Goal: Task Accomplishment & Management: Use online tool/utility

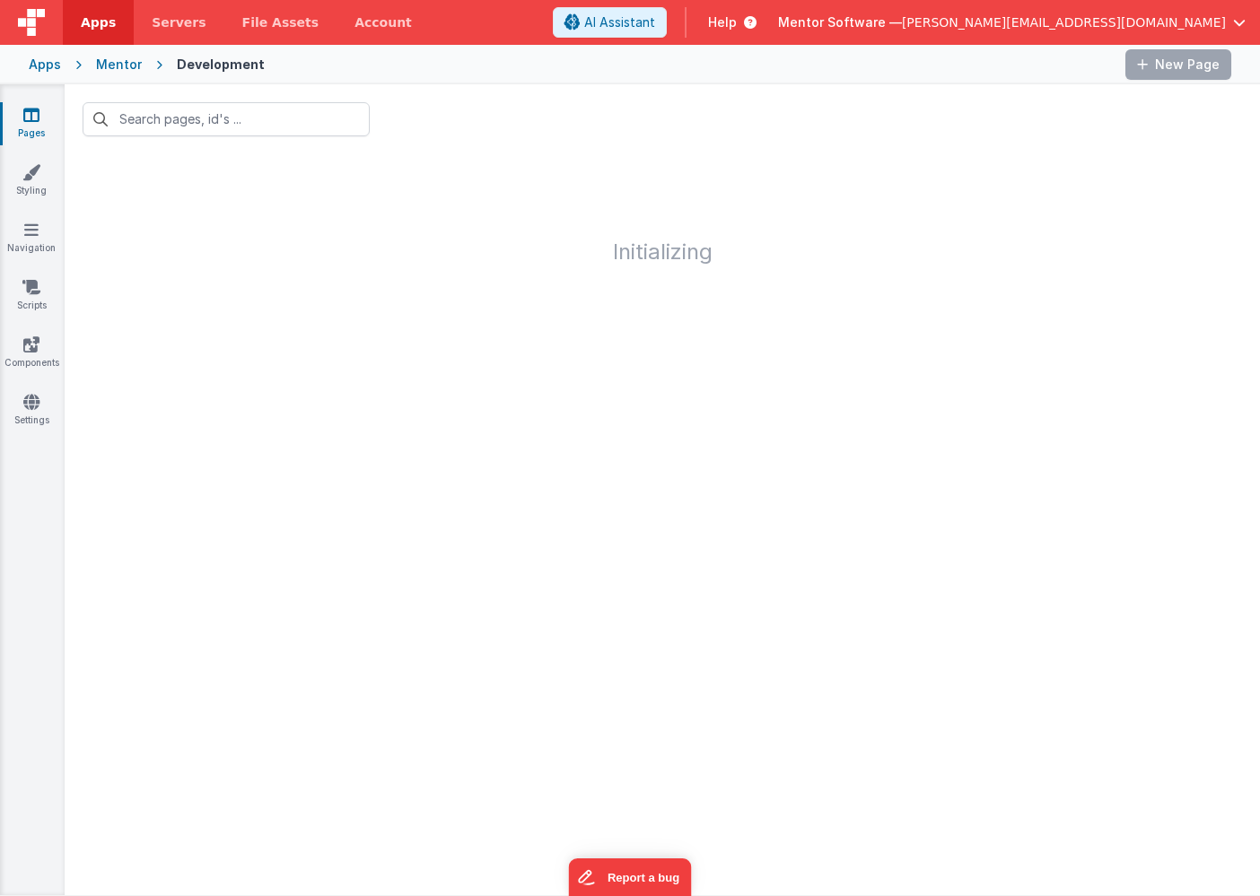
click at [1218, 24] on span "[PERSON_NAME][EMAIL_ADDRESS][DOMAIN_NAME]" at bounding box center [1064, 22] width 324 height 18
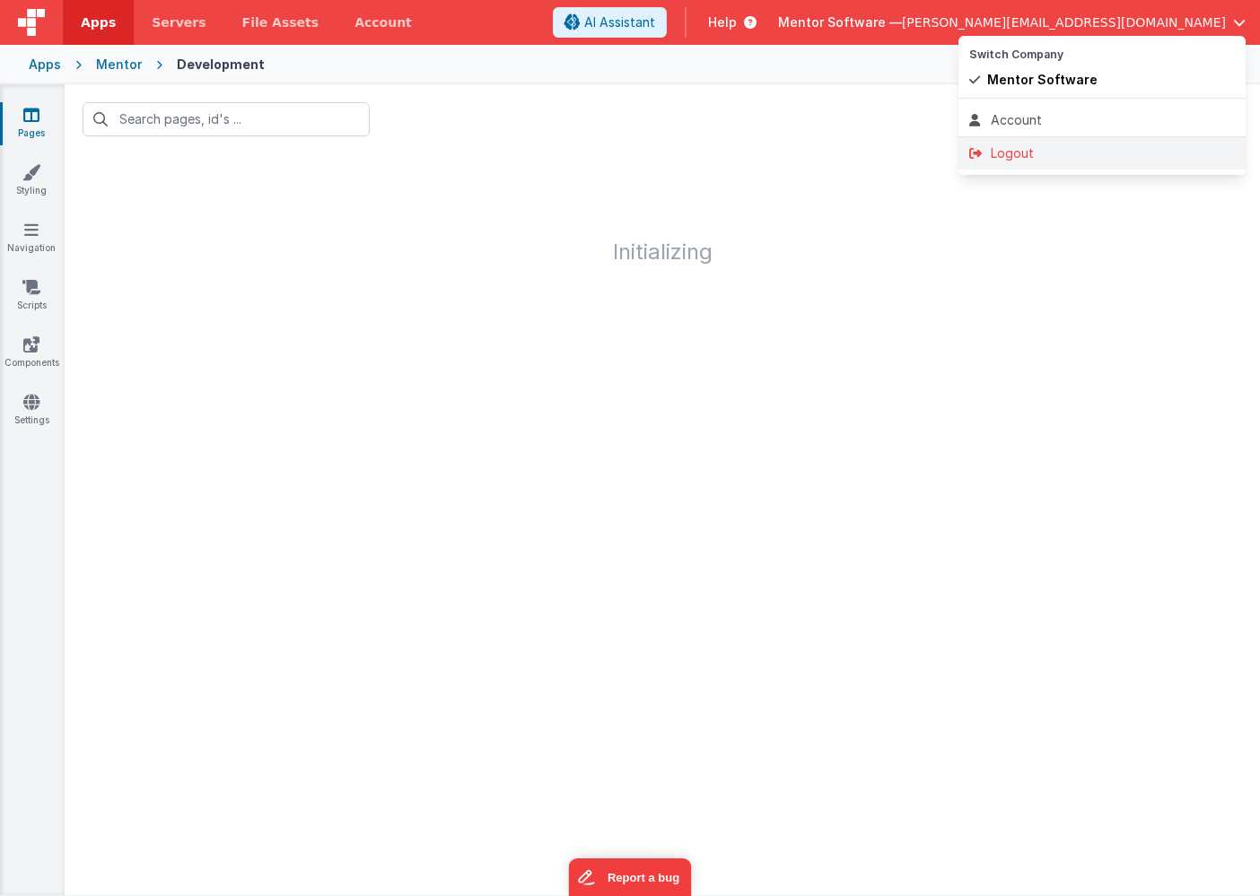
click at [1051, 143] on li "Logout" at bounding box center [1101, 153] width 287 height 32
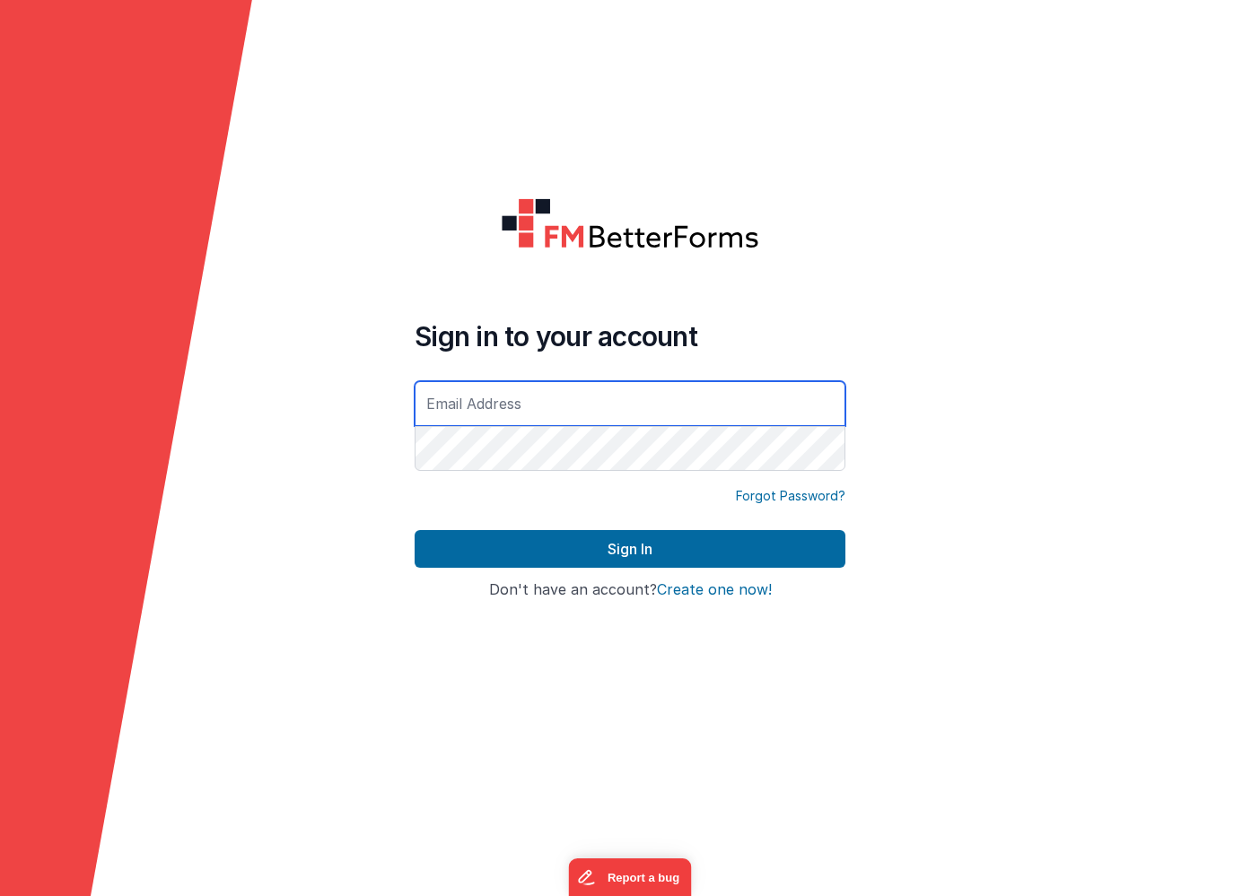
click at [683, 401] on input "text" at bounding box center [630, 403] width 431 height 45
type input "[PERSON_NAME][EMAIL_ADDRESS][DOMAIN_NAME]"
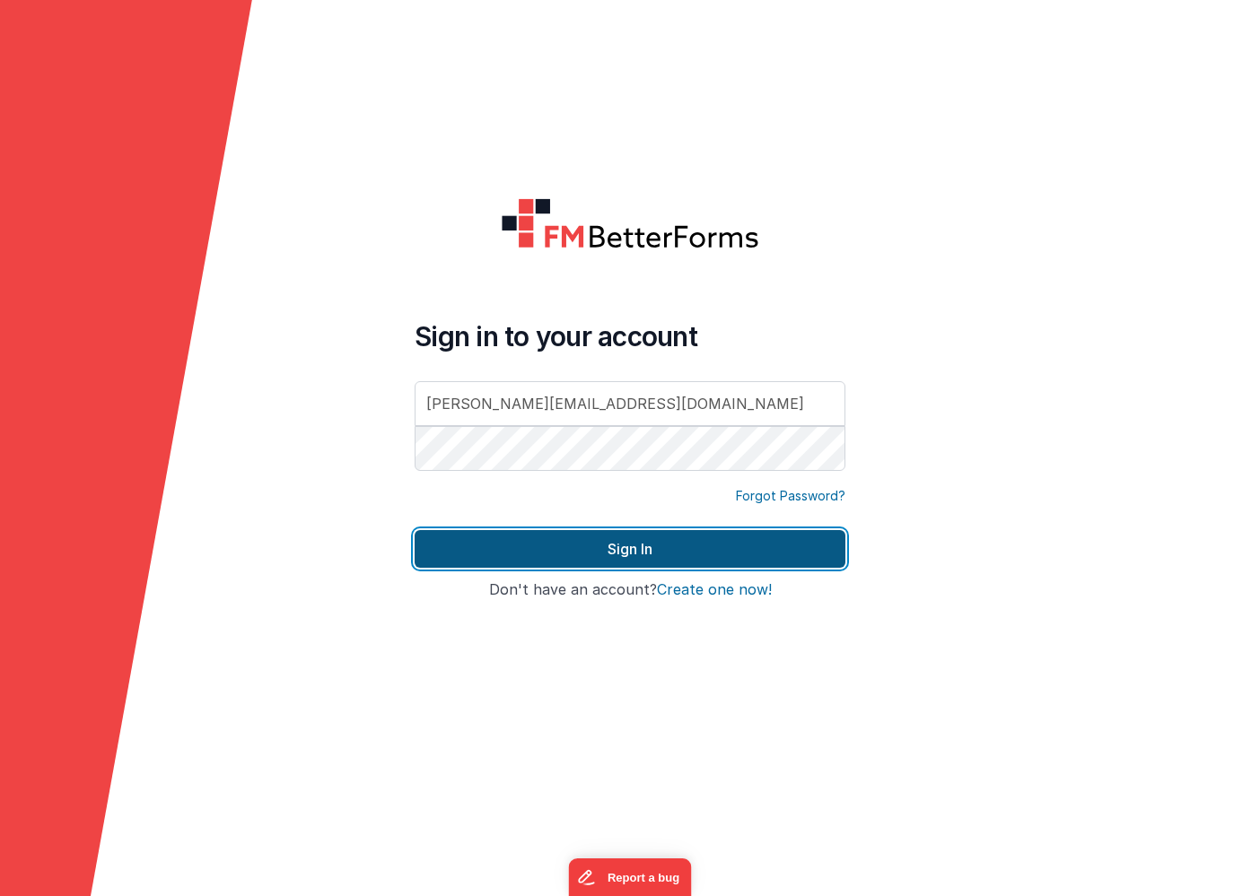
click at [646, 551] on button "Sign In" at bounding box center [630, 549] width 431 height 38
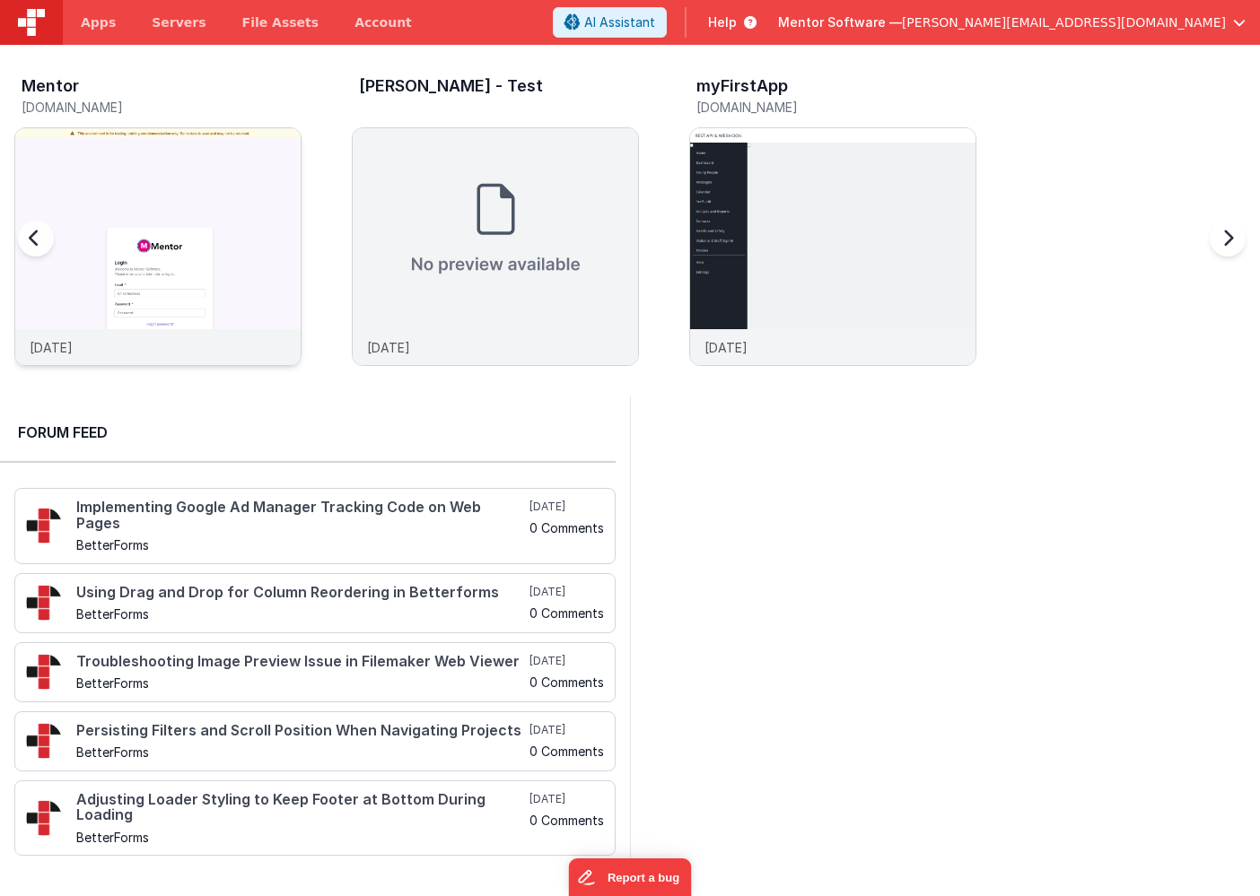
click at [196, 152] on img at bounding box center [157, 270] width 285 height 285
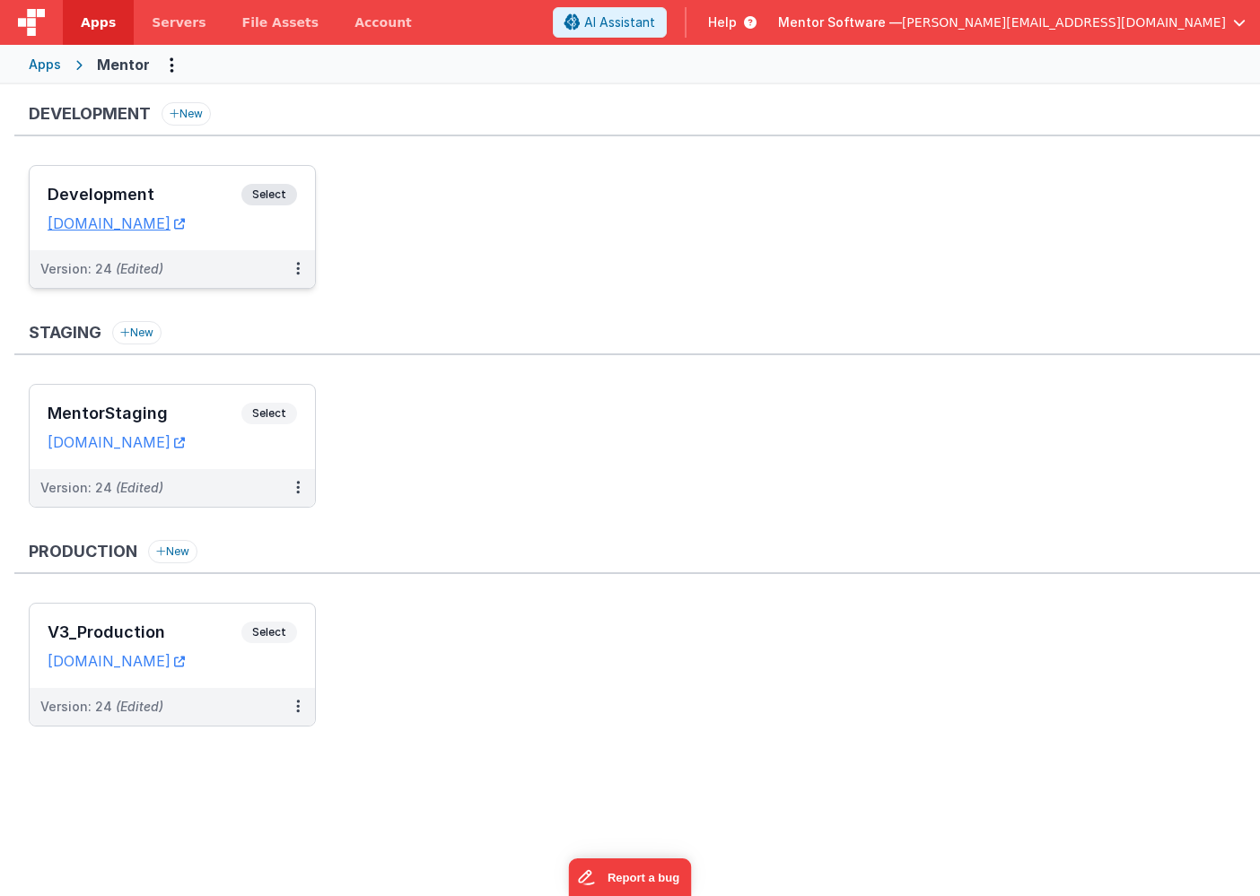
click at [171, 189] on h3 "Development" at bounding box center [145, 195] width 194 height 18
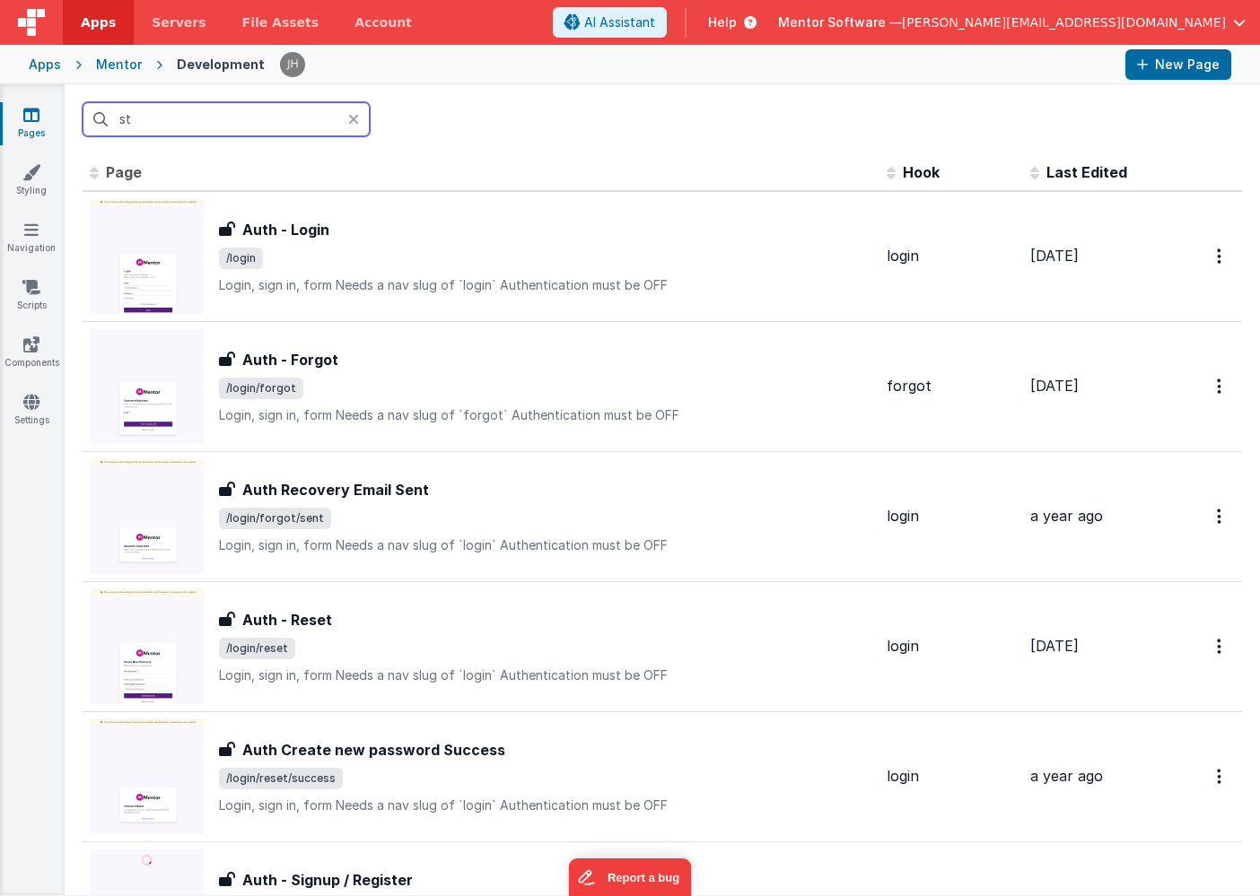
type input "s"
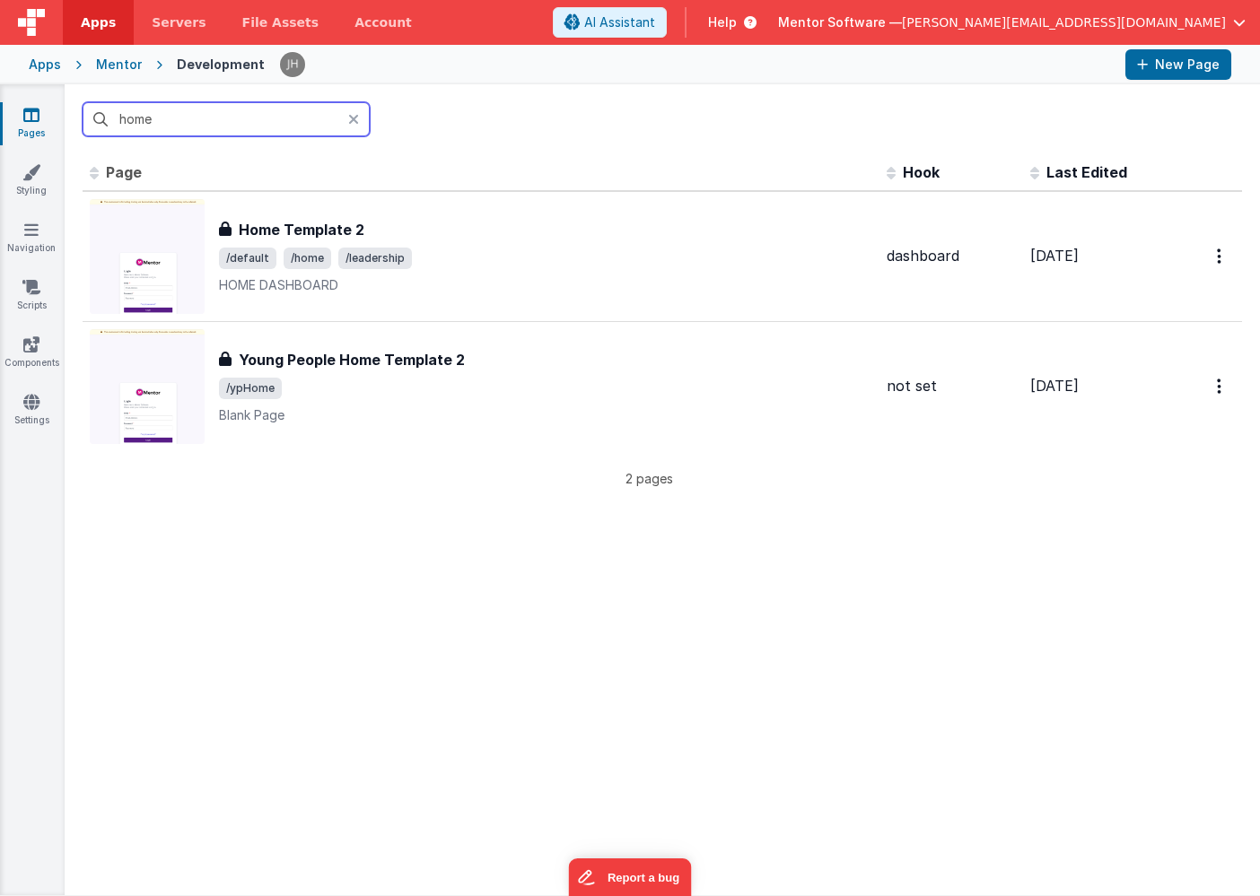
type input "home"
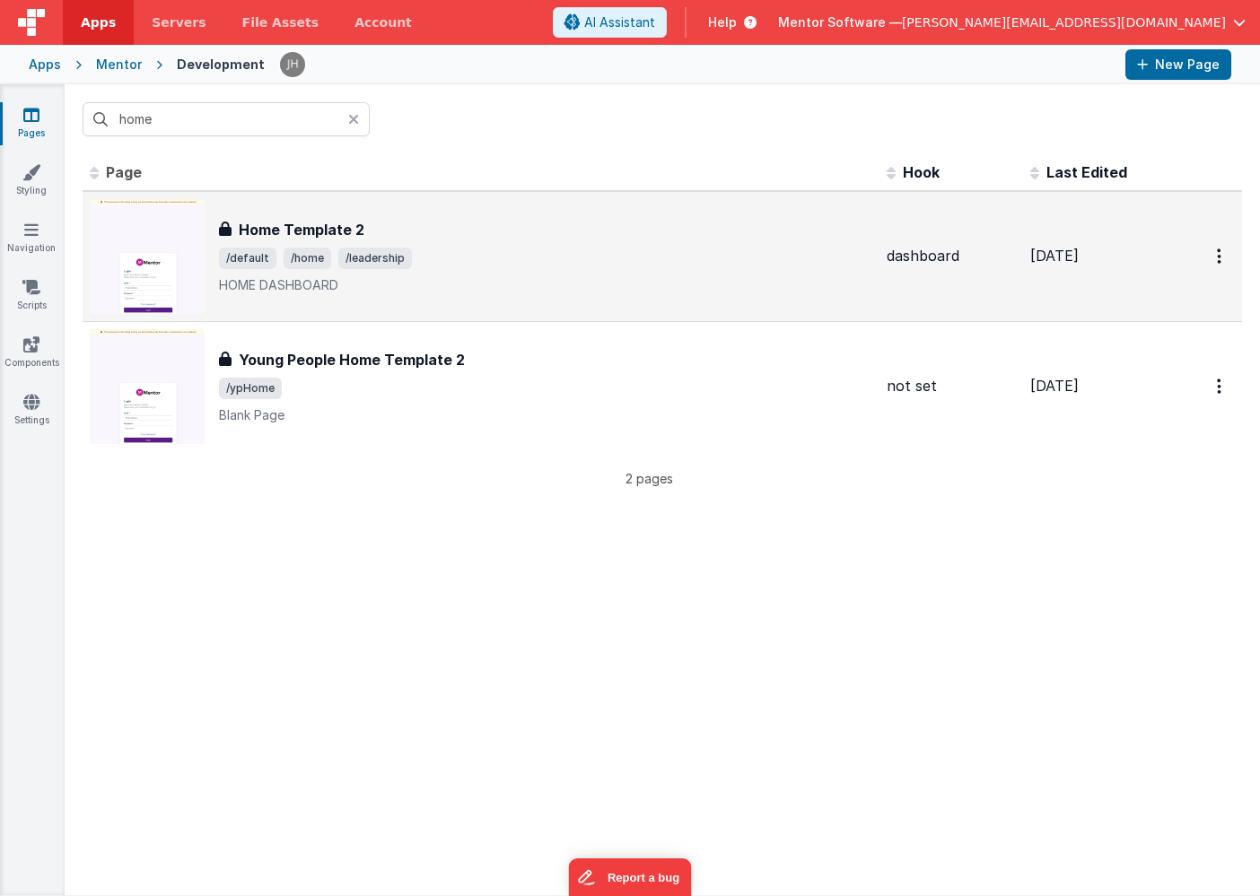
click at [468, 273] on div "Home Template 2 Home Template 2 /default /home /leadership HOME DASHBOARD" at bounding box center [545, 256] width 653 height 75
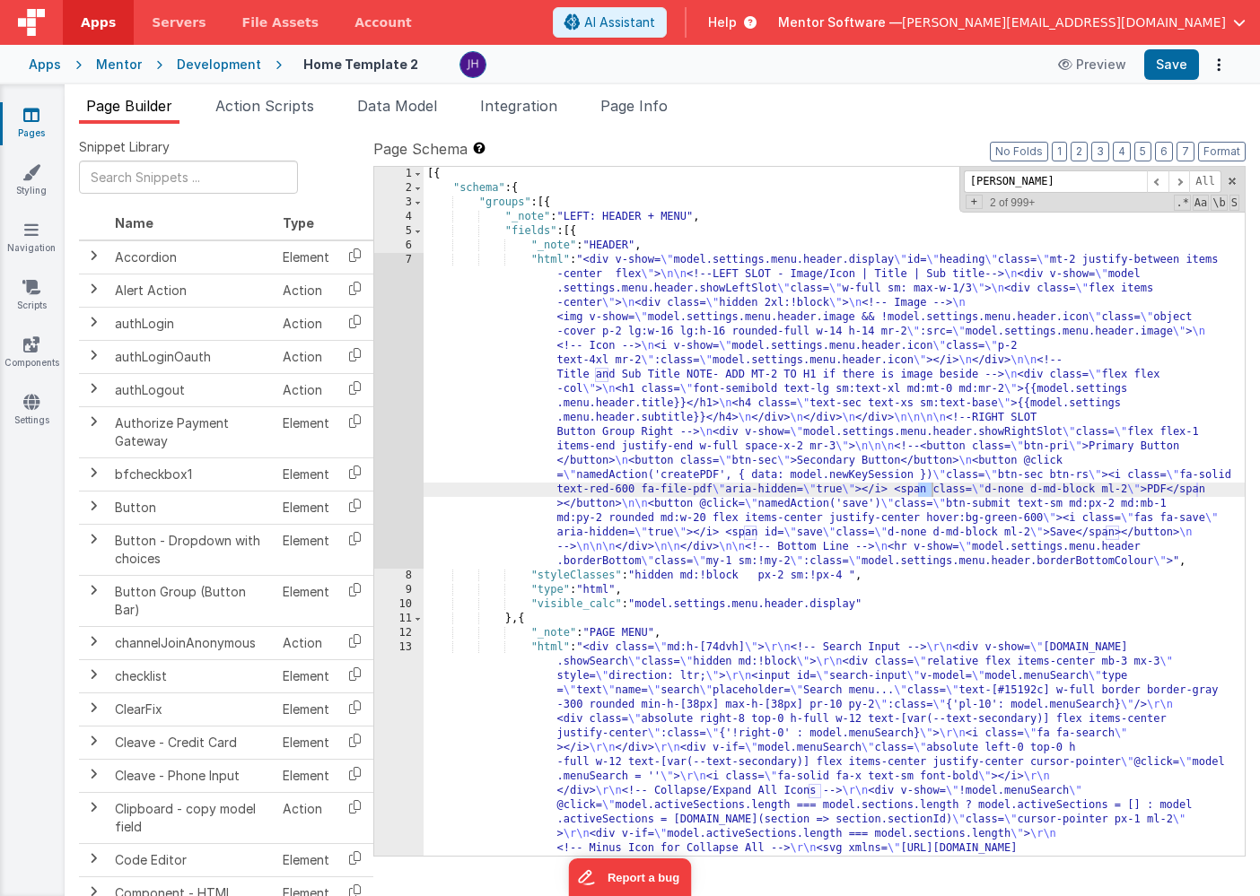
scroll to position [23680, 0]
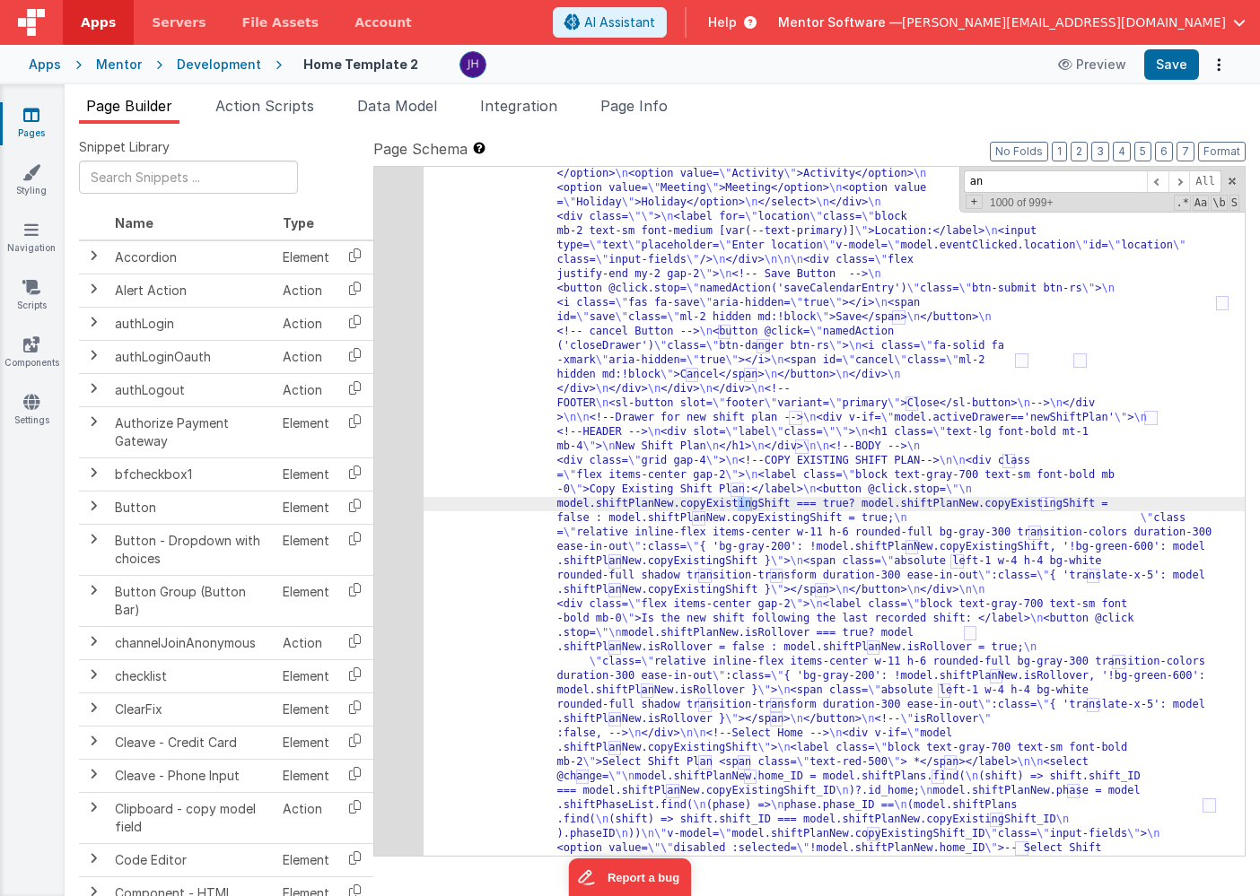
type input "a"
type input "h"
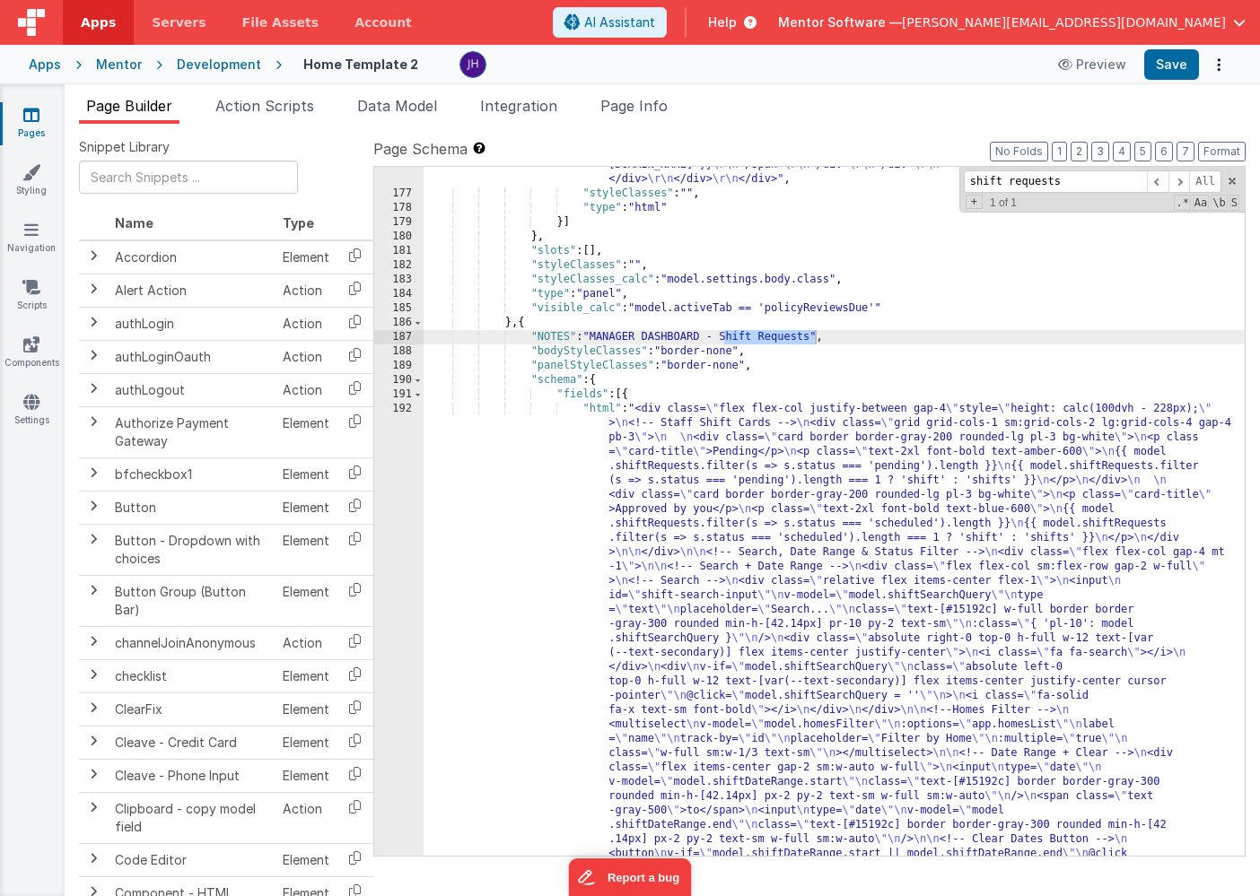
scroll to position [10775, 0]
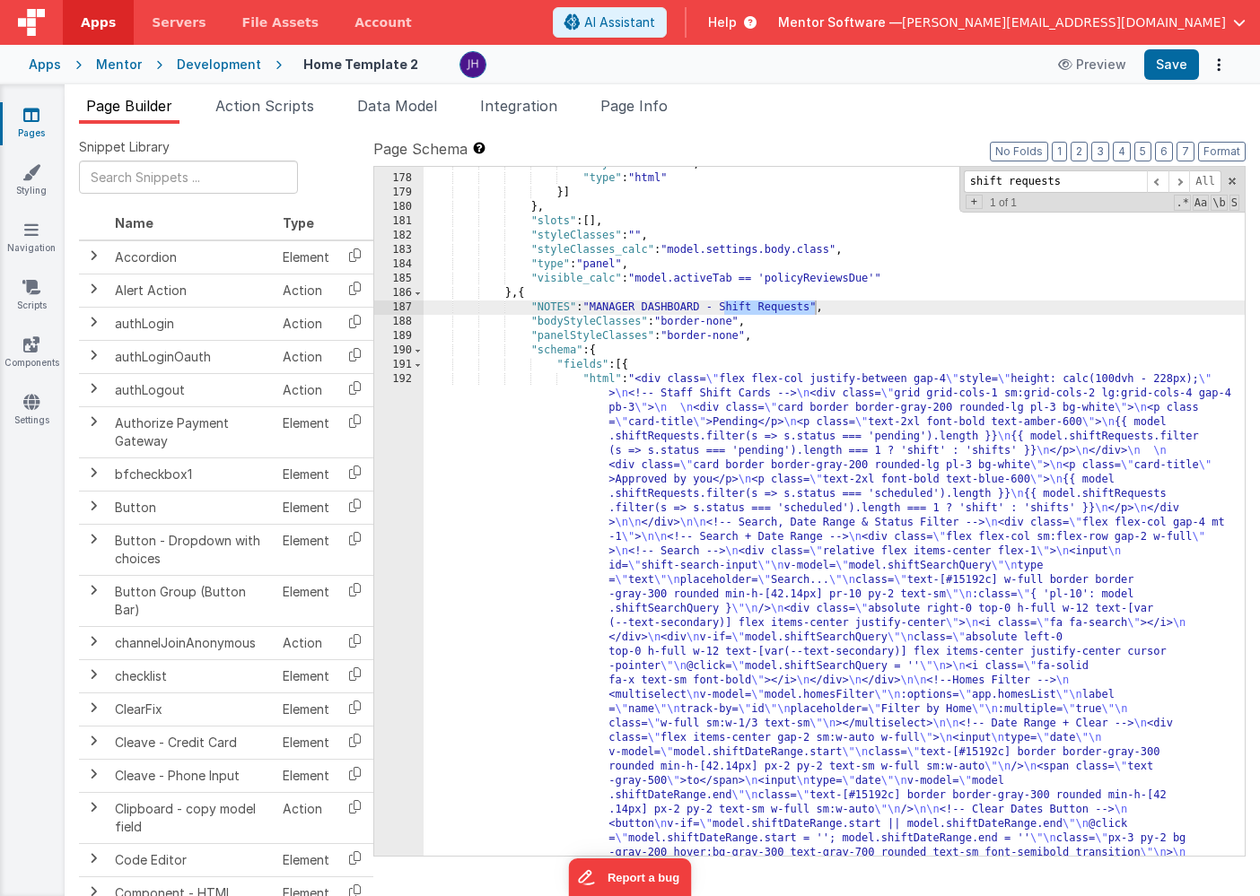
type input "shift requests"
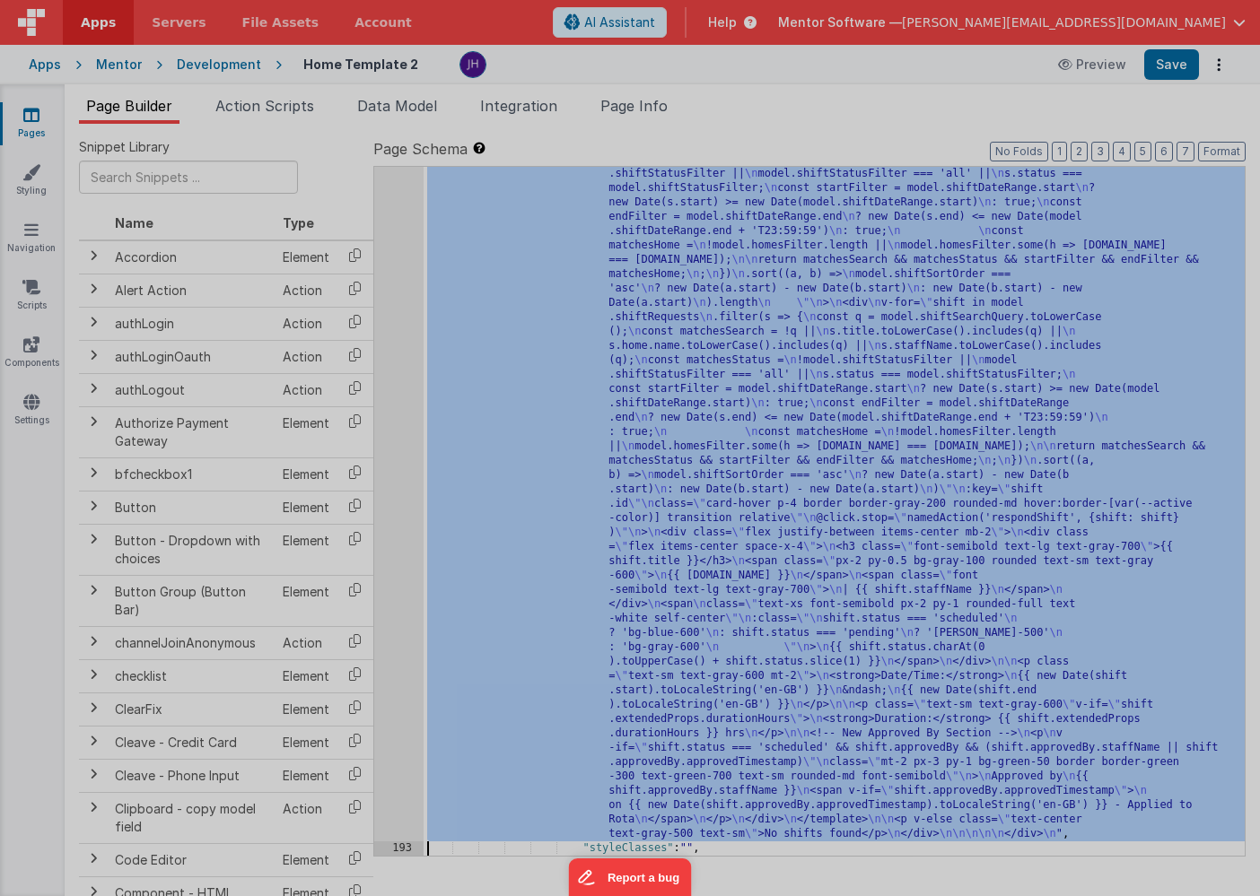
scroll to position [11210, 0]
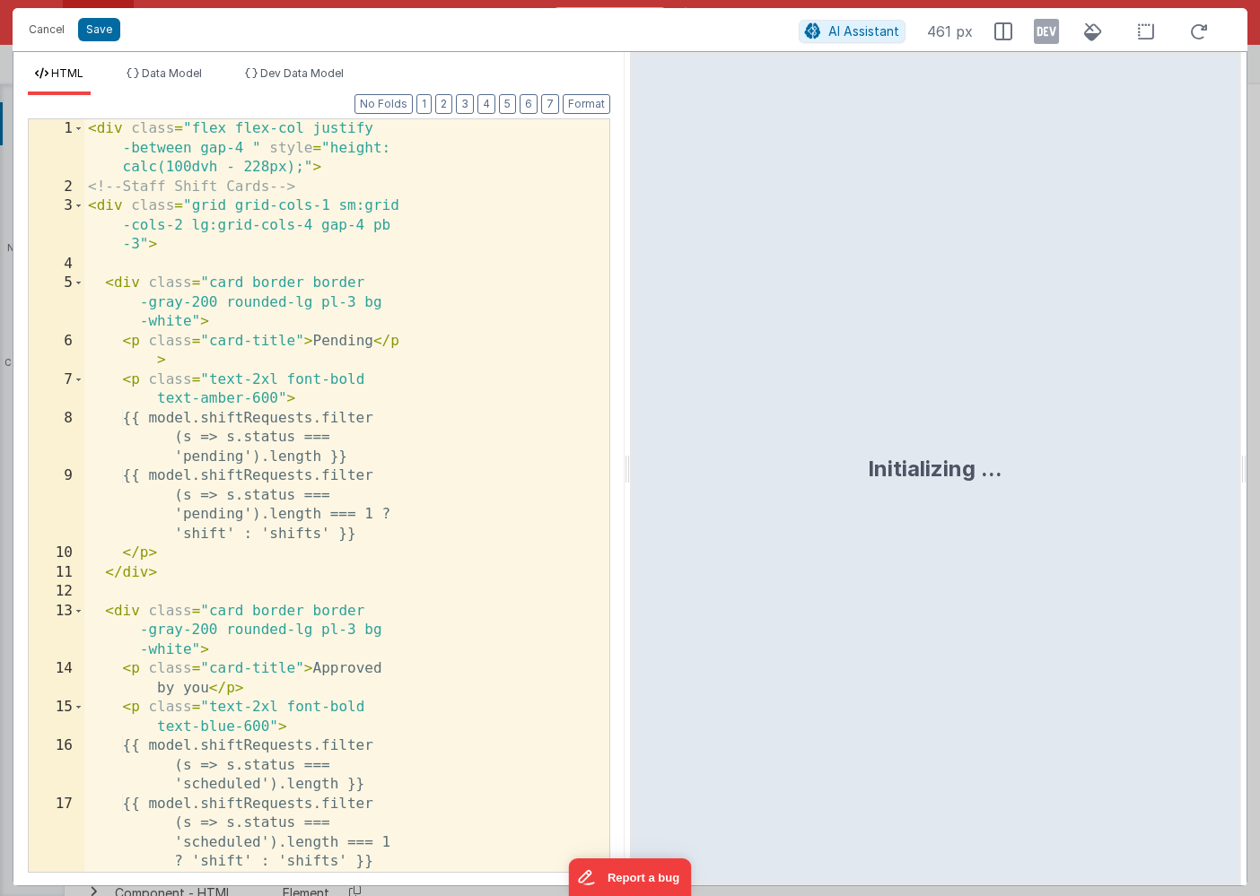
click at [425, 421] on div "< div class = "flex flex-col justify -between gap-4 " style = "height: calc(100…" at bounding box center [346, 544] width 525 height 850
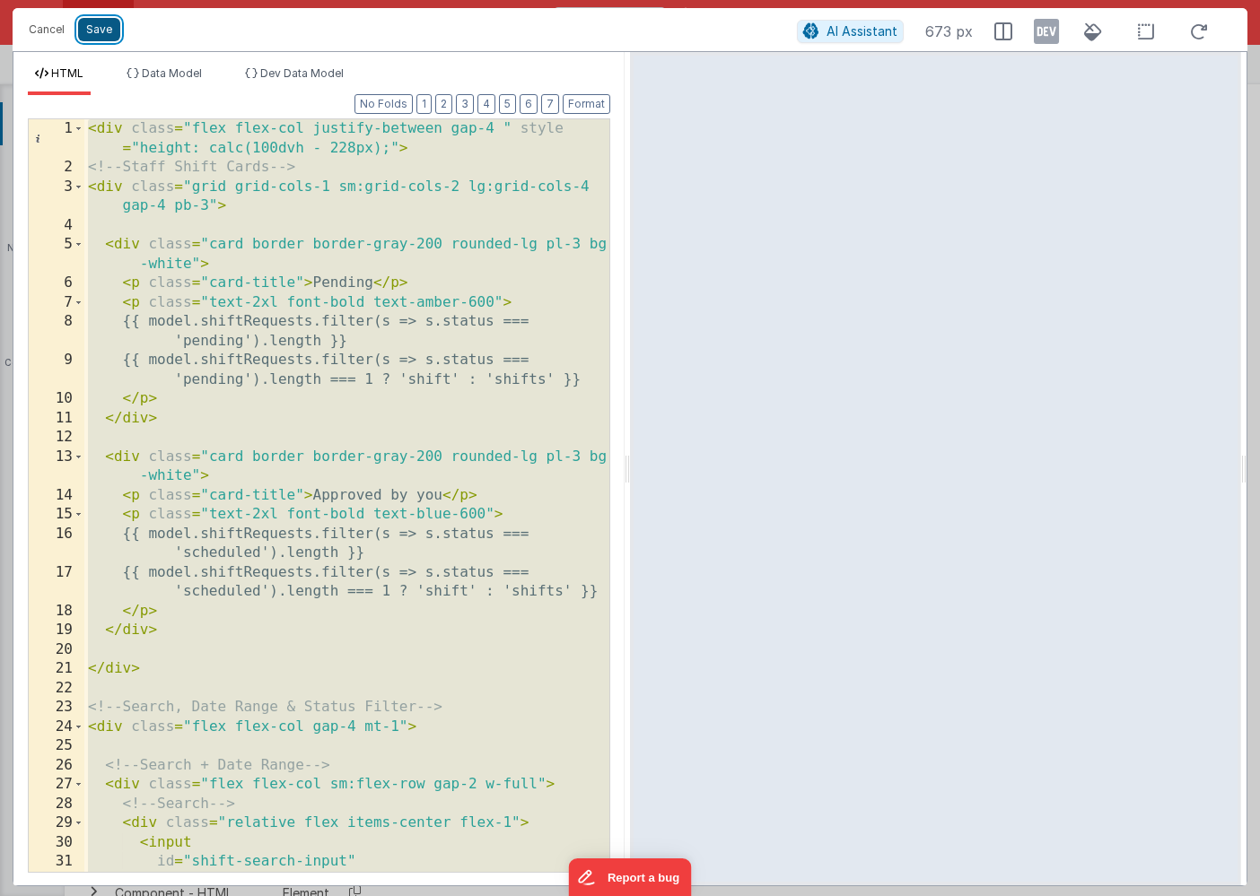
click at [100, 35] on button "Save" at bounding box center [99, 29] width 42 height 23
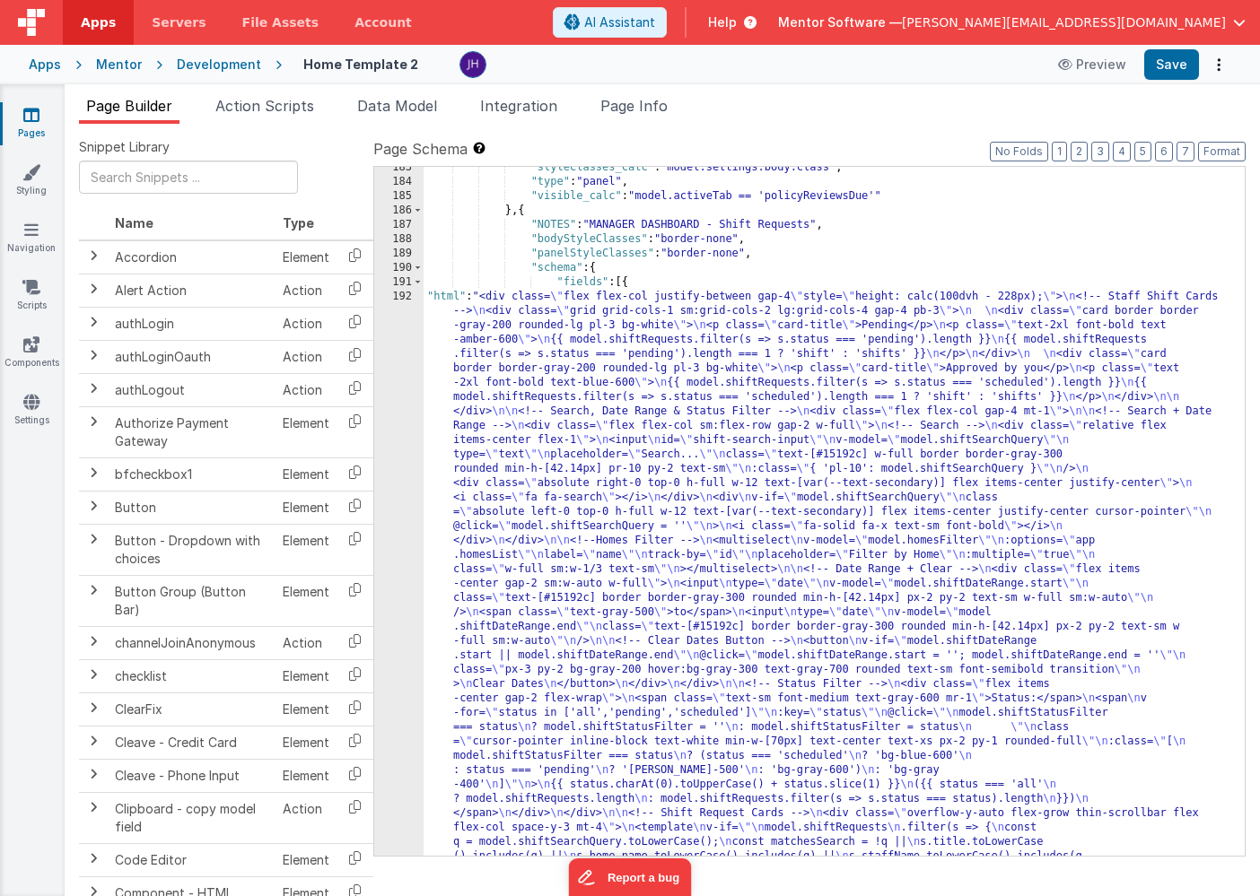
scroll to position [10844, 0]
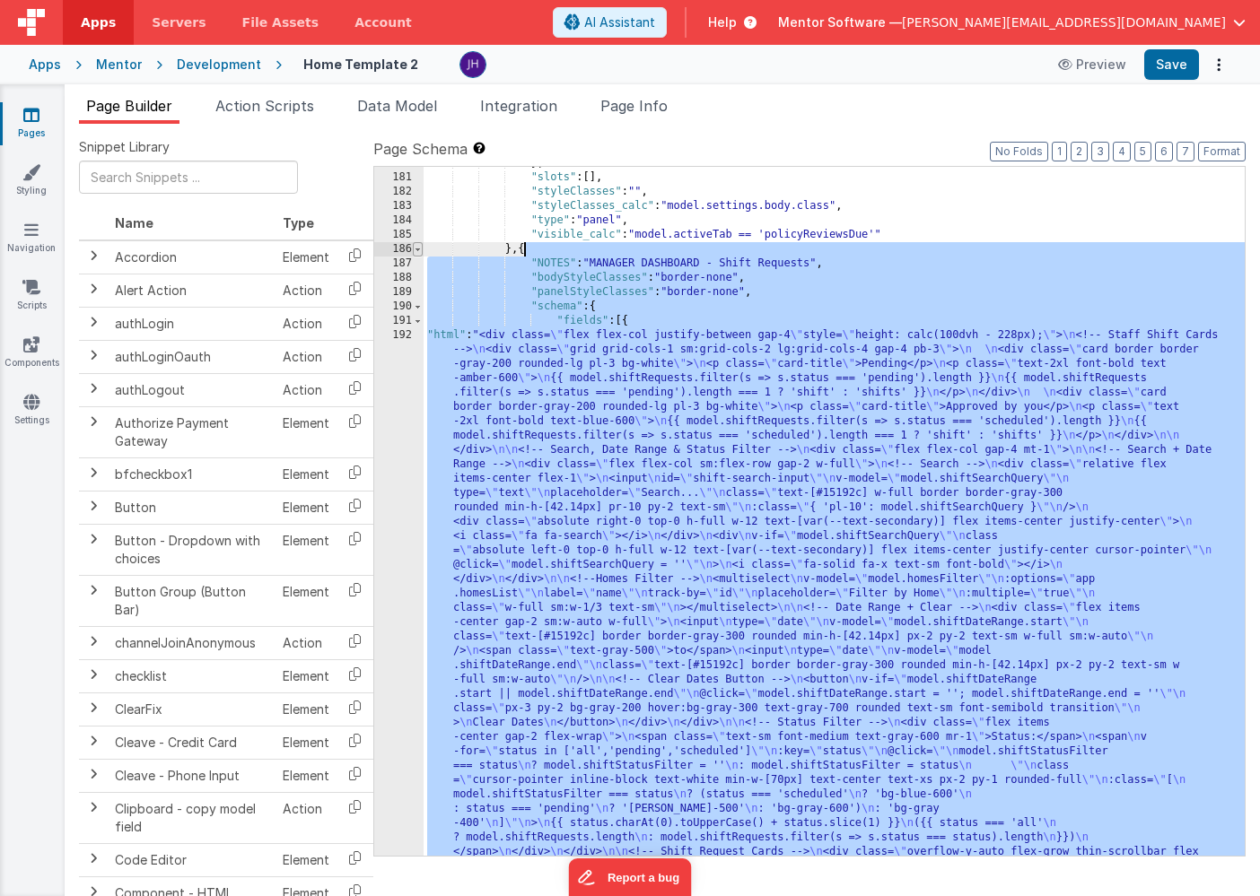
click at [416, 249] on span at bounding box center [418, 249] width 10 height 14
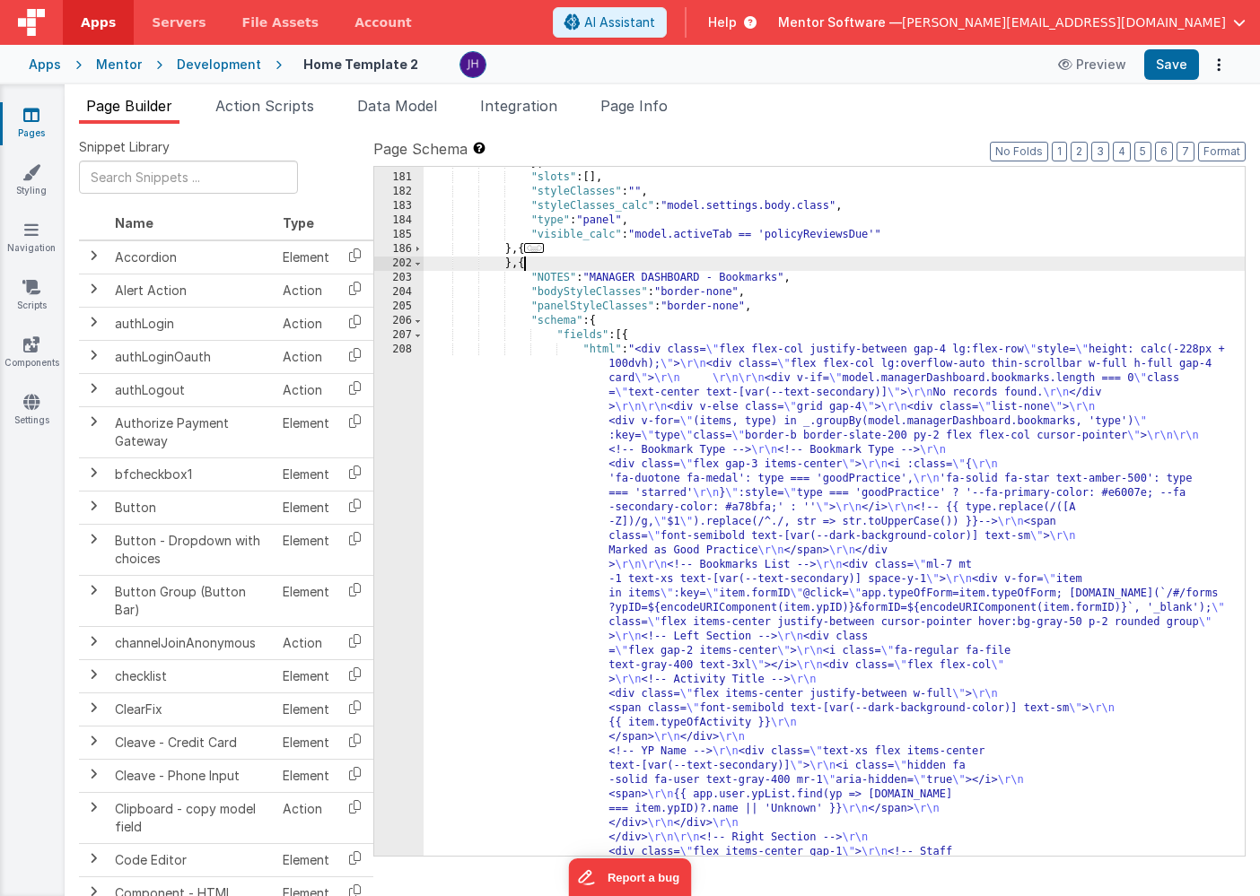
click at [524, 265] on div "} , "slots" : [ ] , "styleClasses" : "" , "styleClasses_calc" : "model.settings…" at bounding box center [834, 838] width 821 height 1364
paste textarea
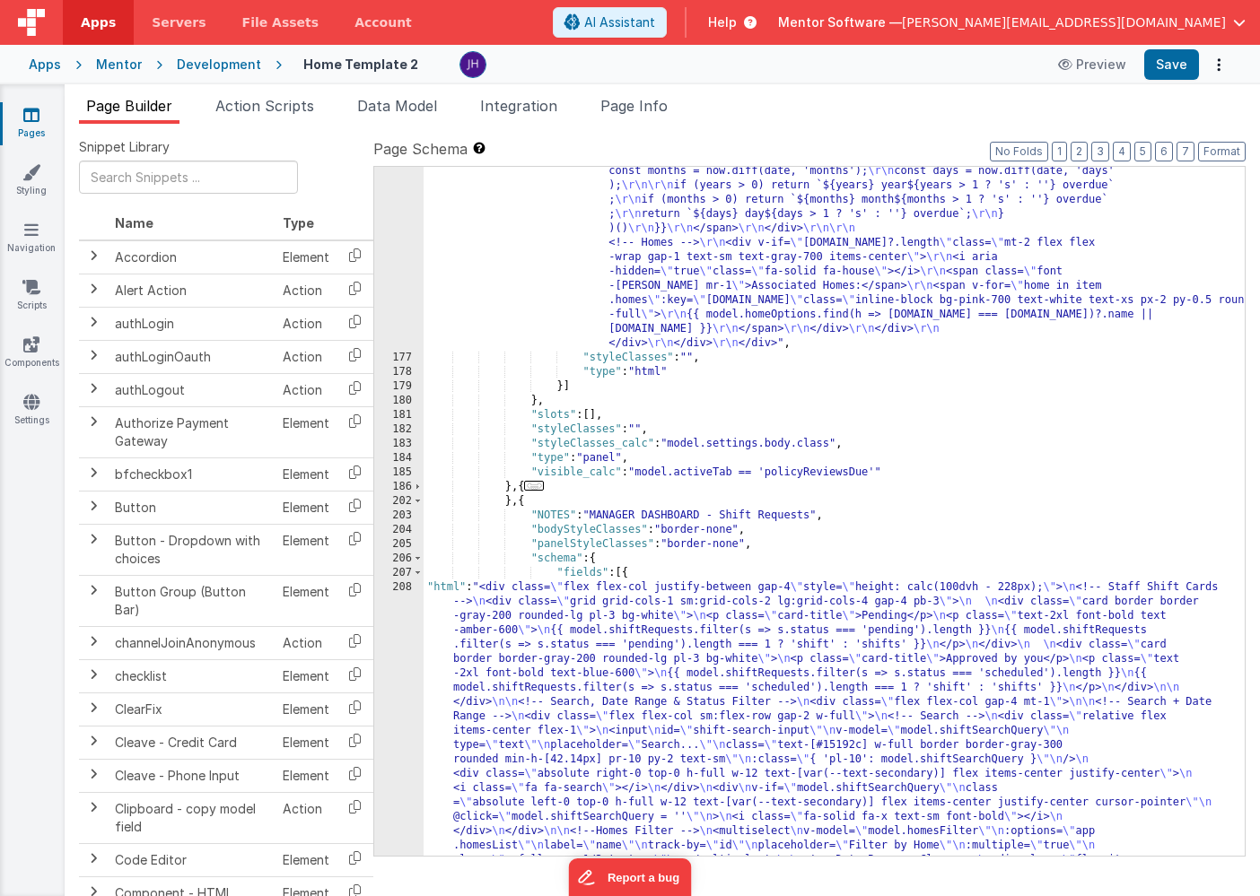
scroll to position [10720, 0]
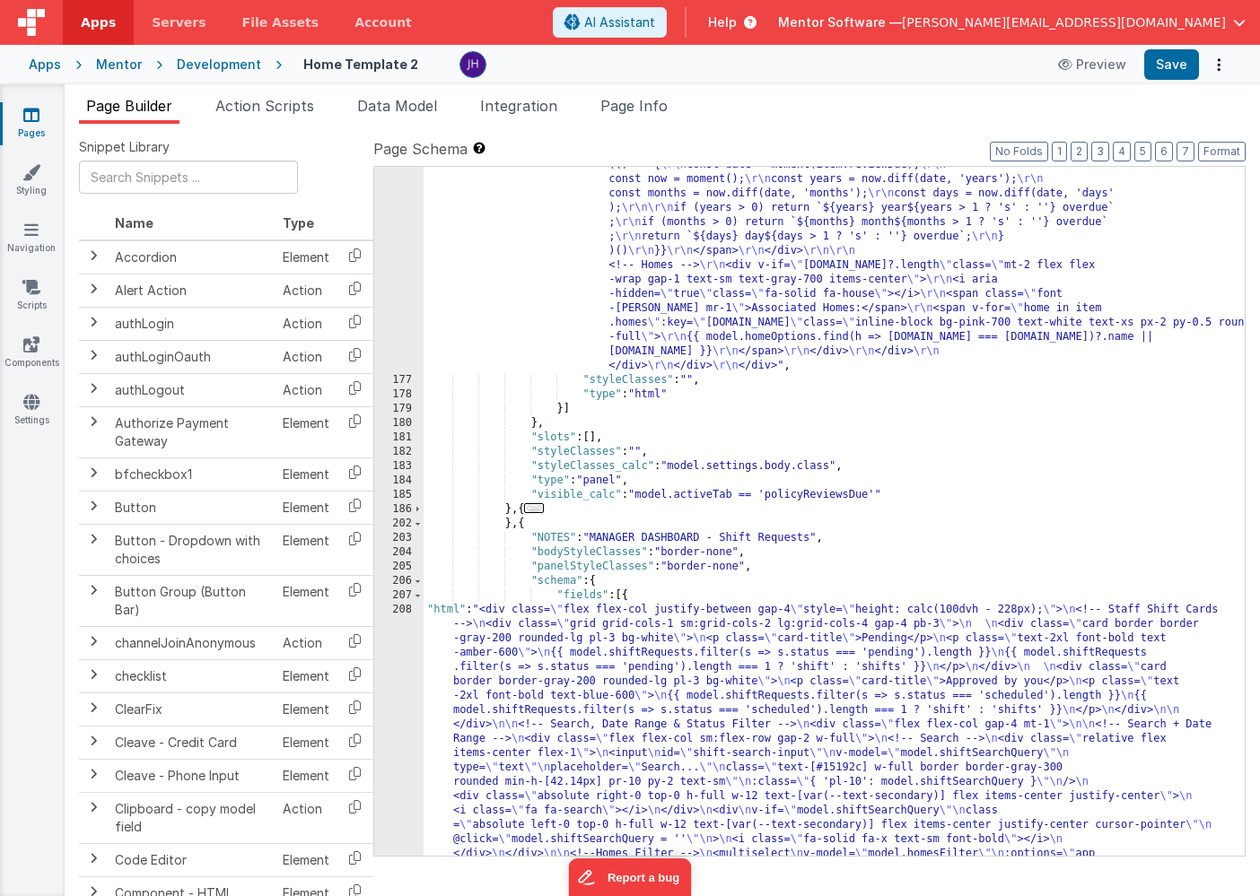
click at [737, 537] on div ""html" : "<div class= \" flex flex-col justify-between gap-4 md:flex-row \" sty…" at bounding box center [834, 811] width 821 height 2742
click at [804, 634] on div ""html" : "<div class= \" flex flex-col justify-between gap-4 md:flex-row \" sty…" at bounding box center [834, 811] width 821 height 2742
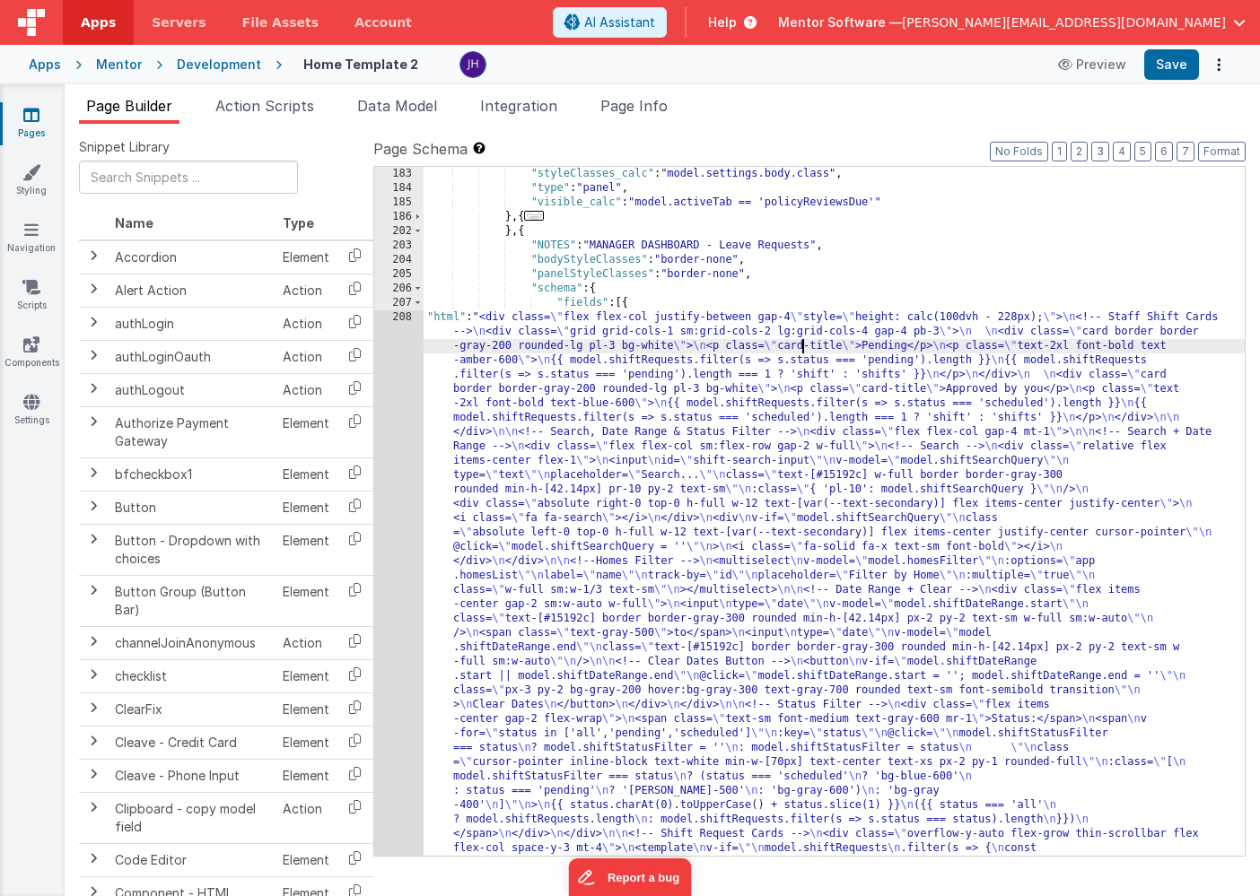
scroll to position [10872, 0]
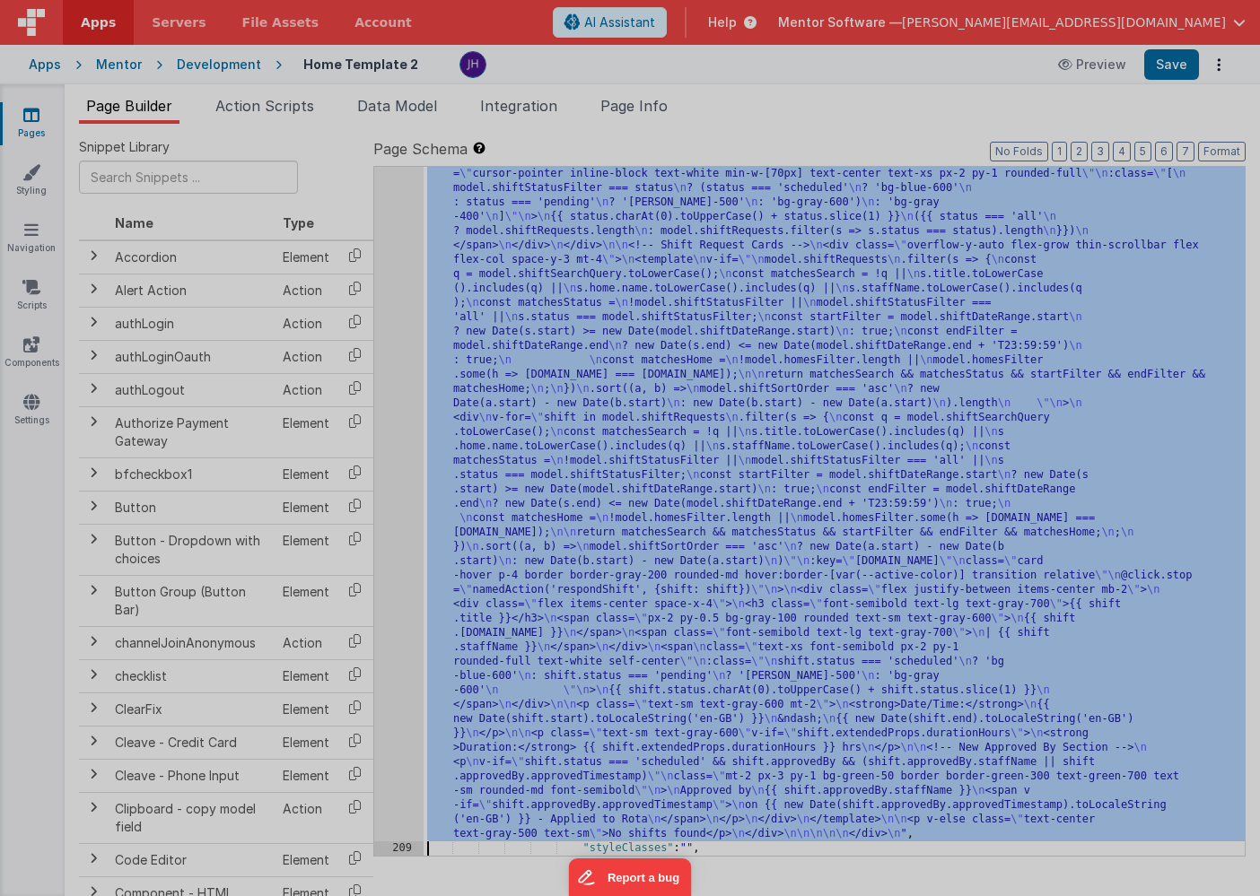
scroll to position [11131, 0]
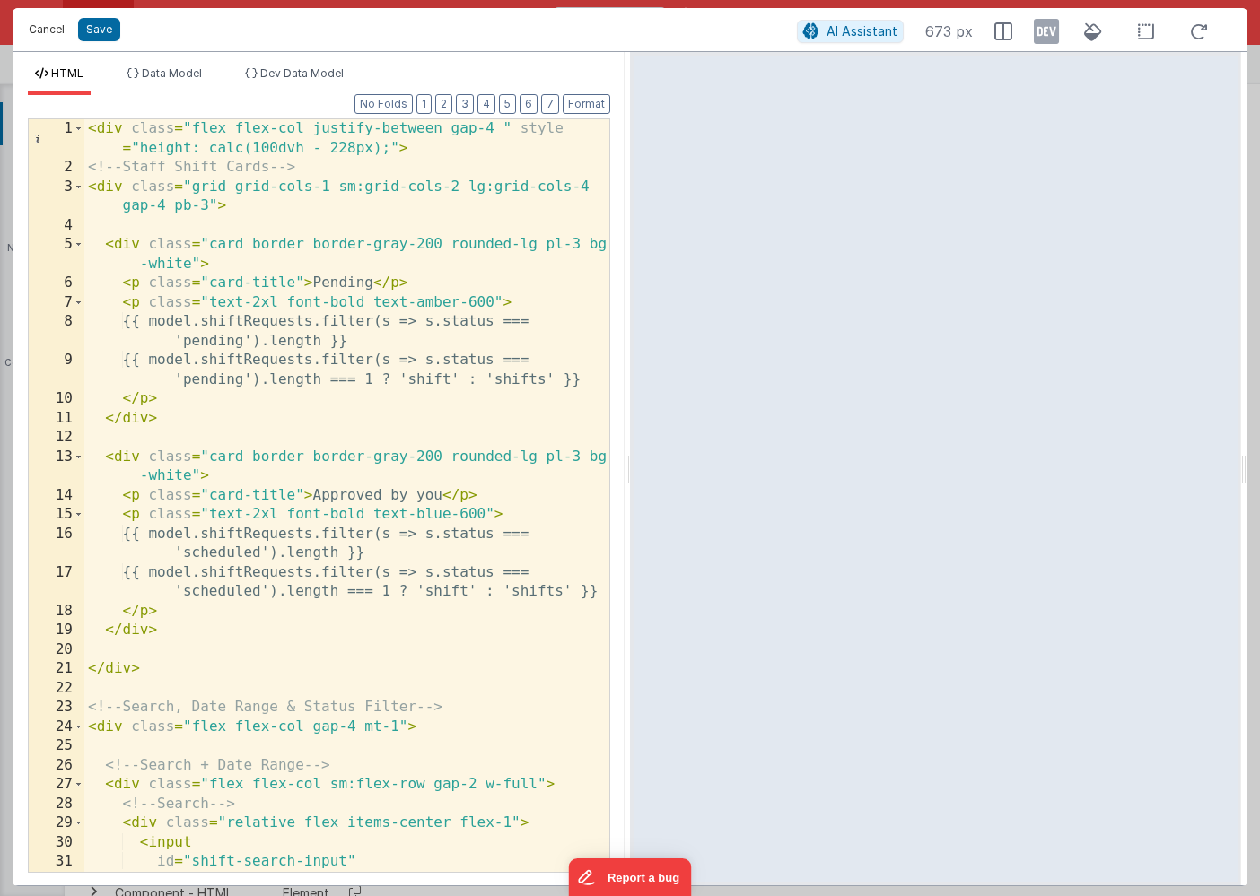
click at [50, 32] on button "Cancel" at bounding box center [47, 29] width 54 height 25
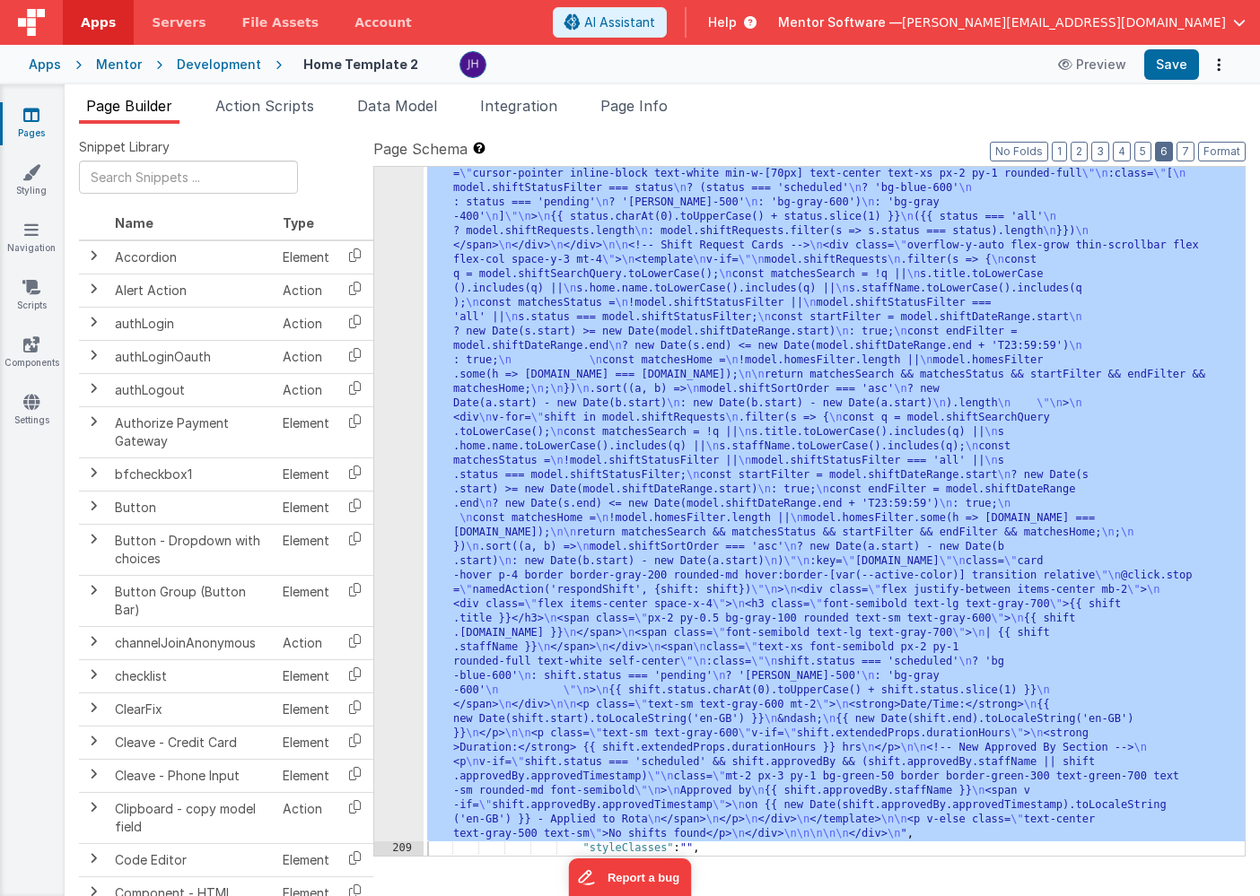
click at [1169, 155] on button "6" at bounding box center [1164, 152] width 18 height 20
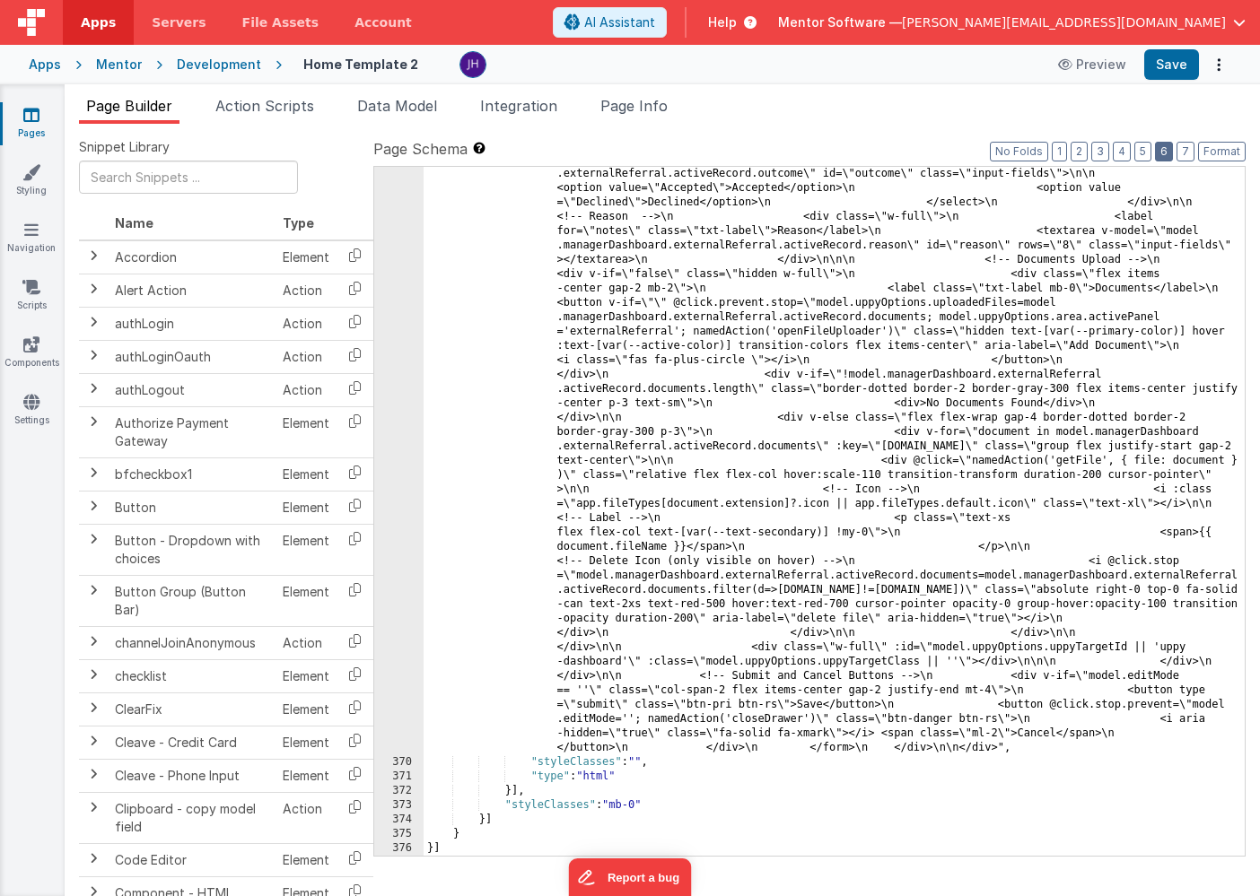
scroll to position [21064, 0]
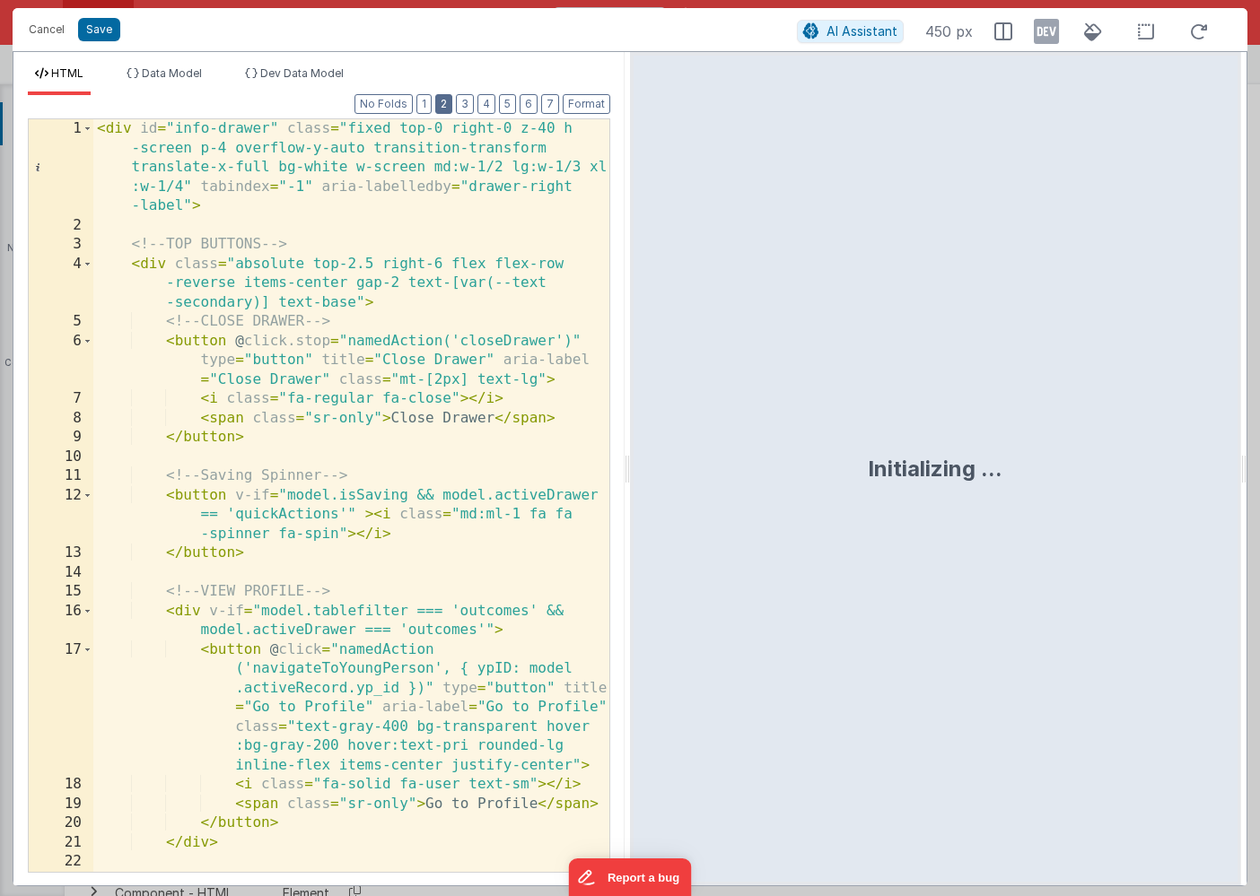
click at [445, 110] on button "2" at bounding box center [443, 104] width 17 height 20
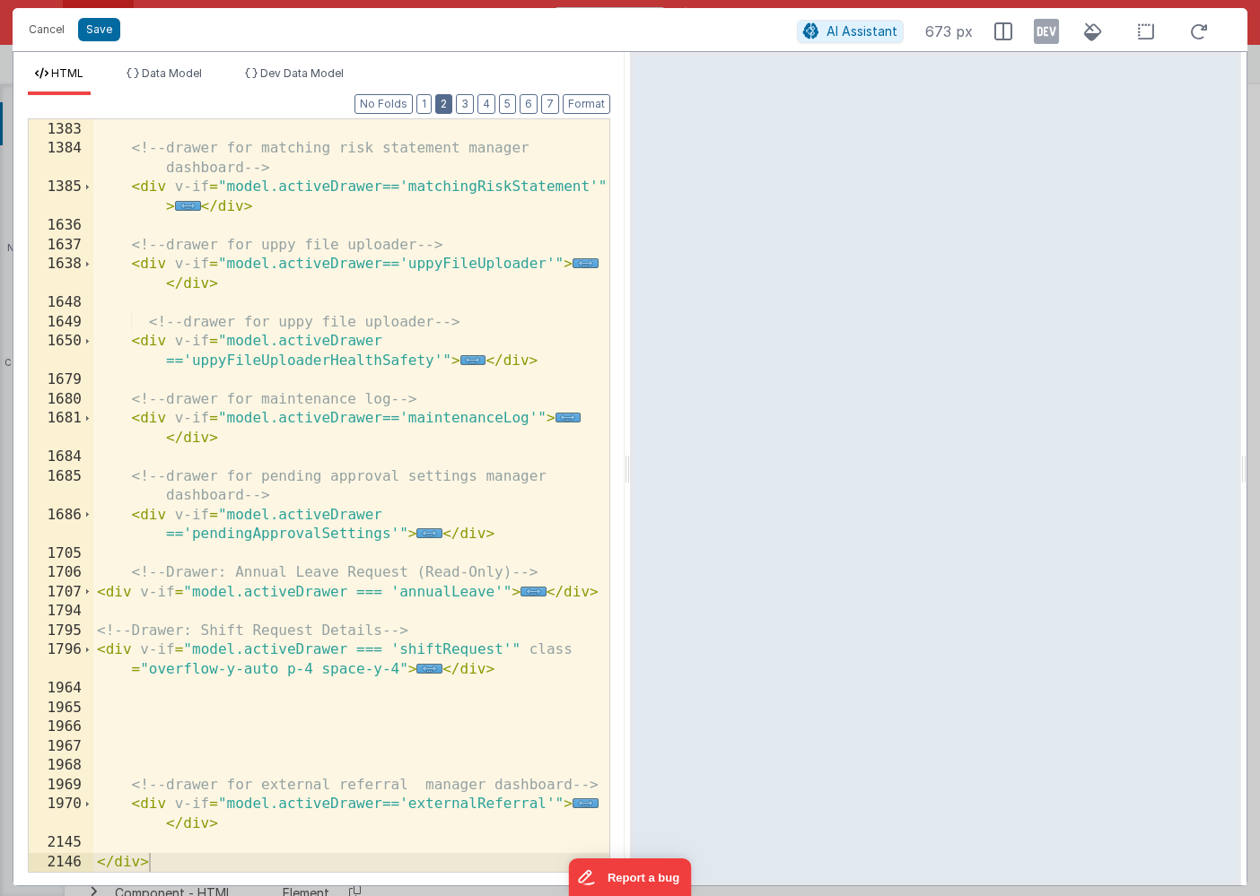
scroll to position [1061, 0]
click at [531, 593] on span "..." at bounding box center [533, 592] width 26 height 10
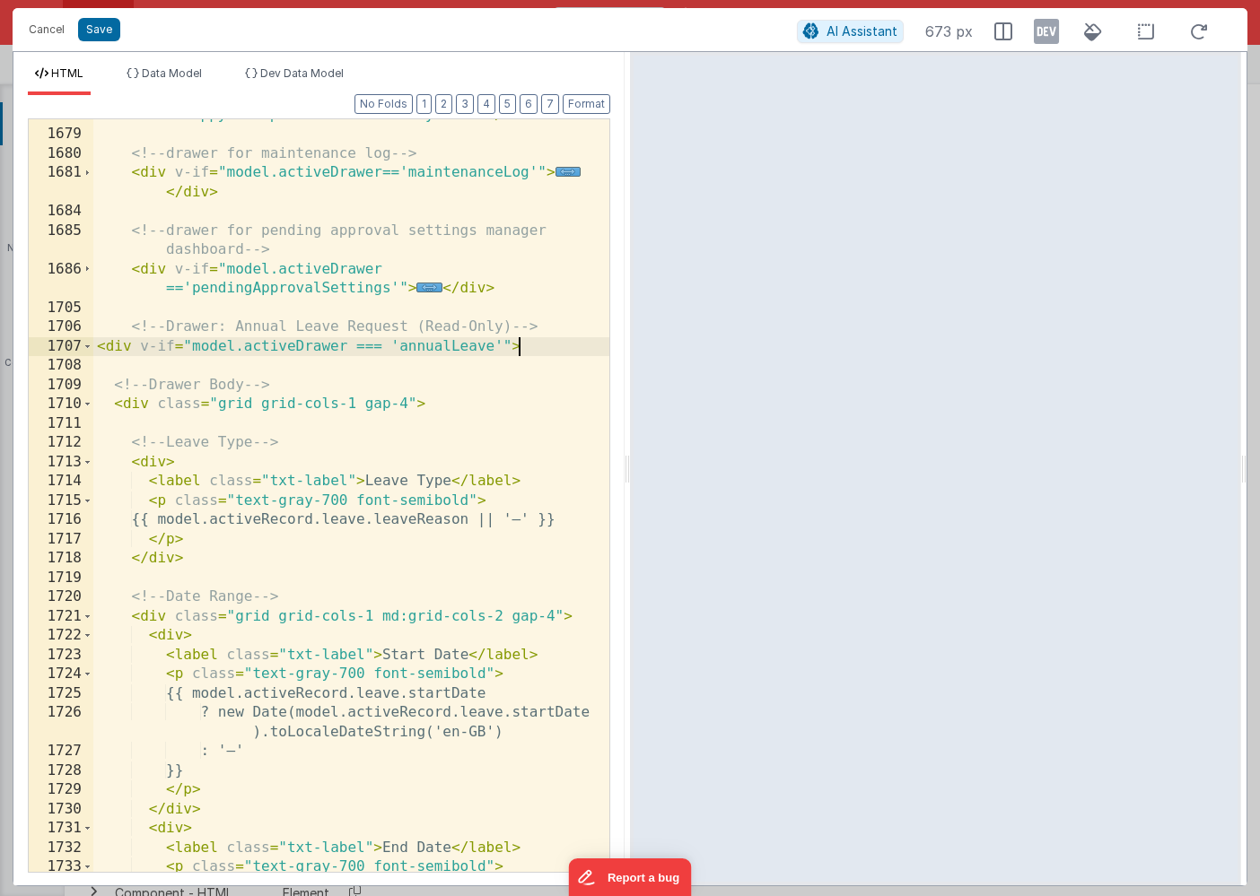
scroll to position [1307, 0]
drag, startPoint x: 517, startPoint y: 329, endPoint x: 424, endPoint y: 324, distance: 92.6
click at [424, 324] on div "< div v-if = "model.activeDrawer =='uppyFileUploaderHealthSafety'" > ... </ div…" at bounding box center [351, 491] width 516 height 811
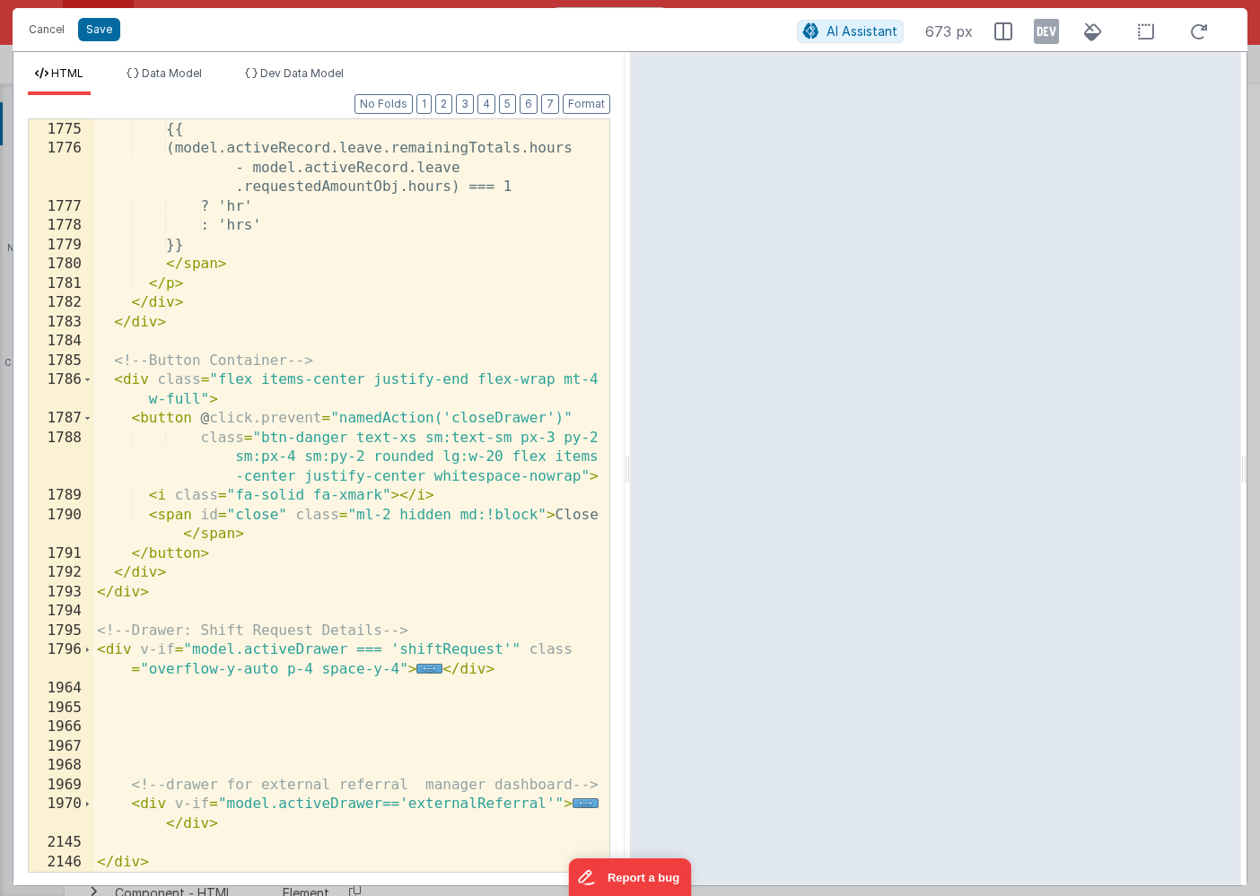
scroll to position [3067, 0]
click at [434, 671] on span "..." at bounding box center [429, 669] width 26 height 10
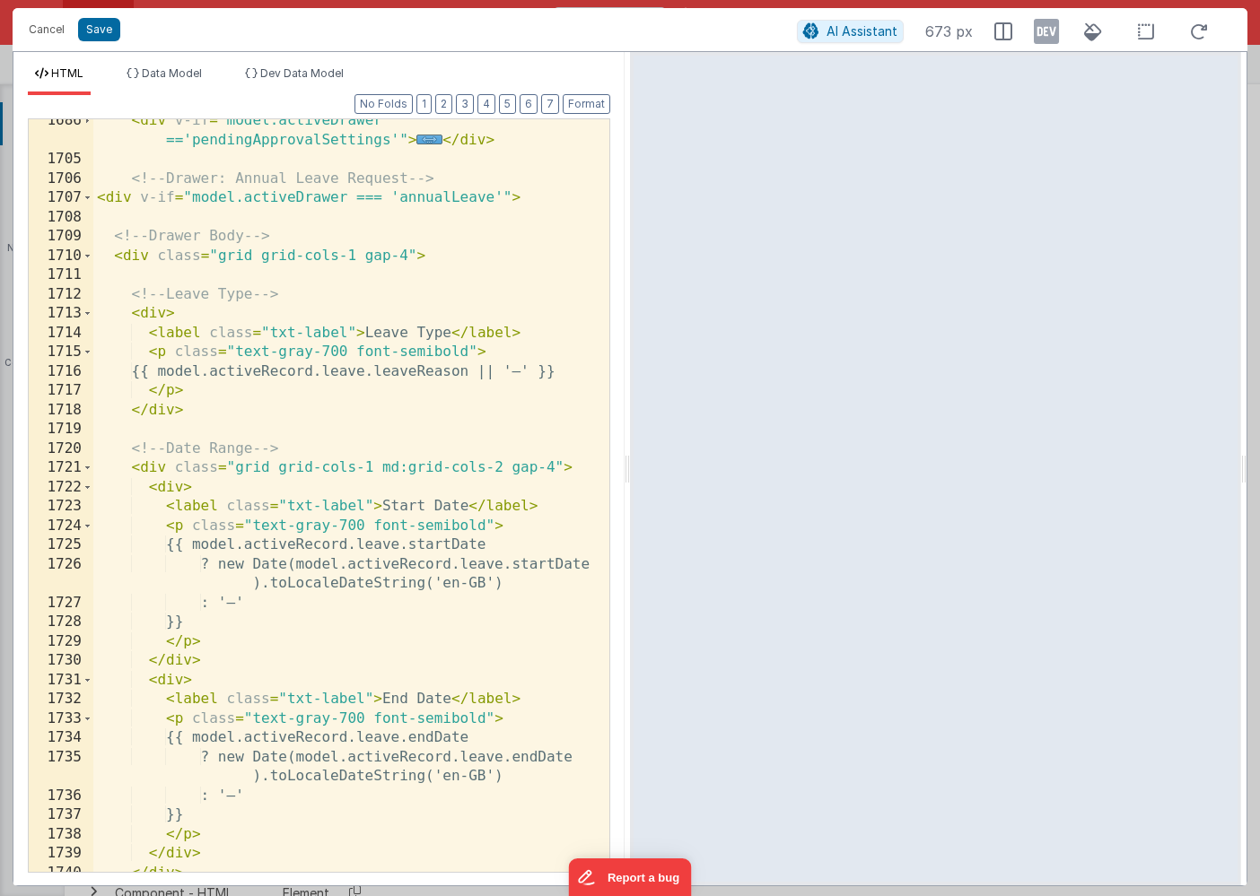
scroll to position [1455, 0]
click at [39, 26] on button "Cancel" at bounding box center [47, 29] width 54 height 25
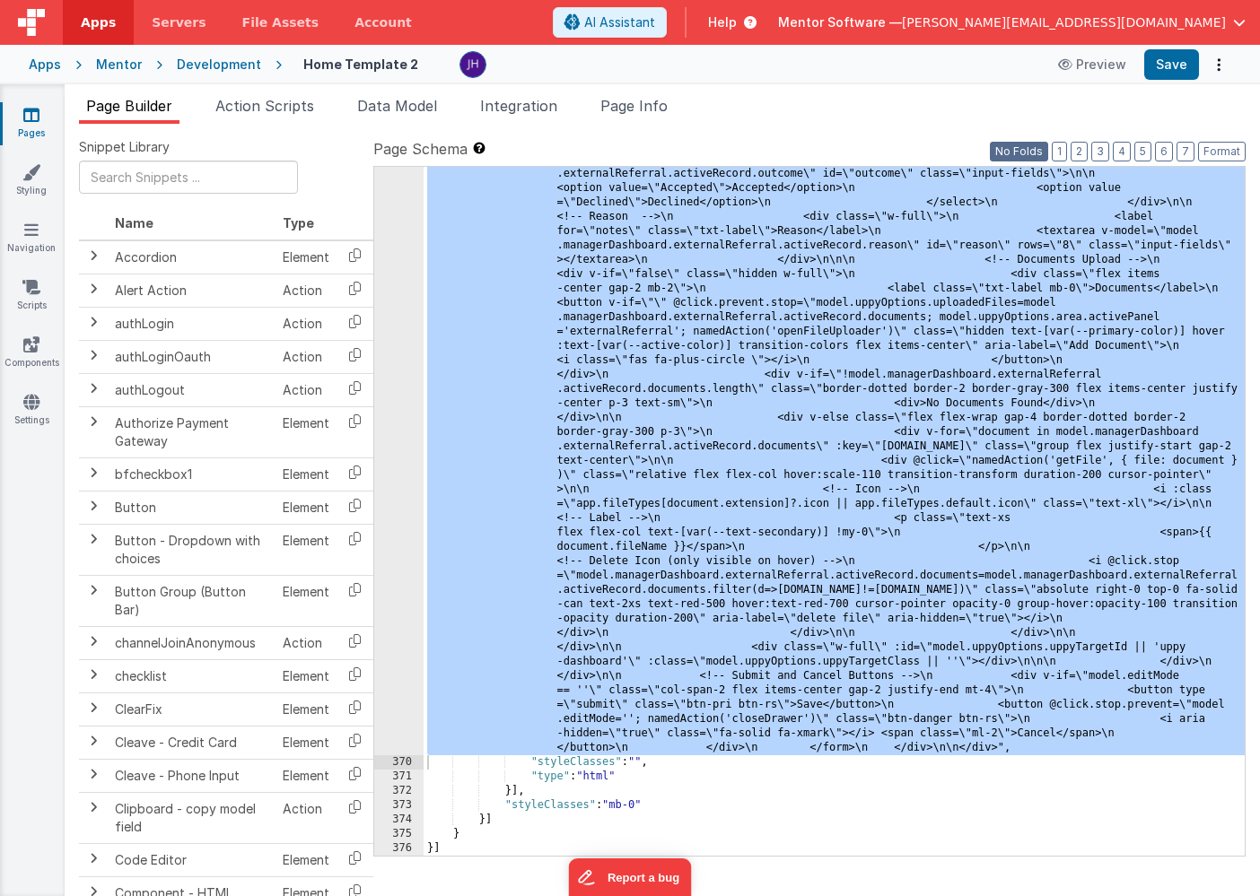
click at [1016, 148] on button "No Folds" at bounding box center [1019, 152] width 58 height 20
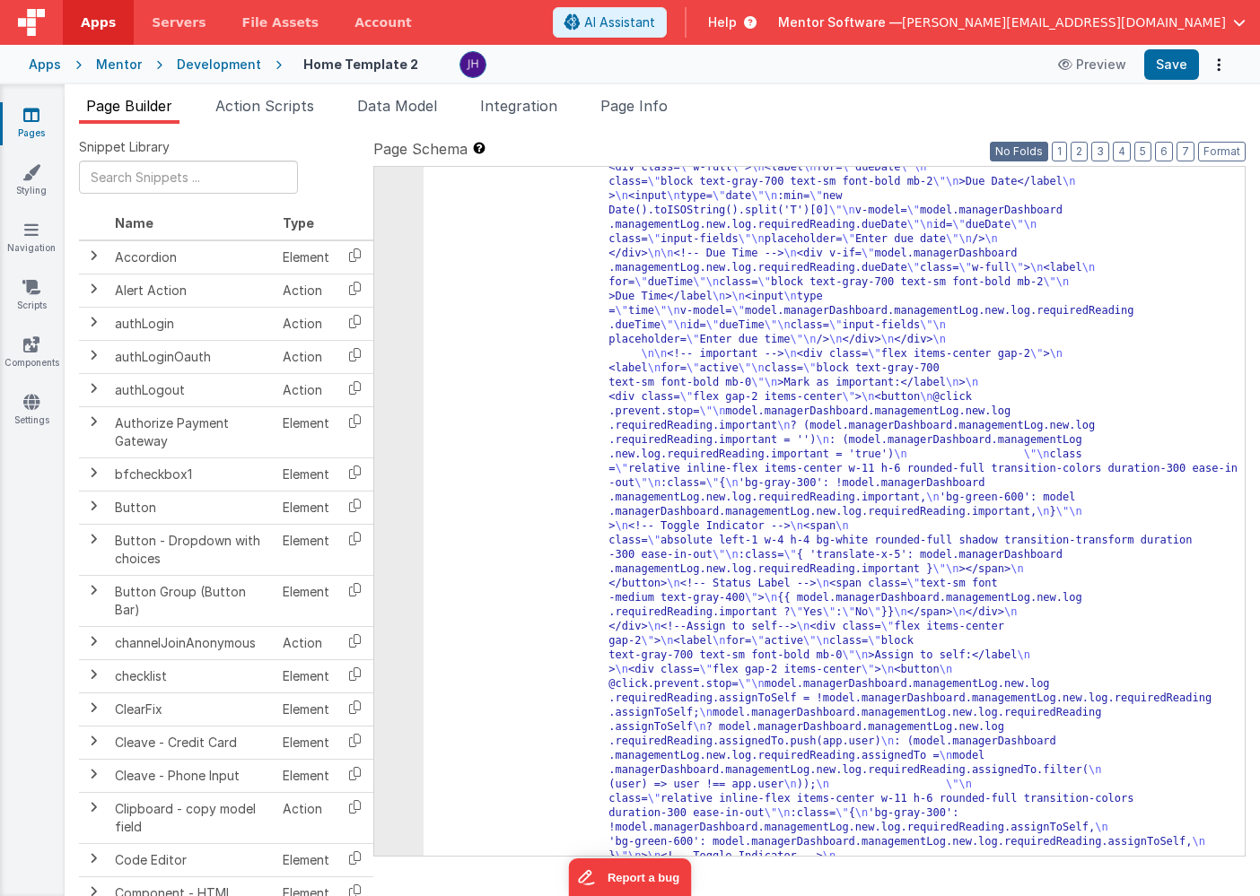
scroll to position [5012, 0]
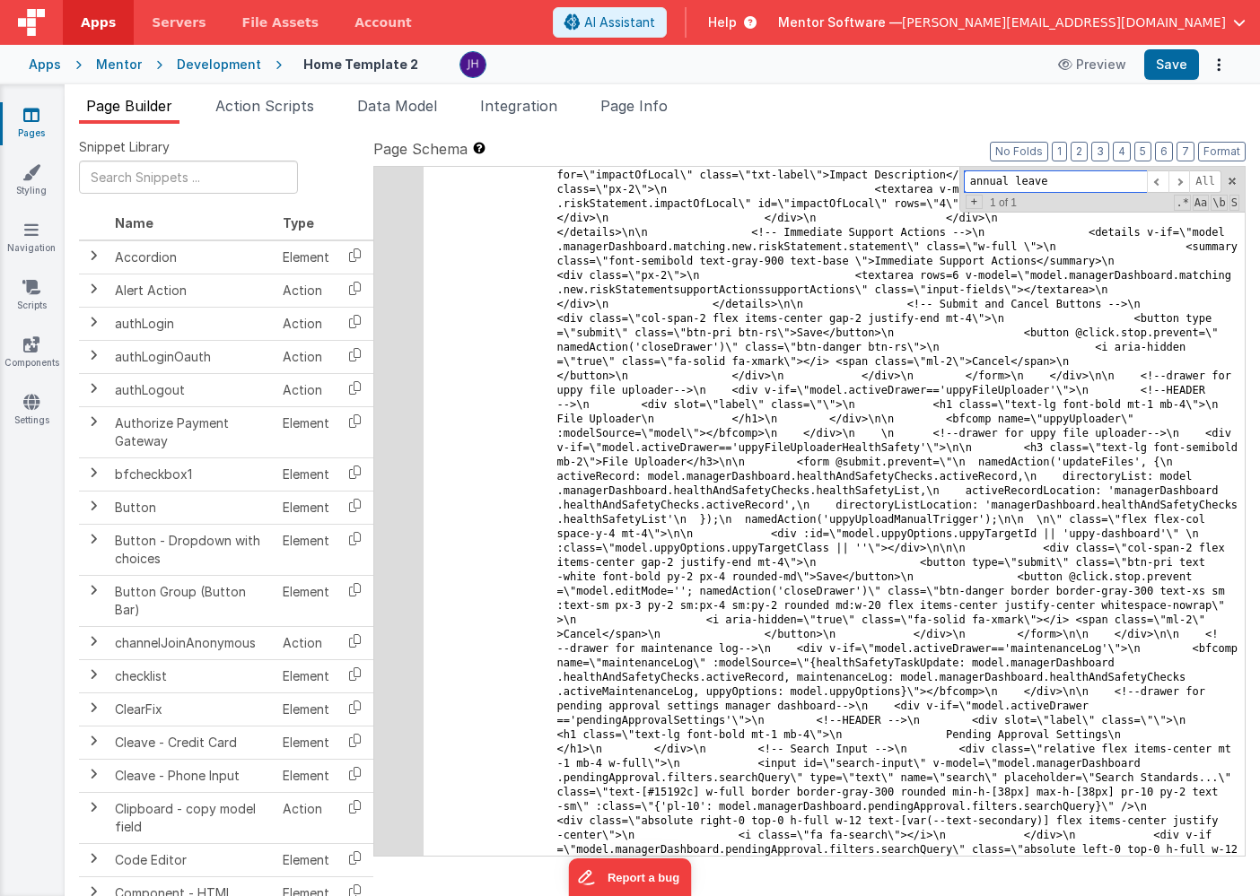
scroll to position [27691, 0]
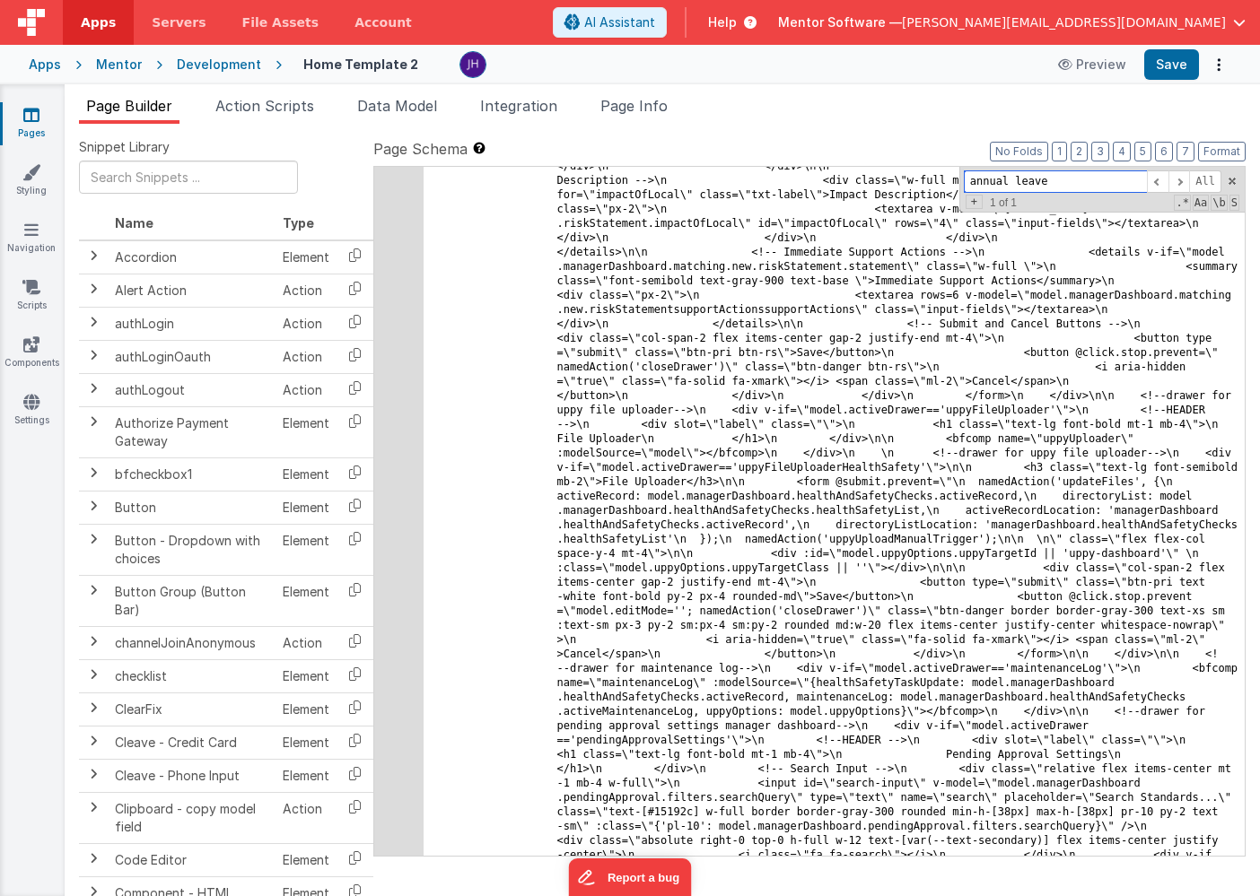
click at [1030, 180] on input "annual leave" at bounding box center [1055, 182] width 183 height 22
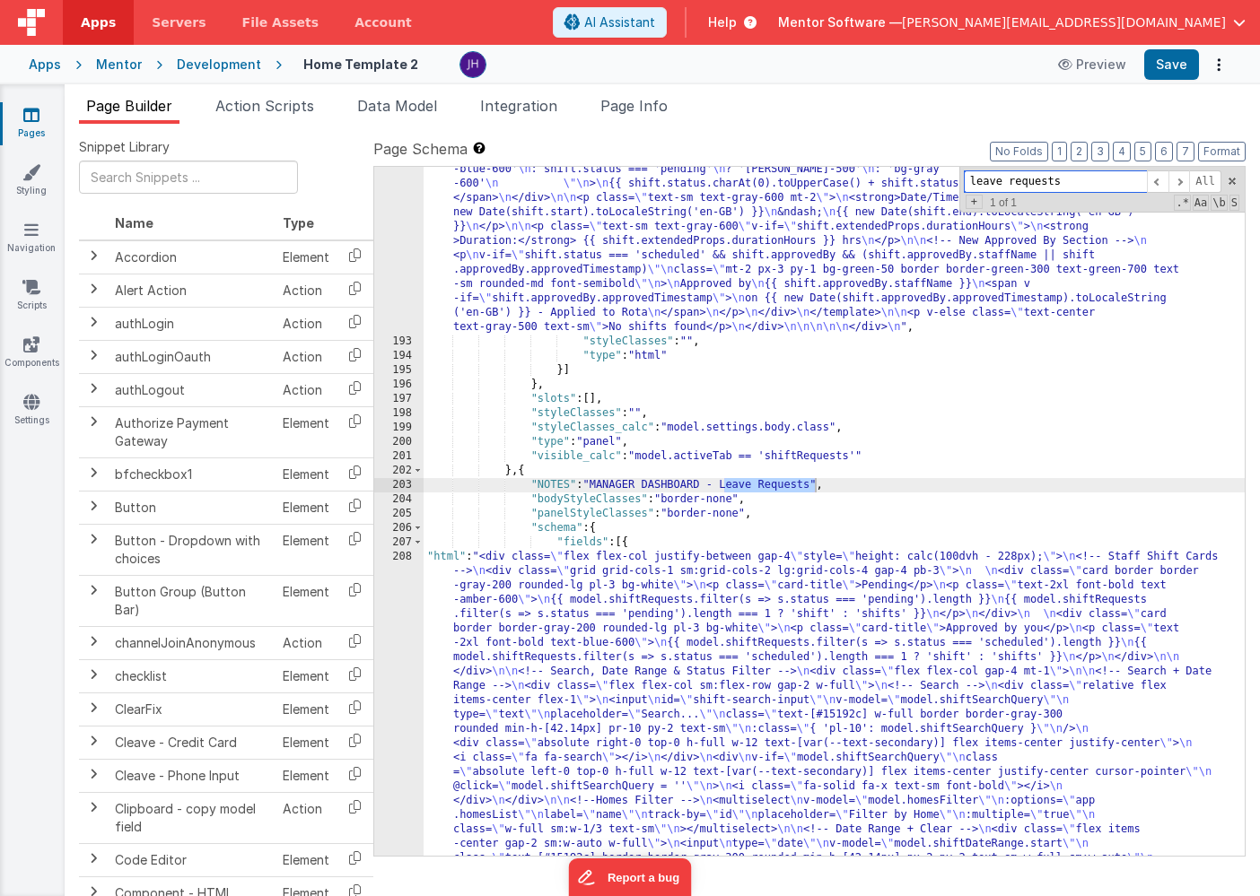
scroll to position [11143, 0]
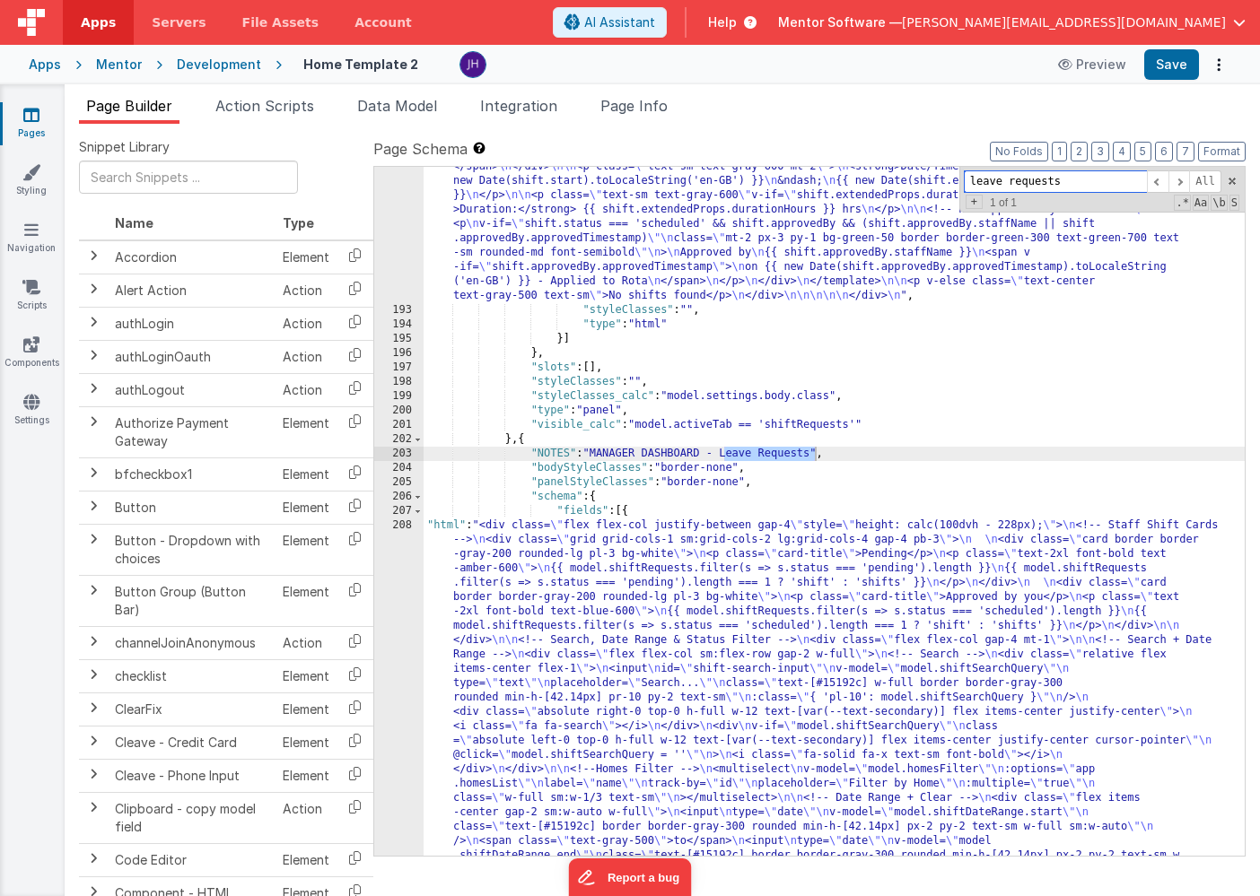
type input "leave requests"
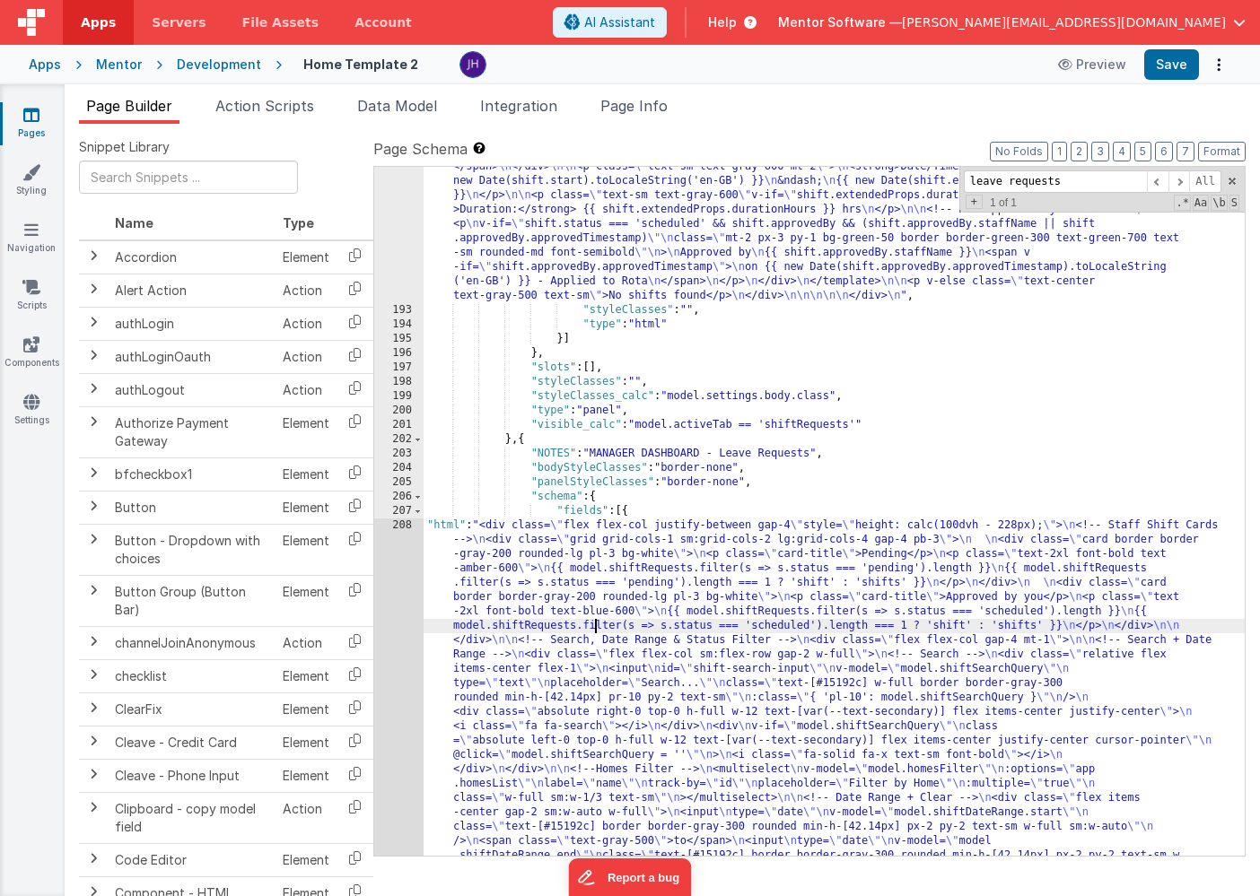
click at [596, 621] on div ""html" : "<div class= \" flex flex-col justify-between gap-4 \" style= \" heigh…" at bounding box center [834, 647] width 821 height 2929
click at [400, 609] on div "192 193 194 195 196 197 198 199 200 201 202 203 204 205 206 207 208 209 210 211…" at bounding box center [398, 647] width 49 height 2929
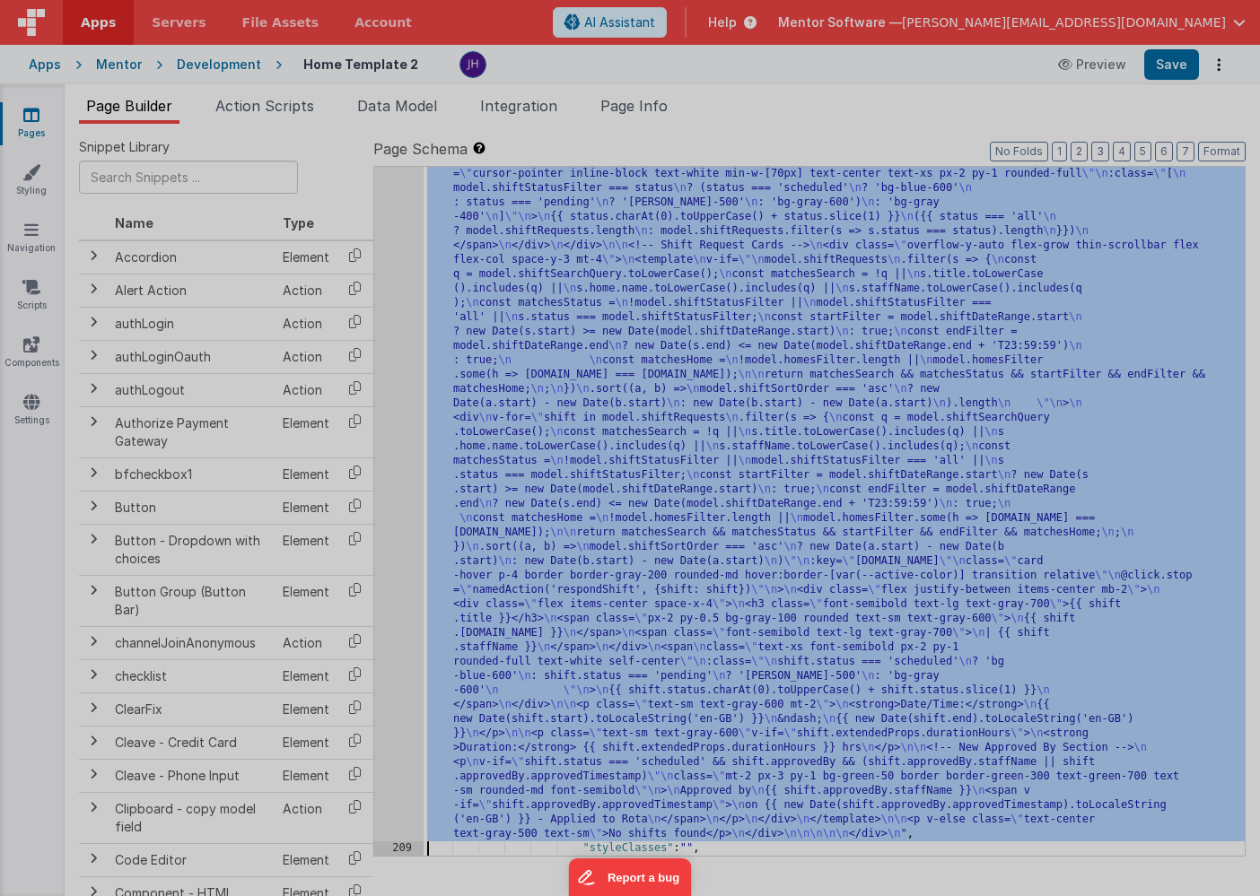
scroll to position [11506, 0]
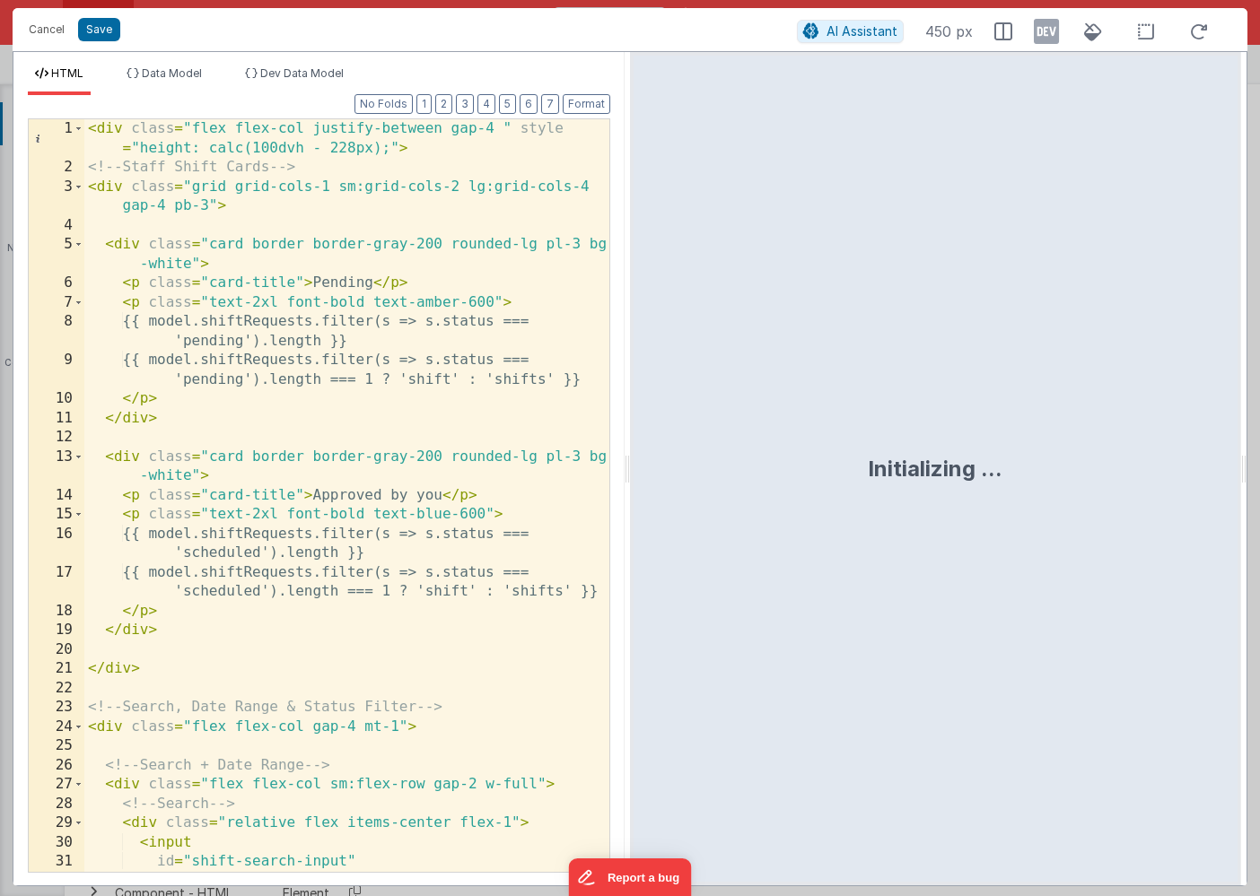
click at [448, 233] on div "< div class = "flex flex-col justify-between gap-4 " style = "height: calc(100d…" at bounding box center [346, 524] width 525 height 811
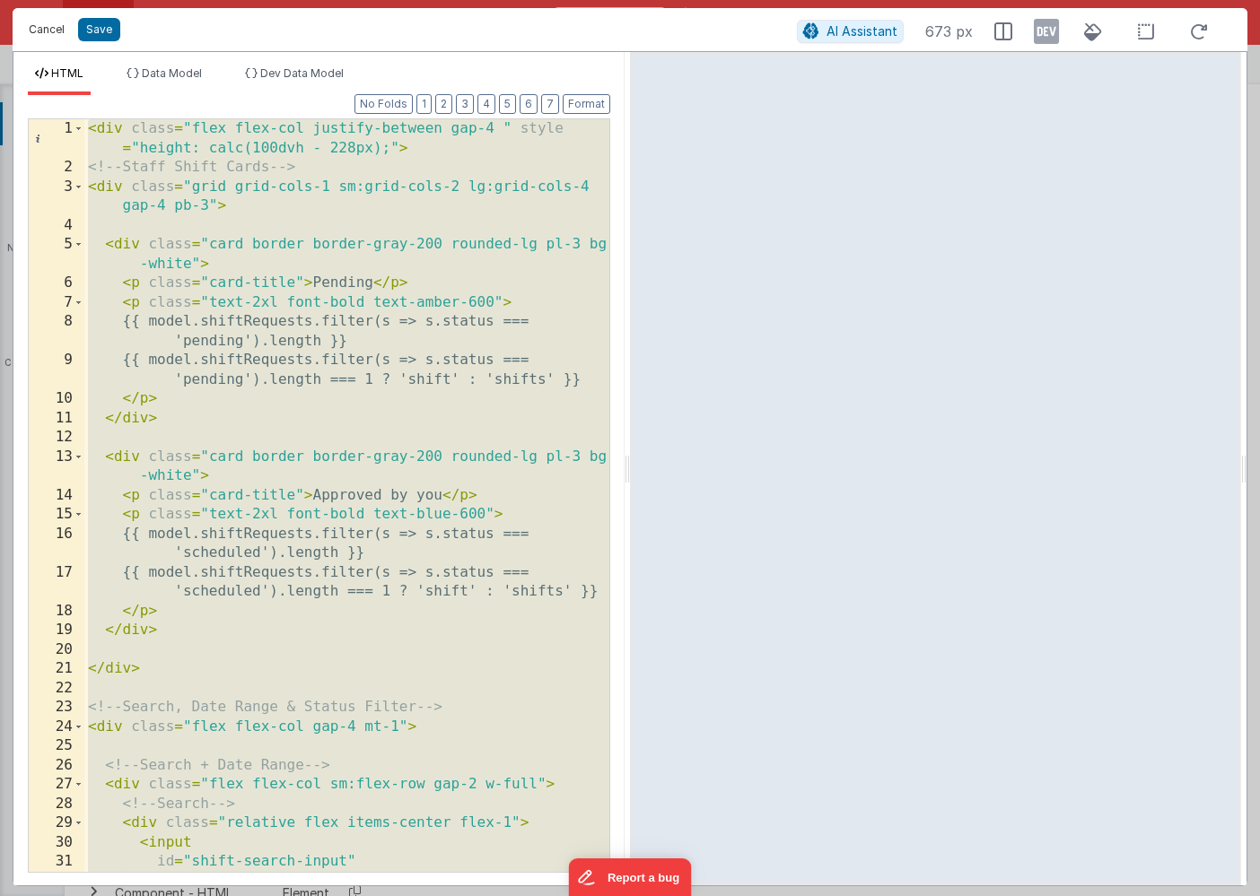
click at [53, 32] on button "Cancel" at bounding box center [47, 29] width 54 height 25
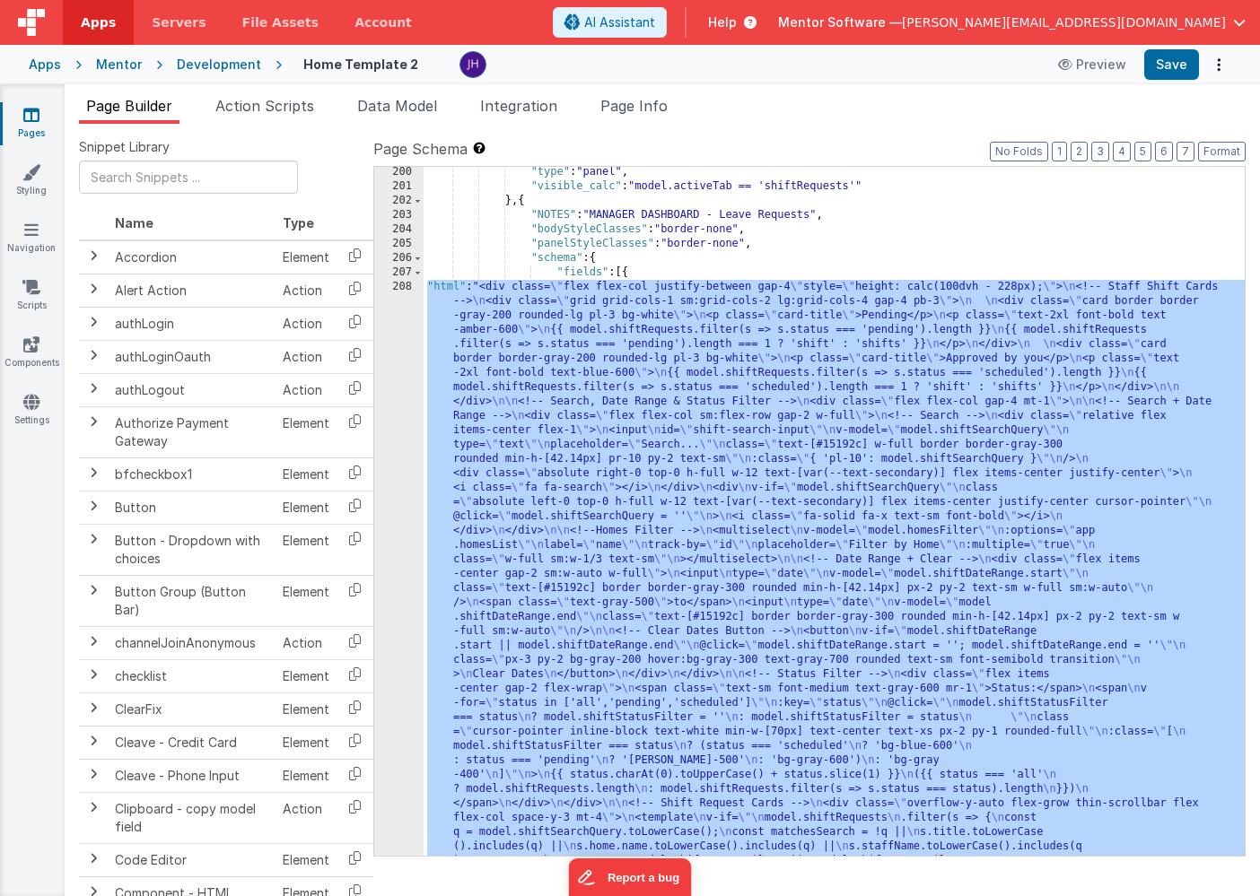
scroll to position [11248, 0]
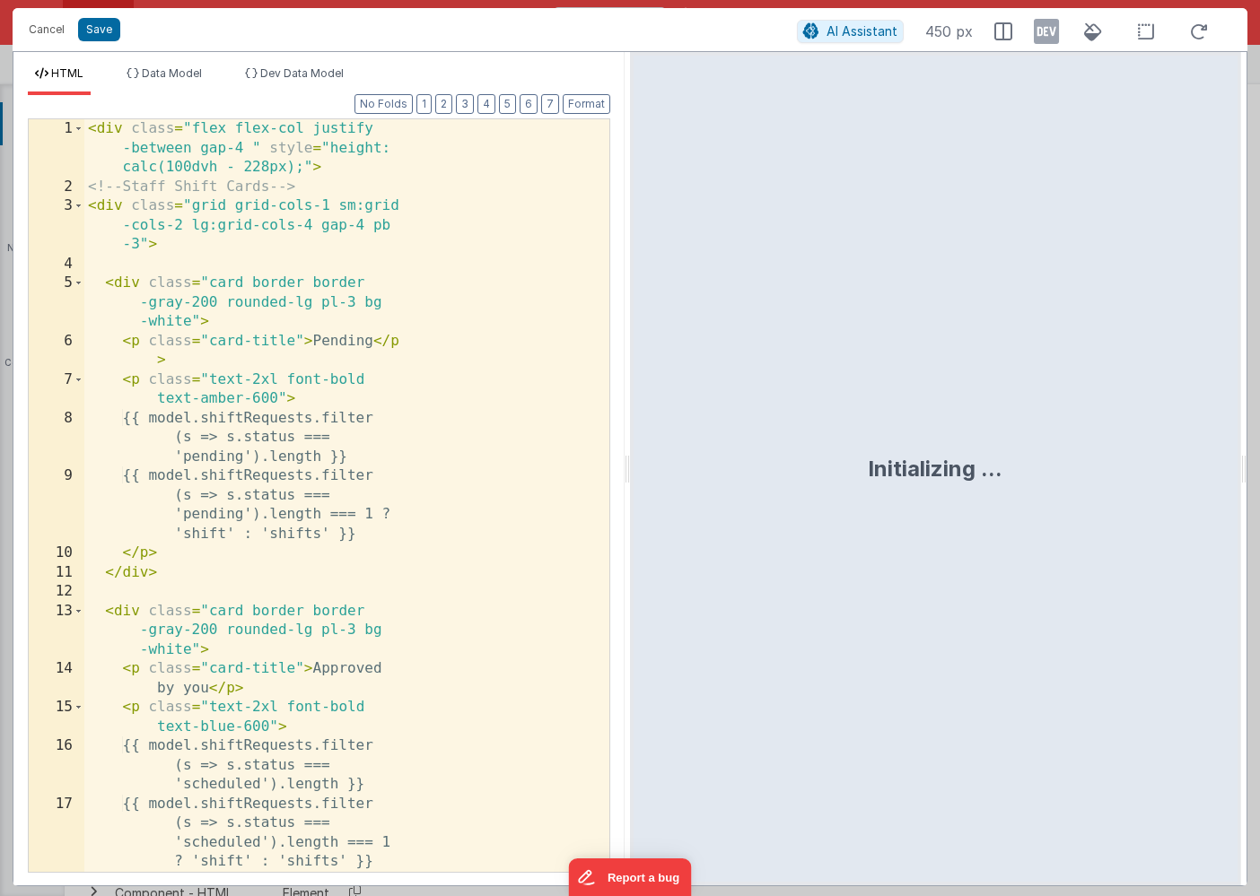
scroll to position [11506, 0]
click at [399, 414] on div "< div class = "flex flex-col justify -between gap-4 " style = "height: calc(100…" at bounding box center [346, 534] width 525 height 830
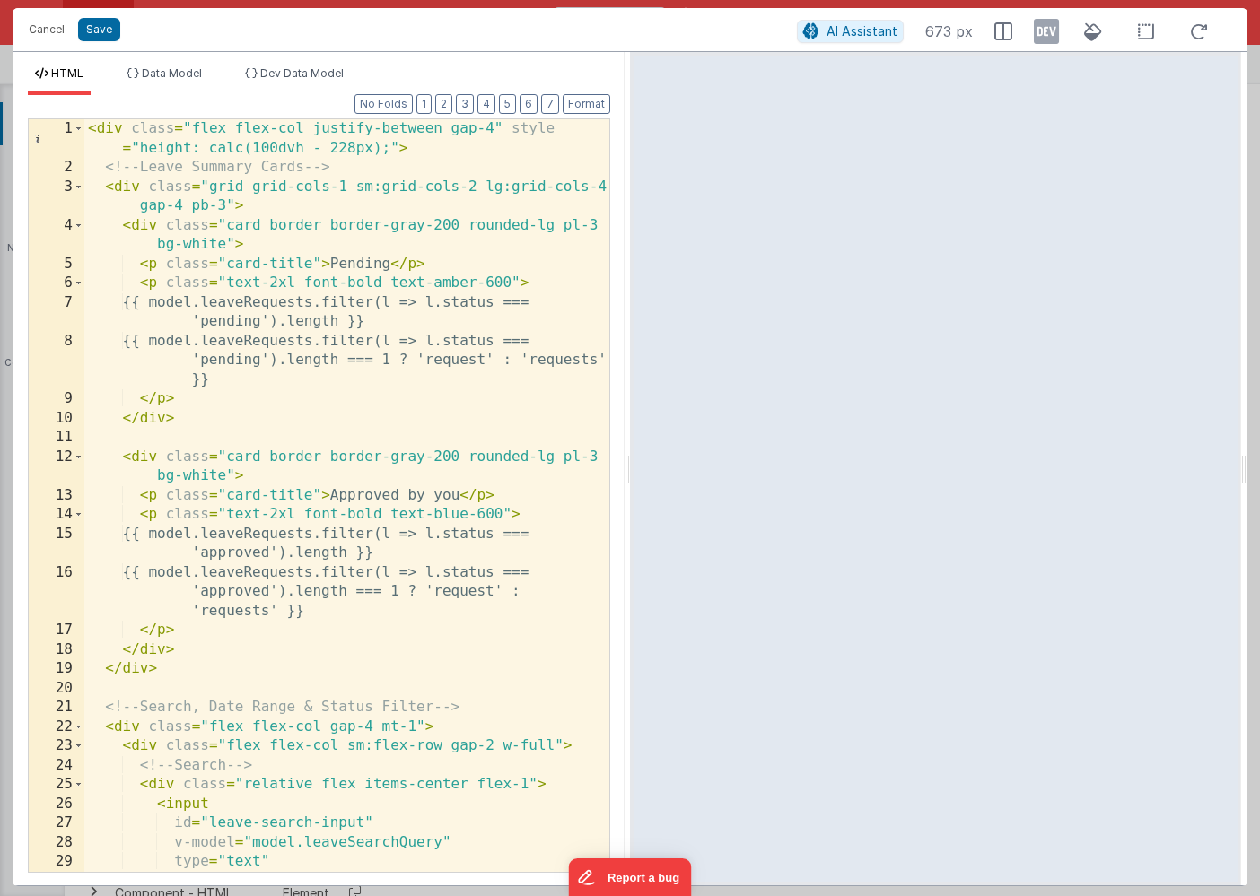
scroll to position [0, 0]
click at [99, 33] on button "Save" at bounding box center [99, 29] width 42 height 23
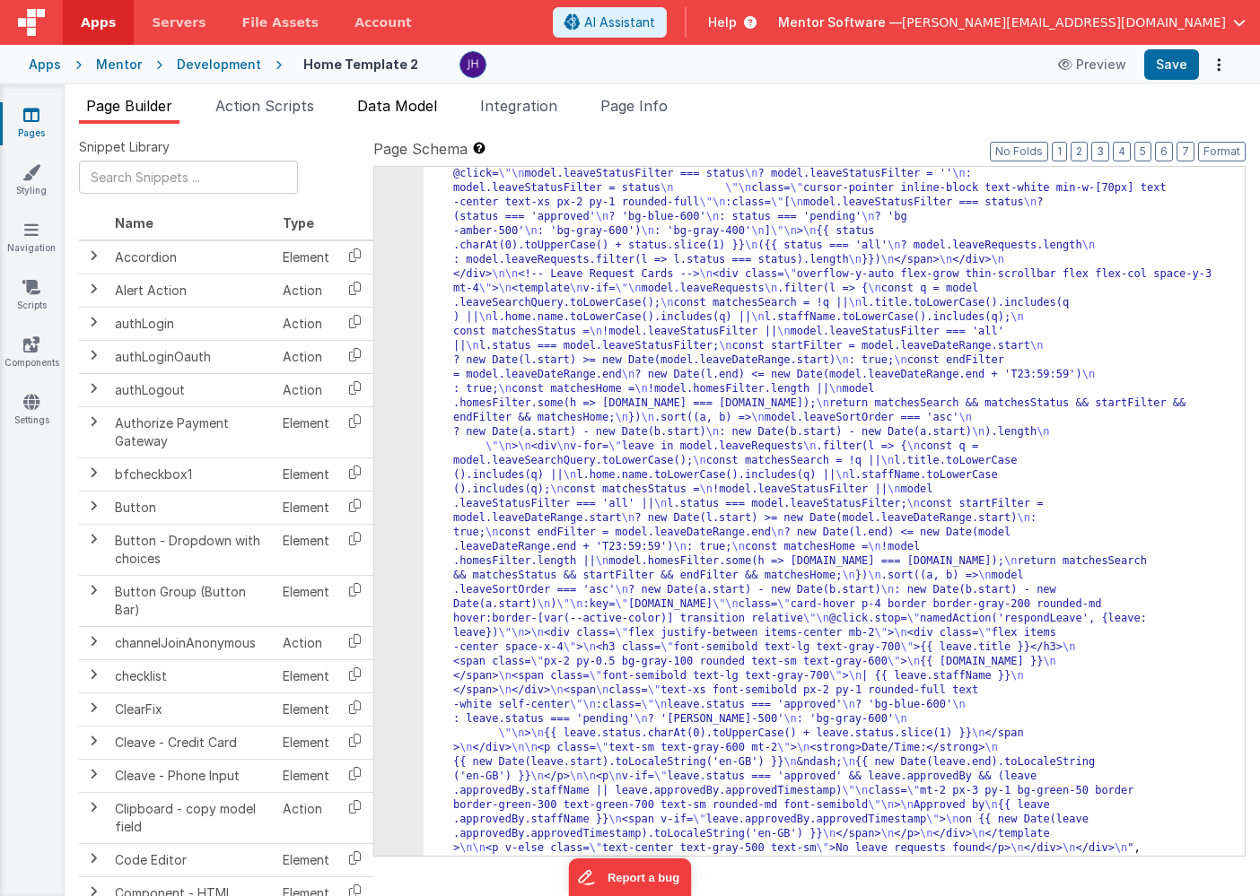
scroll to position [11504, 0]
click at [380, 107] on span "Data Model" at bounding box center [397, 106] width 80 height 18
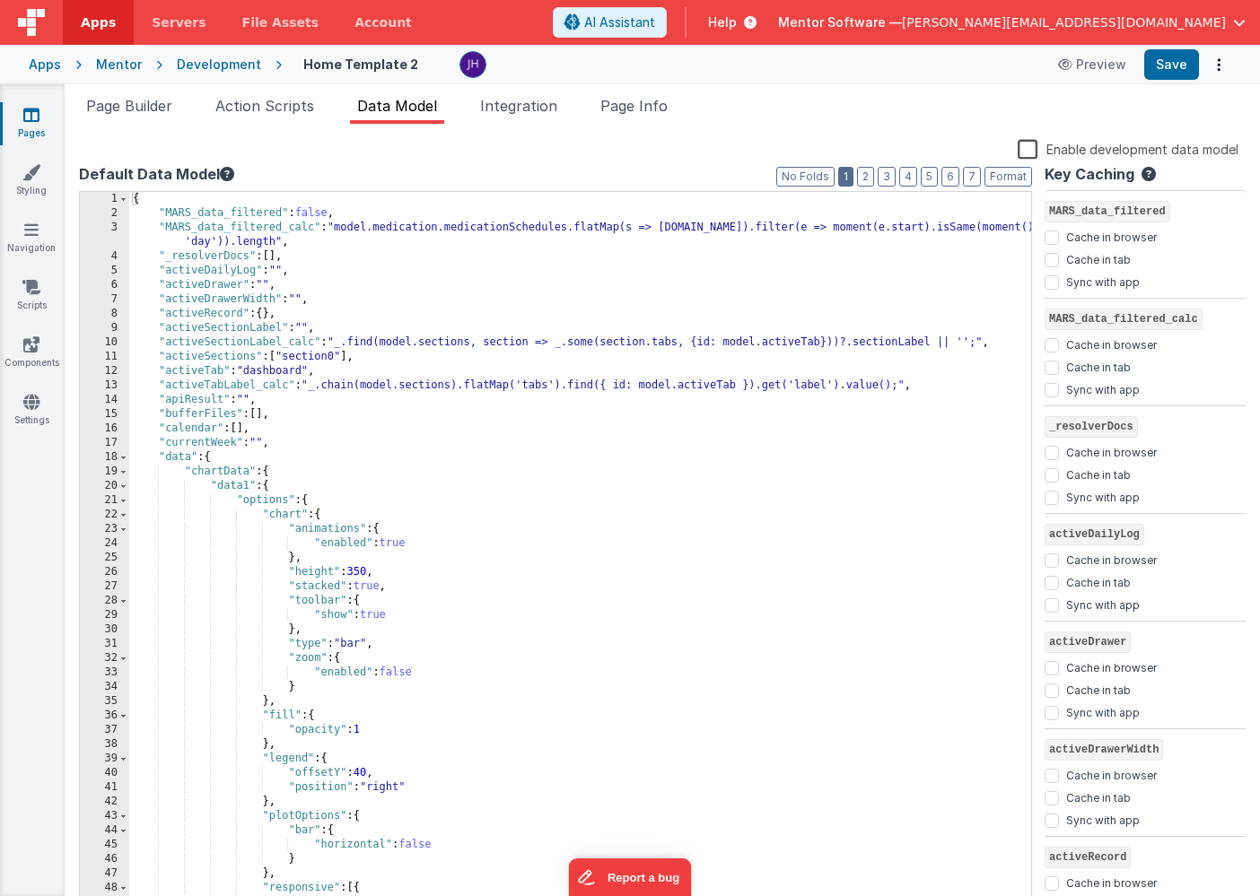
click at [850, 182] on button "1" at bounding box center [845, 177] width 15 height 20
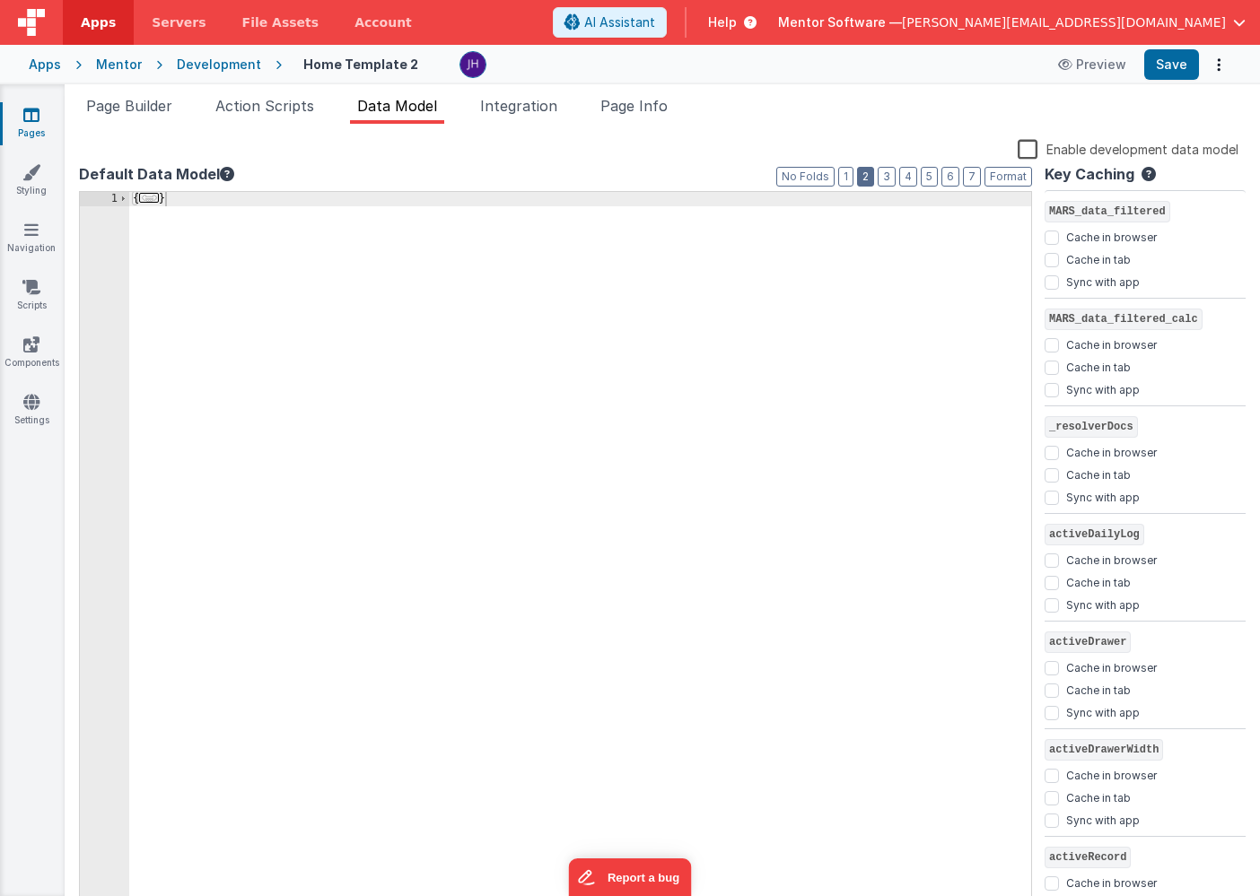
click at [867, 179] on button "2" at bounding box center [865, 177] width 17 height 20
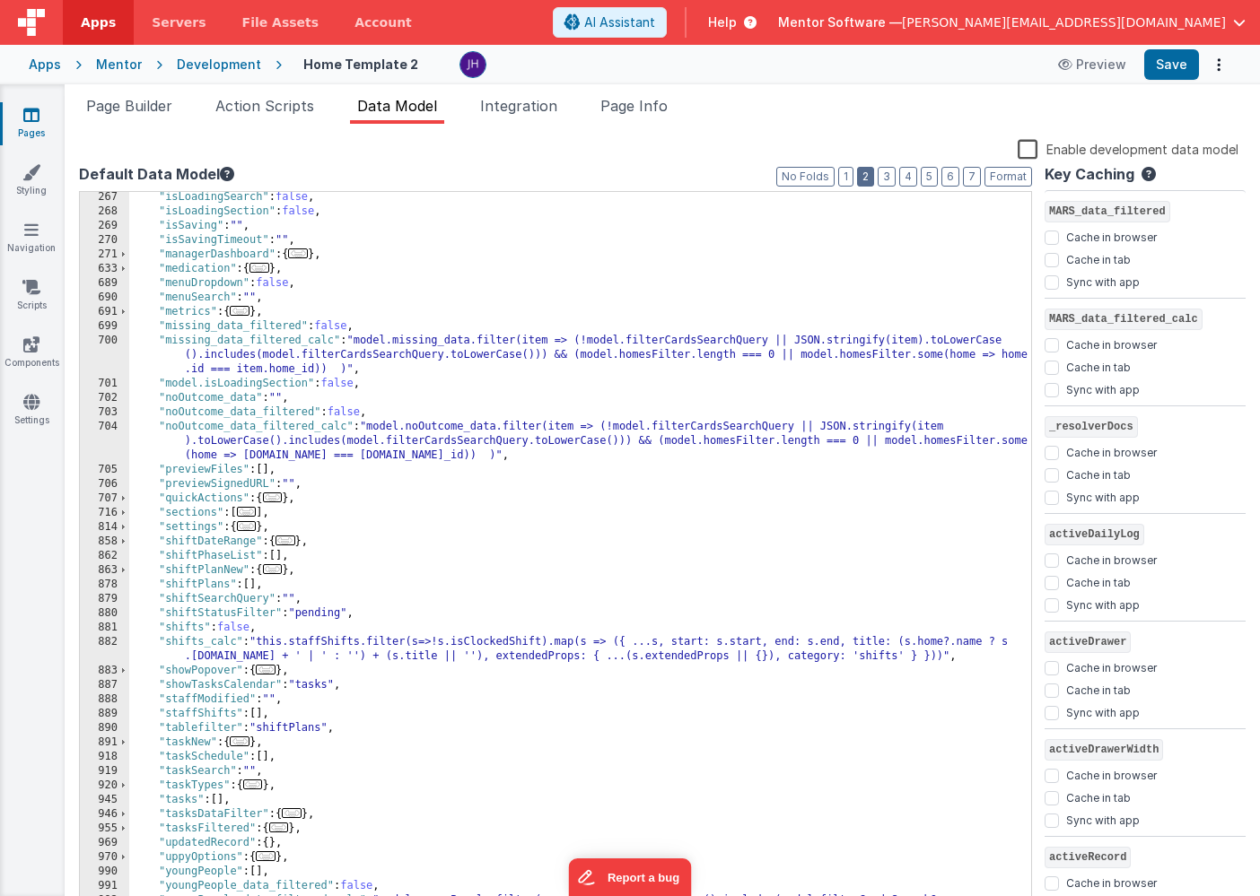
scroll to position [529, 0]
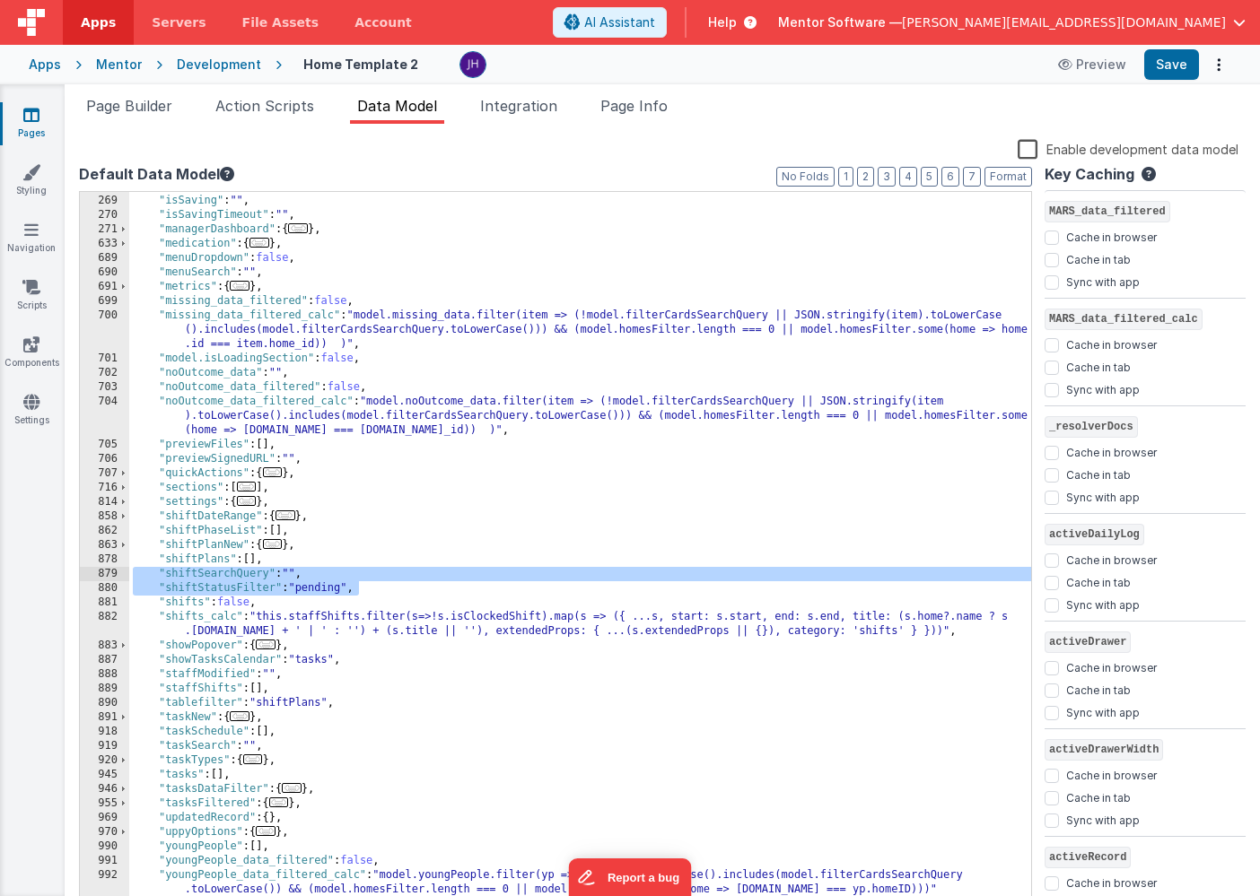
drag, startPoint x: 366, startPoint y: 592, endPoint x: 116, endPoint y: 574, distance: 251.0
click at [116, 574] on div "268 269 270 271 633 689 690 691 699 700 701 702 703 704 705 706 707 716 814 858…" at bounding box center [555, 552] width 953 height 722
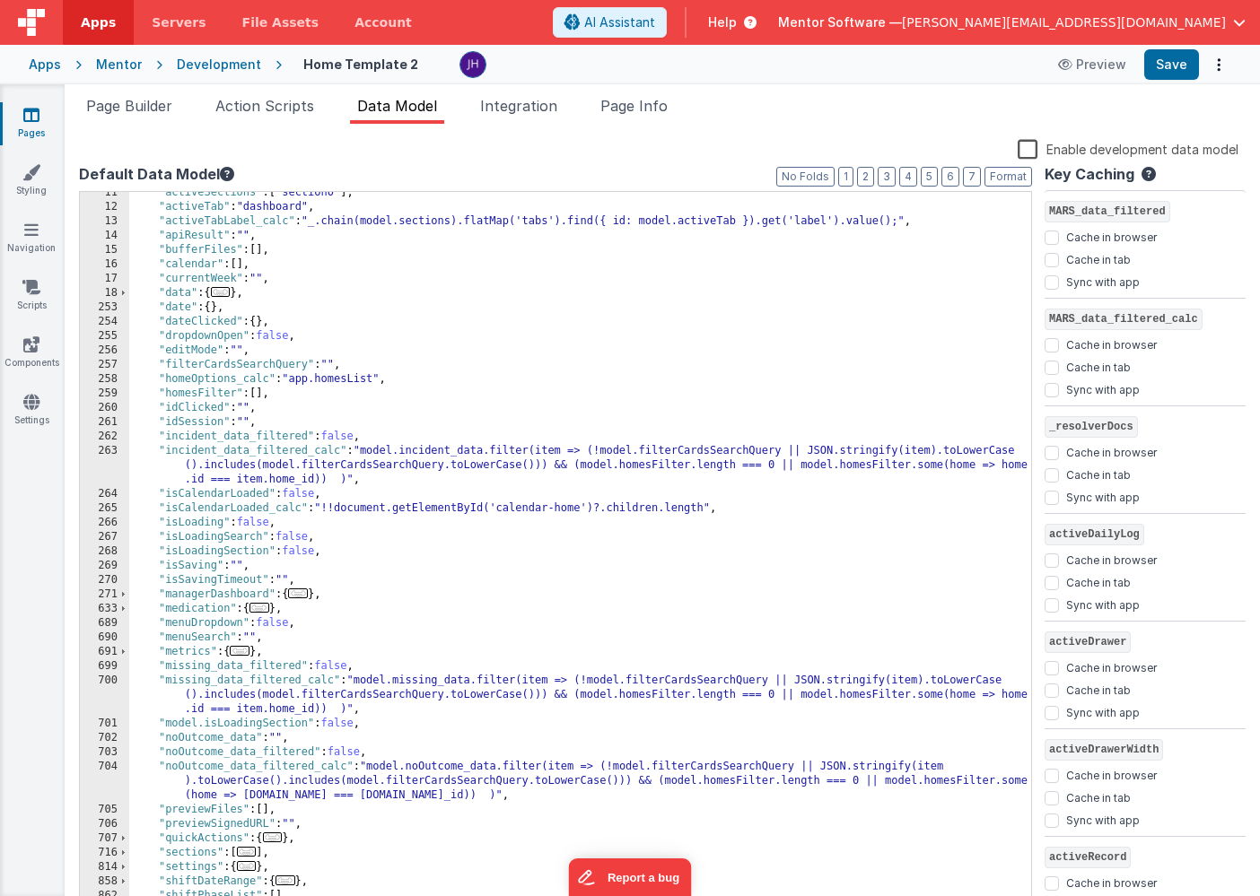
scroll to position [167, 0]
click at [348, 579] on div ""activeSections" : [ "section0" ] , "activeTab" : "dashboard" , "activeTabLabel…" at bounding box center [580, 557] width 902 height 748
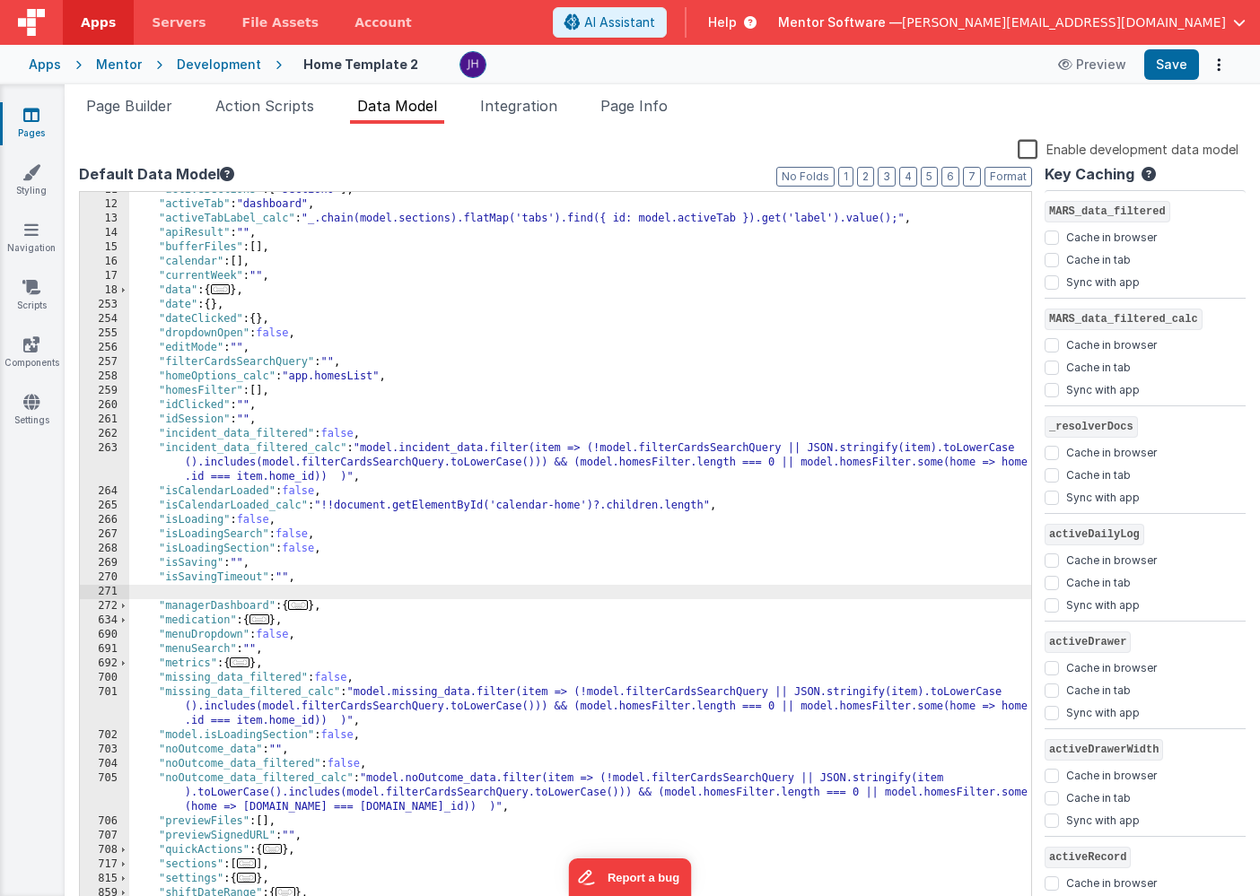
checkbox input "false"
checkbox input "true"
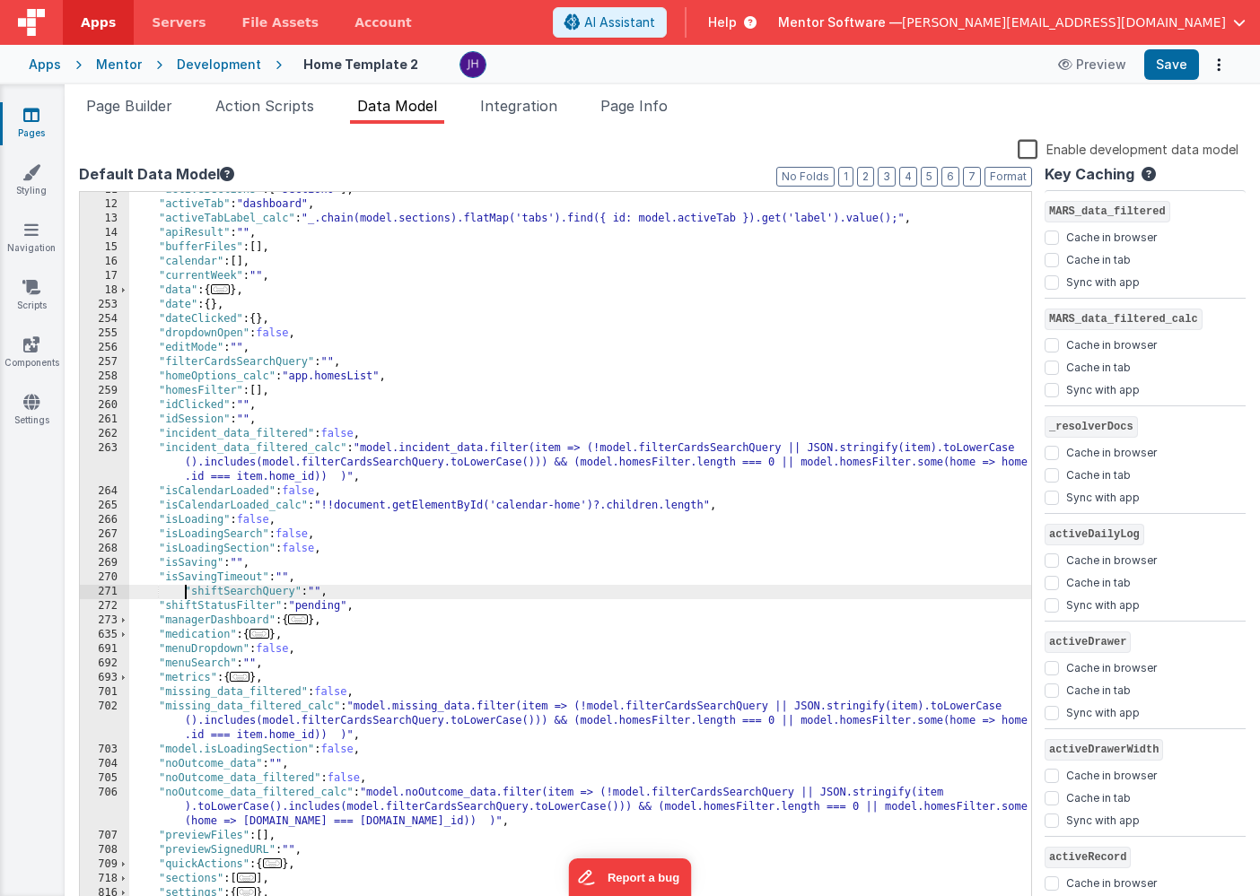
click at [182, 587] on div ""activeSections" : [ "section0" ] , "activeTab" : "dashboard" , "activeTabLabel…" at bounding box center [580, 557] width 902 height 748
checkbox input "false"
checkbox input "true"
checkbox input "false"
click at [197, 608] on div ""activeSections" : [ "section0" ] , "activeTab" : "dashboard" , "activeTabLabel…" at bounding box center [580, 557] width 902 height 748
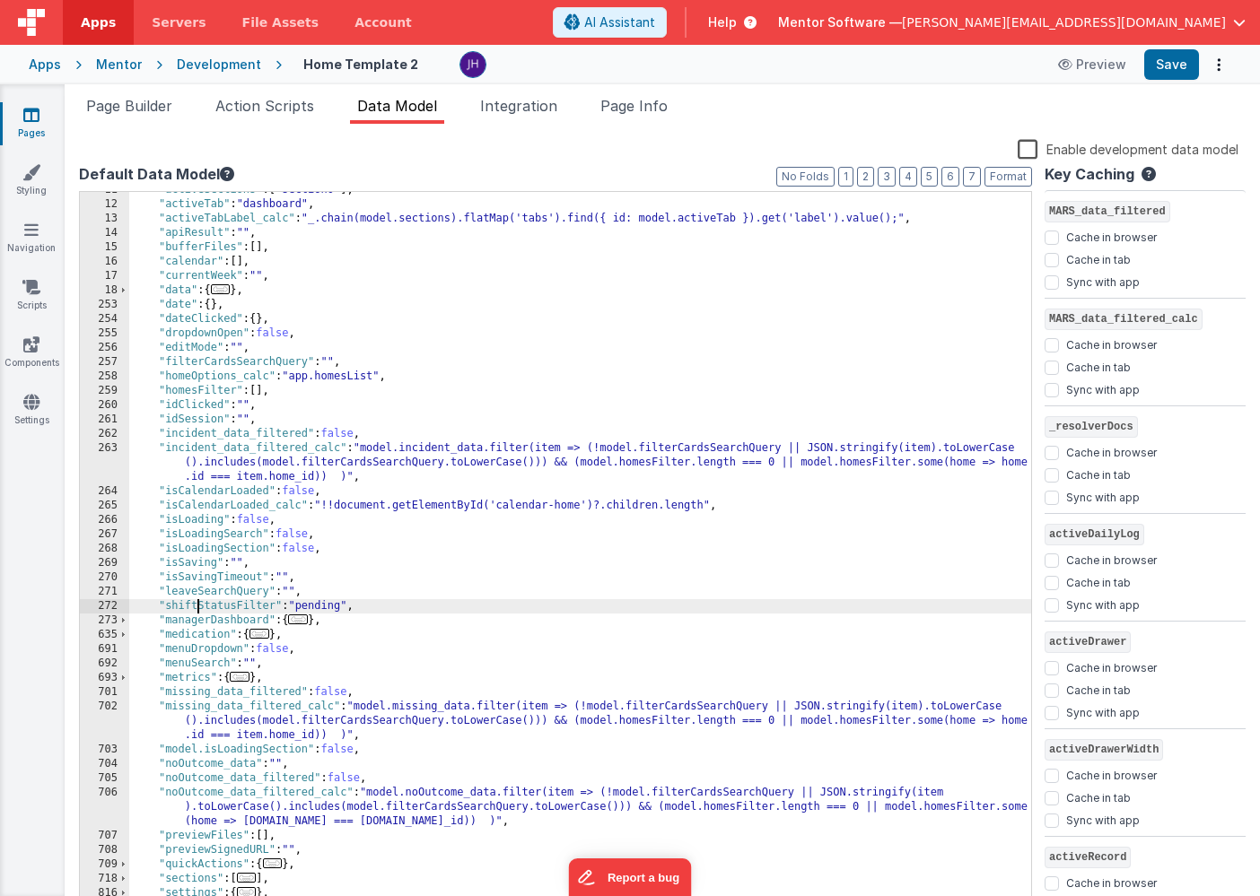
checkbox input "false"
checkbox input "true"
checkbox input "false"
click at [496, 159] on div "Enable development data model" at bounding box center [658, 150] width 1159 height 25
click at [152, 105] on span "Page Builder" at bounding box center [129, 106] width 86 height 18
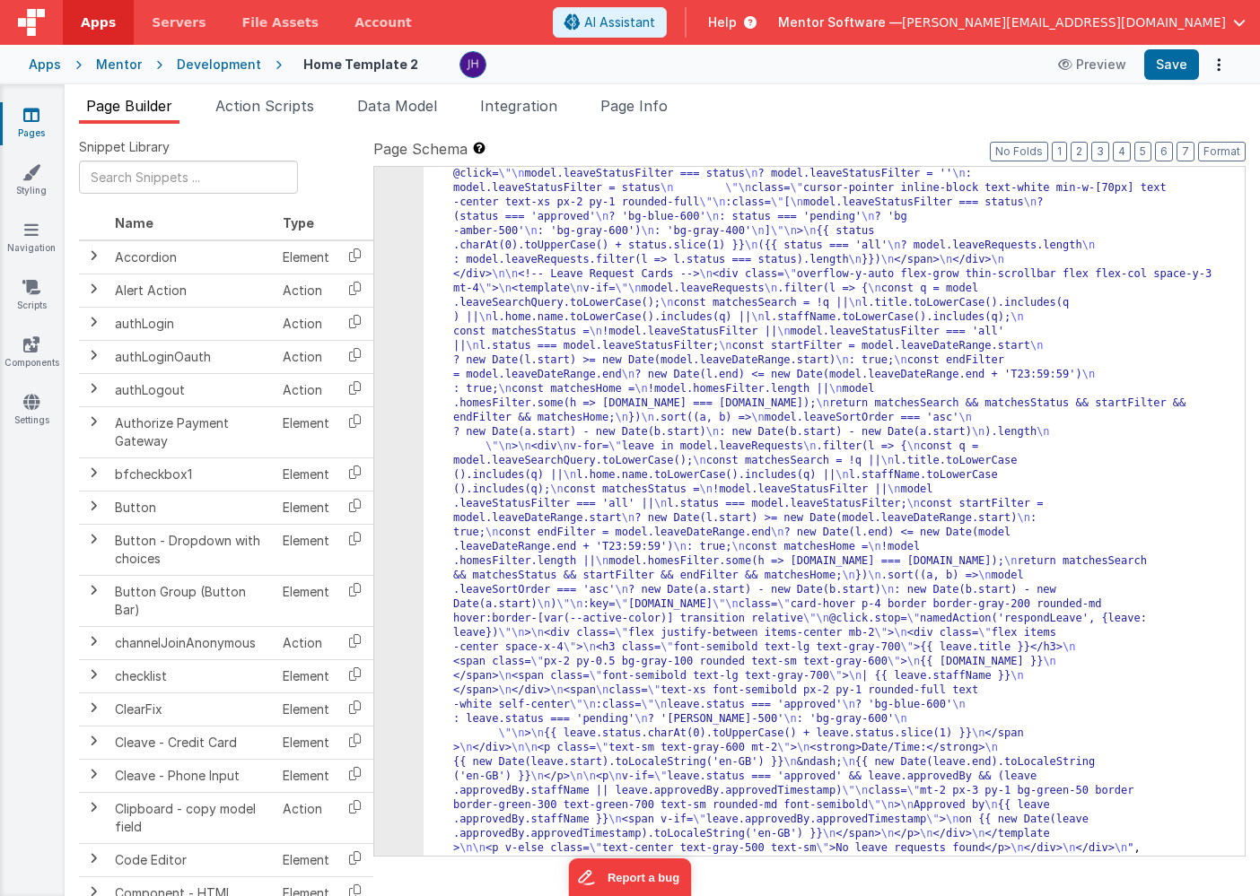
click at [665, 290] on div ""html" : "<div class= \" flex flex-col justify-between gap-4 \" style= \" heigh…" at bounding box center [834, 641] width 821 height 1838
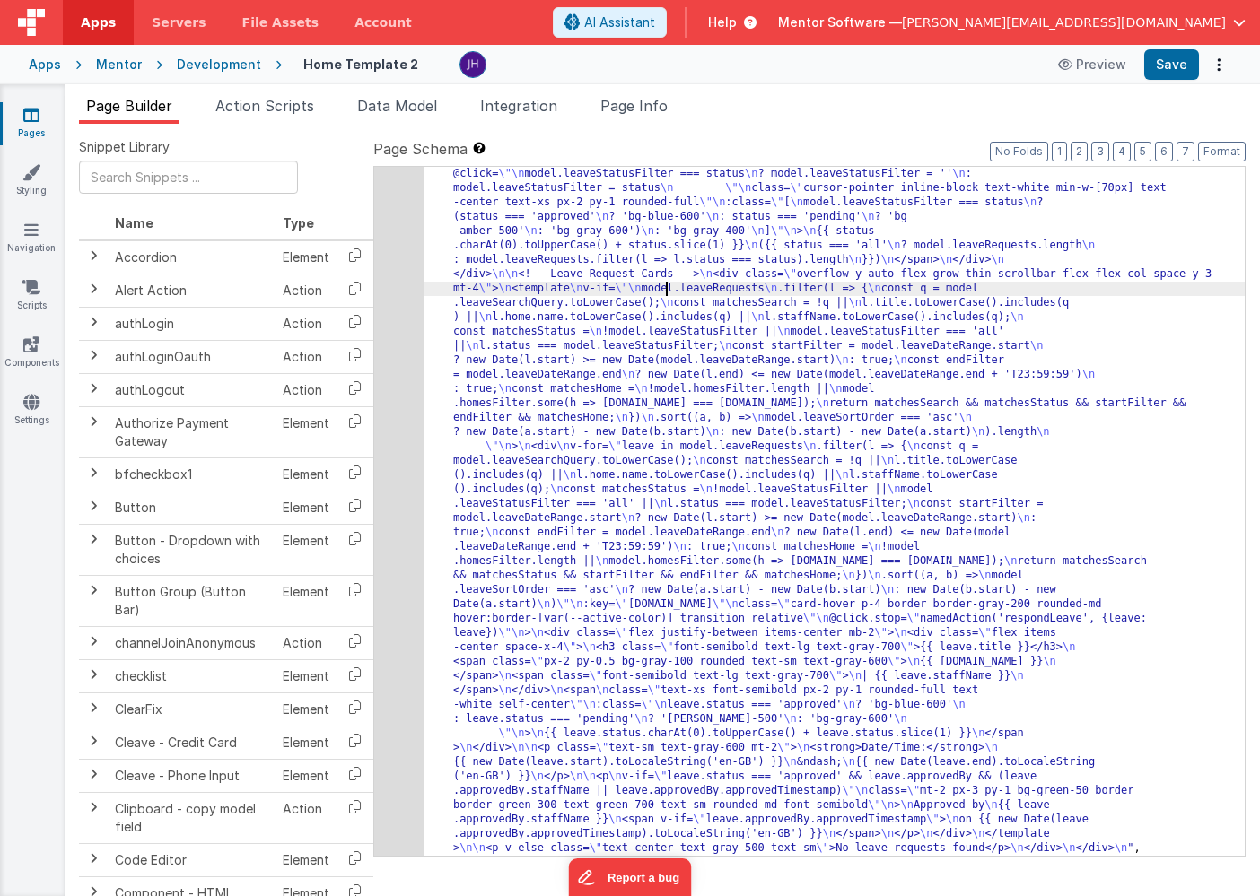
click at [405, 300] on div "208" at bounding box center [398, 289] width 49 height 1134
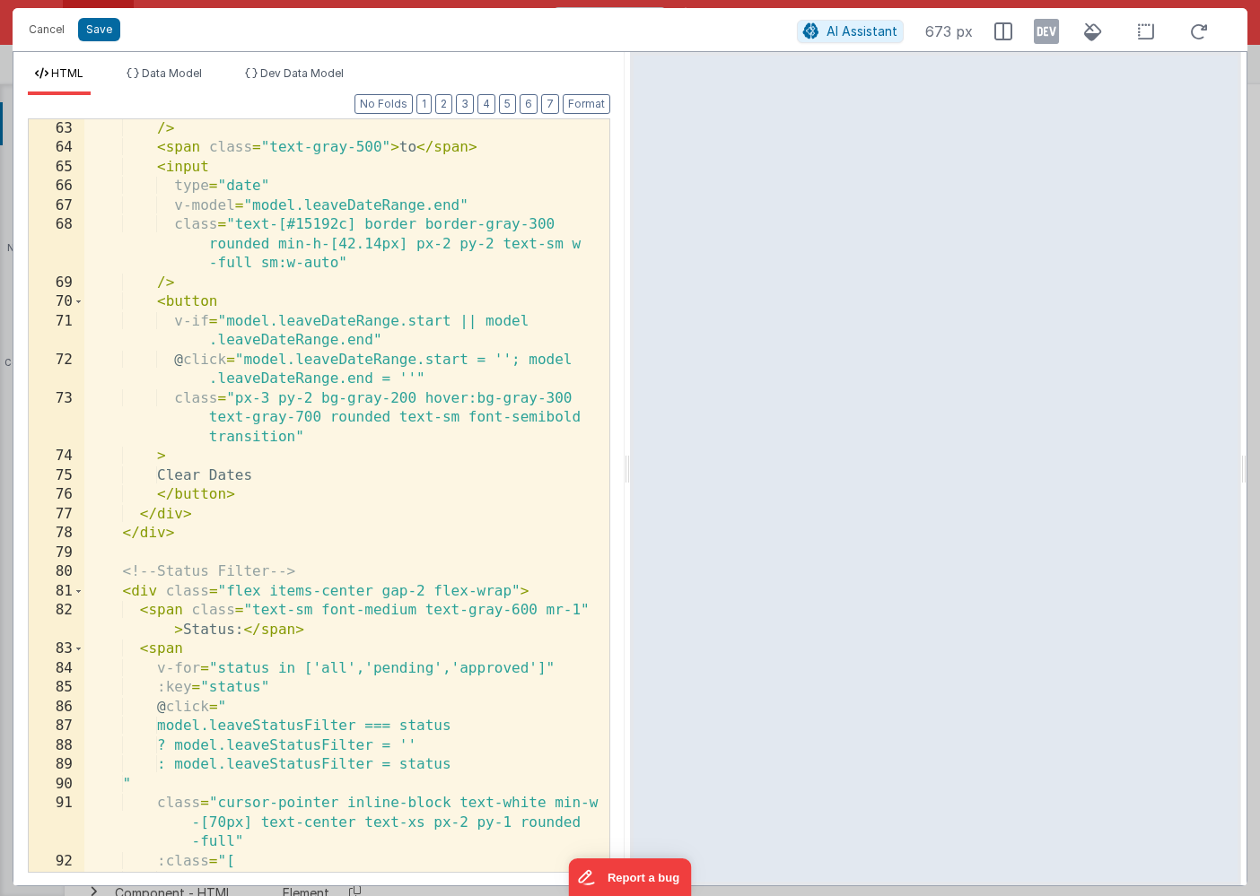
scroll to position [1576, 0]
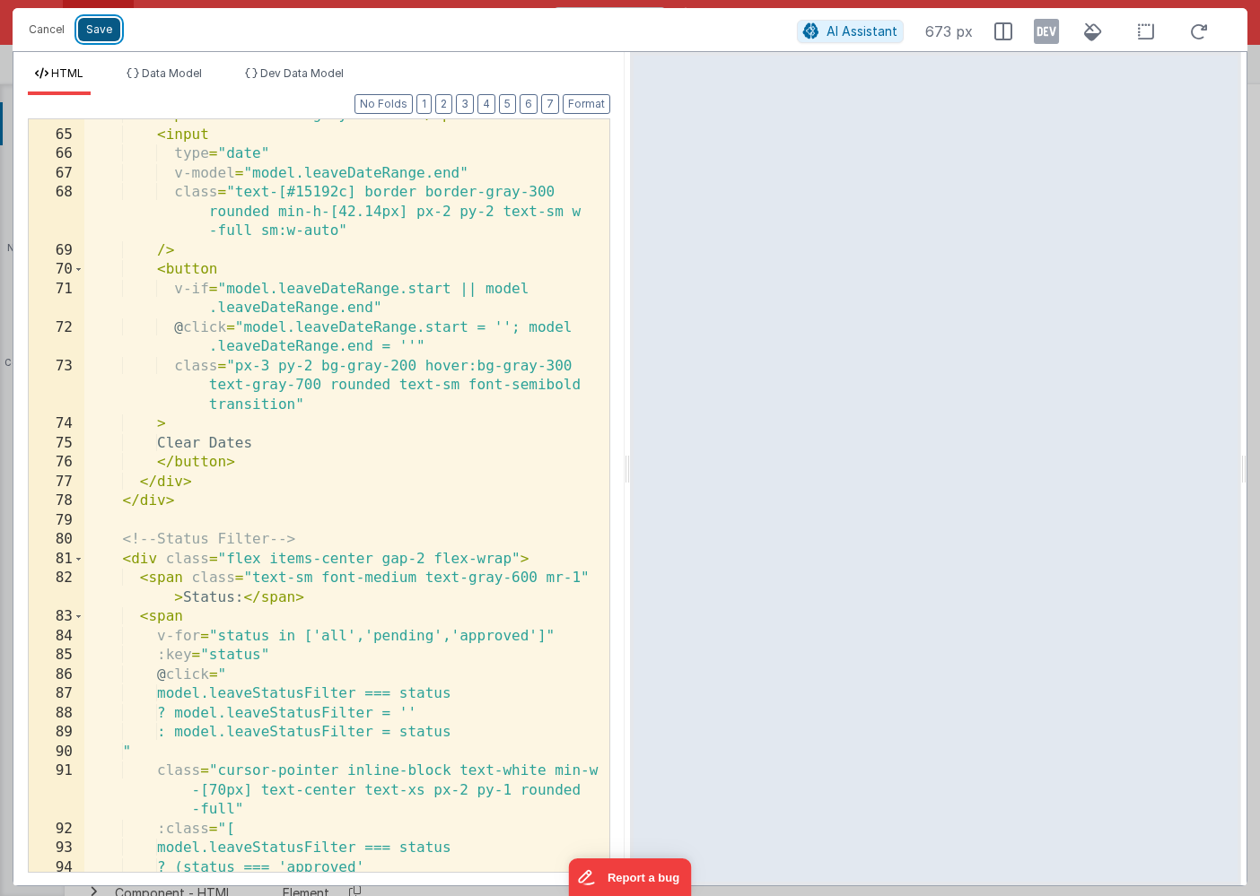
click at [104, 35] on button "Save" at bounding box center [99, 29] width 42 height 23
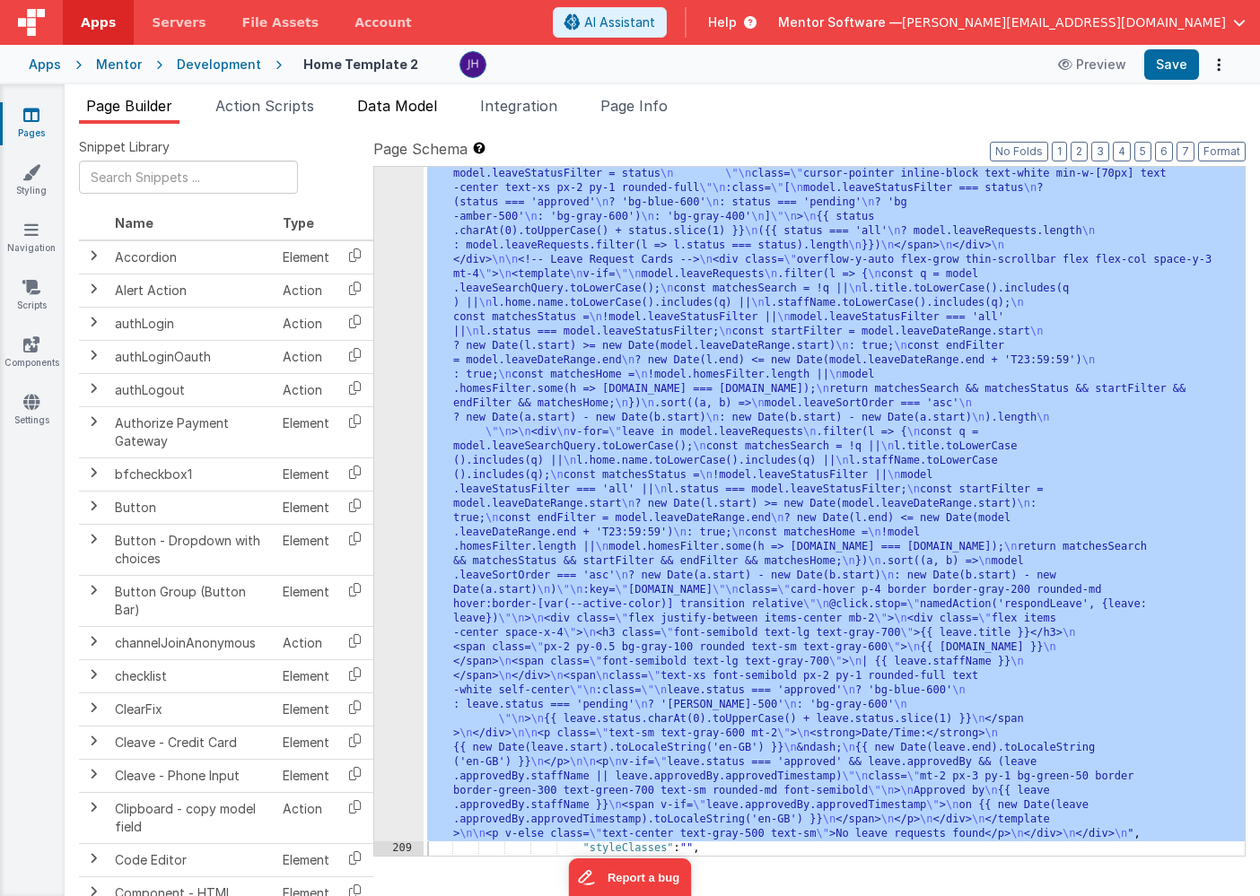
click at [385, 102] on span "Data Model" at bounding box center [397, 106] width 80 height 18
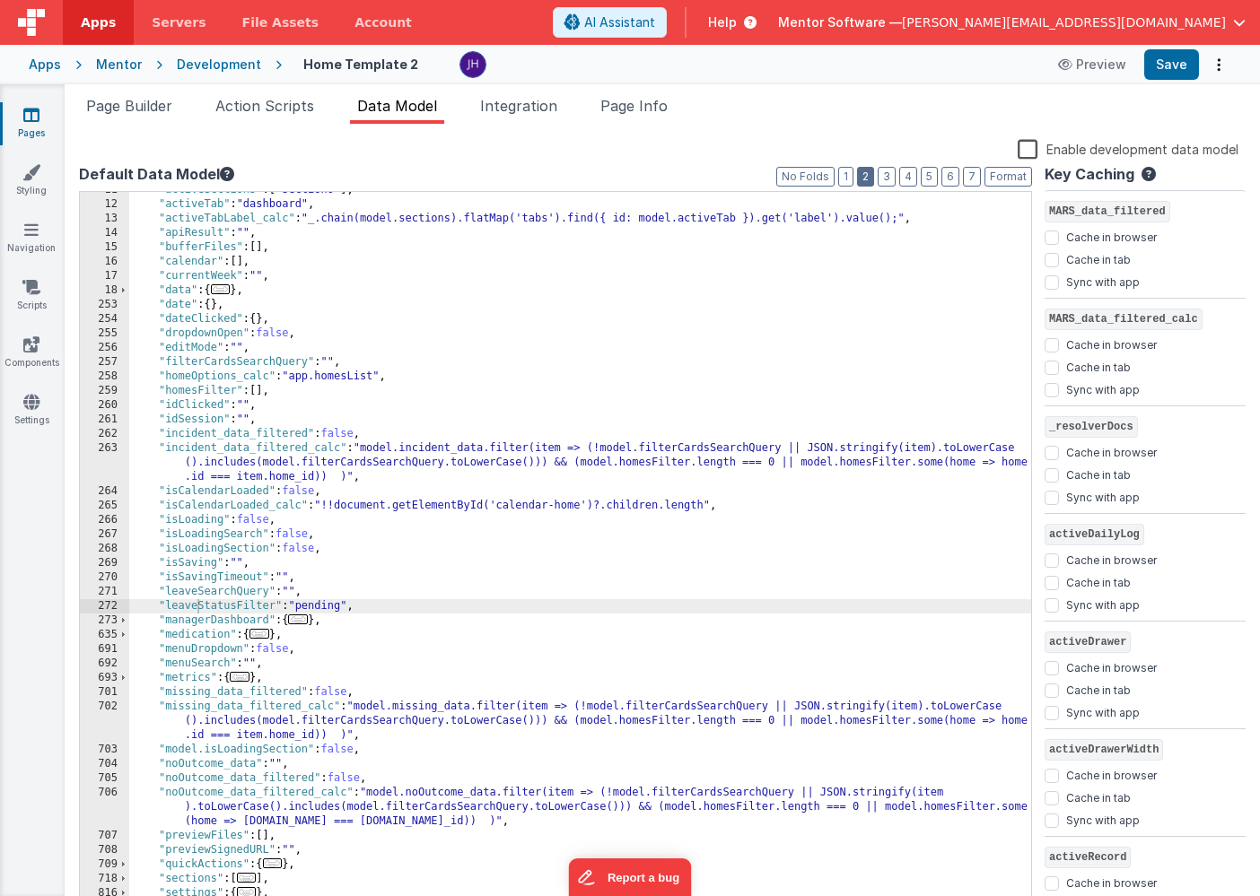
click at [866, 180] on button "2" at bounding box center [865, 177] width 17 height 20
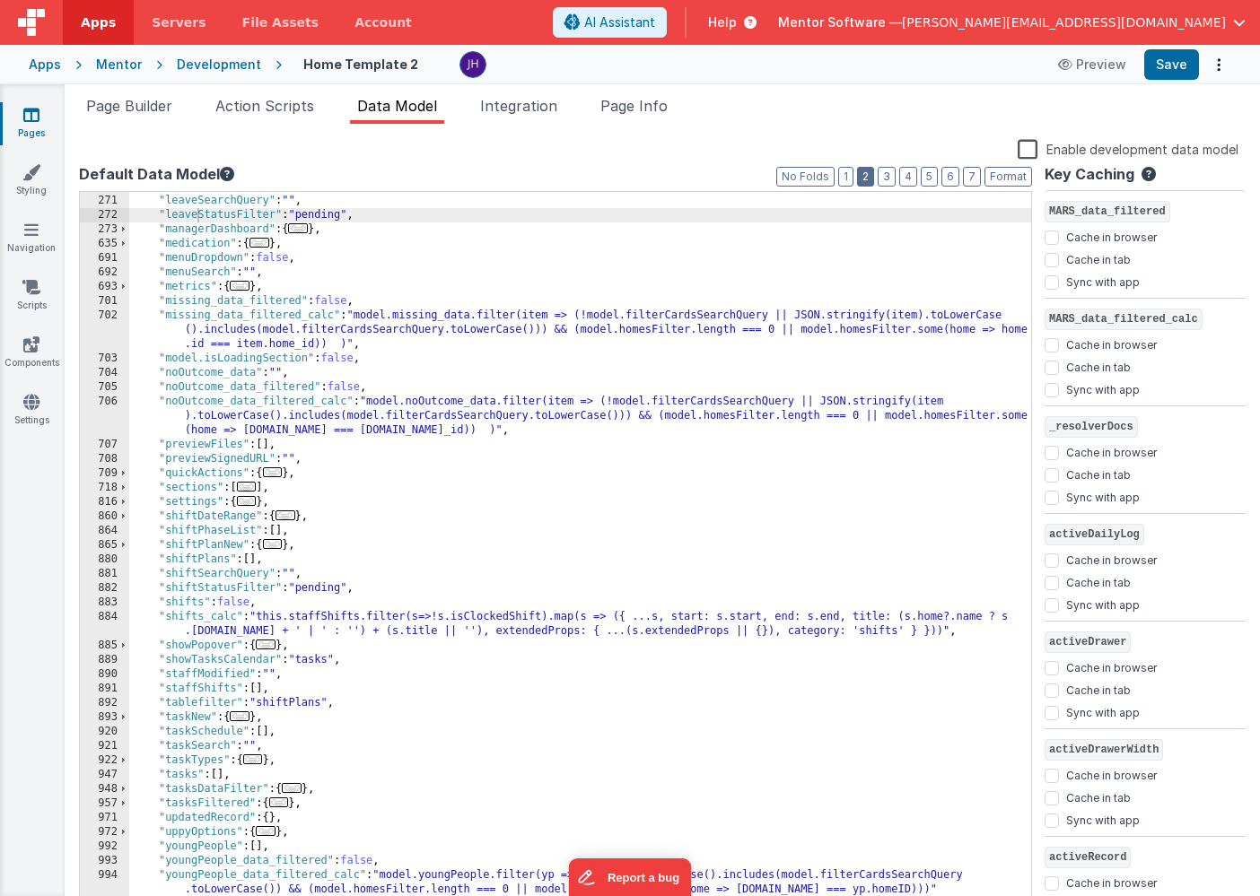
scroll to position [558, 0]
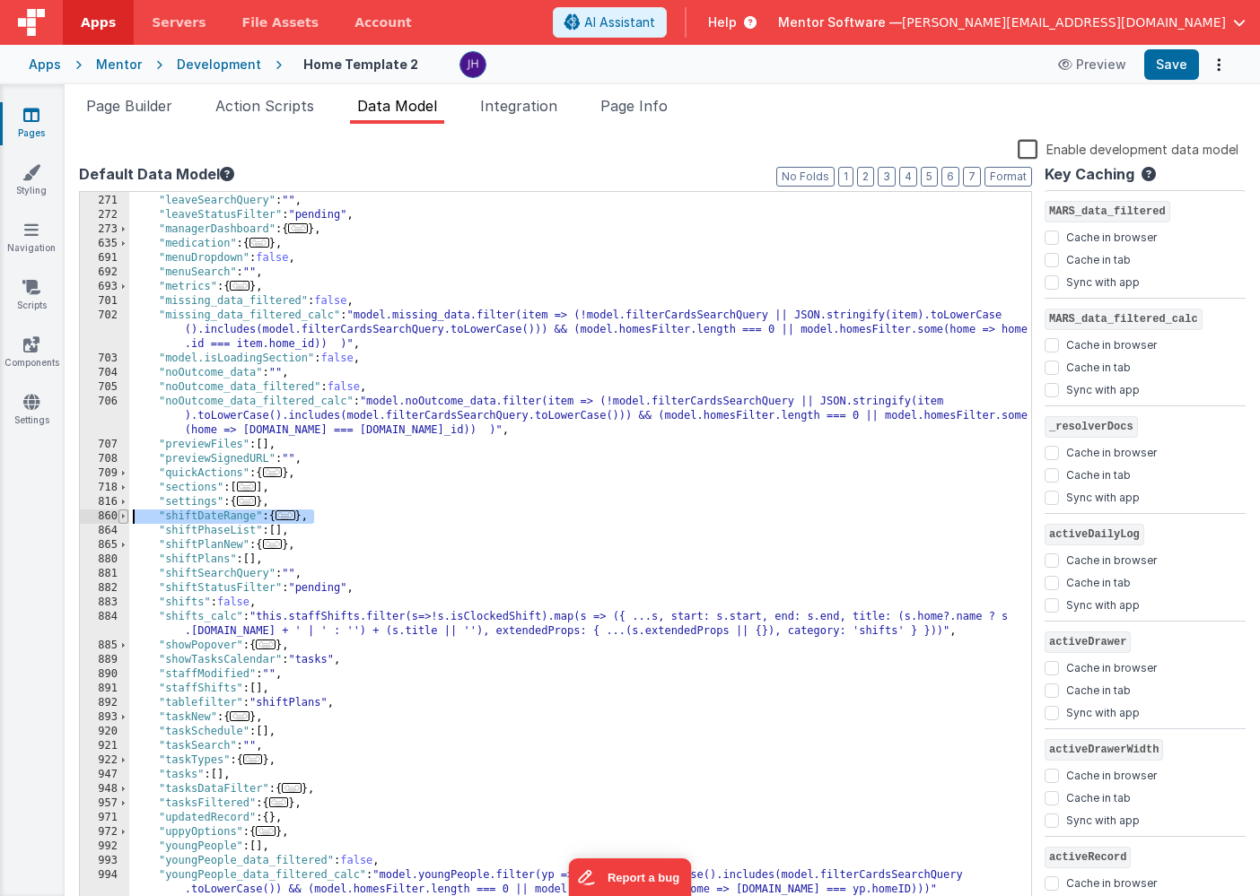
drag, startPoint x: 319, startPoint y: 518, endPoint x: 125, endPoint y: 519, distance: 194.7
click at [125, 519] on div "270 271 272 273 635 691 692 693 701 702 703 704 705 706 707 708 709 718 816 860…" at bounding box center [555, 552] width 953 height 722
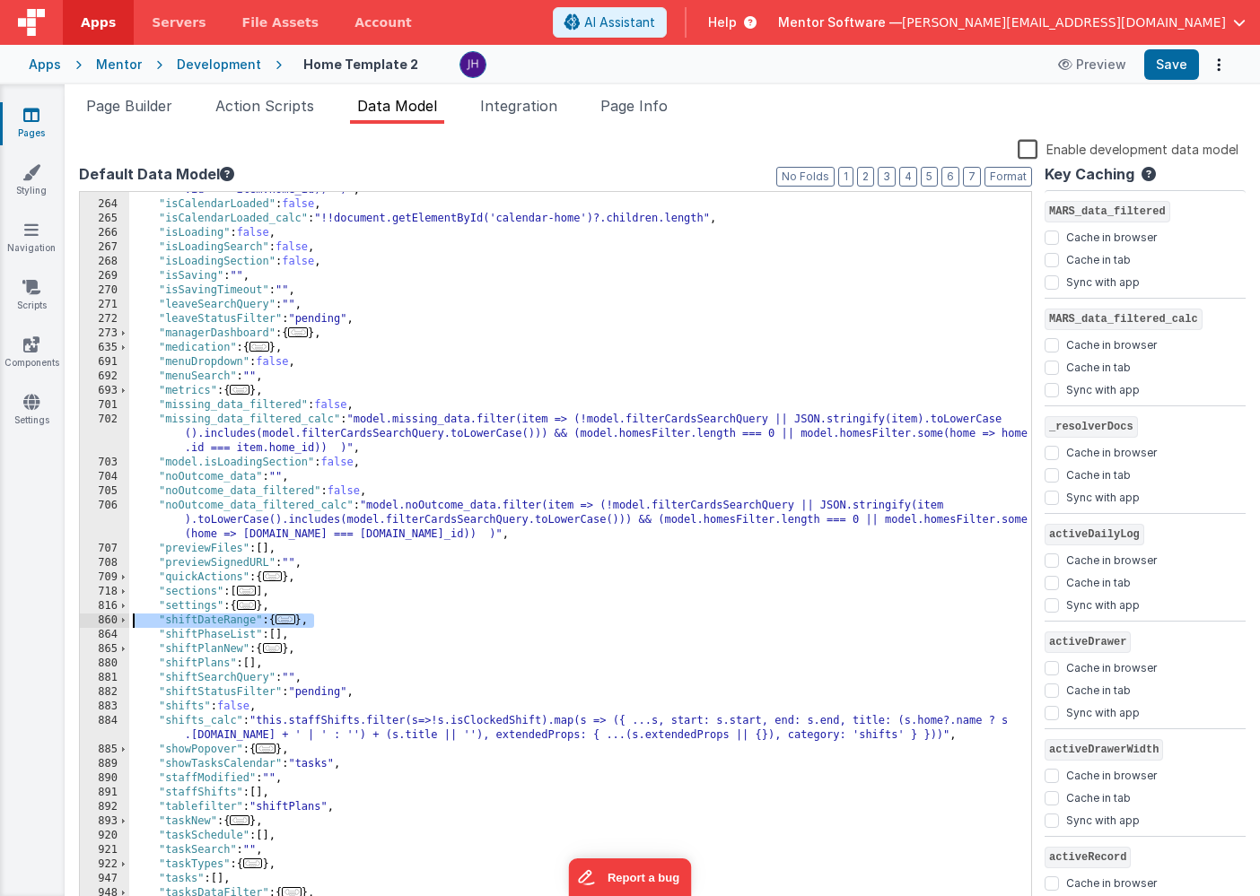
scroll to position [440, 0]
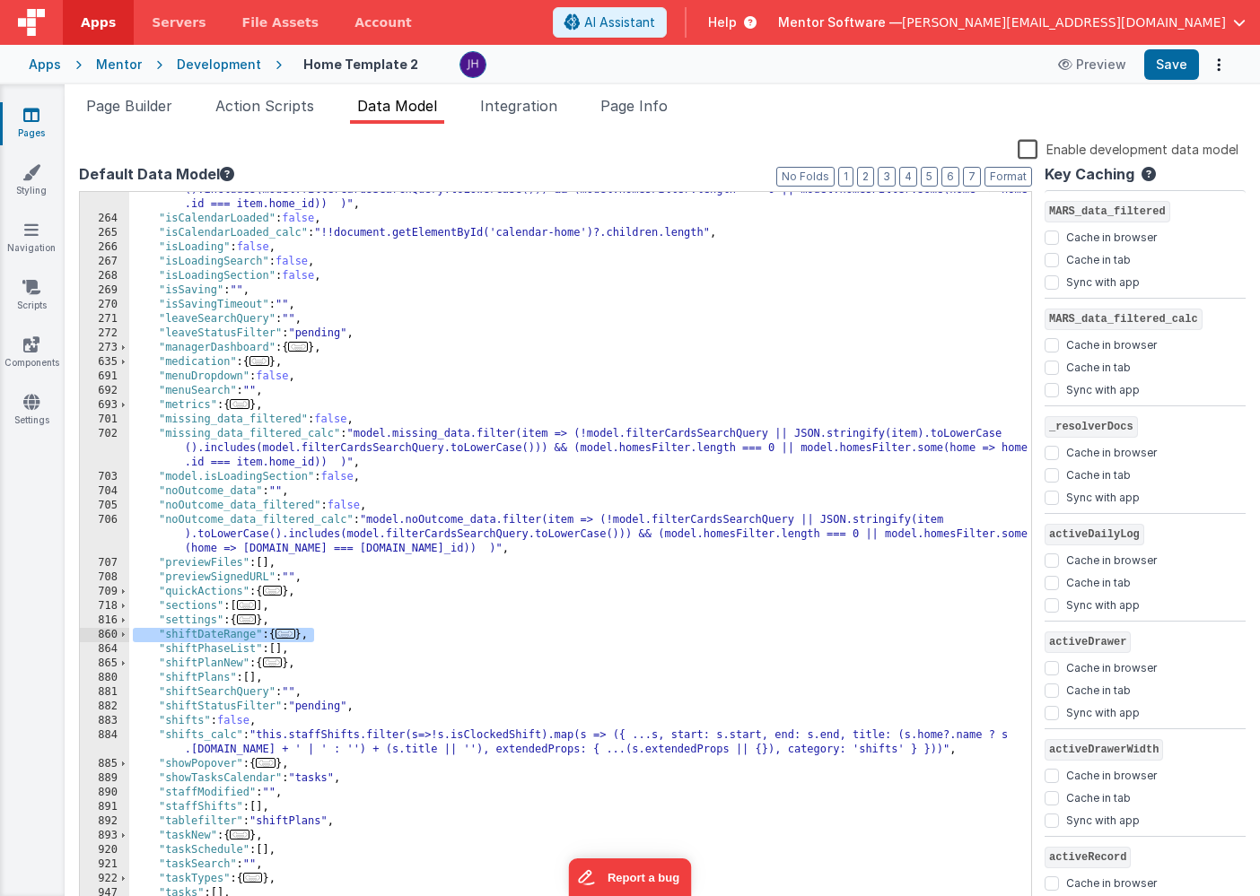
click at [404, 340] on div ""incident_data_filtered_calc" : "model.incident_data.filter(item => (!model.fil…" at bounding box center [580, 557] width 902 height 777
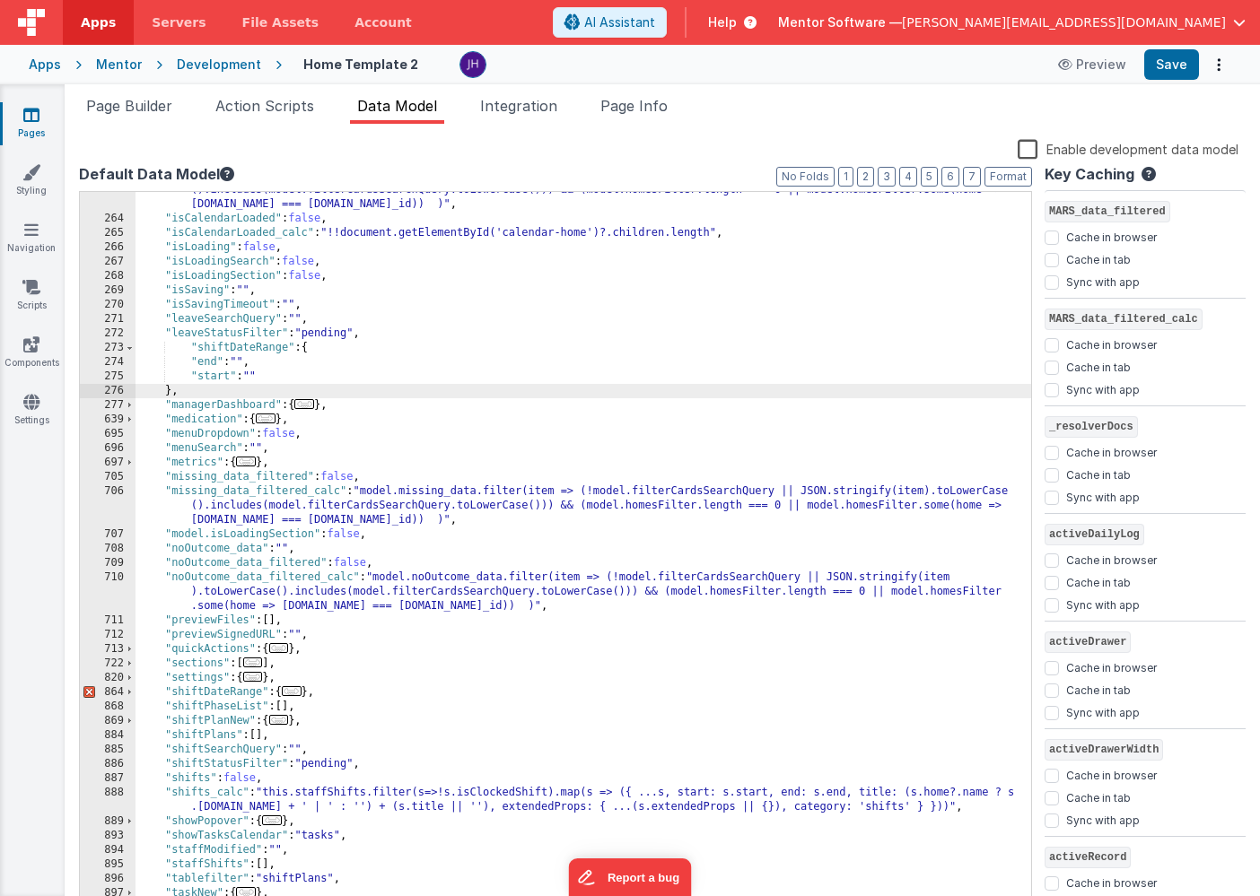
click at [193, 347] on div ""incident_data_filtered_calc" : "model.incident_data.filter(item => (!model.fil…" at bounding box center [584, 557] width 896 height 777
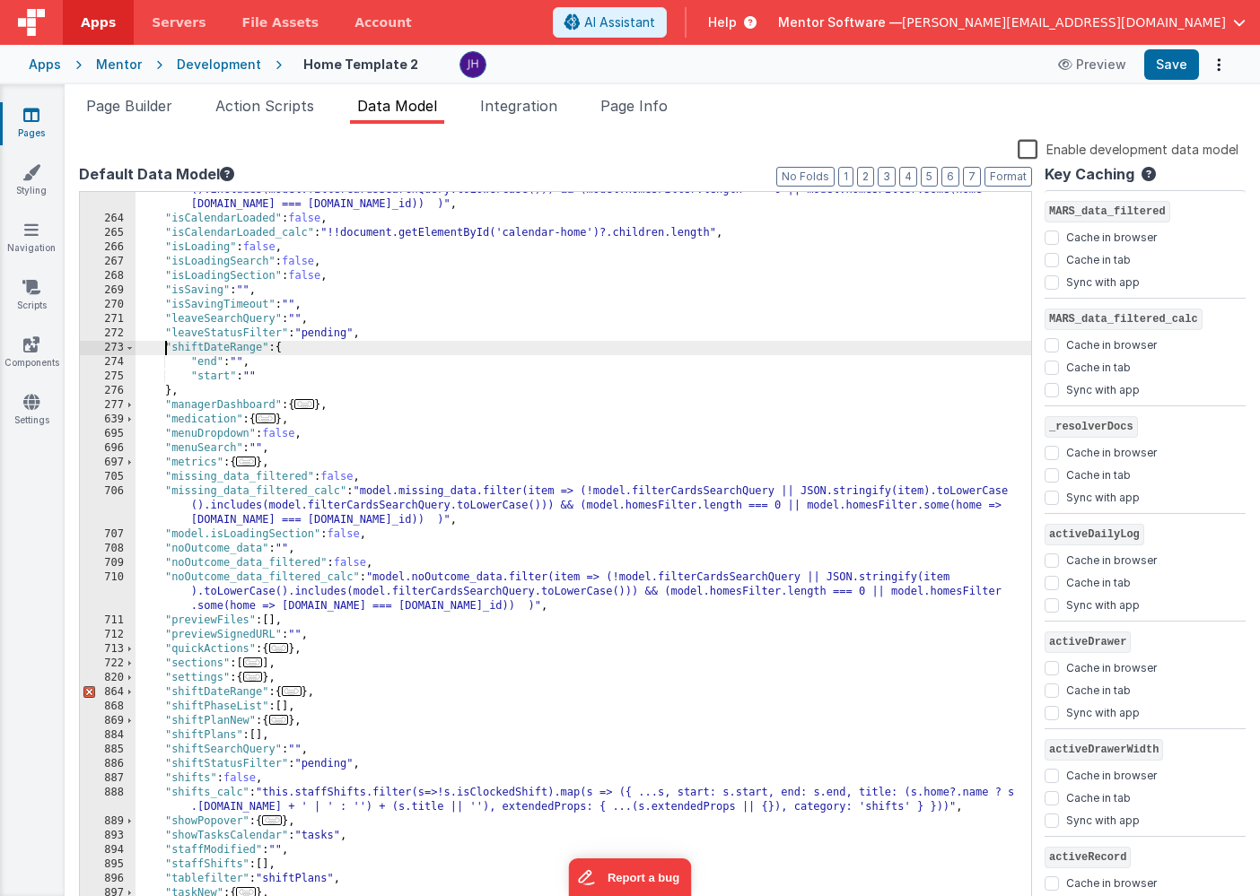
click at [203, 350] on div ""incident_data_filtered_calc" : "model.incident_data.filter(item => (!model.fil…" at bounding box center [584, 557] width 896 height 777
checkbox input "false"
checkbox input "true"
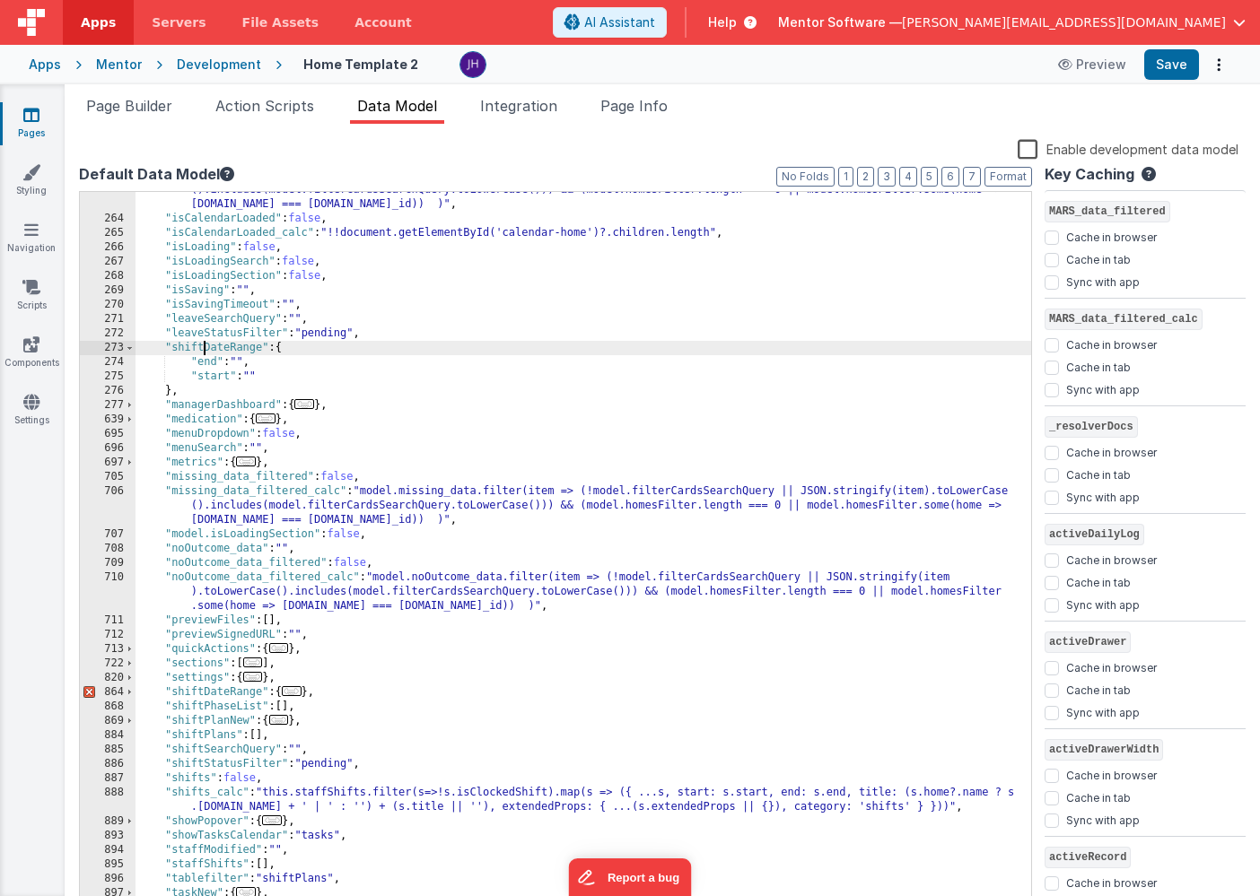
checkbox input "false"
checkbox input "true"
checkbox input "false"
click at [147, 100] on span "Page Builder" at bounding box center [129, 106] width 86 height 18
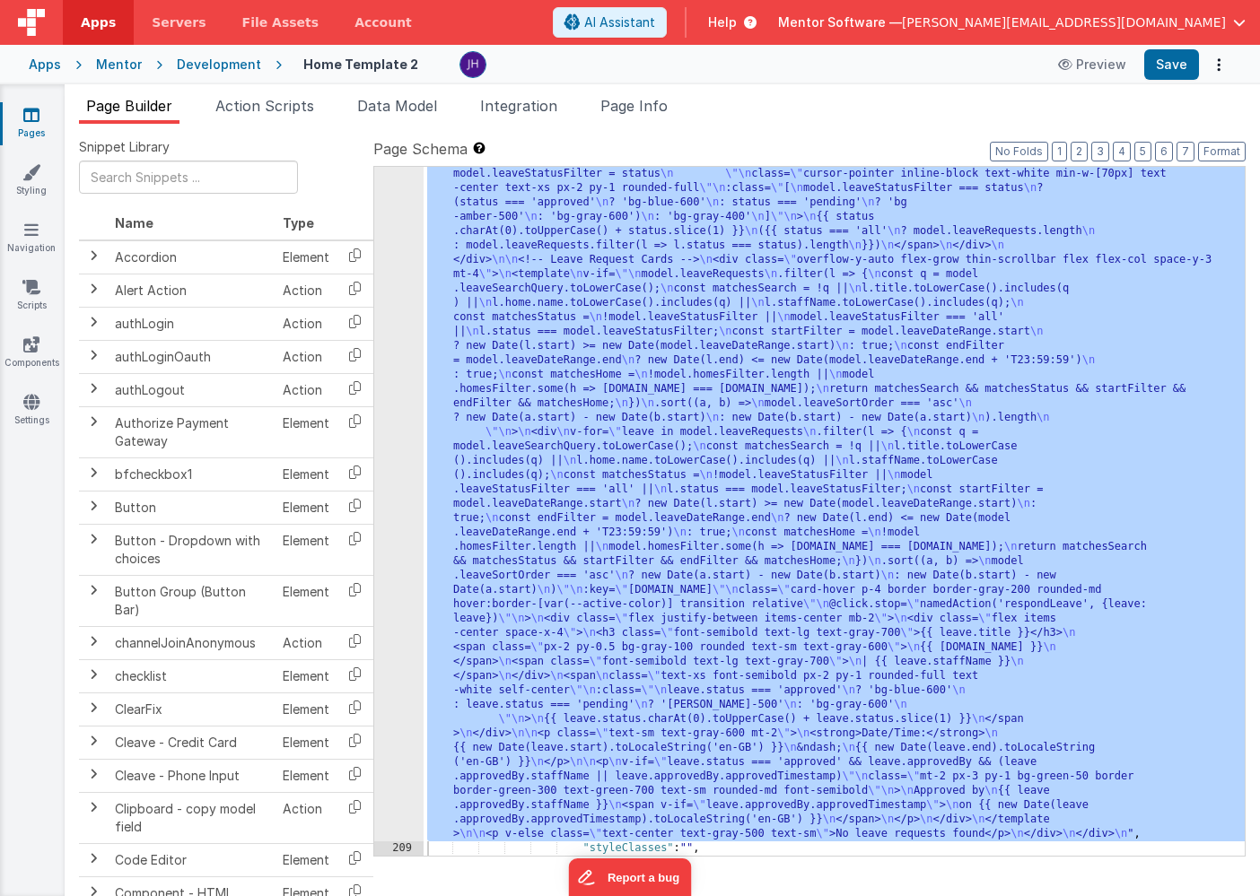
click at [389, 259] on div "208" at bounding box center [398, 274] width 49 height 1134
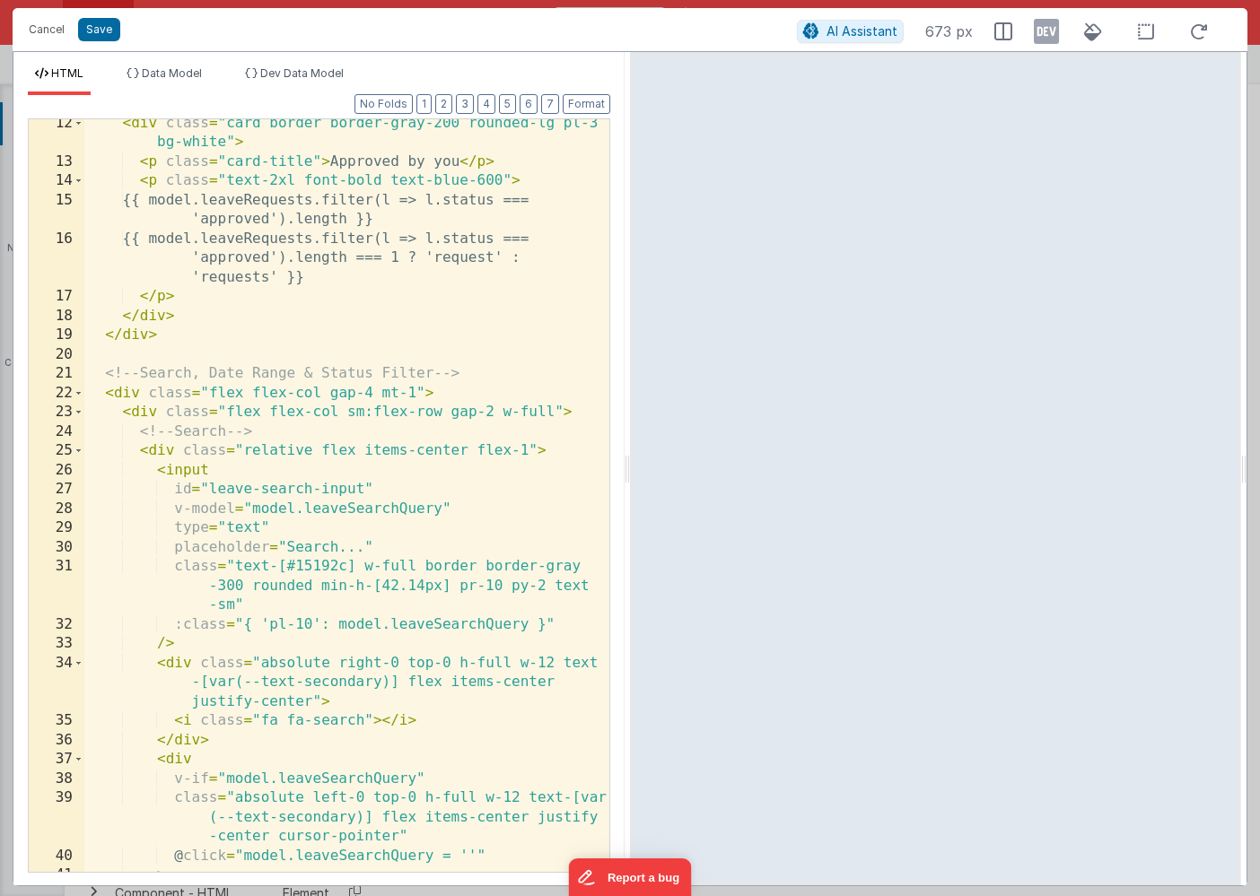
scroll to position [0, 0]
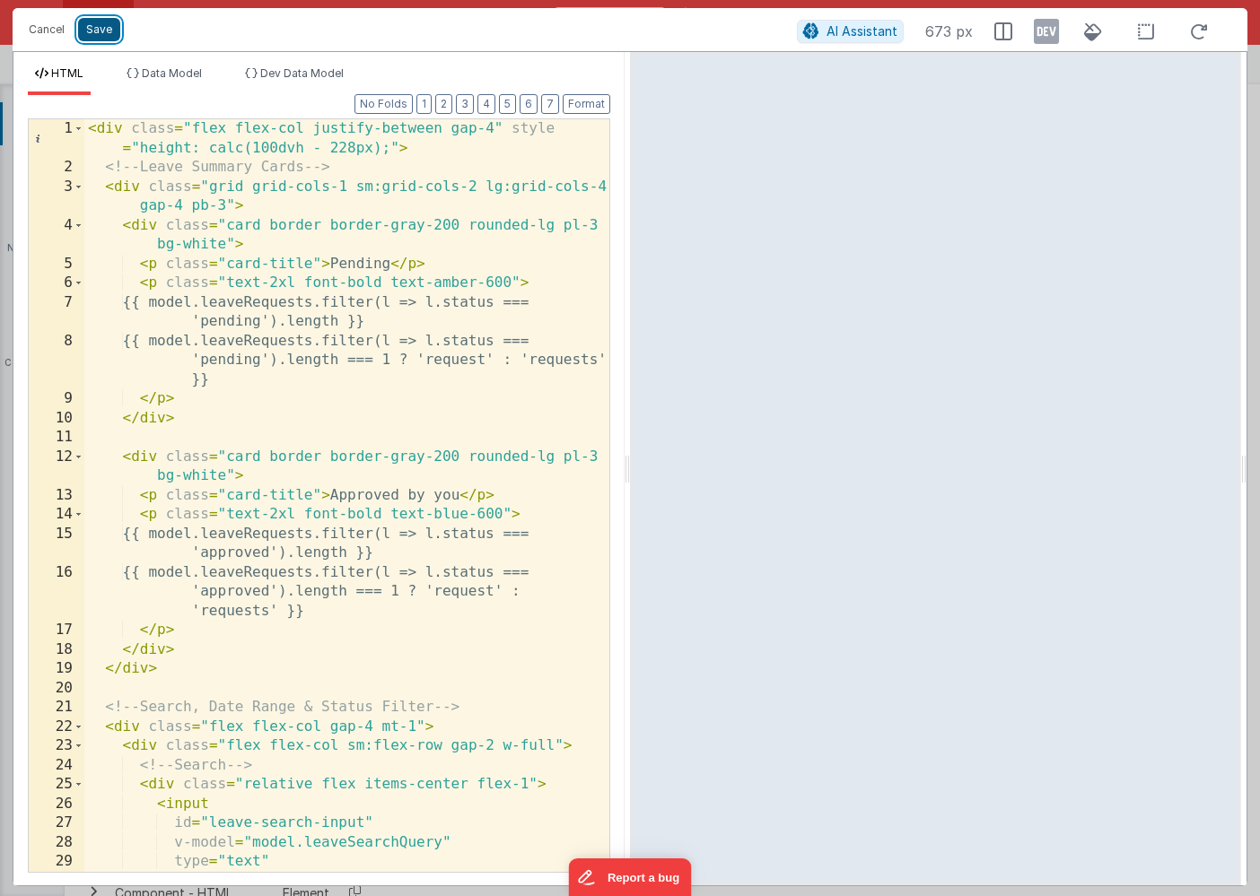
click at [94, 34] on button "Save" at bounding box center [99, 29] width 42 height 23
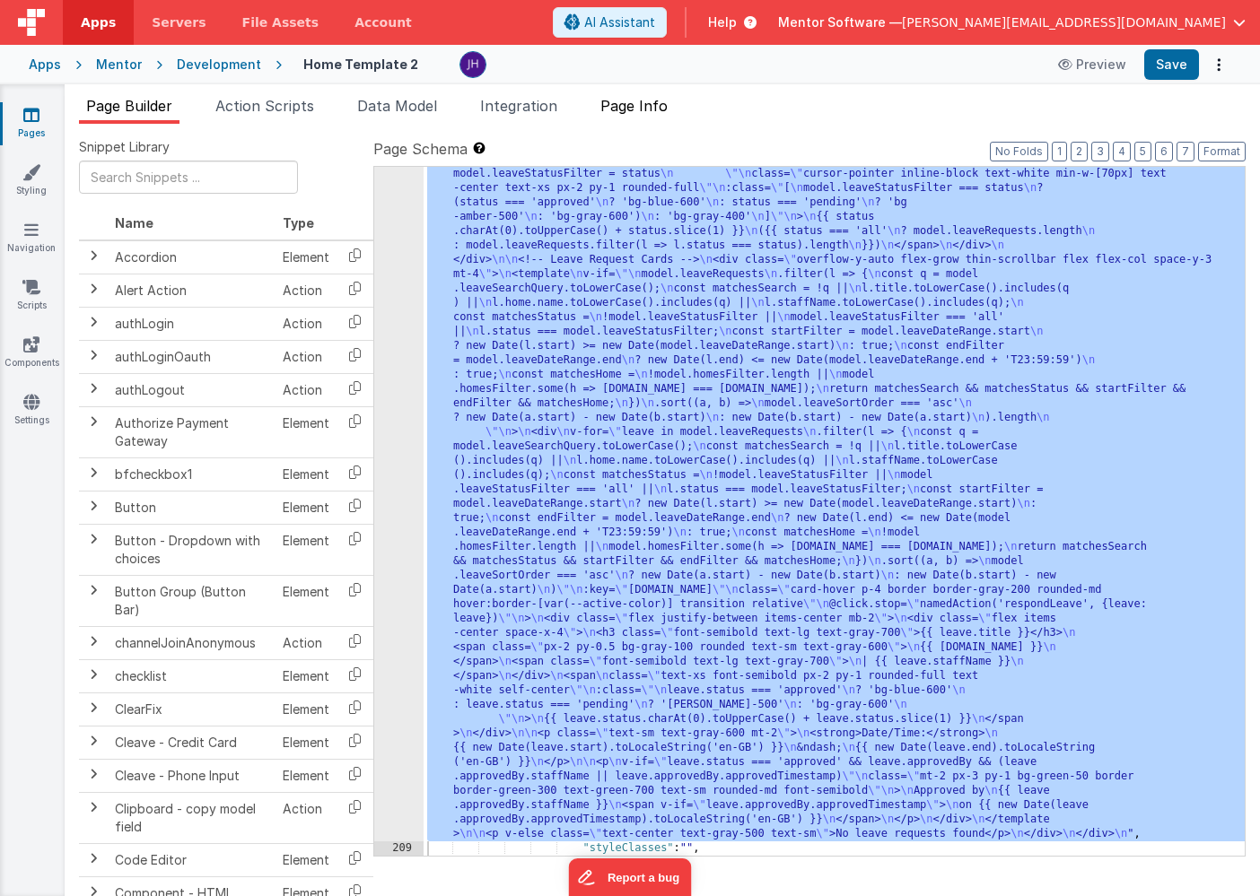
click at [640, 109] on span "Page Info" at bounding box center [633, 106] width 67 height 18
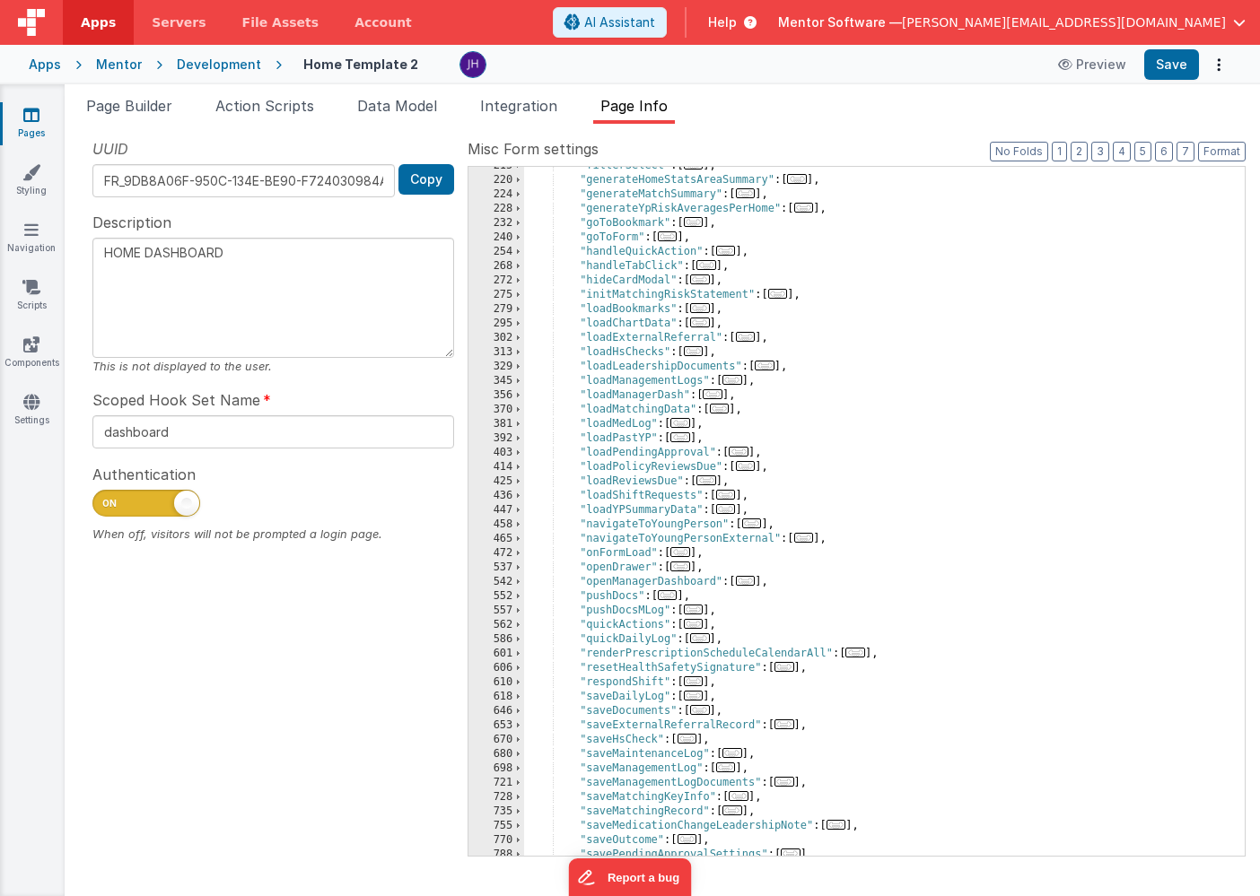
scroll to position [453, 0]
click at [730, 495] on span "..." at bounding box center [726, 495] width 20 height 10
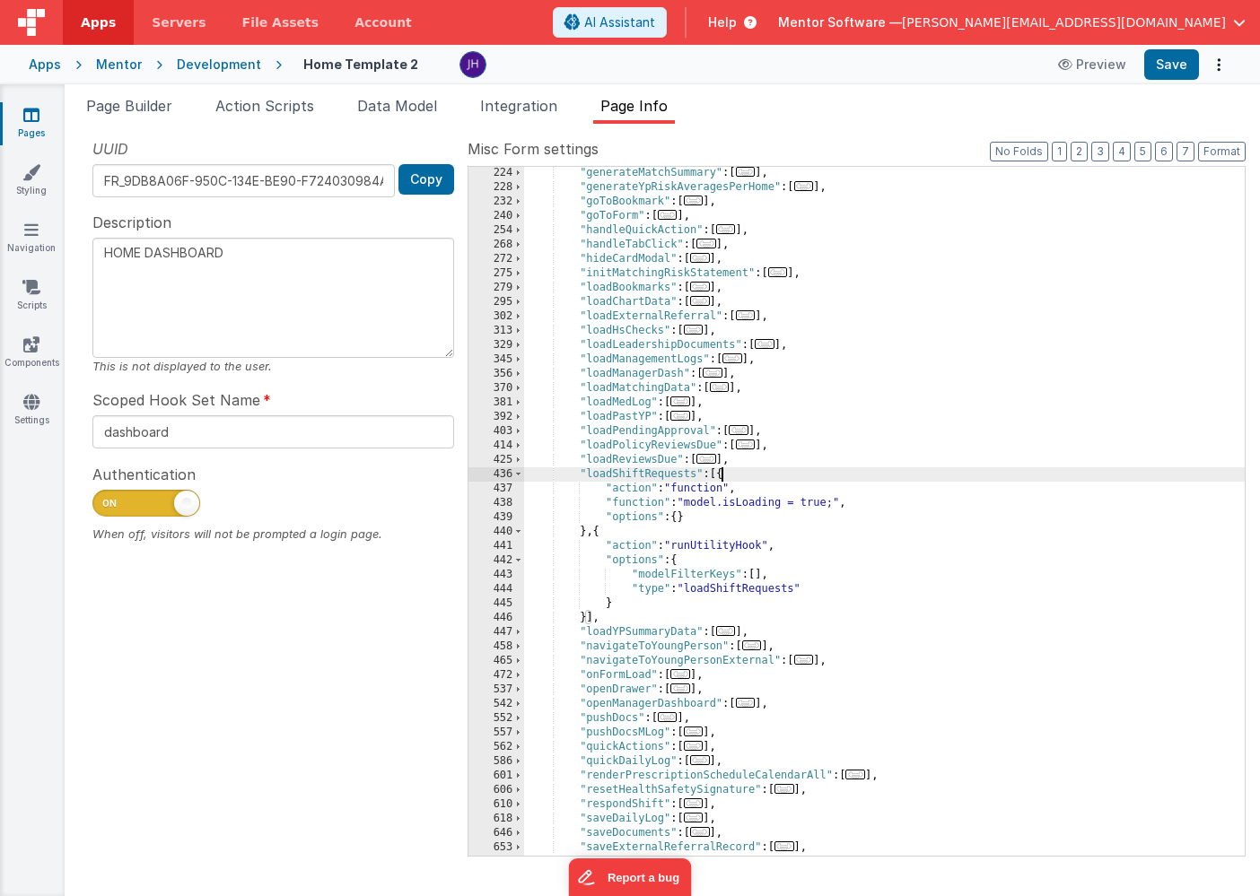
scroll to position [490, 0]
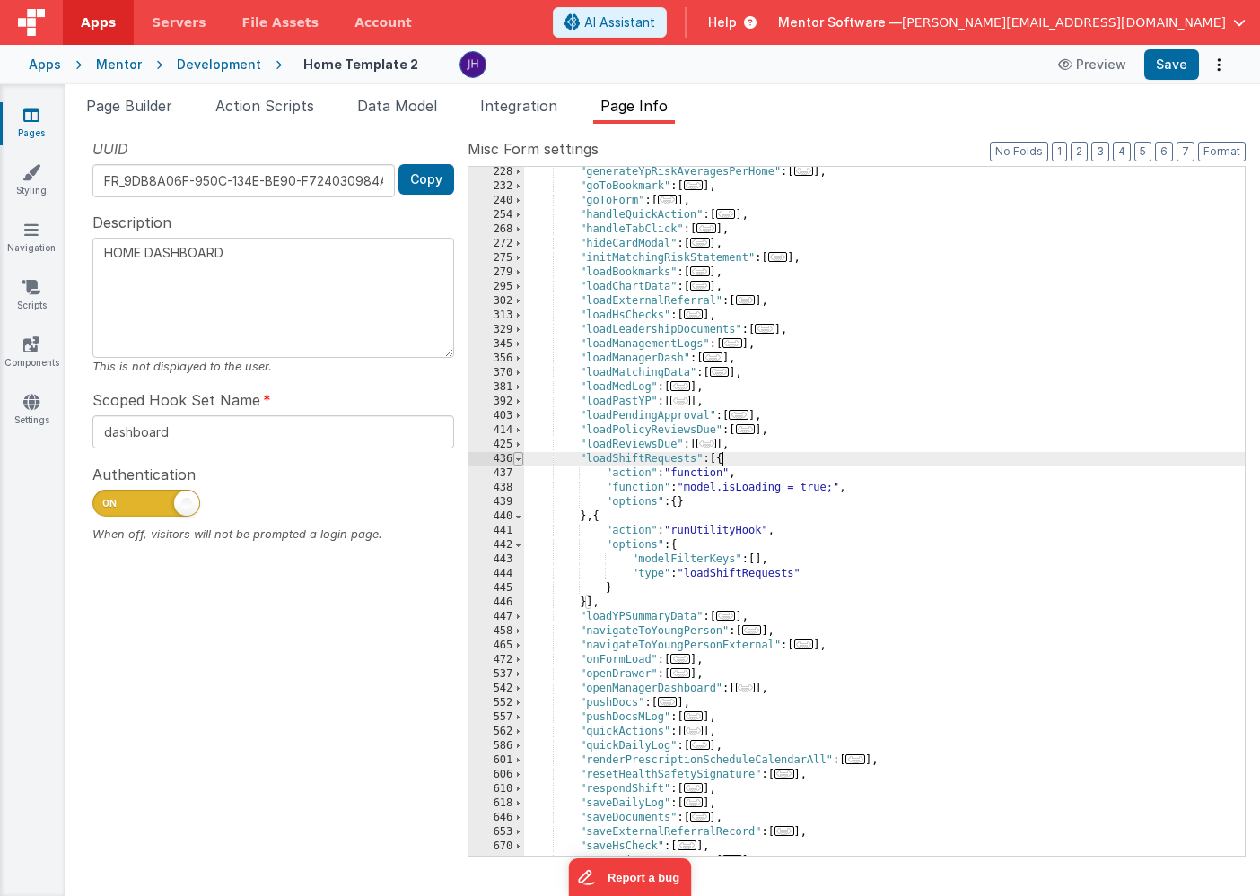
click at [519, 459] on span at bounding box center [518, 459] width 10 height 14
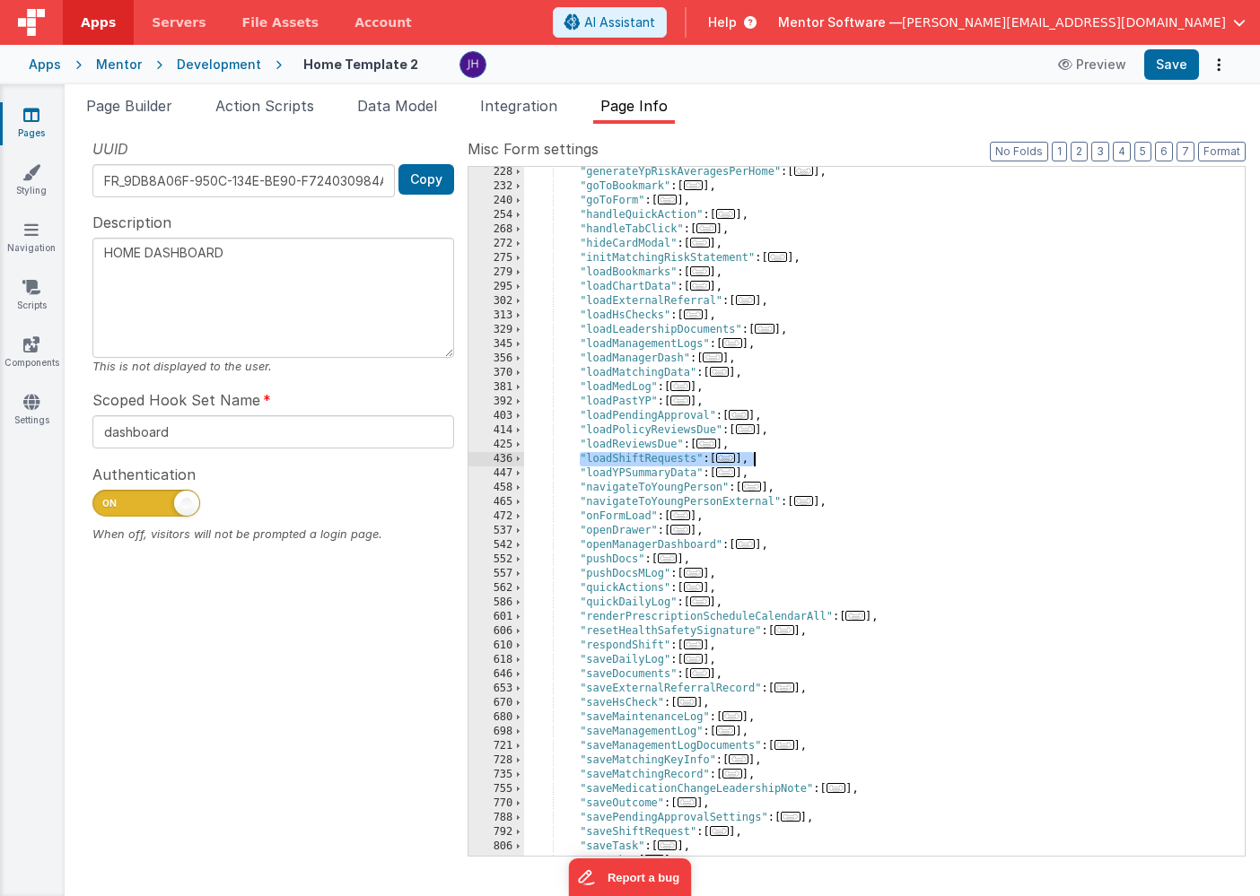
drag, startPoint x: 581, startPoint y: 458, endPoint x: 780, endPoint y: 459, distance: 199.2
click at [780, 459] on div ""generateYpRiskAveragesPerHome" : [ ... ] , "goToBookmark" : [ ... ] , "goToFor…" at bounding box center [884, 524] width 721 height 718
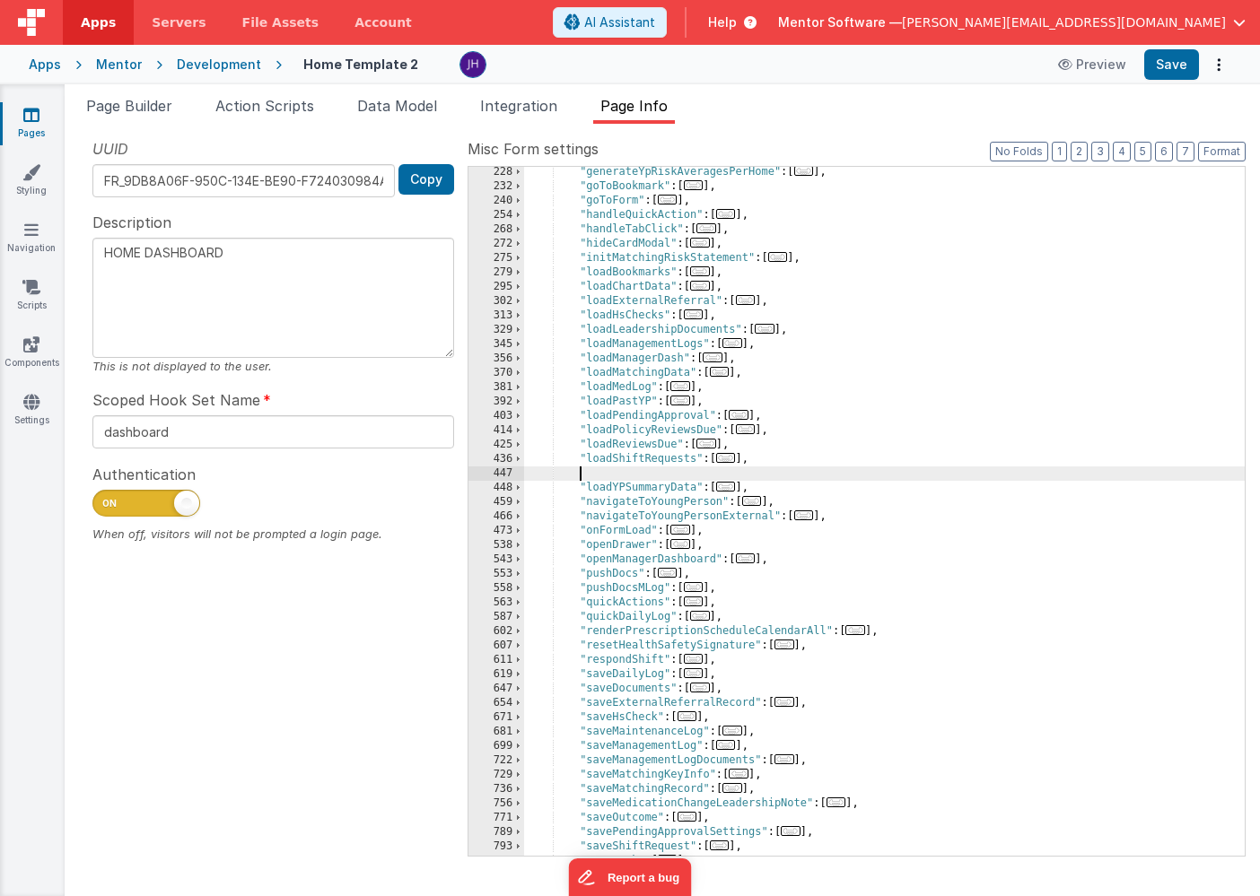
type textarea "HOME DASHBOARD"
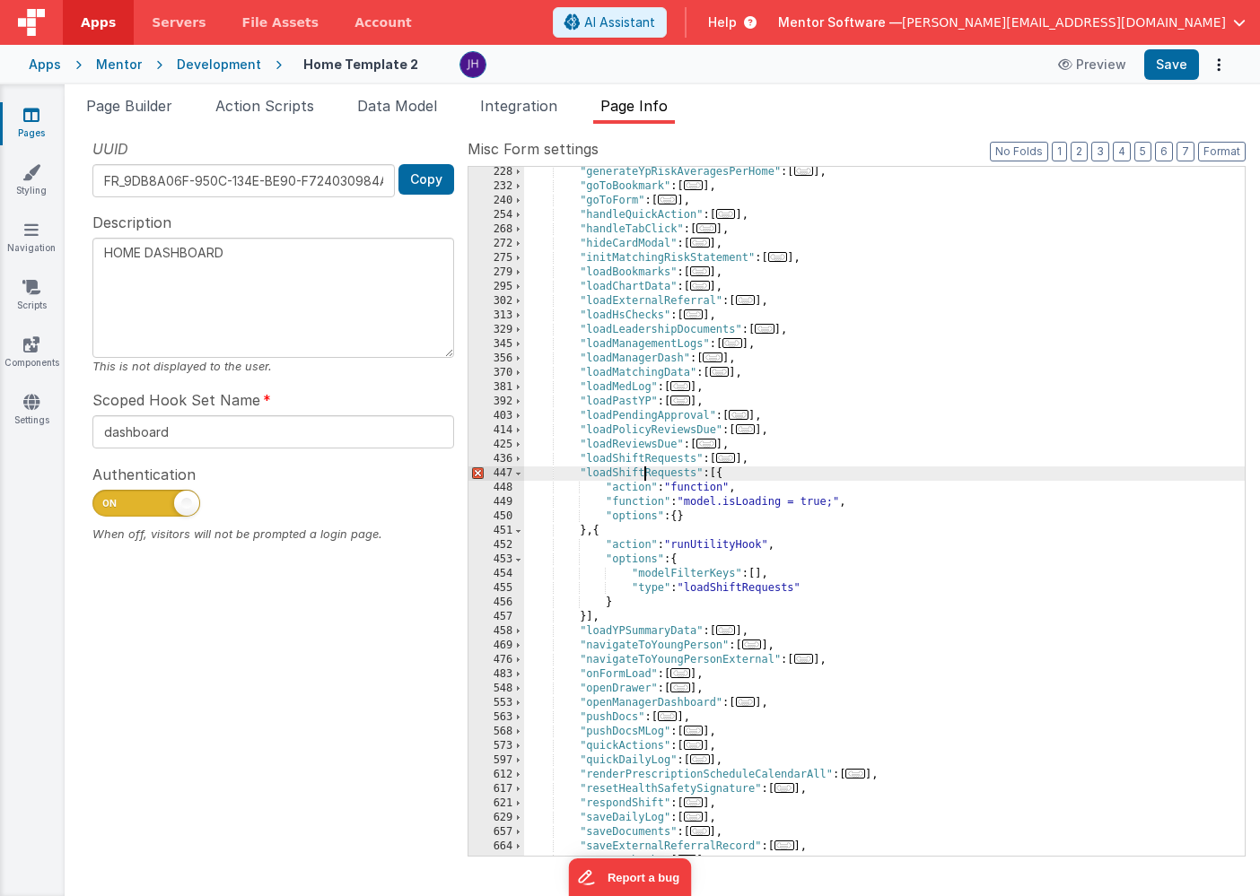
click at [643, 471] on div ""generateYpRiskAveragesPerHome" : [ ... ] , "goToBookmark" : [ ... ] , "goToFor…" at bounding box center [884, 524] width 721 height 718
type textarea "HOME DASHBOARD"
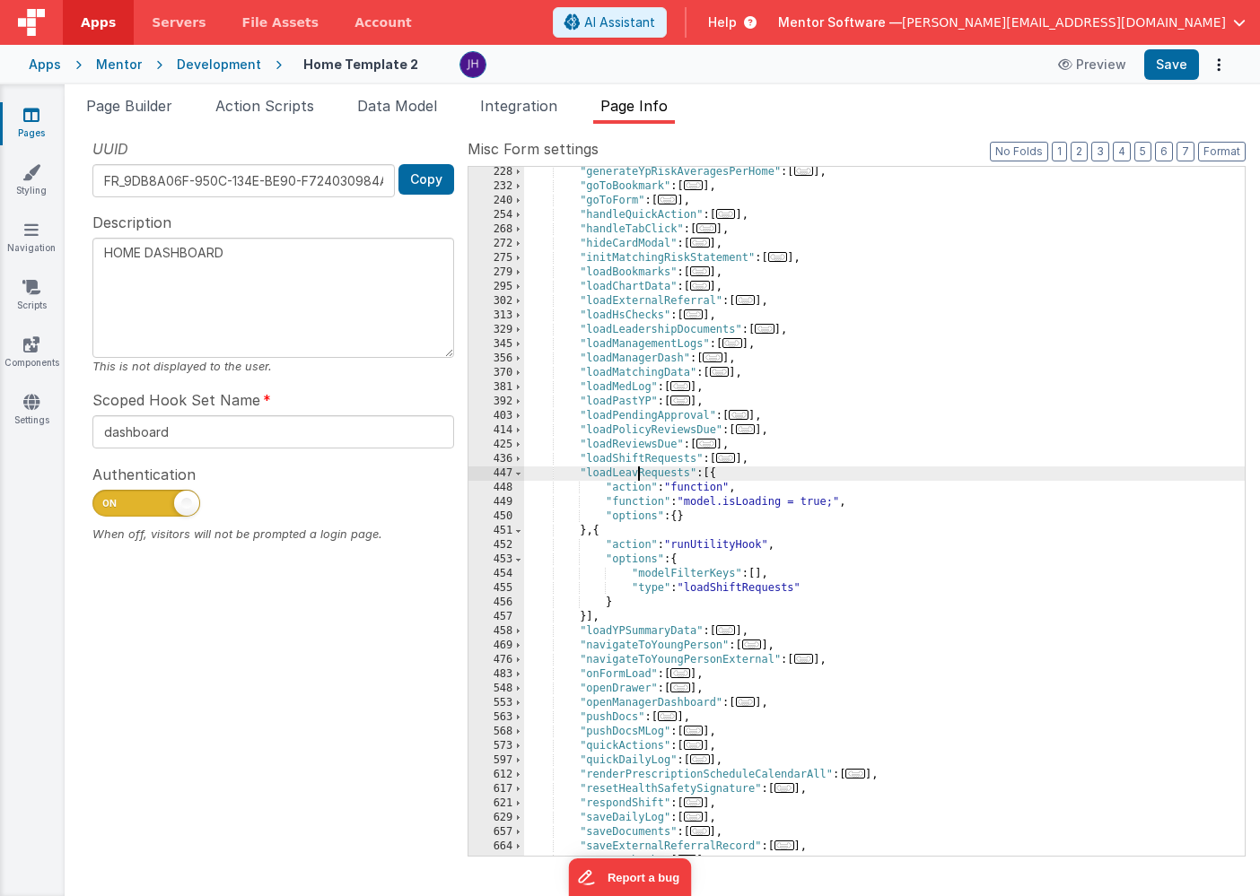
type textarea "HOME DASHBOARD"
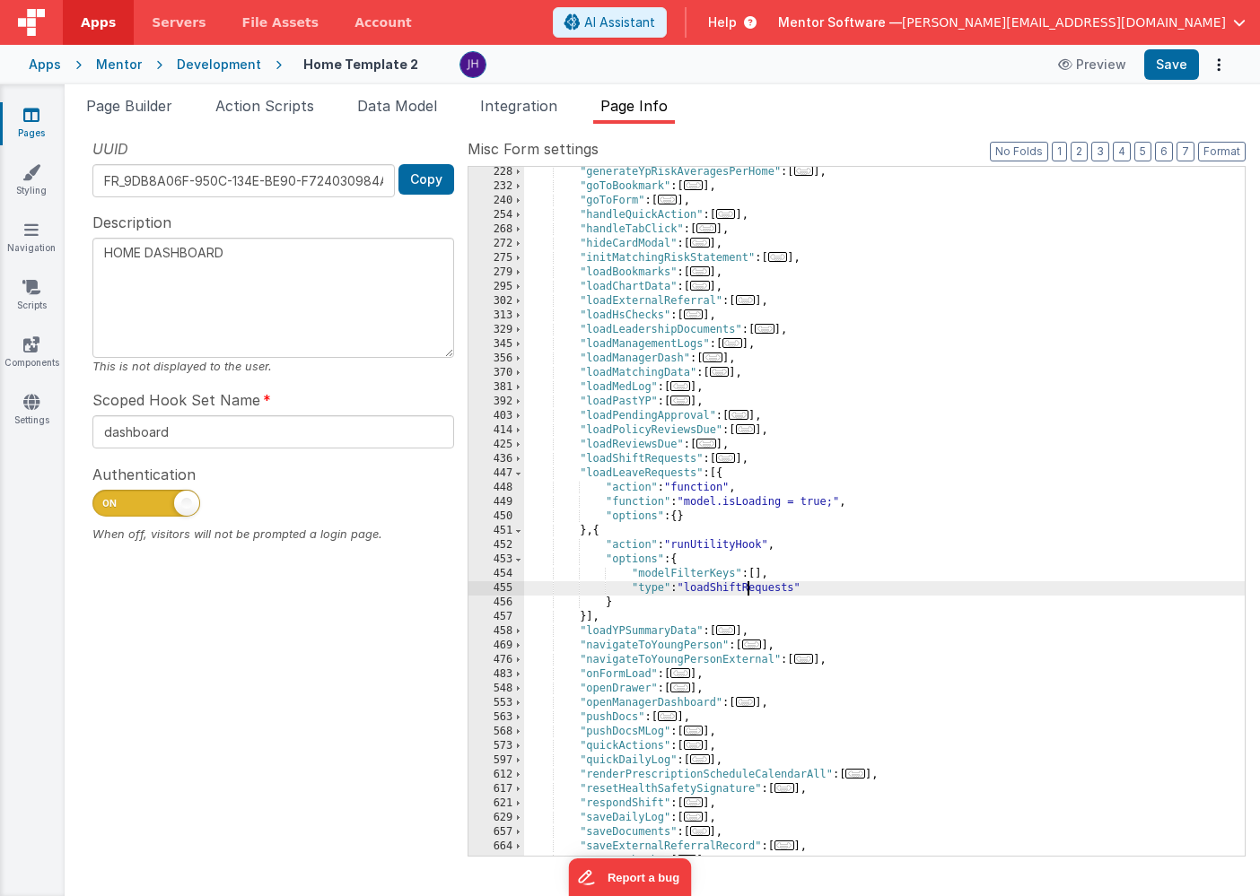
click at [745, 589] on div ""generateYpRiskAveragesPerHome" : [ ... ] , "goToBookmark" : [ ... ] , "goToFor…" at bounding box center [884, 524] width 721 height 718
type textarea "HOME DASHBOARD"
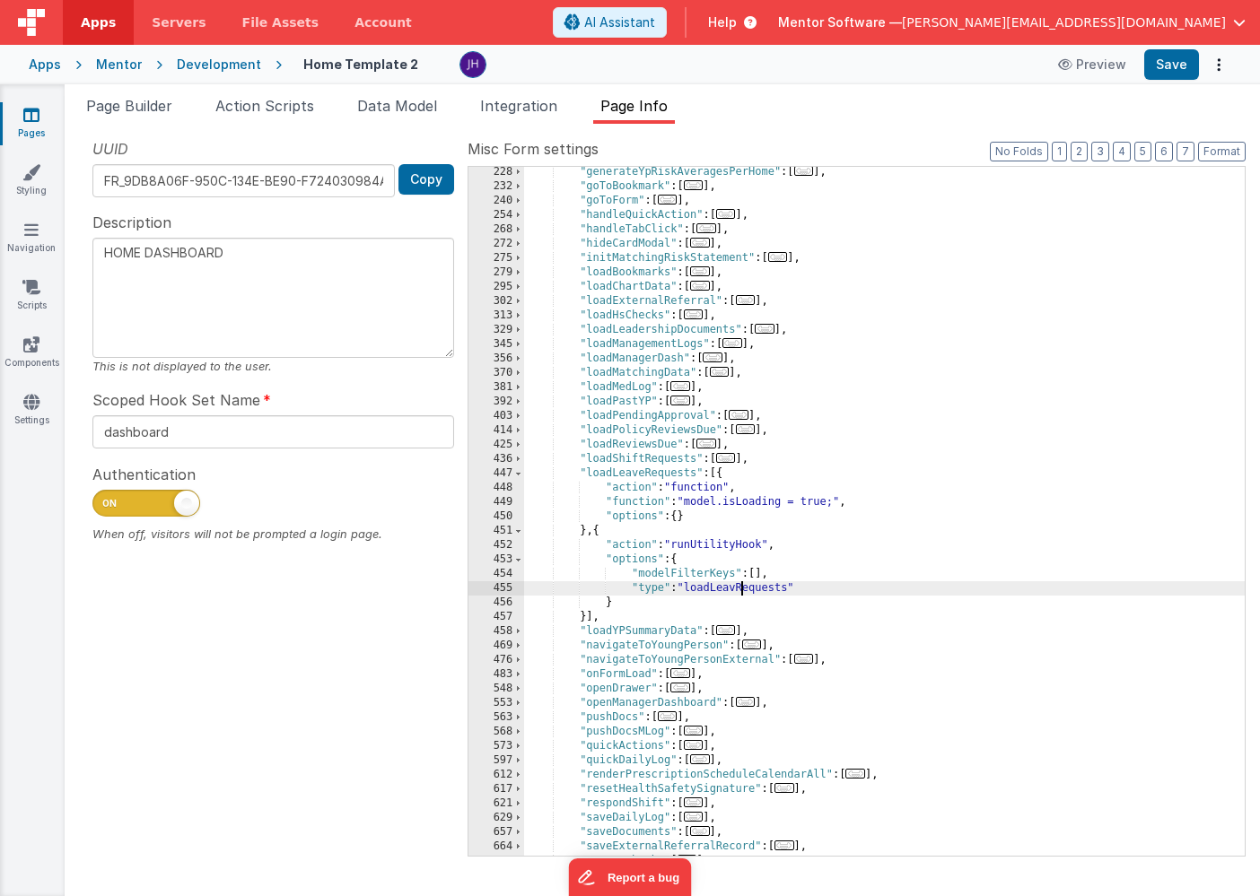
type textarea "HOME DASHBOARD"
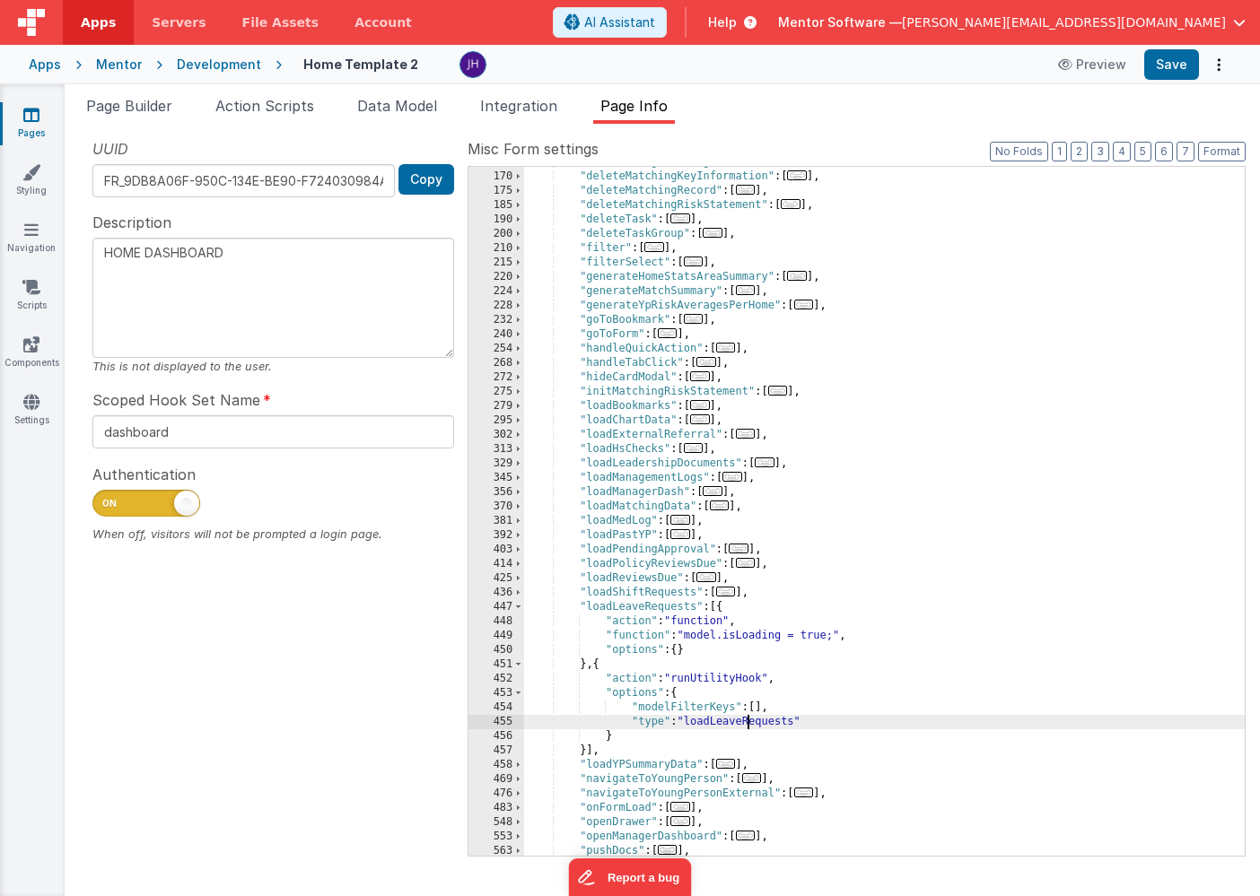
scroll to position [375, 0]
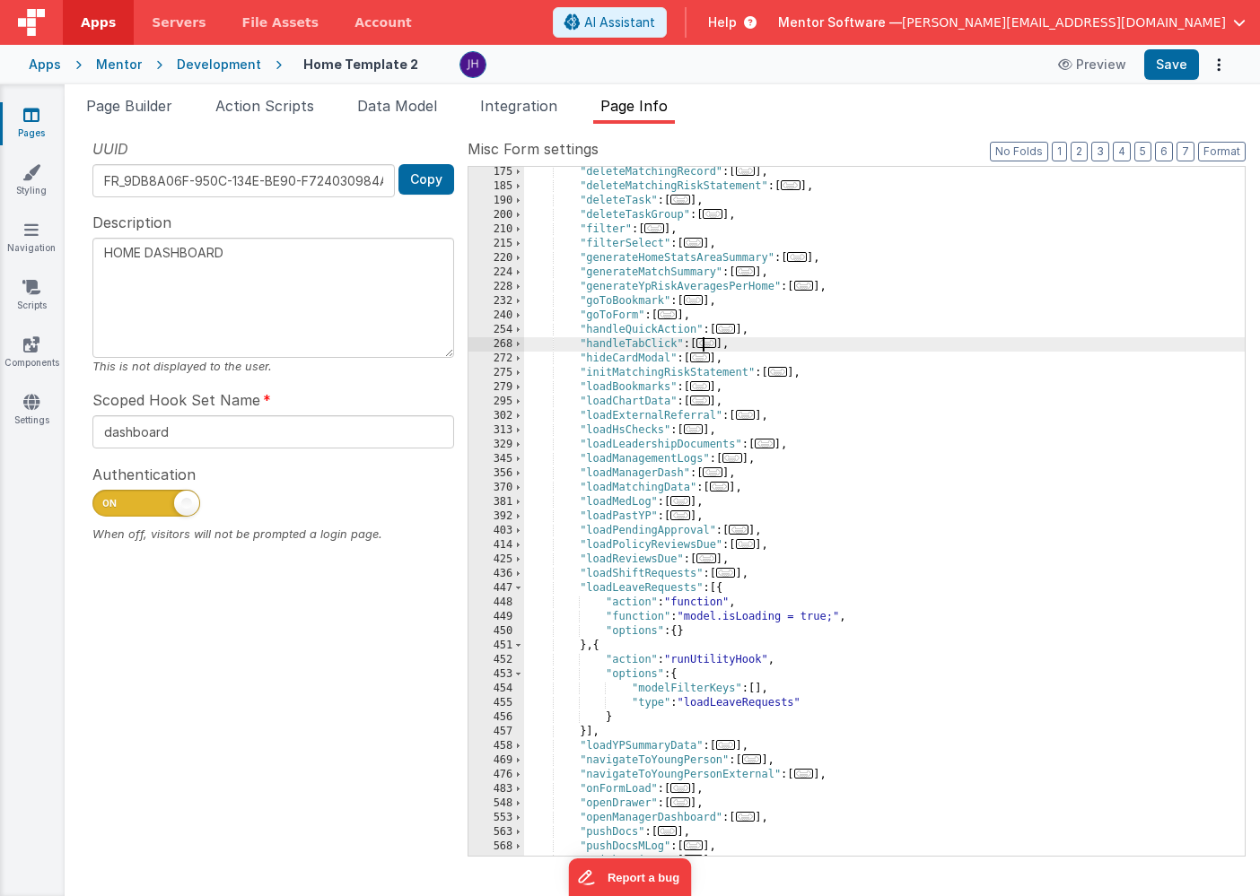
click at [707, 343] on span "..." at bounding box center [706, 343] width 20 height 10
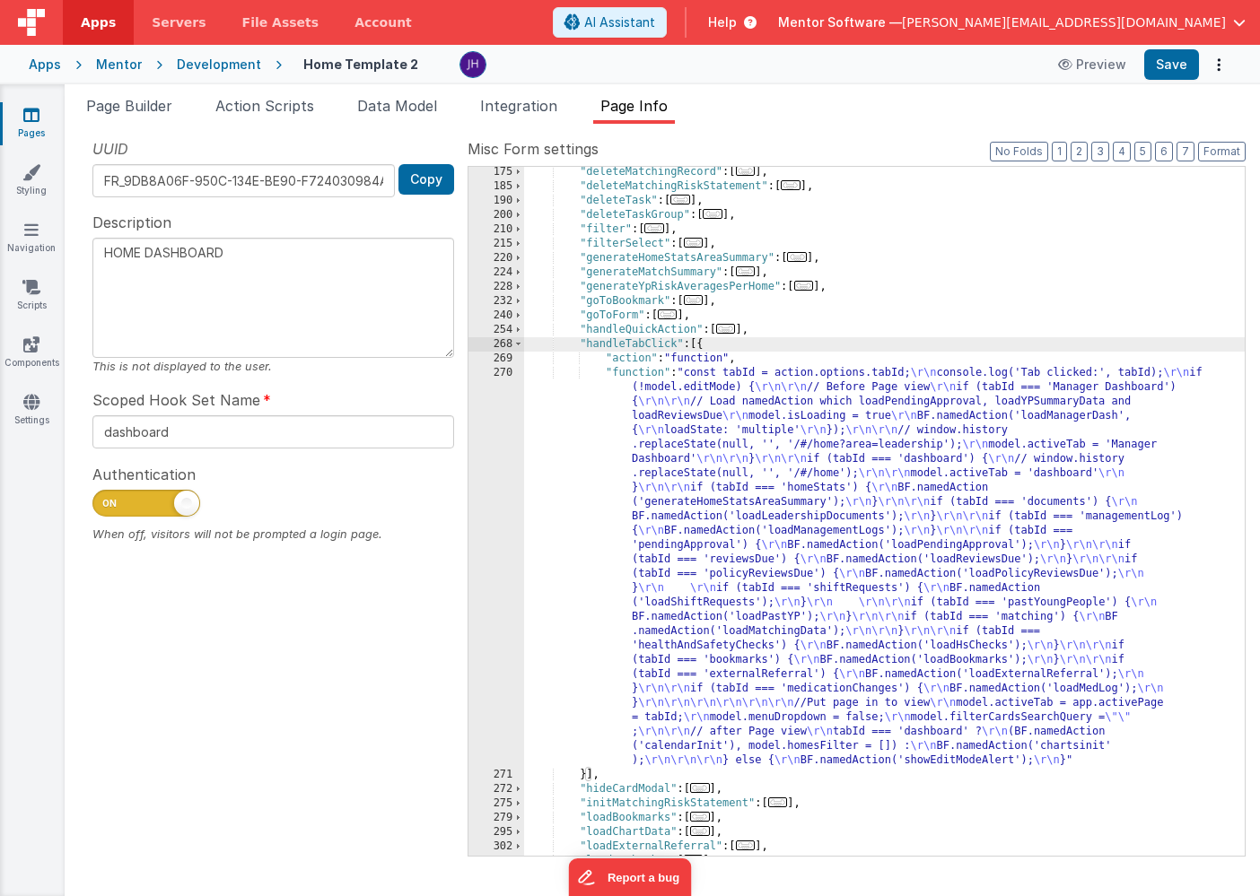
click at [692, 544] on div ""deleteMatchingRecord" : [ ... ] , "deleteMatchingRiskStatement" : [ ... ] , "d…" at bounding box center [884, 524] width 721 height 718
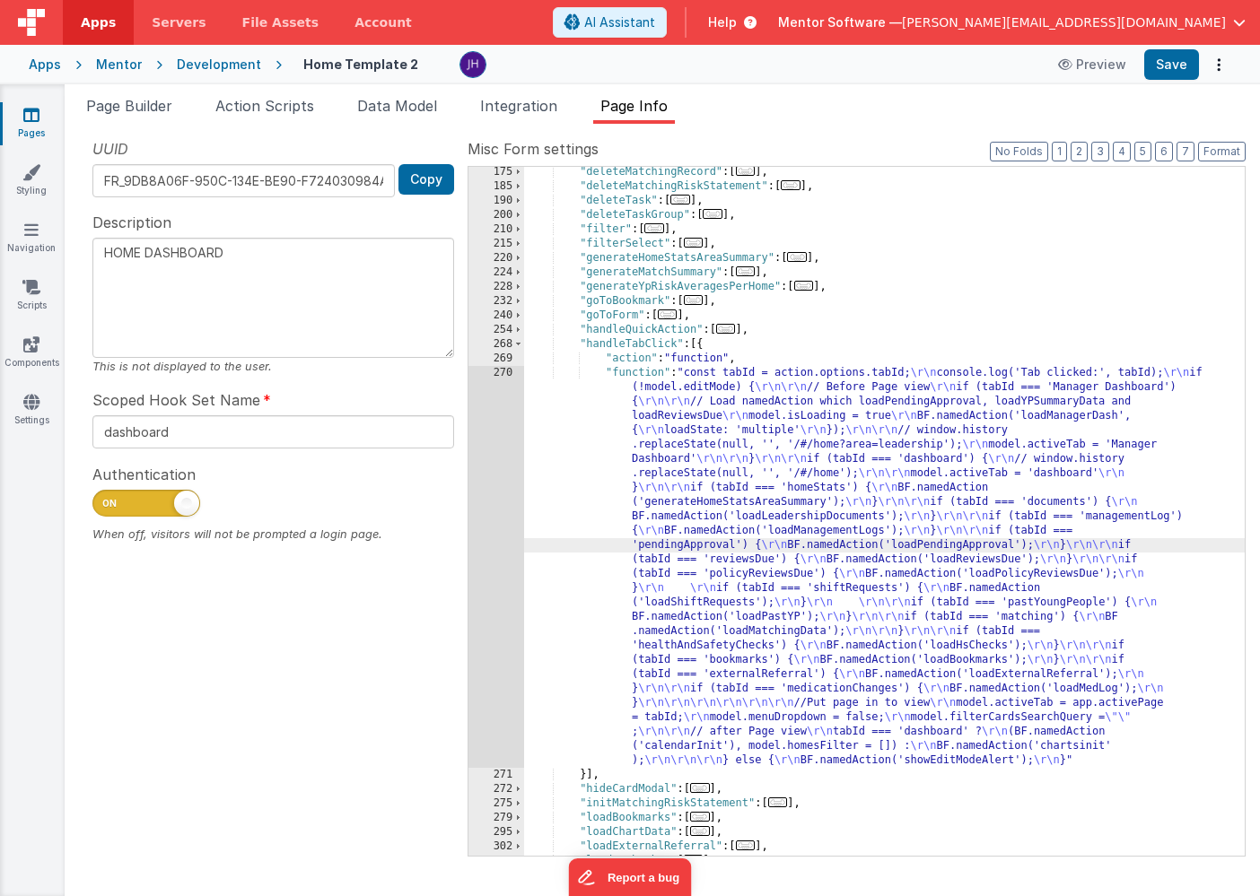
click at [485, 503] on div "270" at bounding box center [496, 567] width 56 height 402
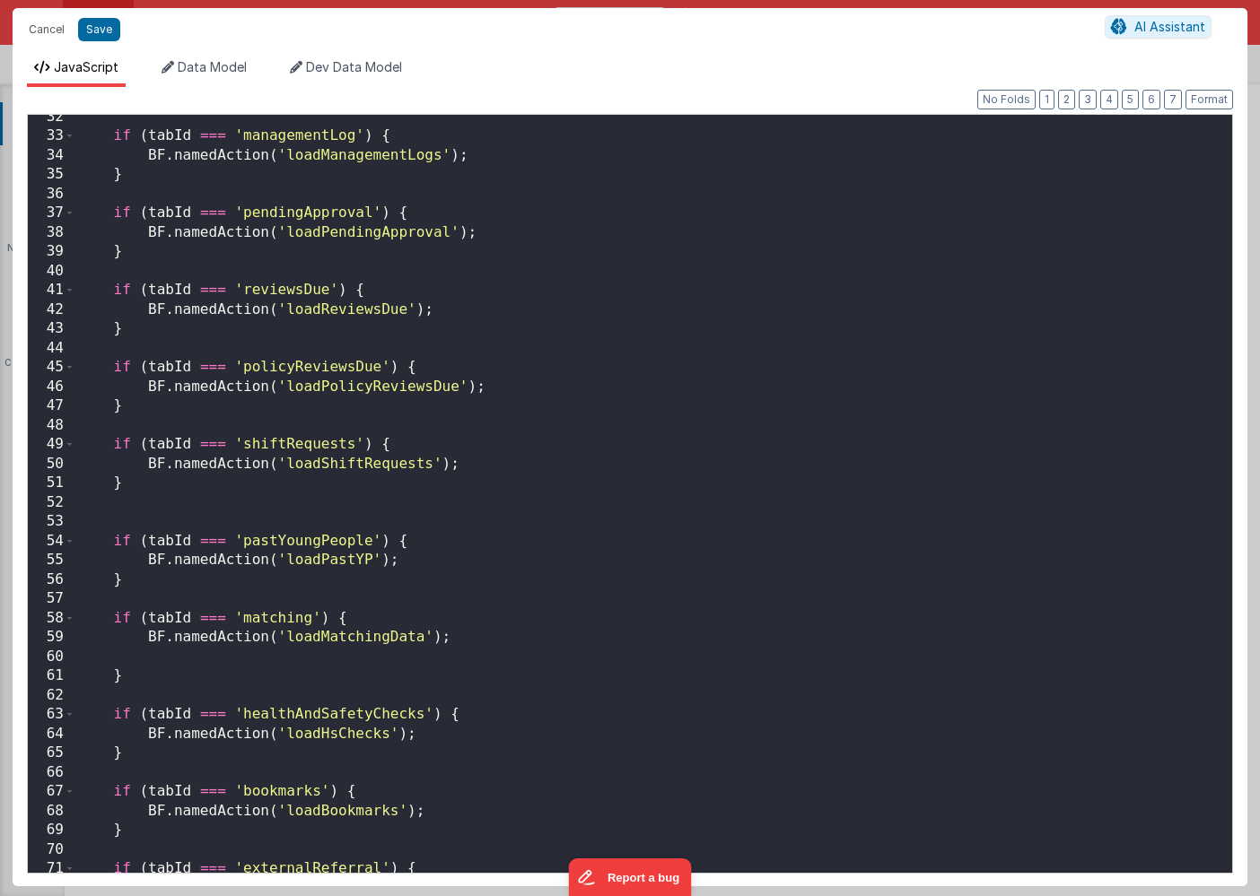
scroll to position [588, 0]
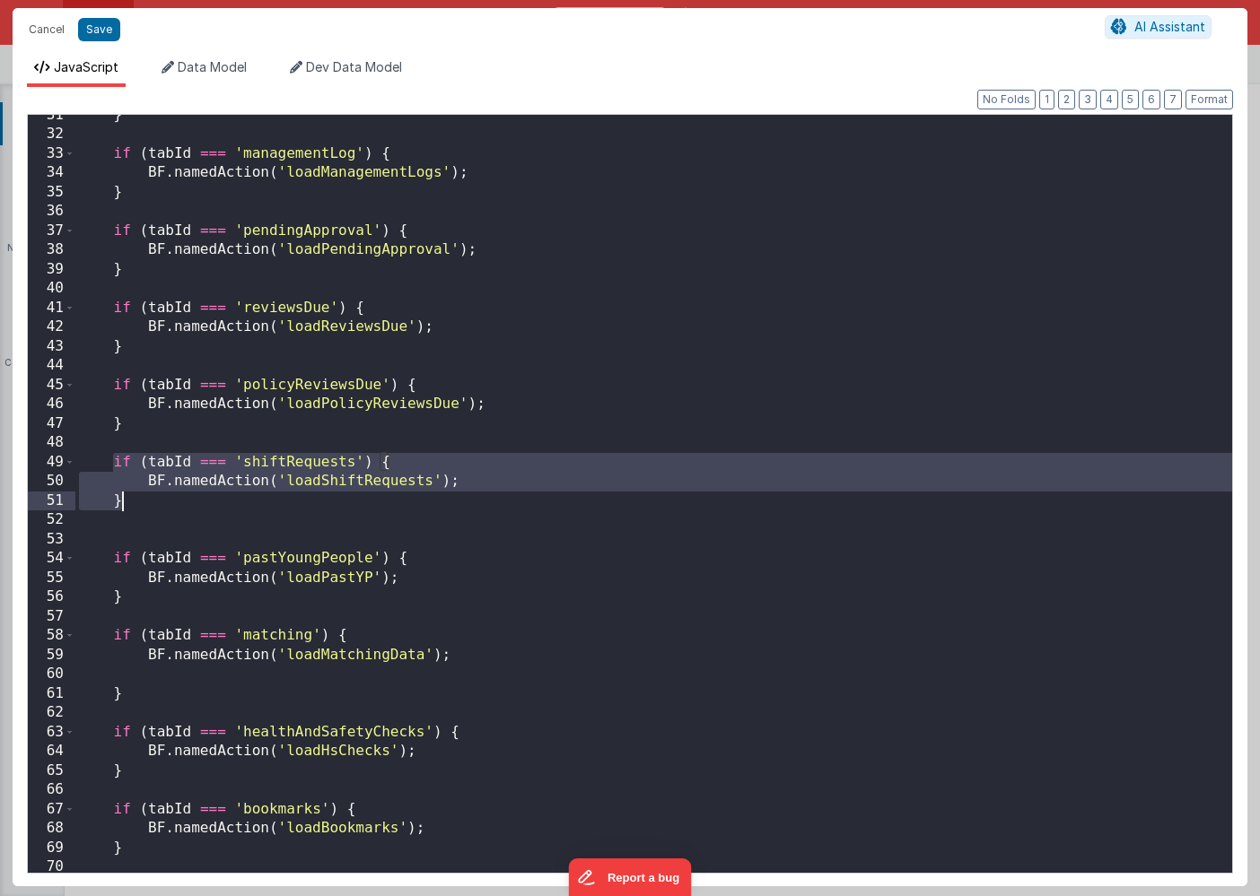
drag, startPoint x: 114, startPoint y: 462, endPoint x: 136, endPoint y: 498, distance: 42.3
click at [136, 498] on div "} if ( tabId === 'managementLog' ) { BF . namedAction ( 'loadManagementLogs' ) …" at bounding box center [653, 504] width 1157 height 797
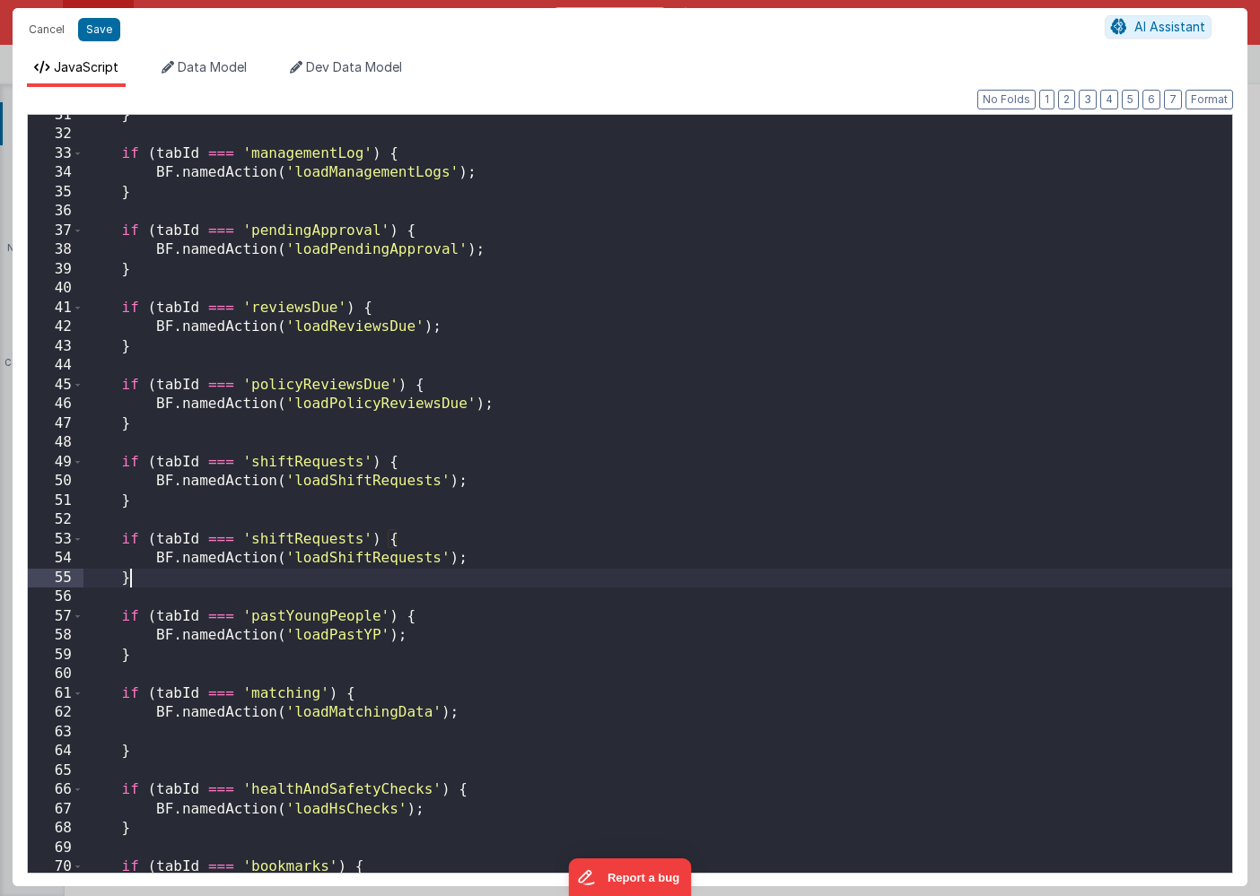
click at [289, 537] on div "} if ( tabId === 'managementLog' ) { BF . namedAction ( 'loadManagementLogs' ) …" at bounding box center [657, 504] width 1149 height 797
click at [360, 539] on div "} if ( tabId === 'managementLog' ) { BF . namedAction ( 'loadManagementLogs' ) …" at bounding box center [657, 504] width 1149 height 797
click at [369, 557] on div "} if ( tabId === 'managementLog' ) { BF . namedAction ( 'loadManagementLogs' ) …" at bounding box center [657, 504] width 1149 height 797
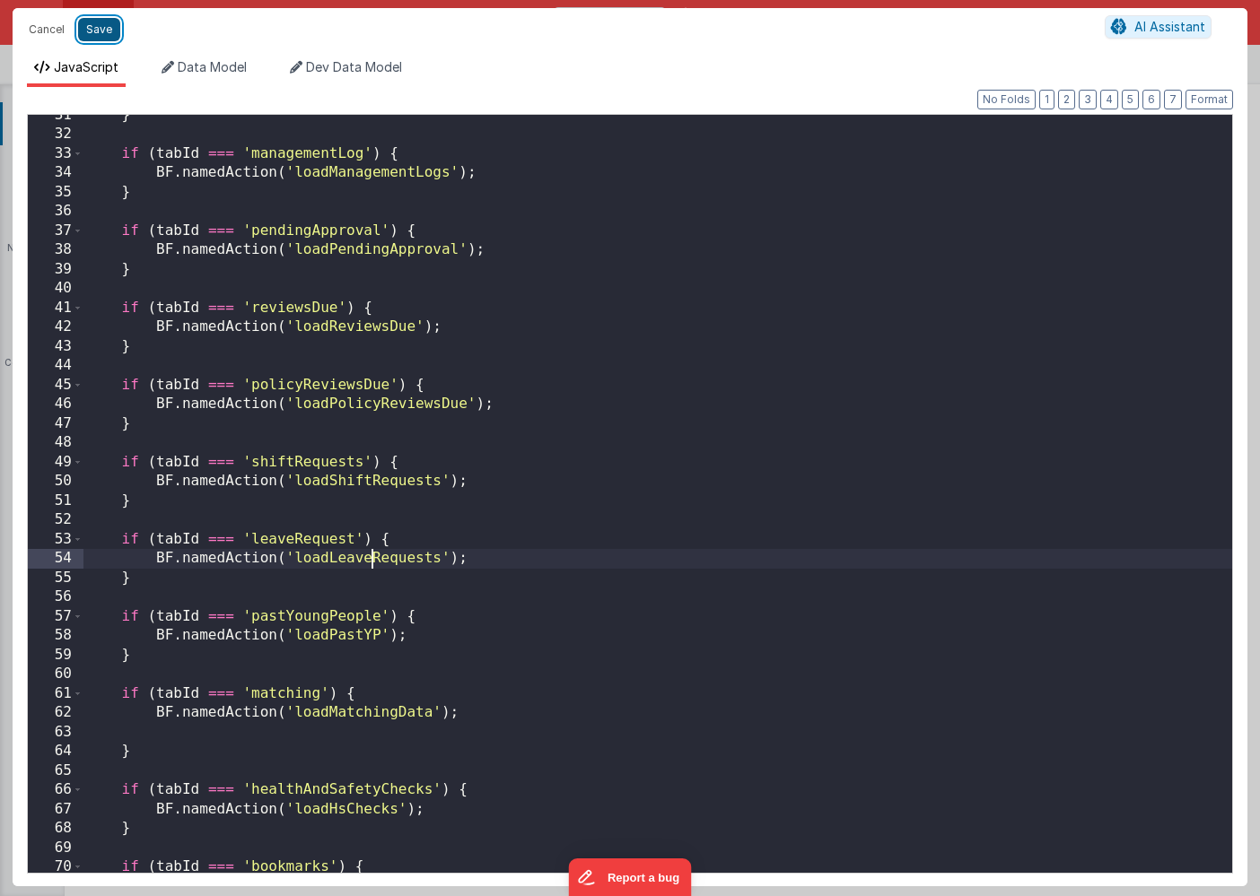
click at [101, 30] on button "Save" at bounding box center [99, 29] width 42 height 23
type textarea "HOME DASHBOARD"
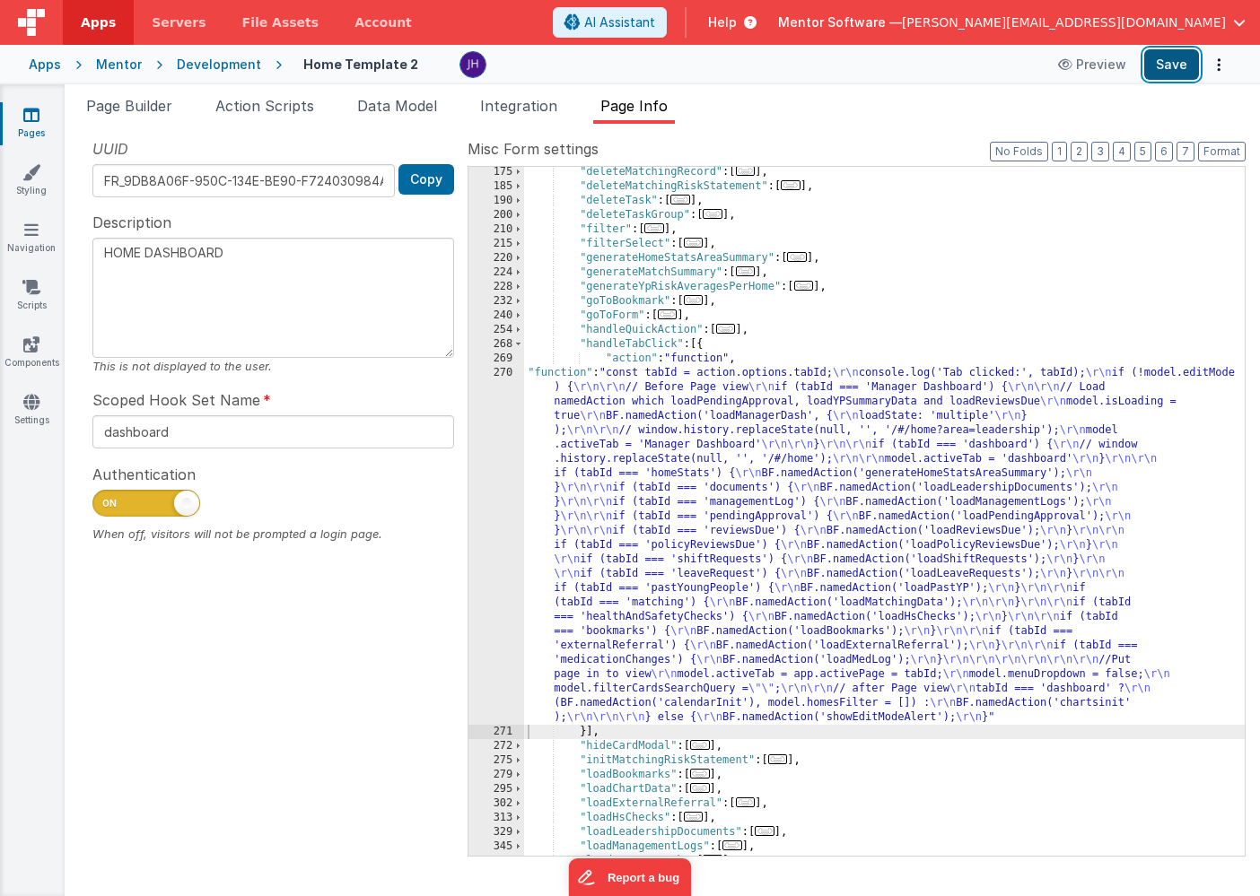
click at [1163, 70] on button "Save" at bounding box center [1171, 64] width 55 height 31
click at [143, 115] on li "Page Builder" at bounding box center [129, 109] width 101 height 29
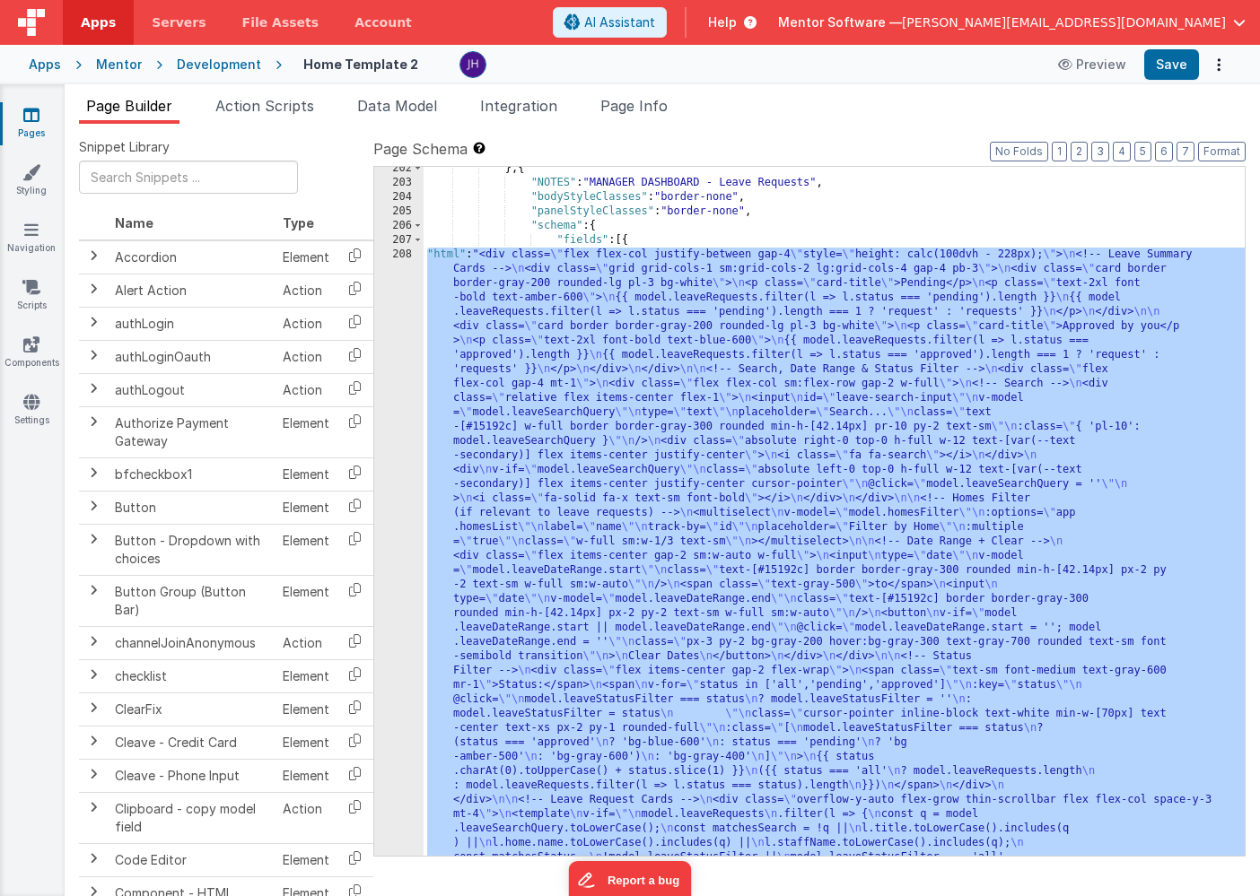
scroll to position [11264, 0]
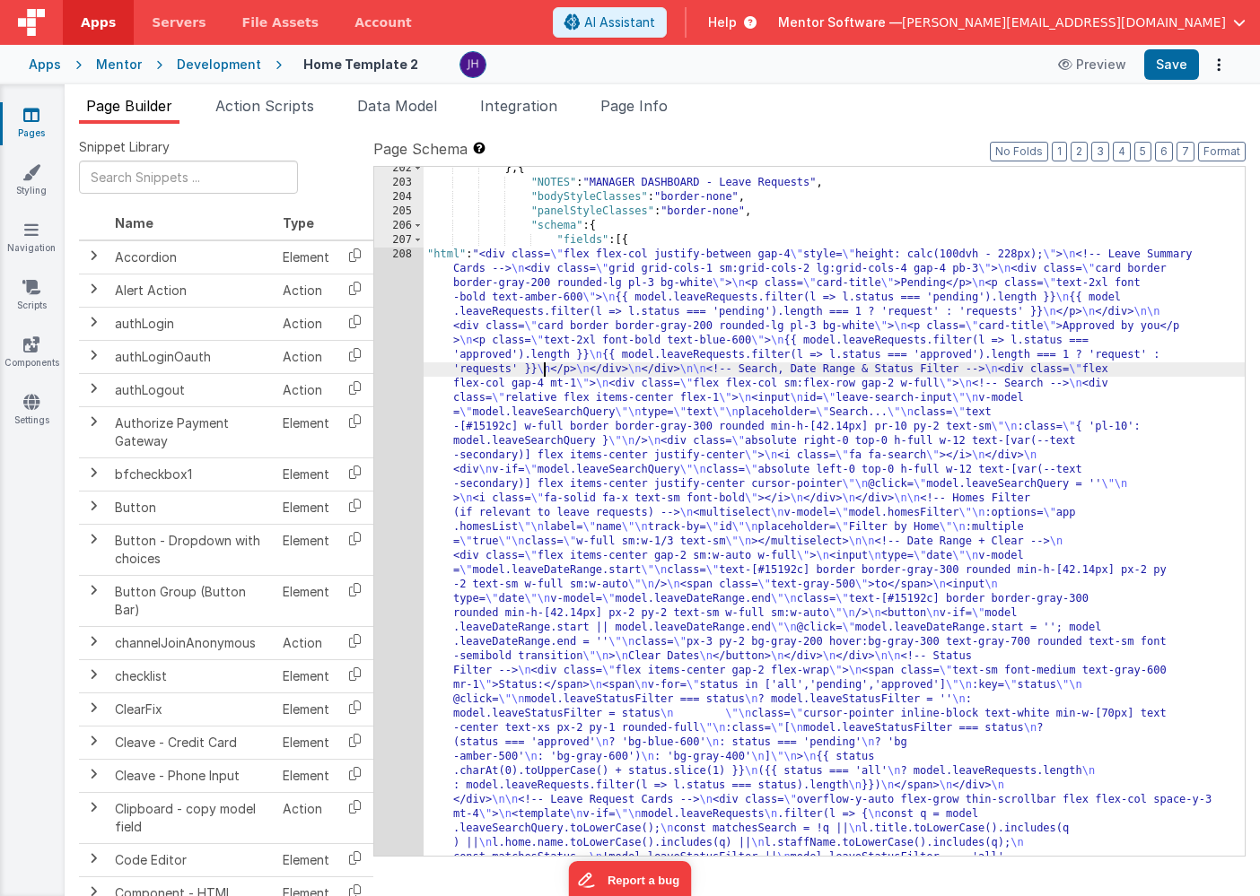
click at [401, 347] on div "208" at bounding box center [398, 815] width 49 height 1134
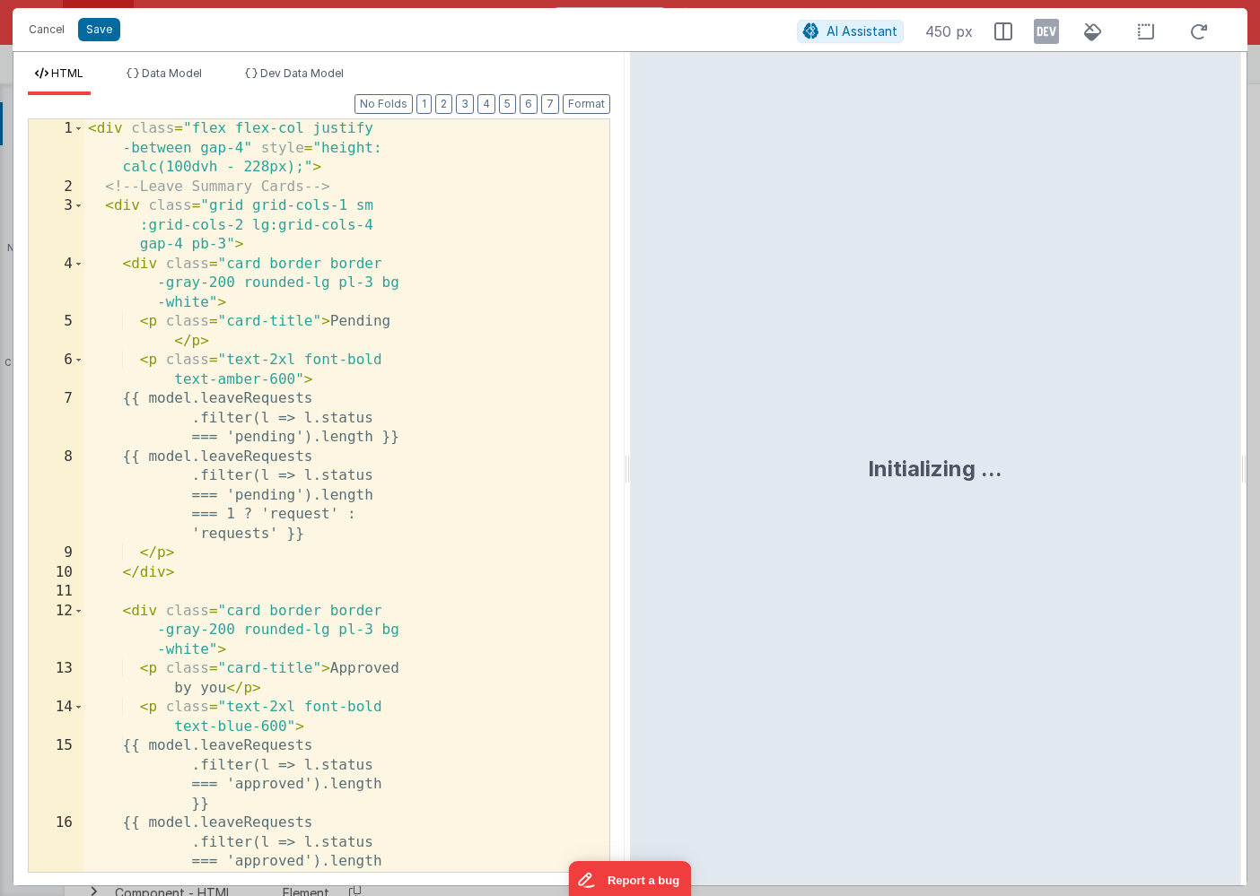
scroll to position [11510, 0]
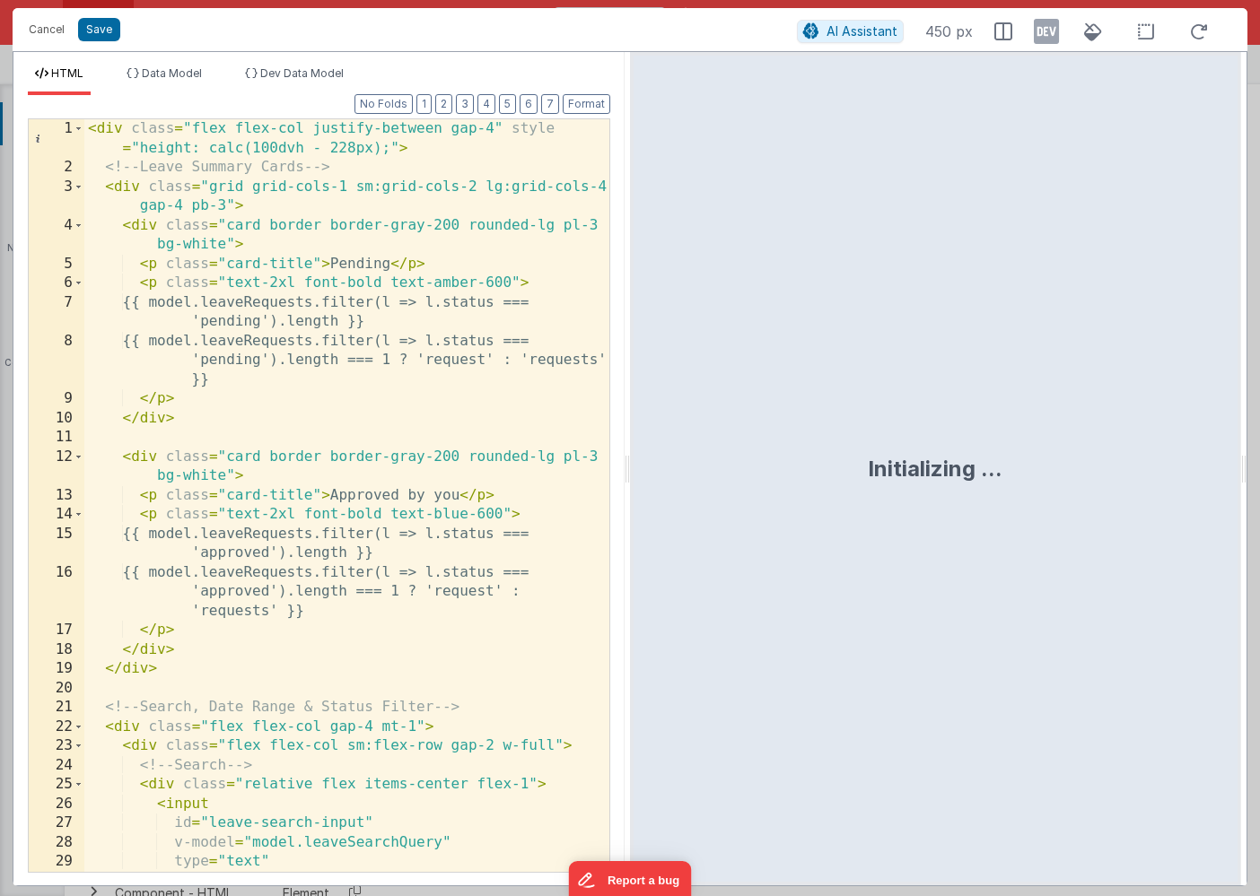
click at [443, 380] on div "< div class = "flex flex-col justify-between gap-4" style = "height: calc(100dv…" at bounding box center [346, 544] width 525 height 850
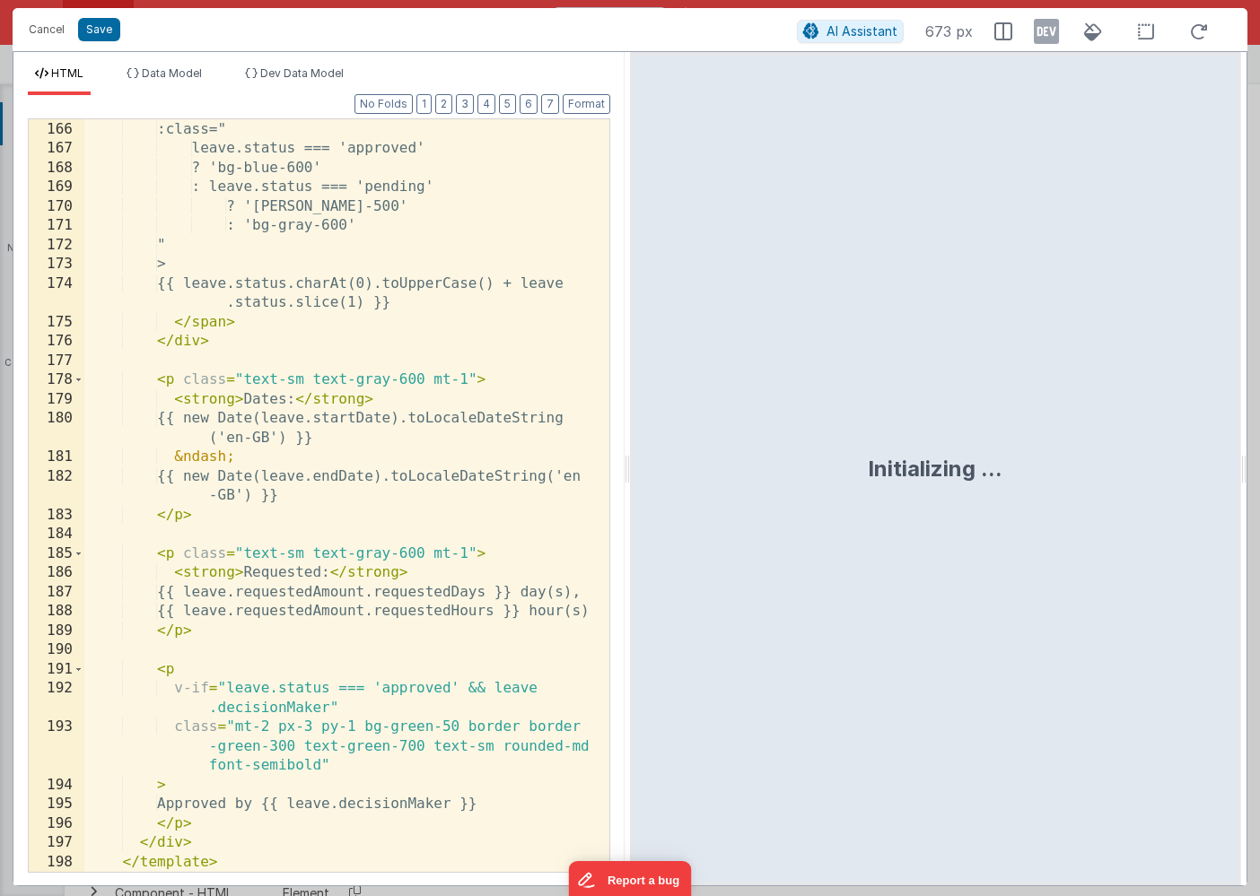
scroll to position [4186, 0]
click at [110, 32] on button "Save" at bounding box center [99, 29] width 42 height 23
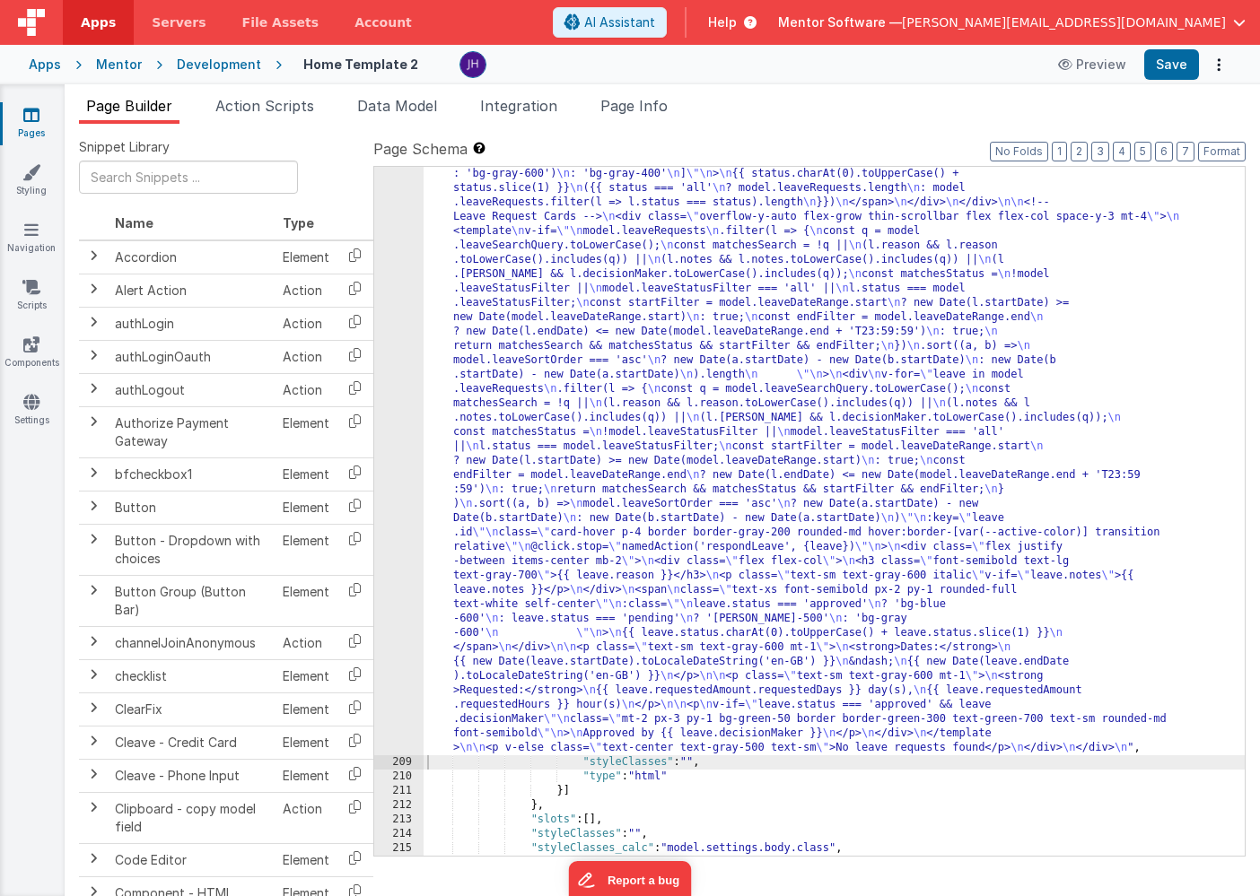
scroll to position [11526, 0]
click at [408, 109] on span "Data Model" at bounding box center [397, 106] width 80 height 18
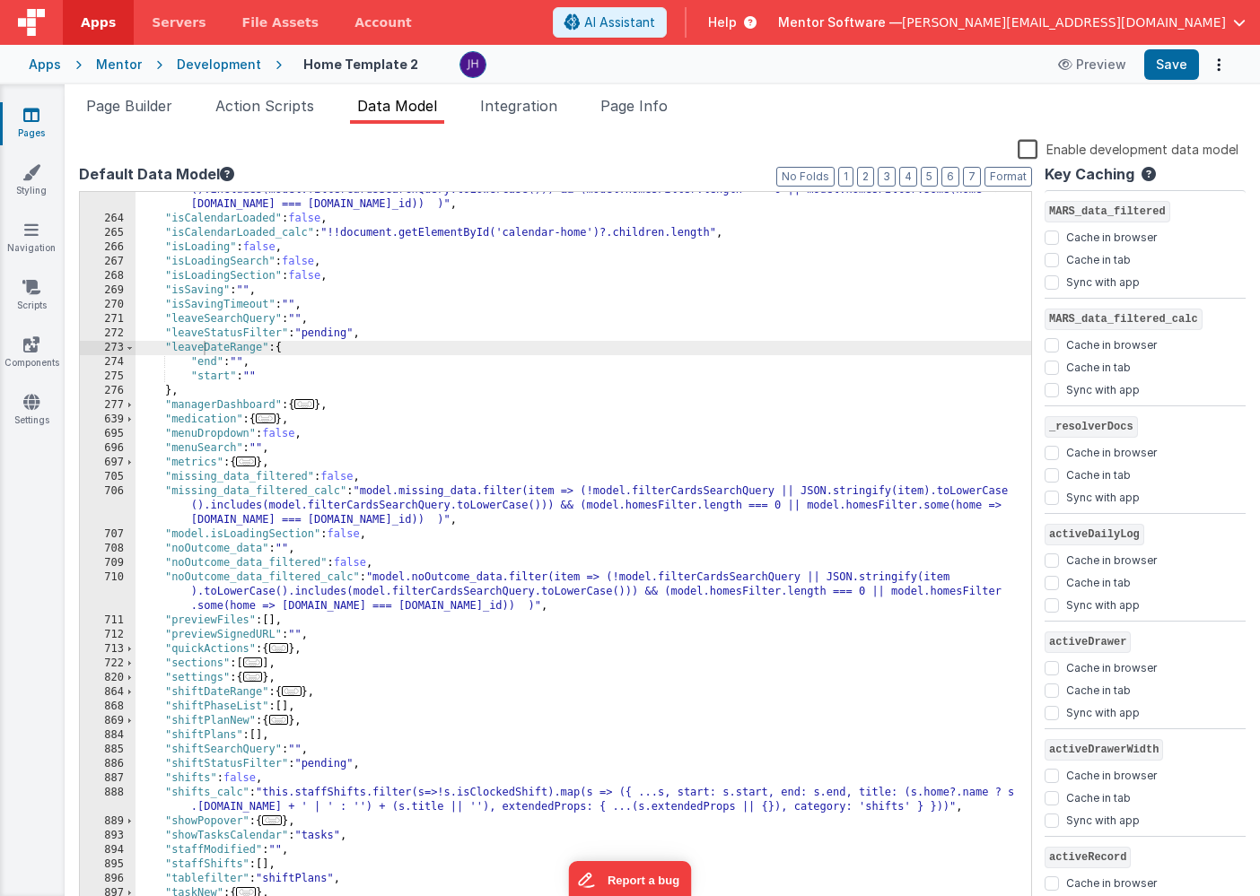
click at [290, 392] on div ""incident_data_filtered_calc" : "model.incident_data.filter(item => (!model.fil…" at bounding box center [584, 557] width 896 height 777
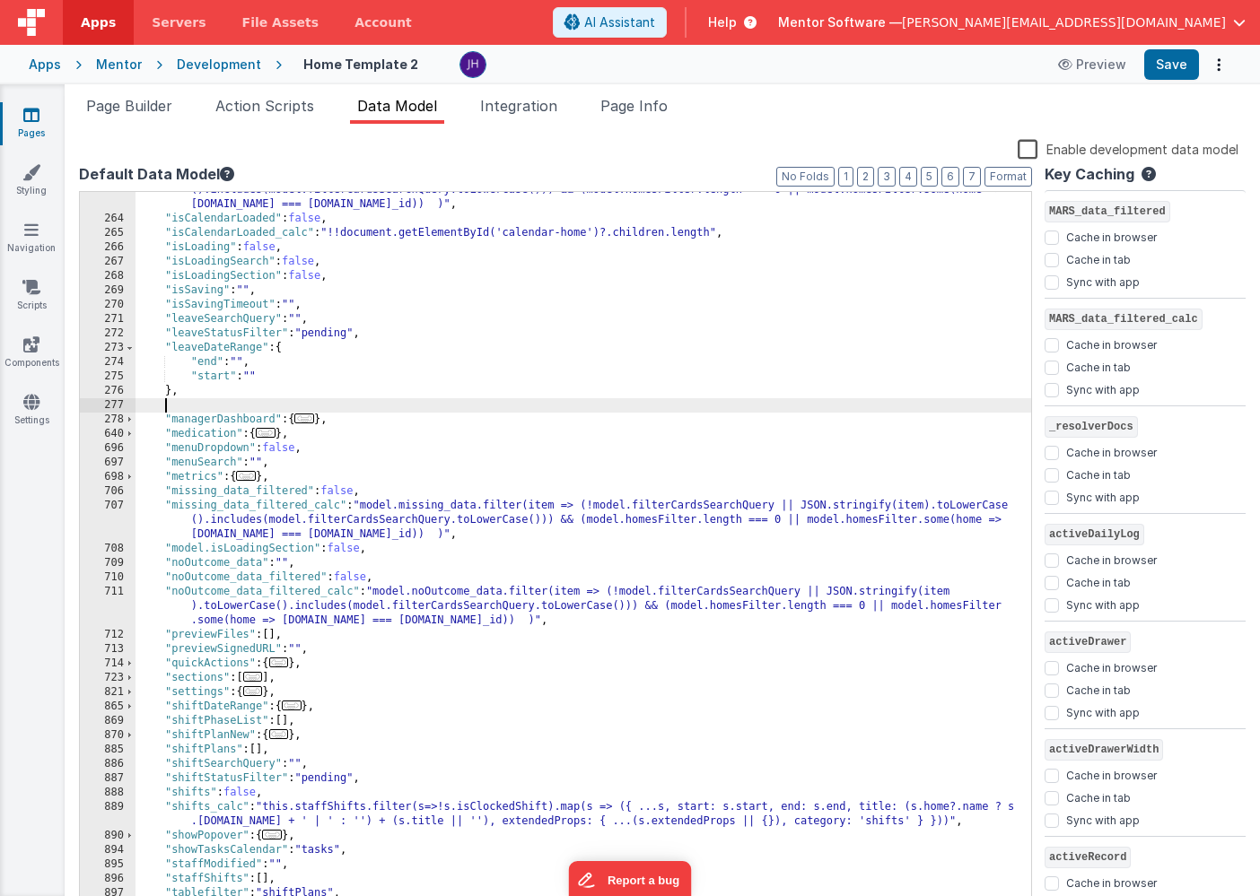
paste textarea
click at [225, 404] on div ""incident_data_filtered_calc" : "model.incident_data.filter(item => (!model.fil…" at bounding box center [584, 557] width 896 height 777
click at [351, 402] on div ""incident_data_filtered_calc" : "model.incident_data.filter(item => (!model.fil…" at bounding box center [584, 557] width 896 height 777
click at [287, 403] on div ""incident_data_filtered_calc" : "model.incident_data.filter(item => (!model.fil…" at bounding box center [584, 557] width 896 height 777
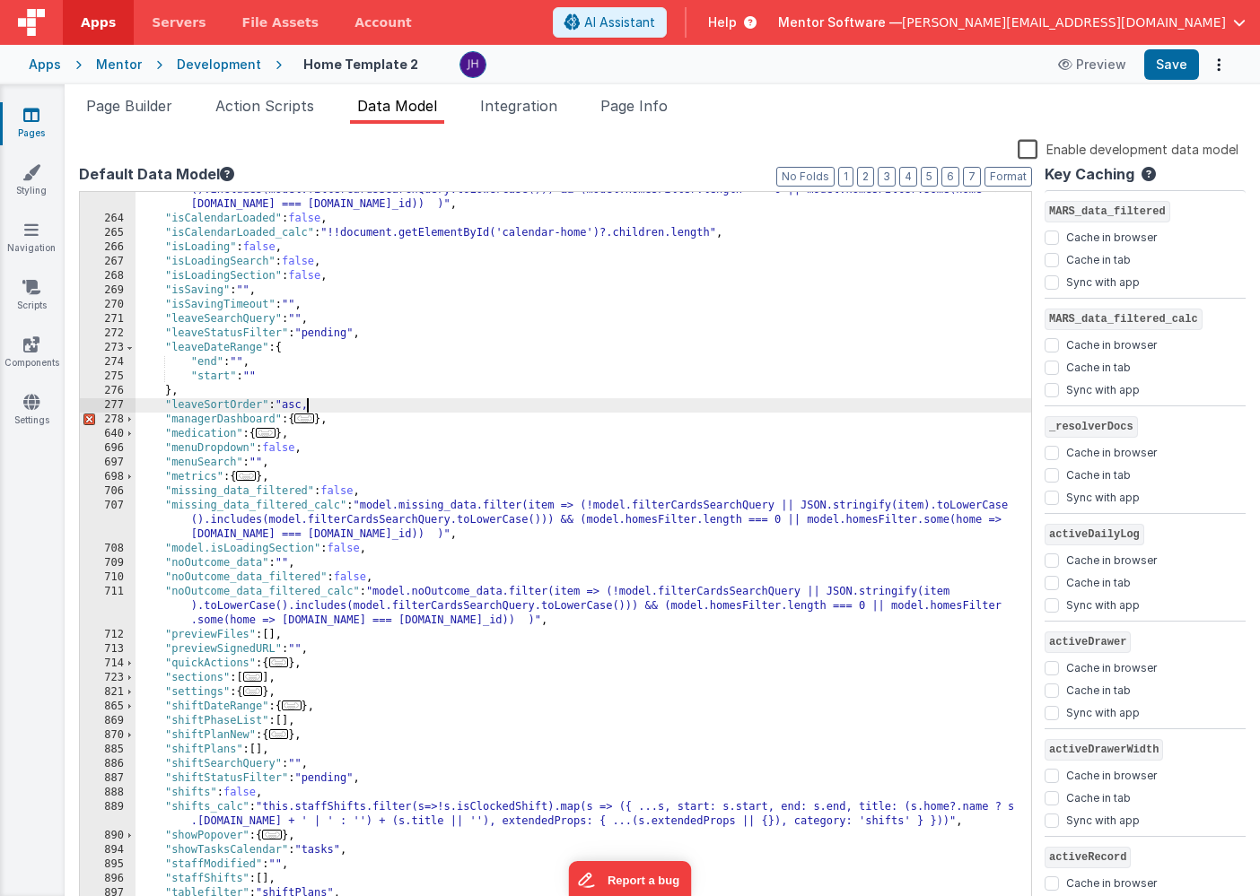
checkbox input "false"
checkbox input "true"
checkbox input "false"
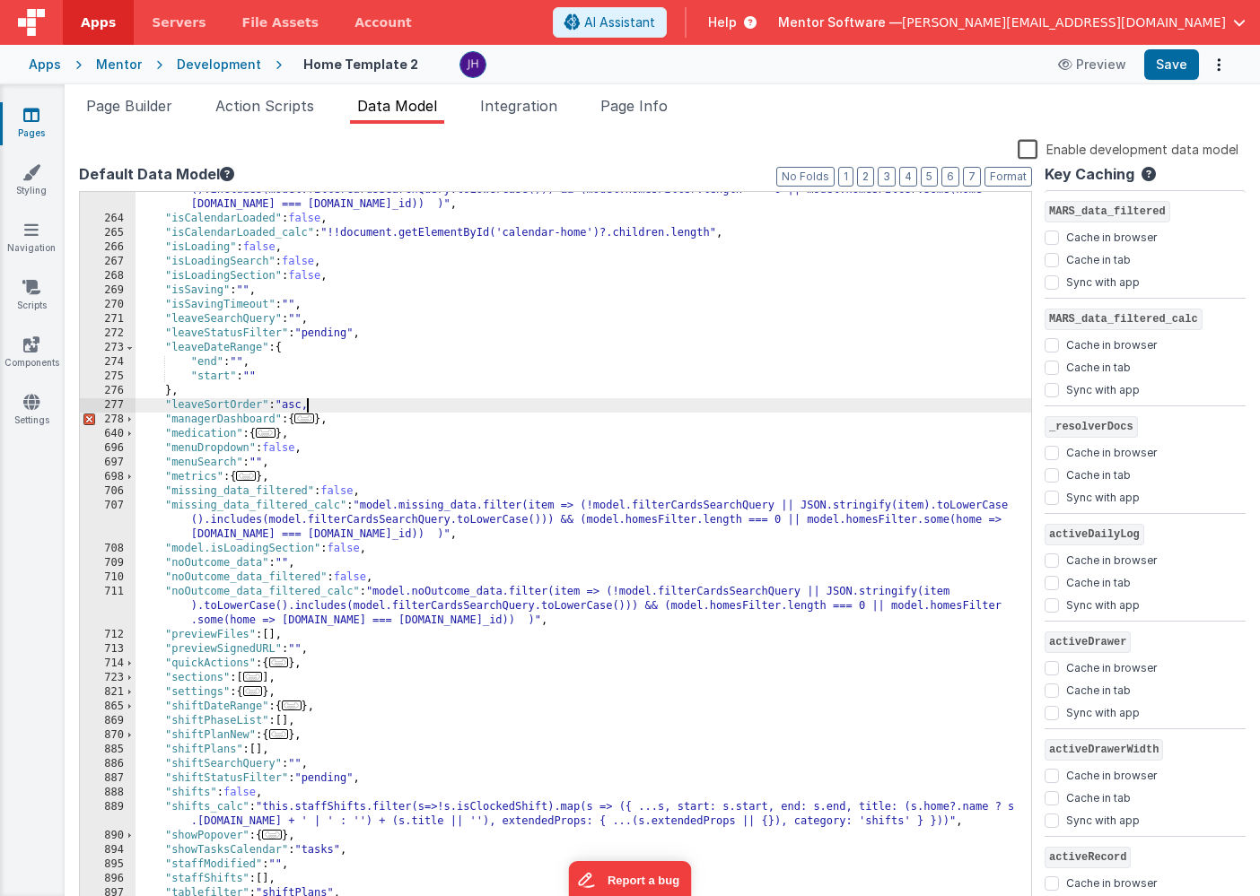
checkbox input "true"
checkbox input "false"
click at [352, 405] on div ""incident_data_filtered_calc" : "model.incident_data.filter(item => (!model.fil…" at bounding box center [584, 557] width 896 height 777
click at [1171, 55] on button "Save" at bounding box center [1171, 64] width 55 height 31
click at [121, 109] on span "Page Builder" at bounding box center [129, 106] width 86 height 18
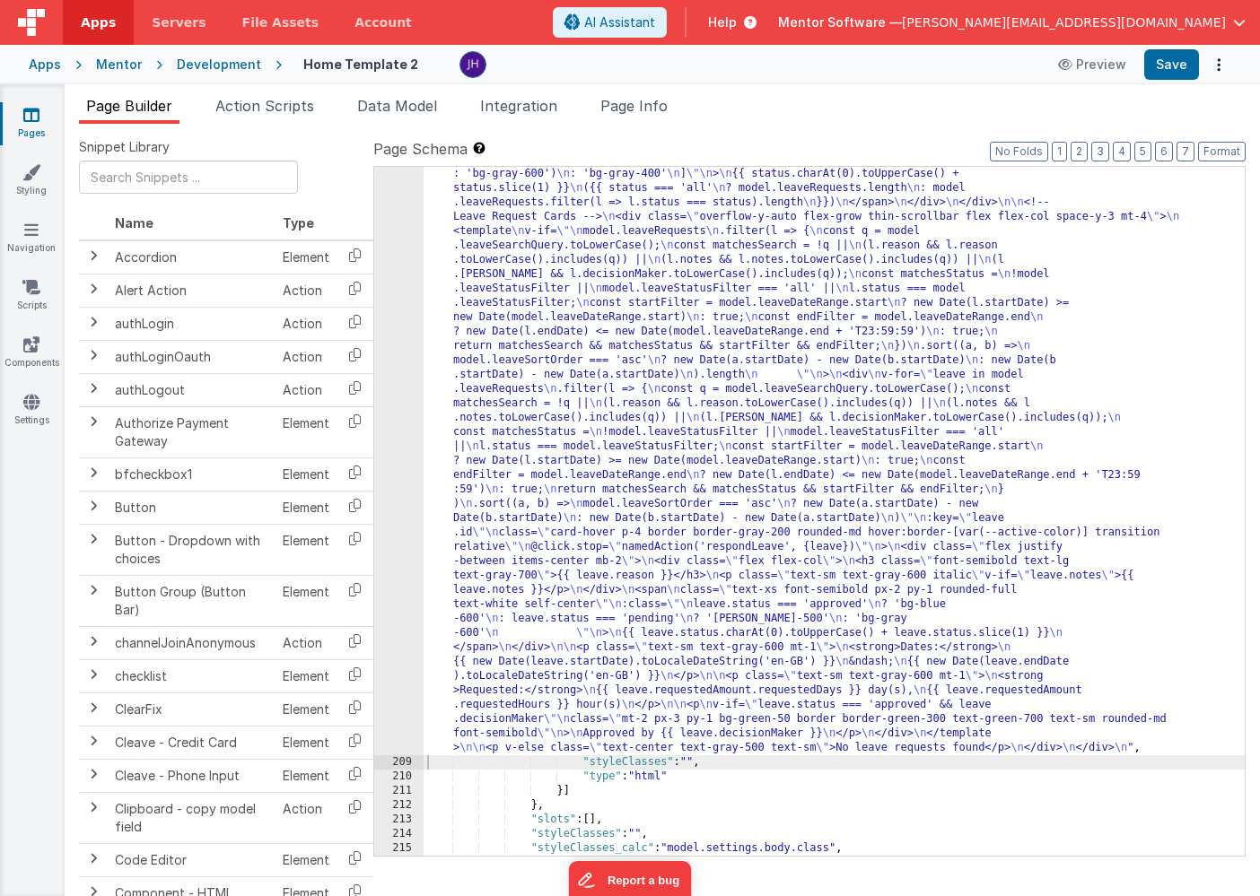
click at [656, 331] on div ""html" : "<div class= \" flex flex-col justify-between gap-4 \" style= \" heigh…" at bounding box center [834, 583] width 821 height 1752
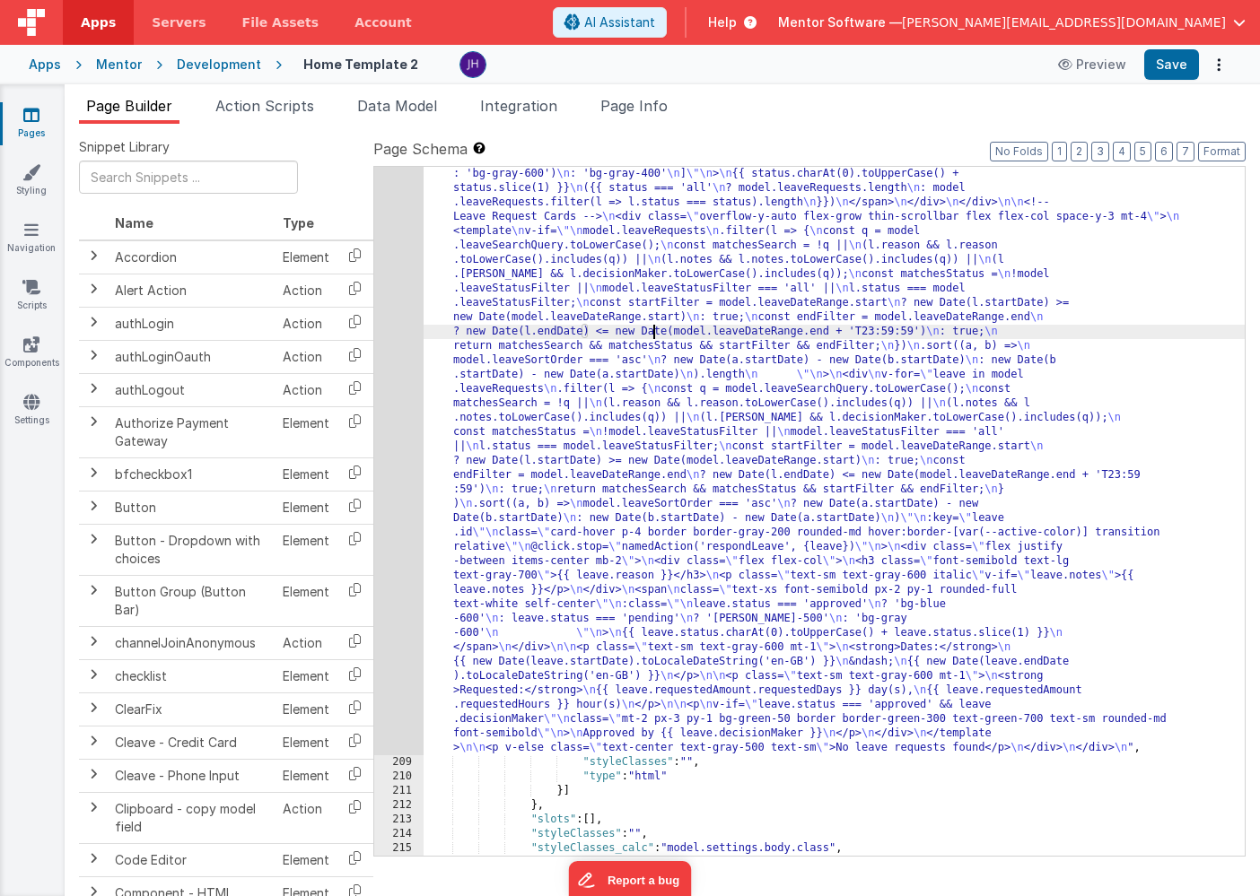
click at [384, 265] on div "208" at bounding box center [398, 231] width 49 height 1048
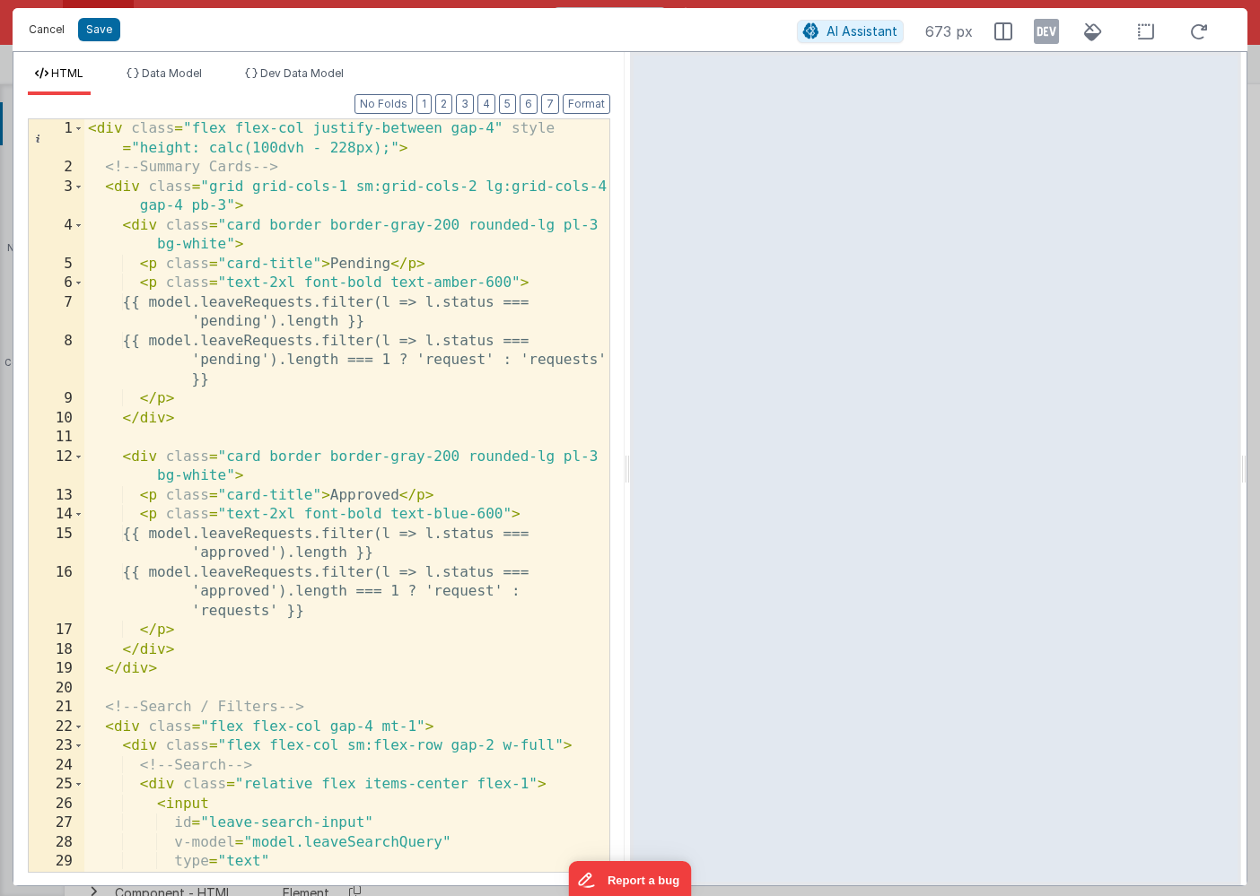
click at [45, 31] on button "Cancel" at bounding box center [47, 29] width 54 height 25
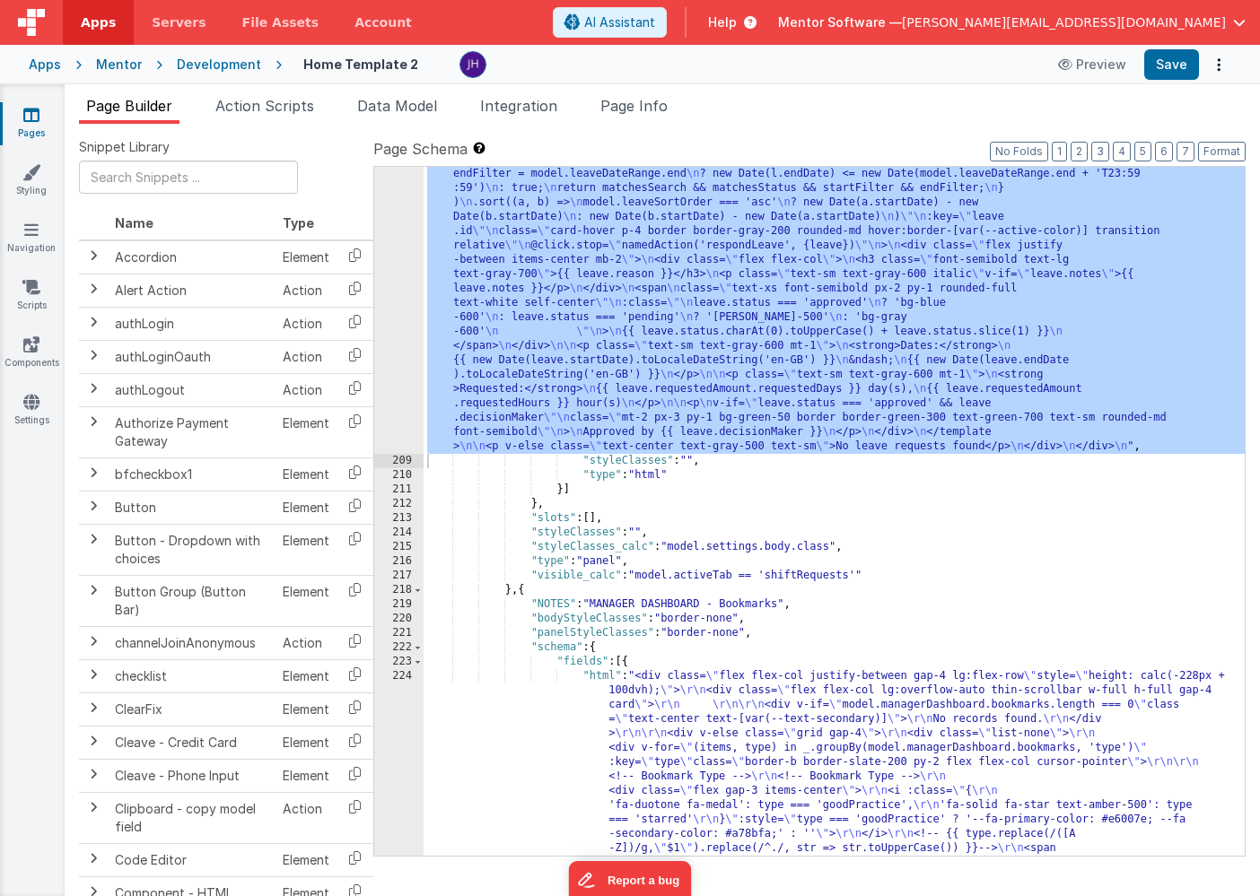
scroll to position [11663, 0]
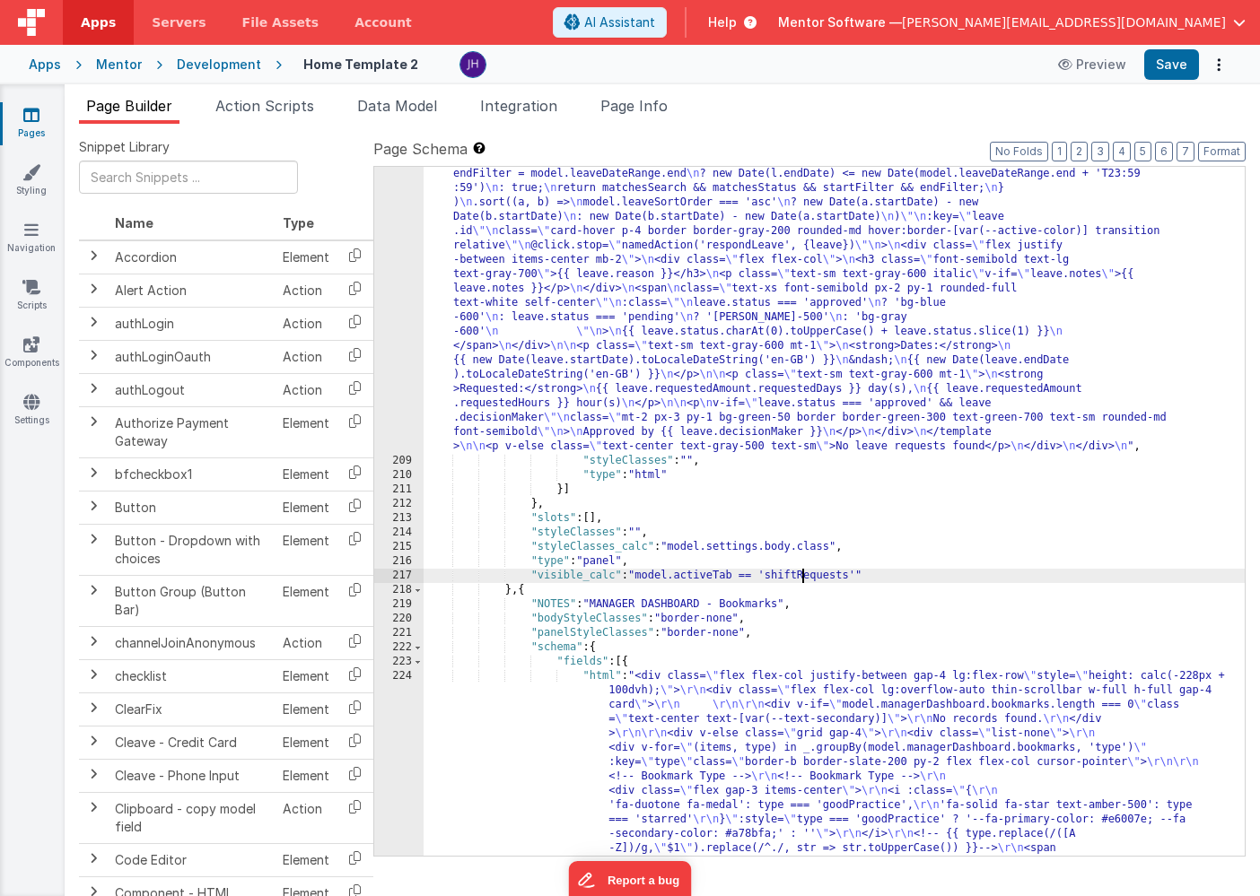
click at [800, 578] on div ""html" : "<div class= \" flex flex-col justify-between gap-4 \" style= \" heigh…" at bounding box center [834, 605] width 821 height 2398
click at [1178, 62] on button "Save" at bounding box center [1171, 64] width 55 height 31
click at [815, 385] on div ""html" : "<div class= \" flex flex-col justify-between gap-4 \" style= \" heigh…" at bounding box center [834, 605] width 821 height 2398
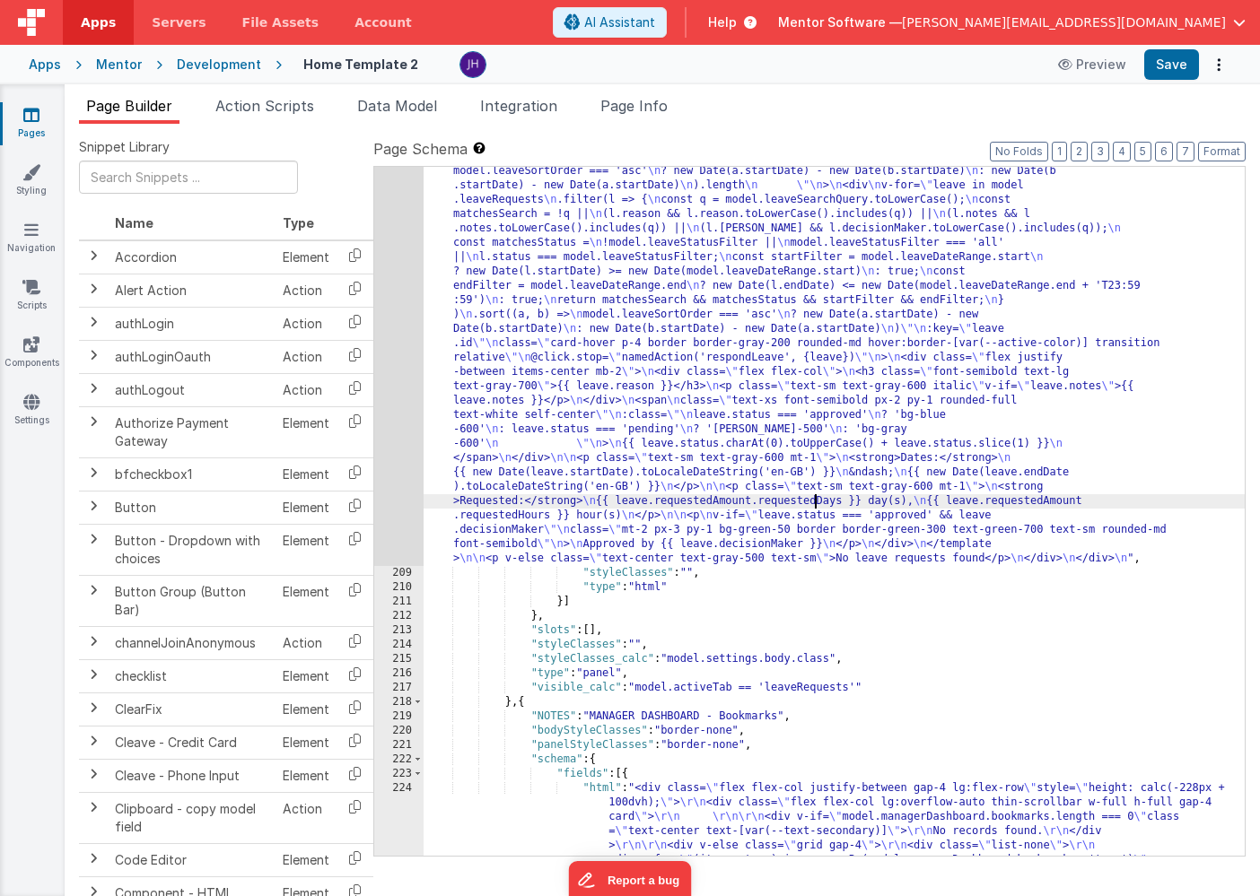
scroll to position [11608, 0]
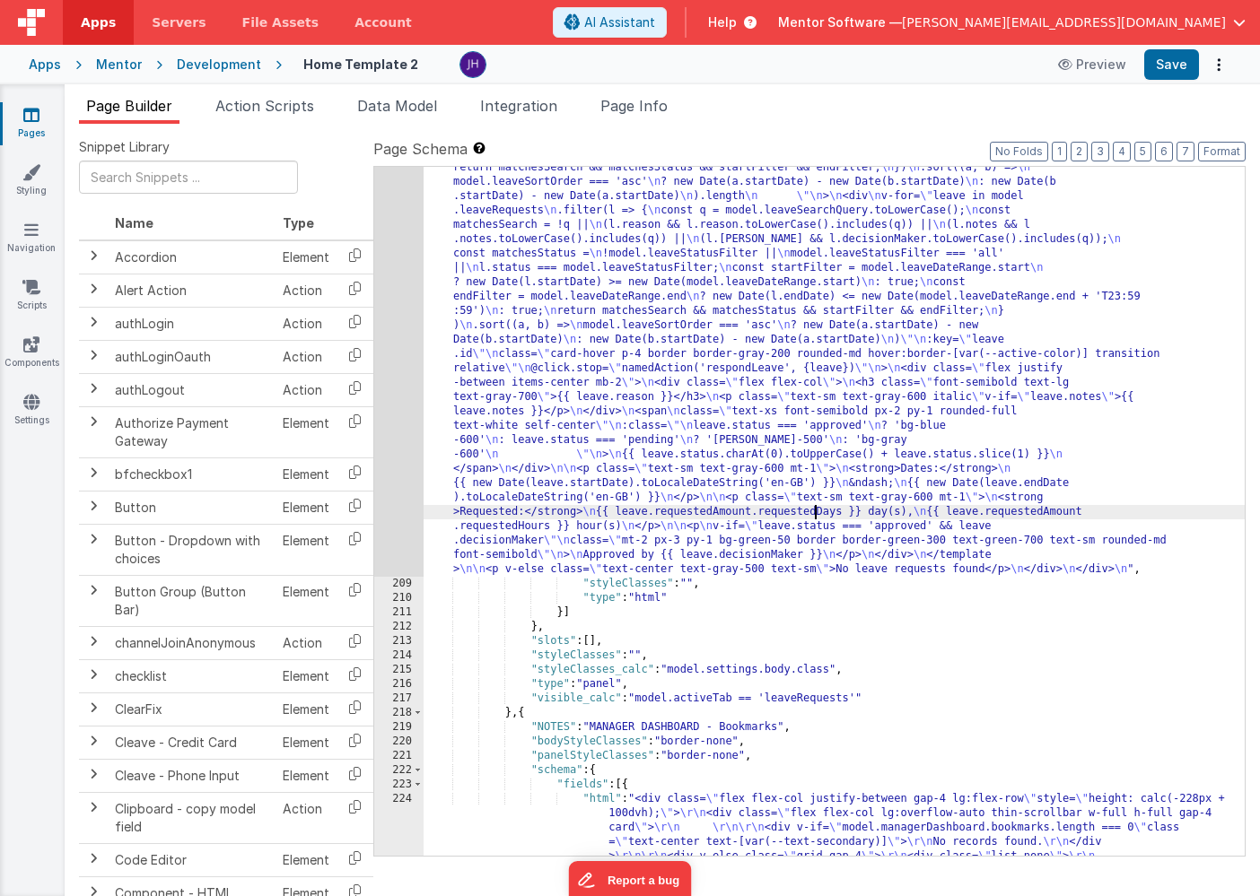
click at [702, 303] on div ""html" : "<div class= \" flex flex-col justify-between gap-4 \" style= \" heigh…" at bounding box center [834, 728] width 821 height 2398
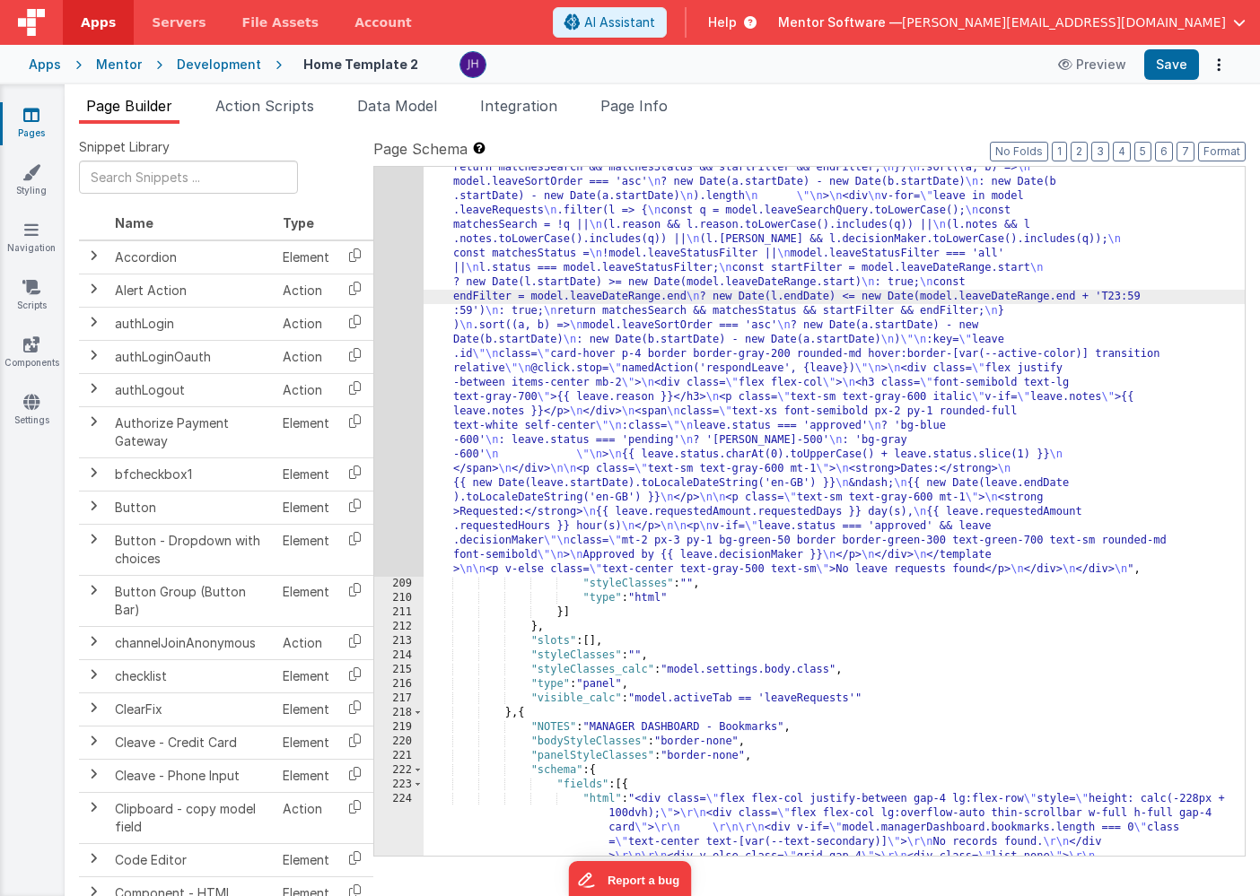
click at [394, 268] on div "208" at bounding box center [398, 53] width 49 height 1048
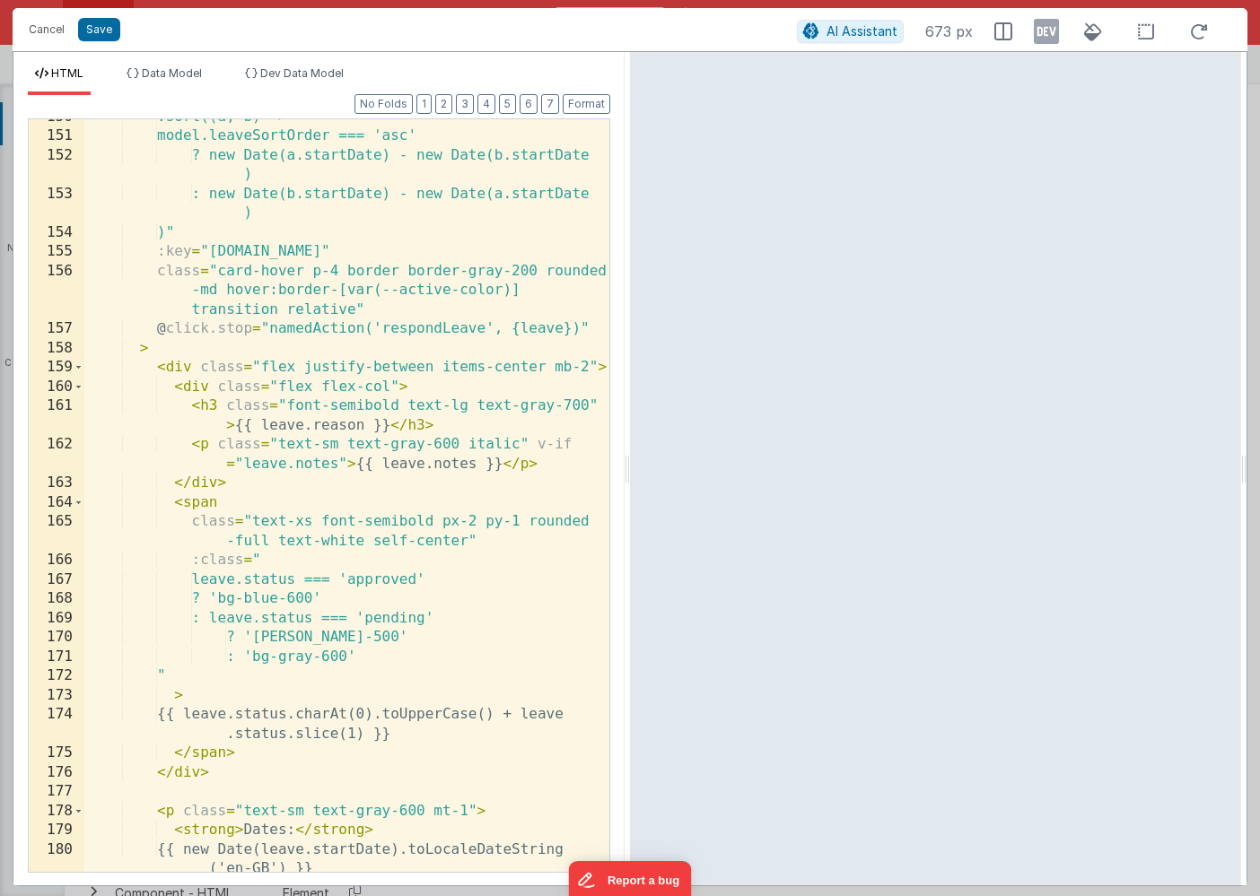
scroll to position [3757, 0]
click at [520, 327] on div ".sort((a, b) => model.leaveSortOrder === 'asc' ? new Date(a.startDate) - new Da…" at bounding box center [346, 500] width 525 height 791
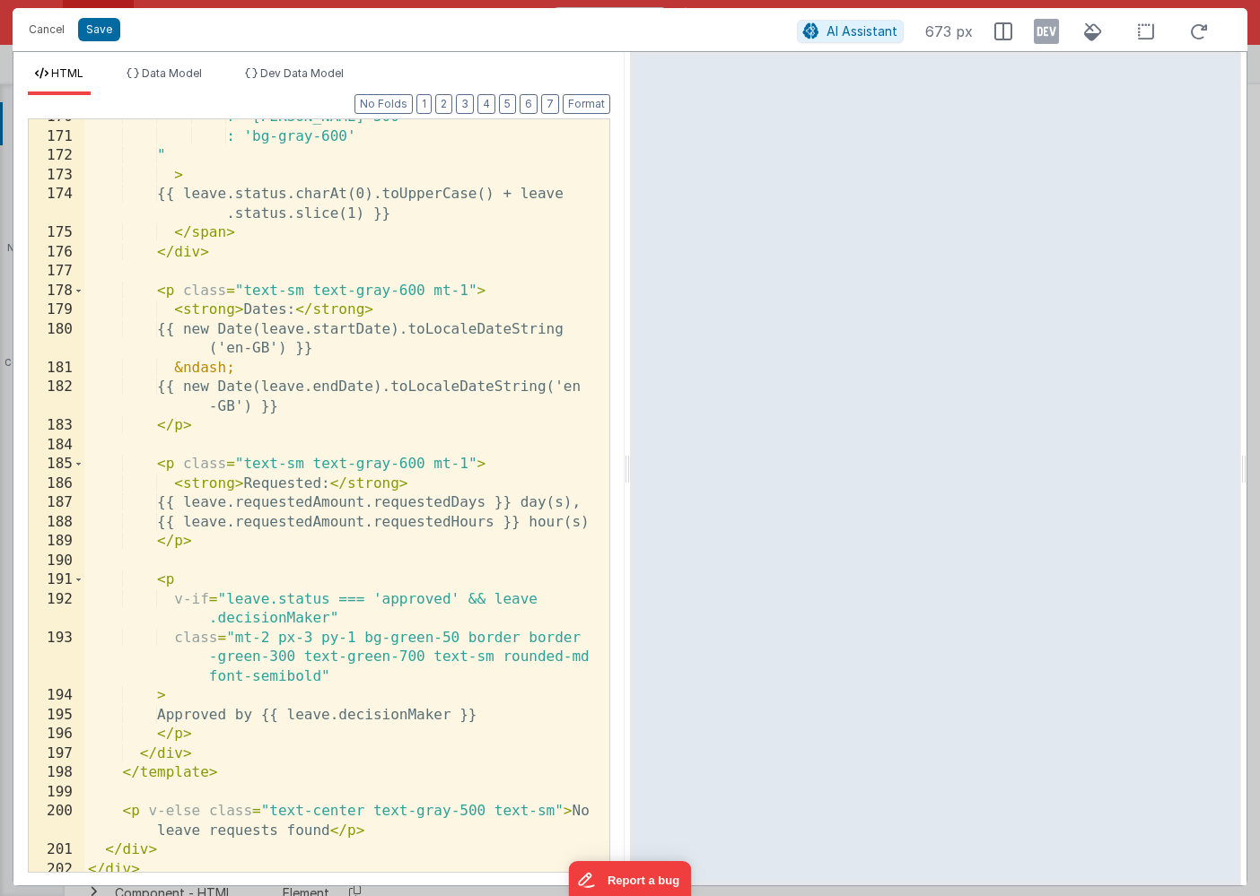
scroll to position [4321, 0]
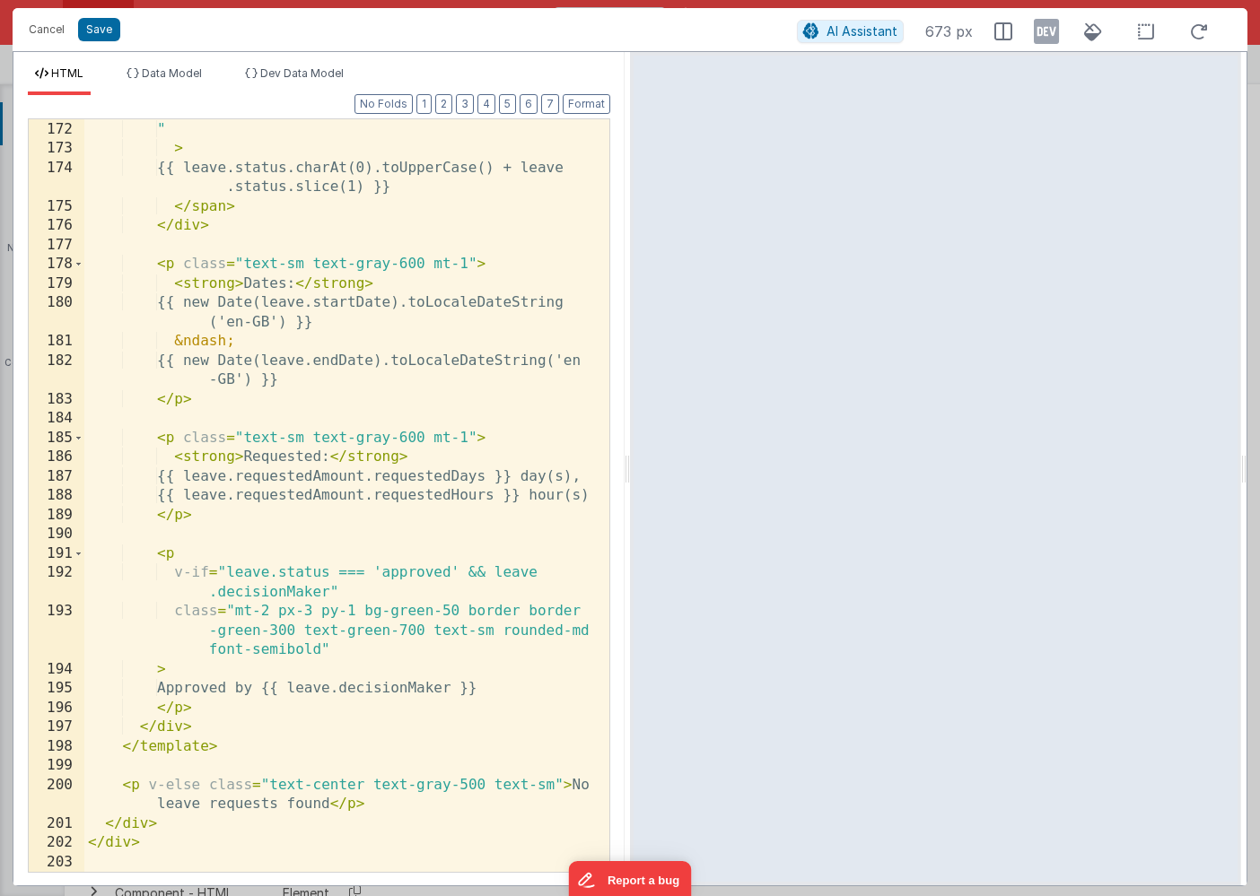
click at [386, 537] on div ": 'bg-gray-600' " > {{ leave.status.charAt(0).toUpperCase() + leave .status.sli…" at bounding box center [346, 496] width 525 height 791
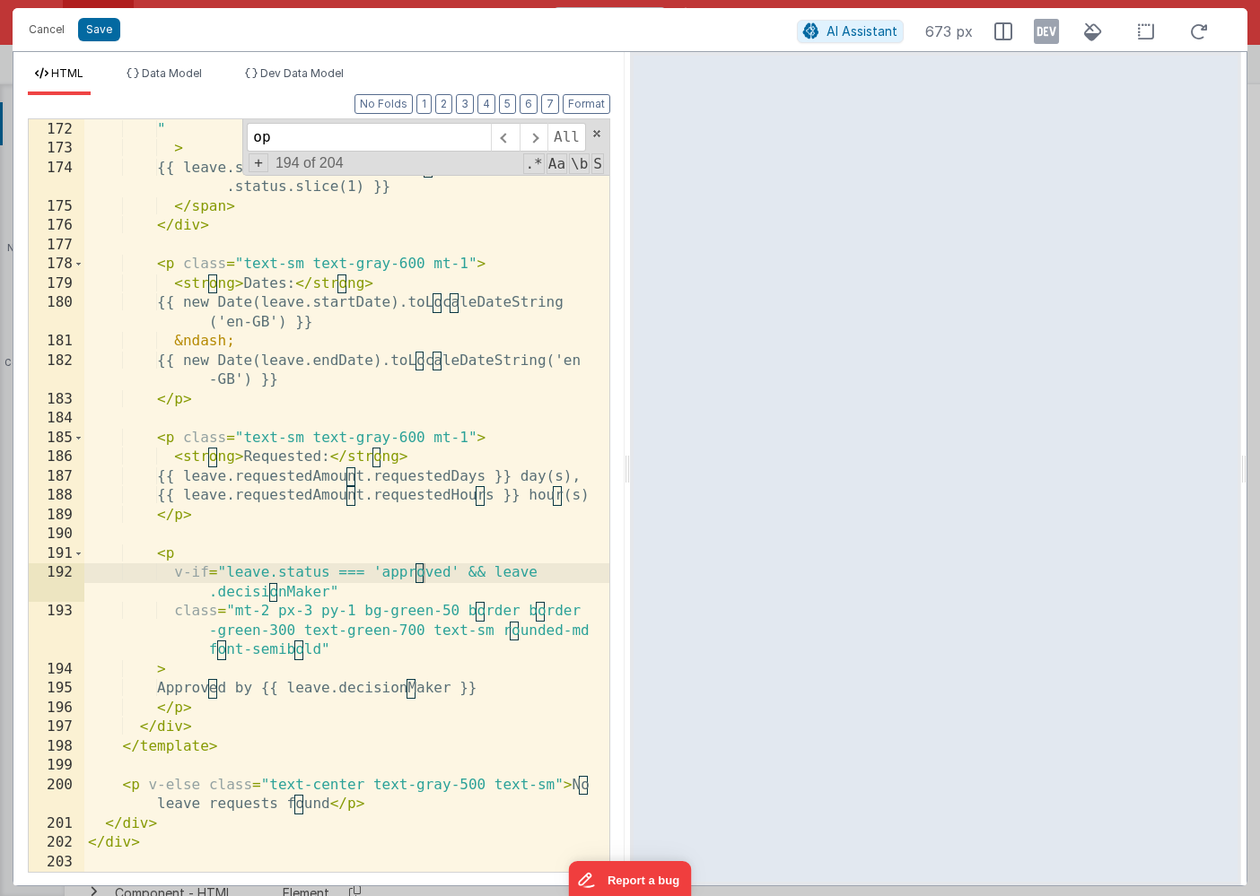
scroll to position [511, 0]
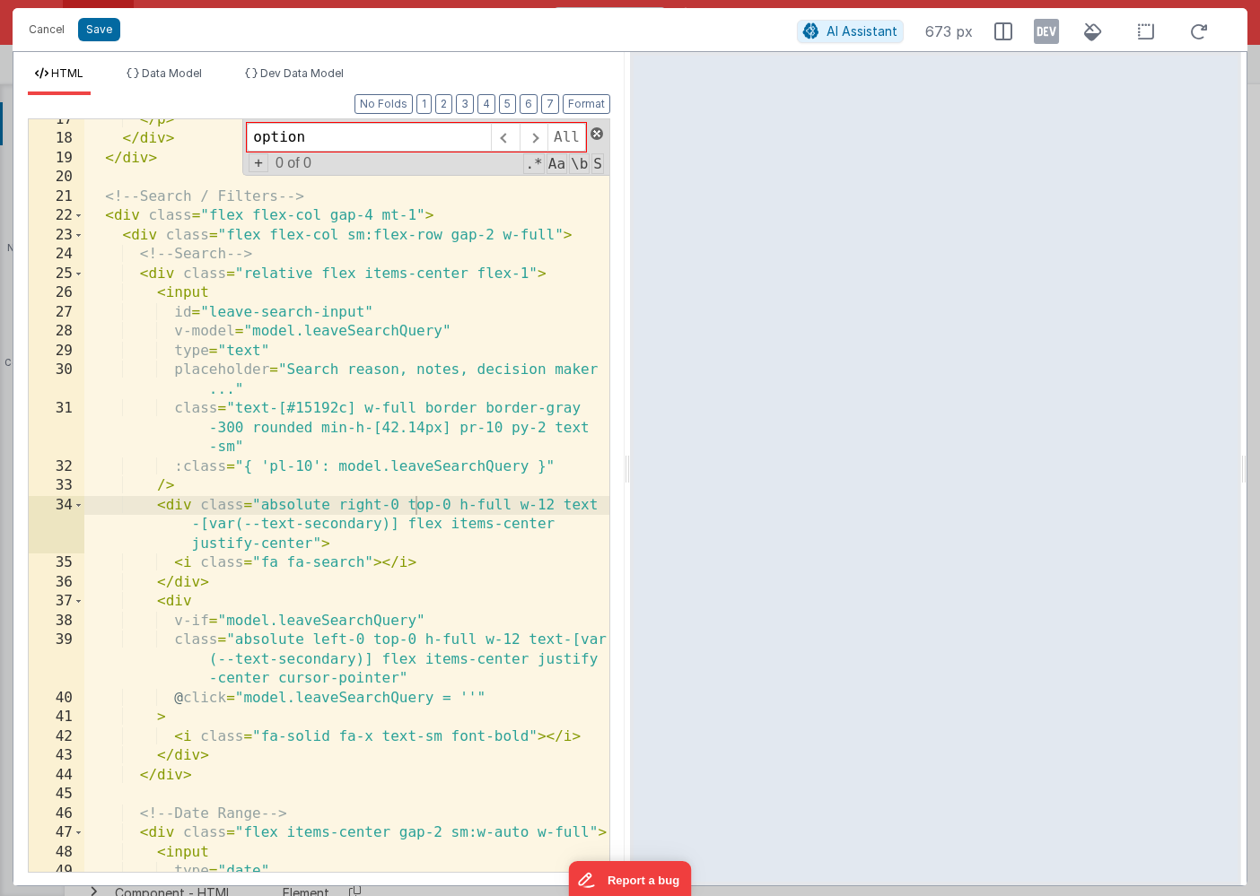
type input "option"
click at [600, 135] on span at bounding box center [596, 133] width 13 height 13
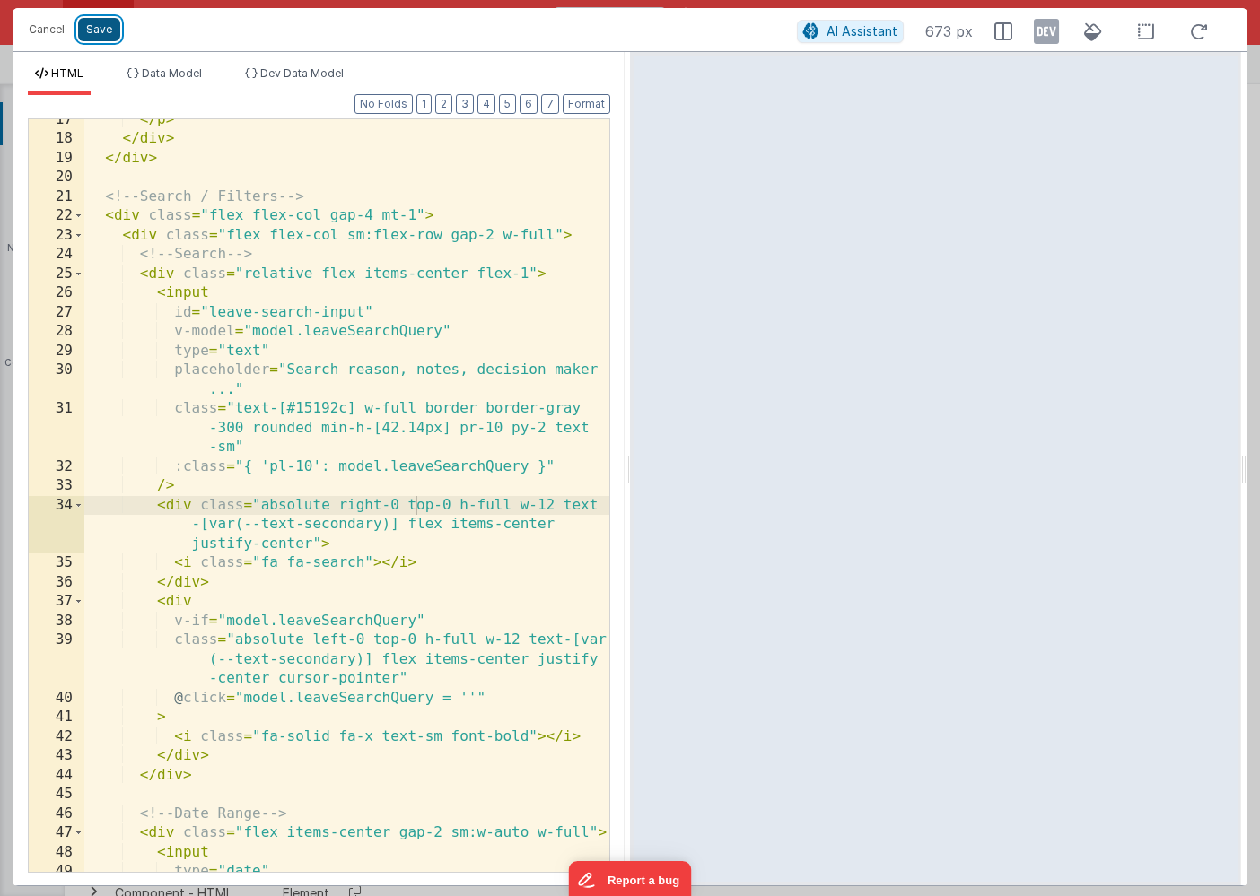
click at [106, 37] on button "Save" at bounding box center [99, 29] width 42 height 23
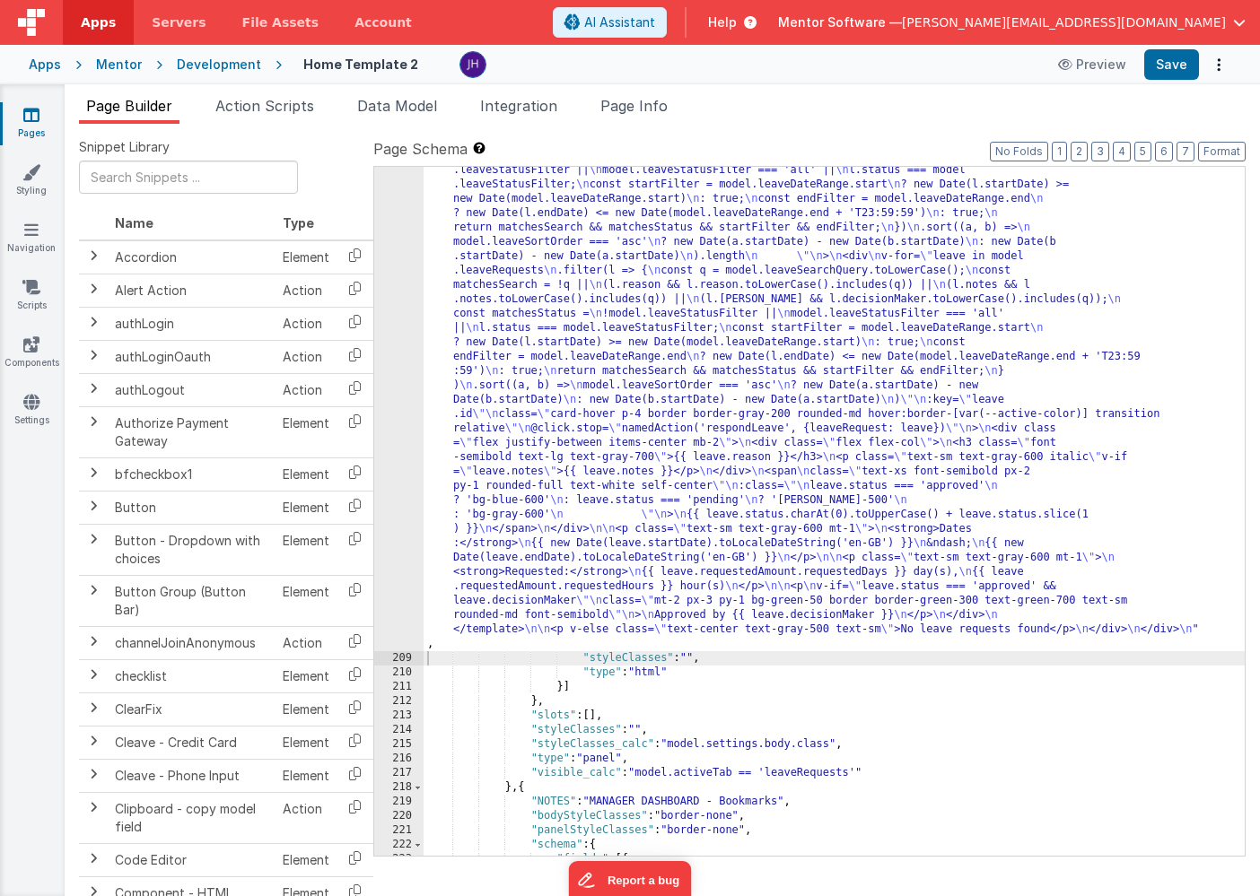
scroll to position [11577, 0]
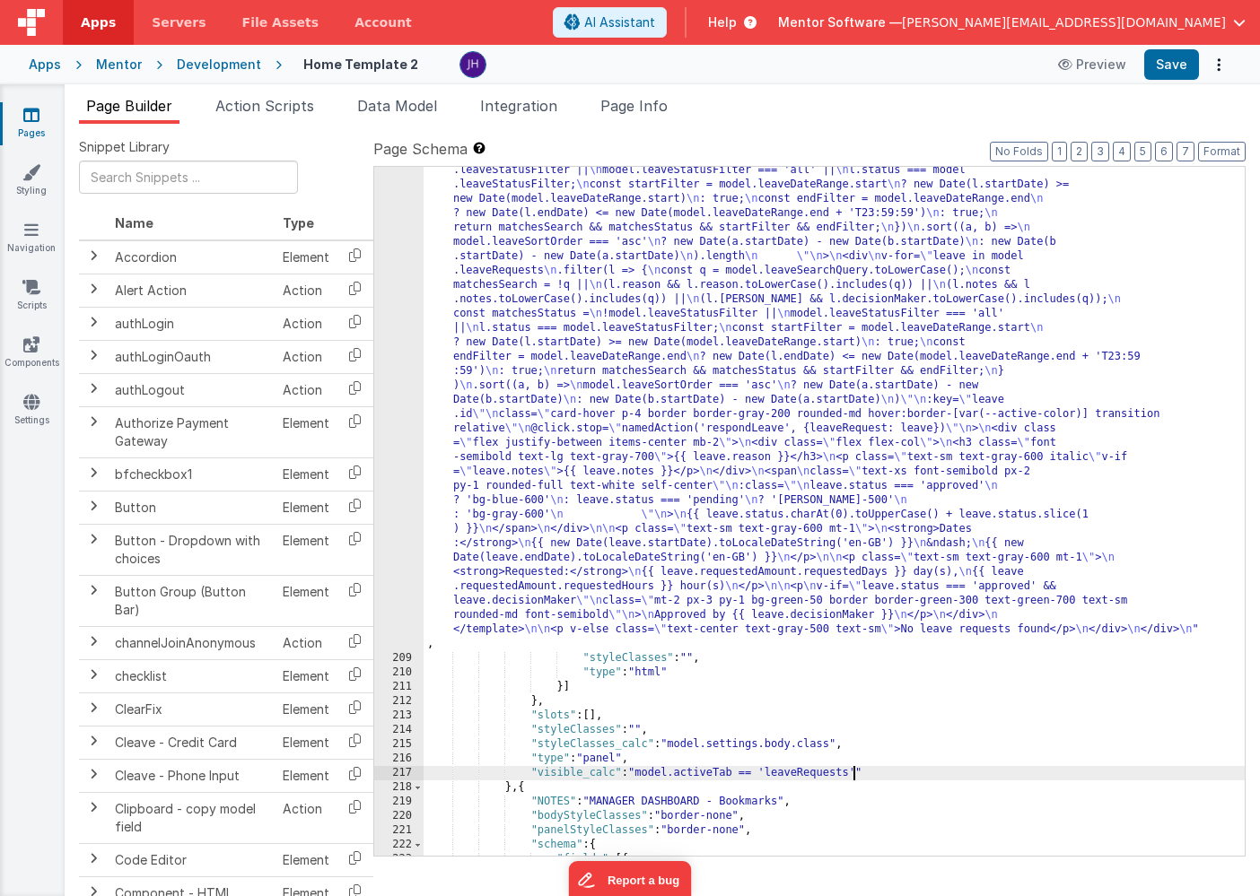
click at [853, 775] on div ""html" : "<div class= \" flex flex-col justify-between gap-4 \" style= \" heigh…" at bounding box center [834, 472] width 821 height 1766
click at [1174, 66] on button "Save" at bounding box center [1171, 64] width 55 height 31
click at [620, 355] on div ""html" : "<div class= \" flex flex-col justify-between gap-4 \" style= \" heigh…" at bounding box center [834, 472] width 821 height 1766
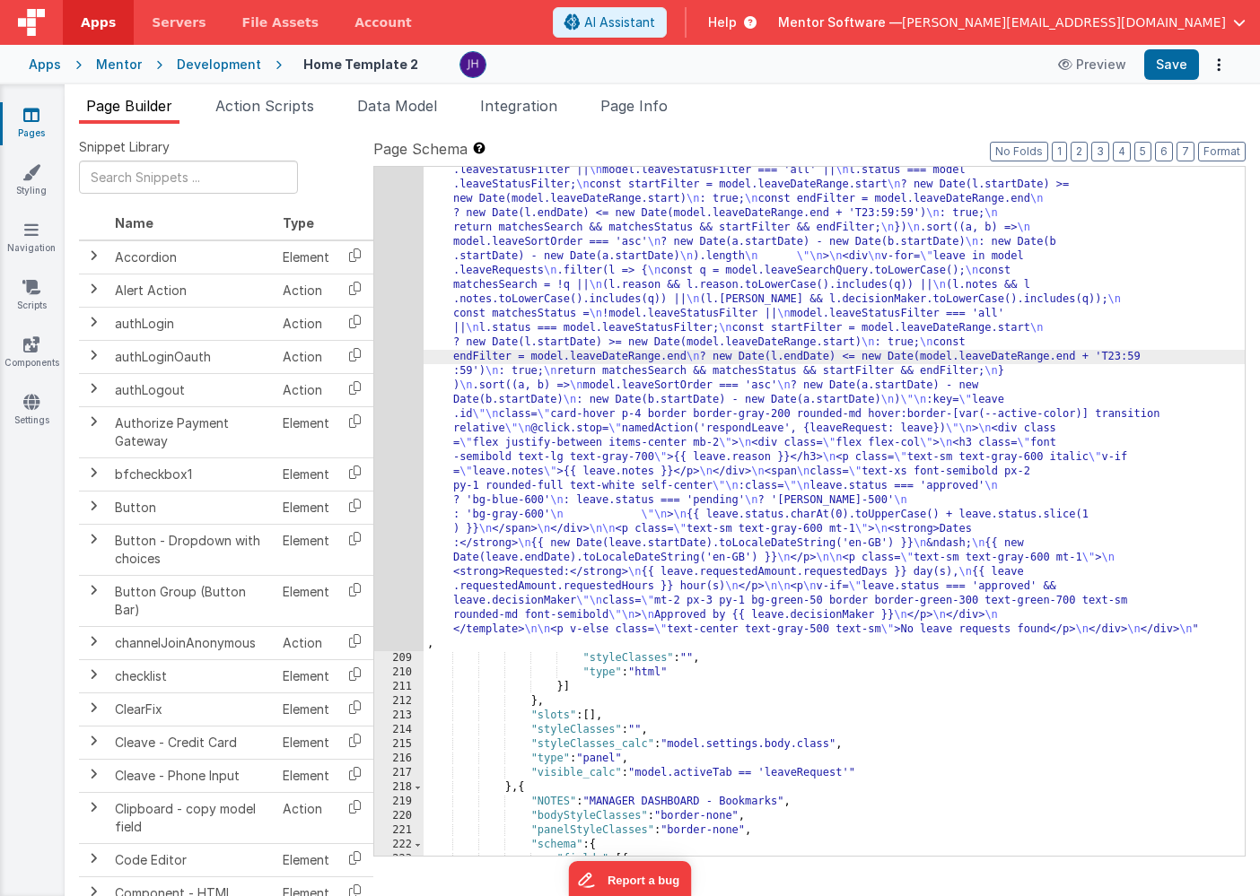
click at [387, 271] on div "208" at bounding box center [398, 120] width 49 height 1063
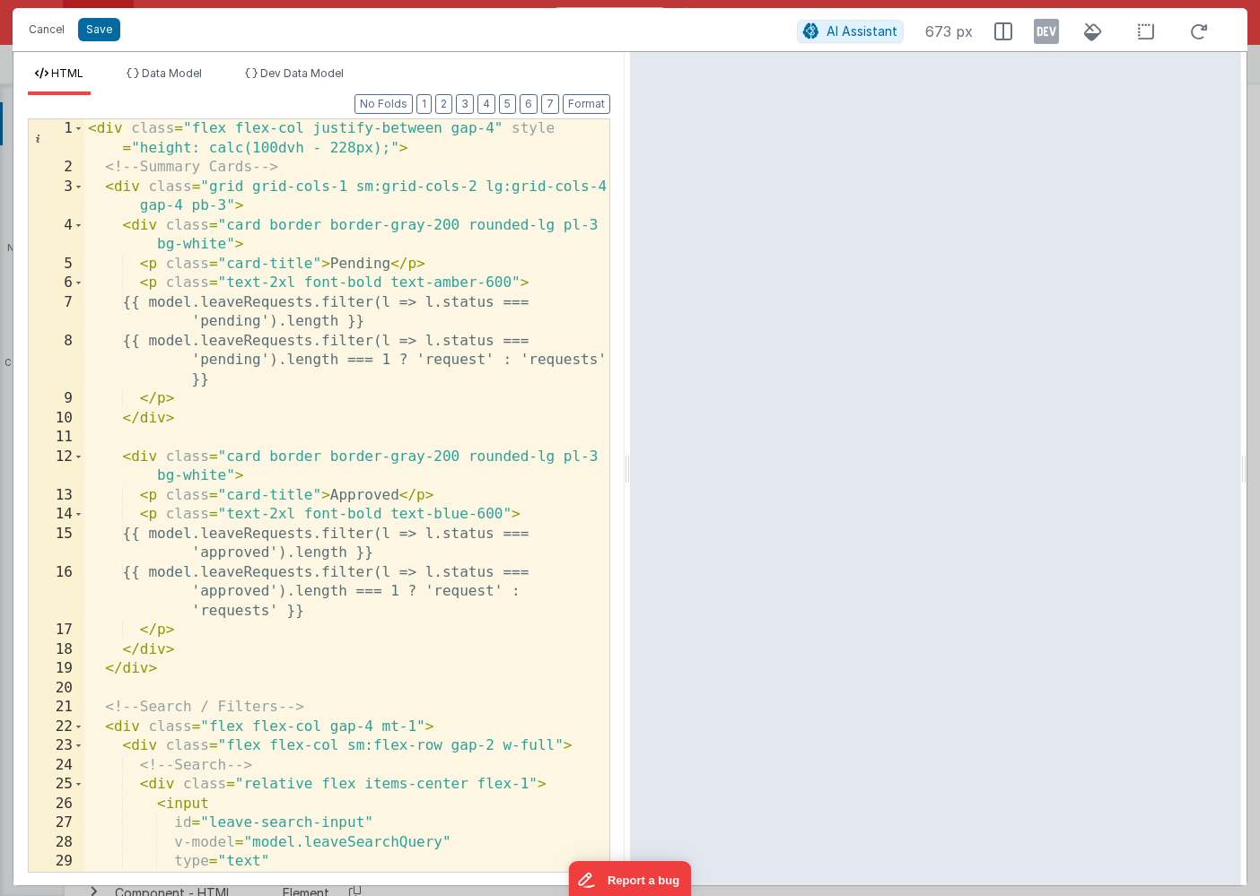
click at [447, 514] on div "< div class = "flex flex-col justify-between gap-4" style = "height: calc(100dv…" at bounding box center [346, 534] width 525 height 830
click at [97, 34] on button "Save" at bounding box center [99, 29] width 42 height 23
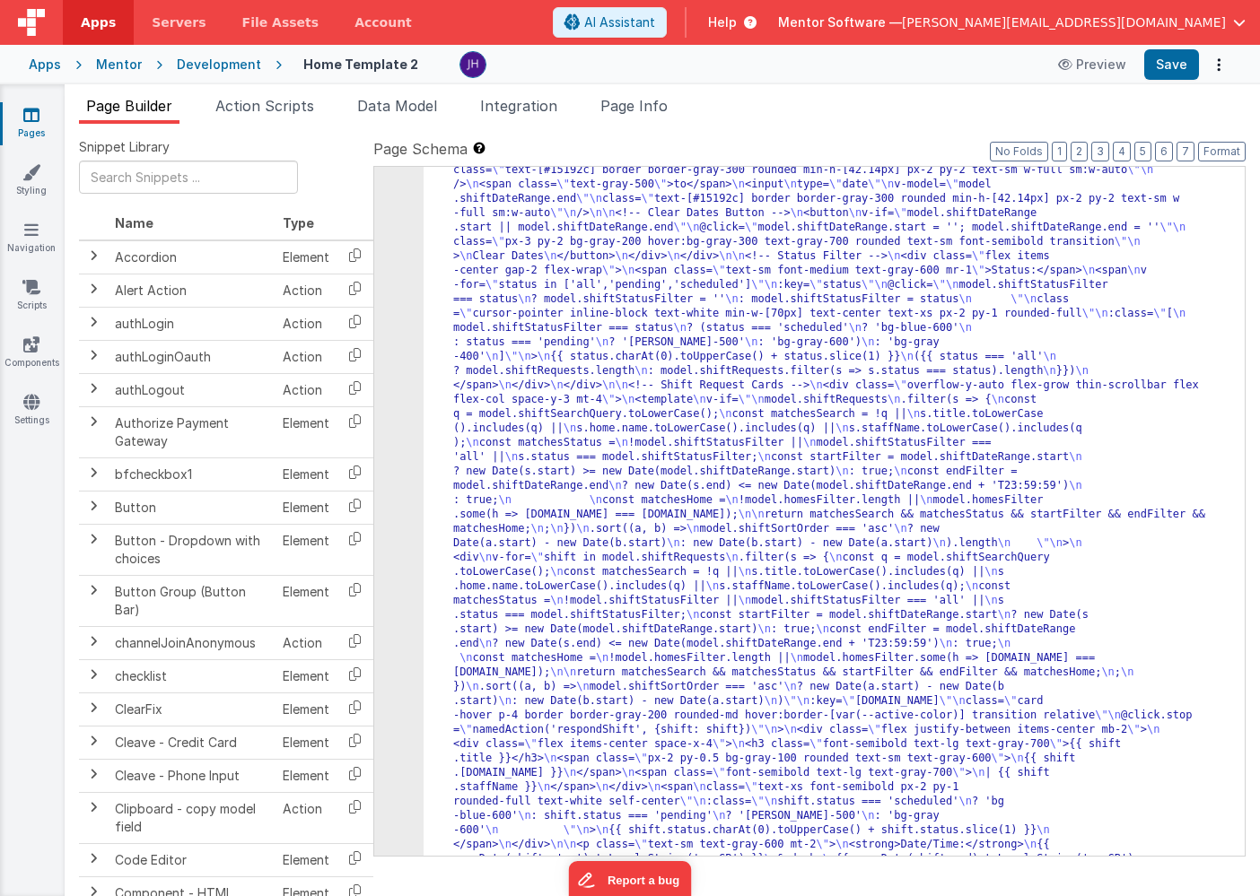
scroll to position [10842, 0]
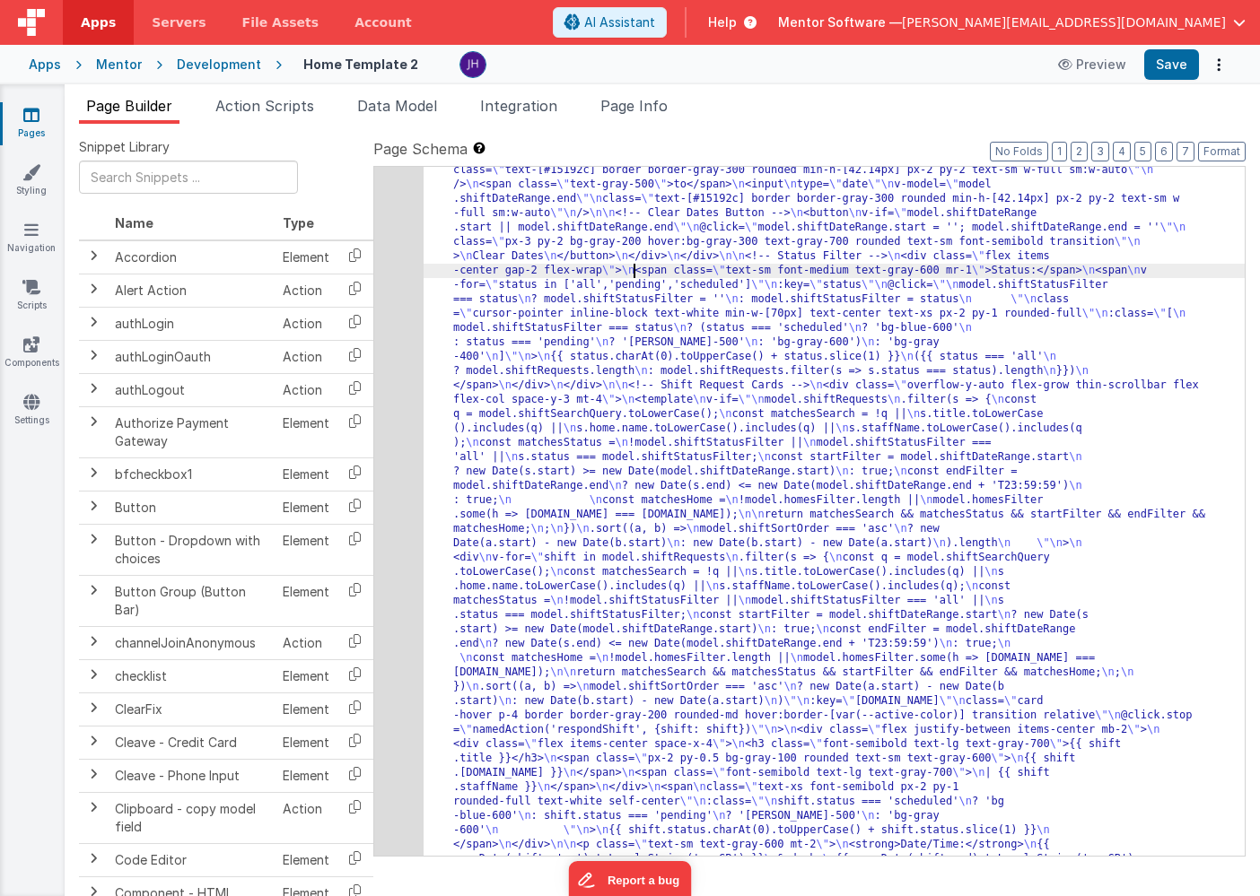
click at [393, 267] on div "192" at bounding box center [398, 422] width 49 height 1120
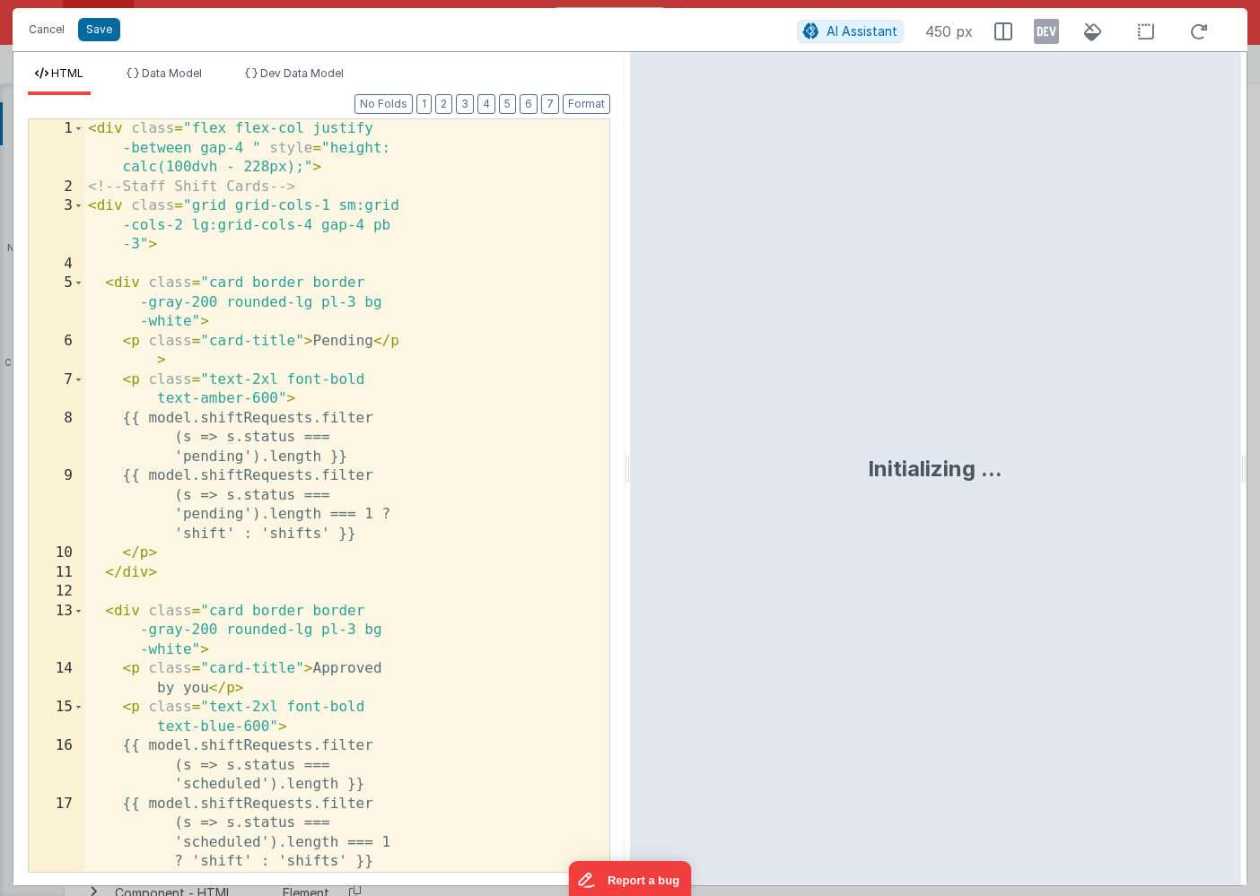
scroll to position [10906, 0]
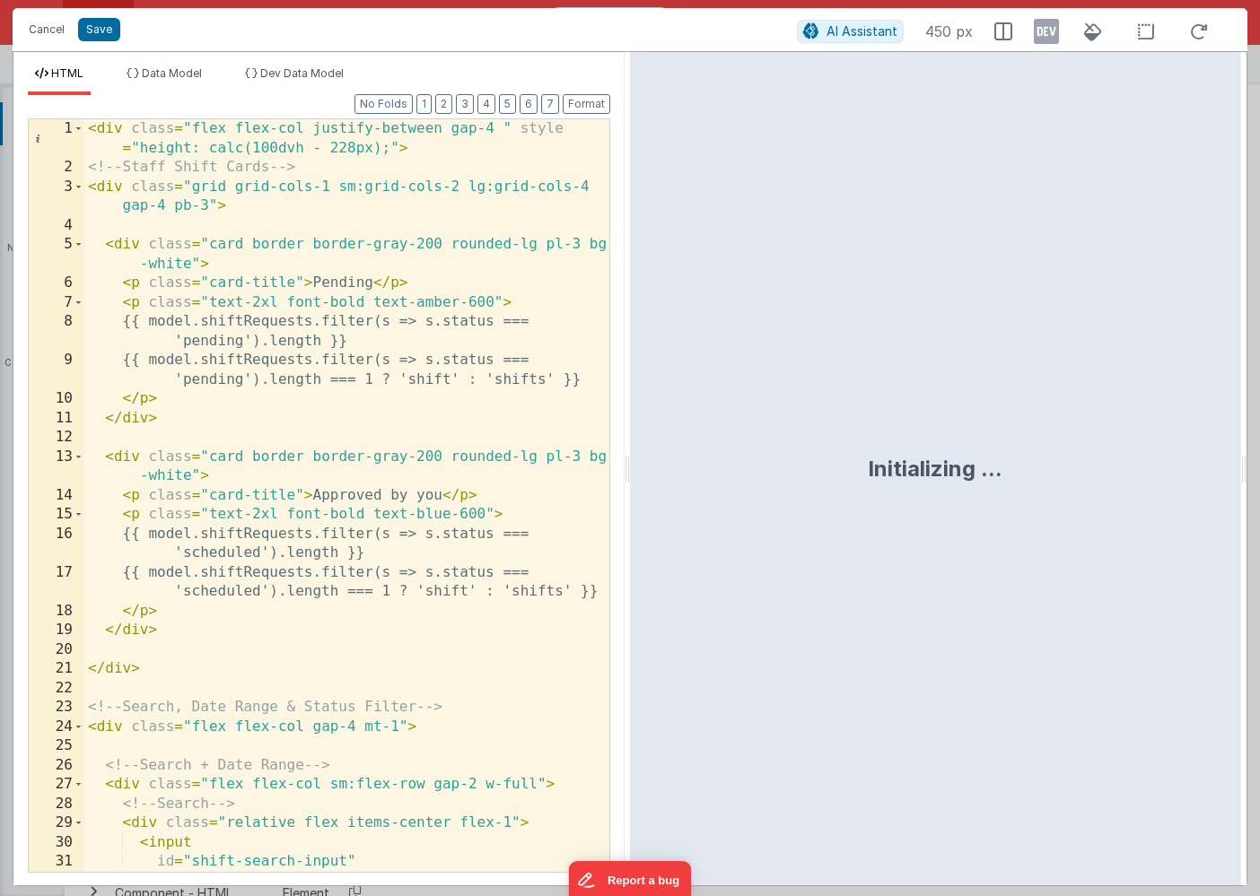
click at [430, 519] on div "< div class = "flex flex-col justify-between gap-4 " style = "height: calc(100d…" at bounding box center [346, 524] width 525 height 811
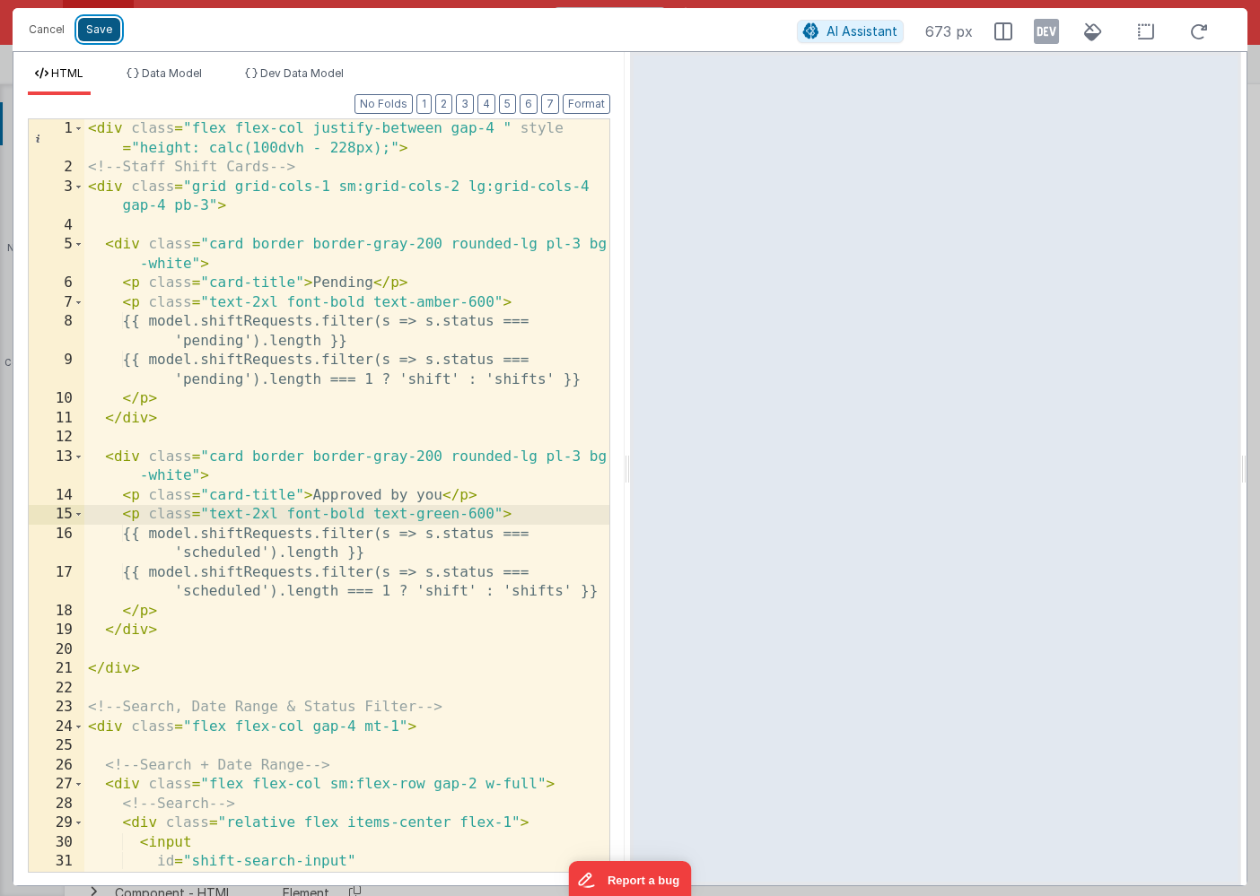
click at [98, 28] on button "Save" at bounding box center [99, 29] width 42 height 23
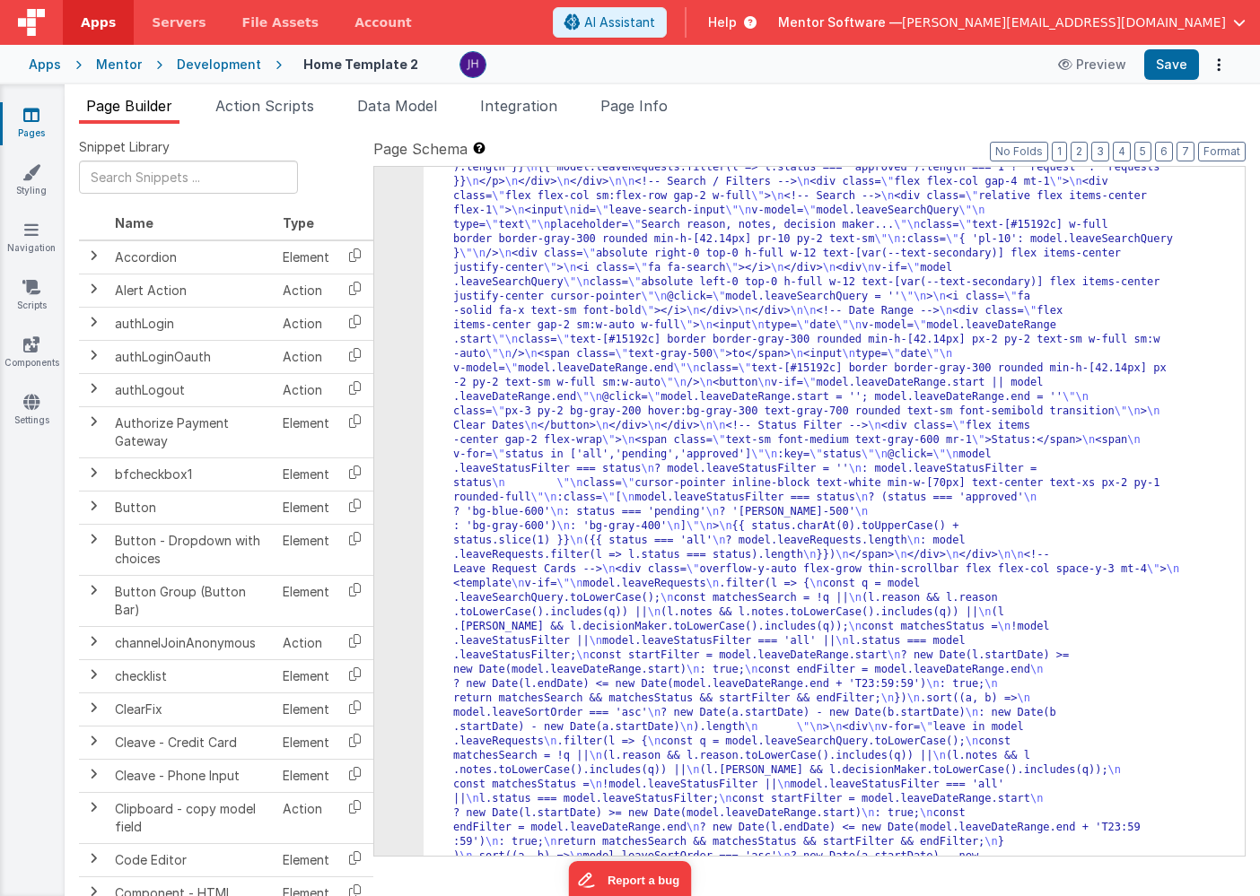
scroll to position [11362, 0]
click at [1175, 63] on button "Save" at bounding box center [1171, 64] width 55 height 31
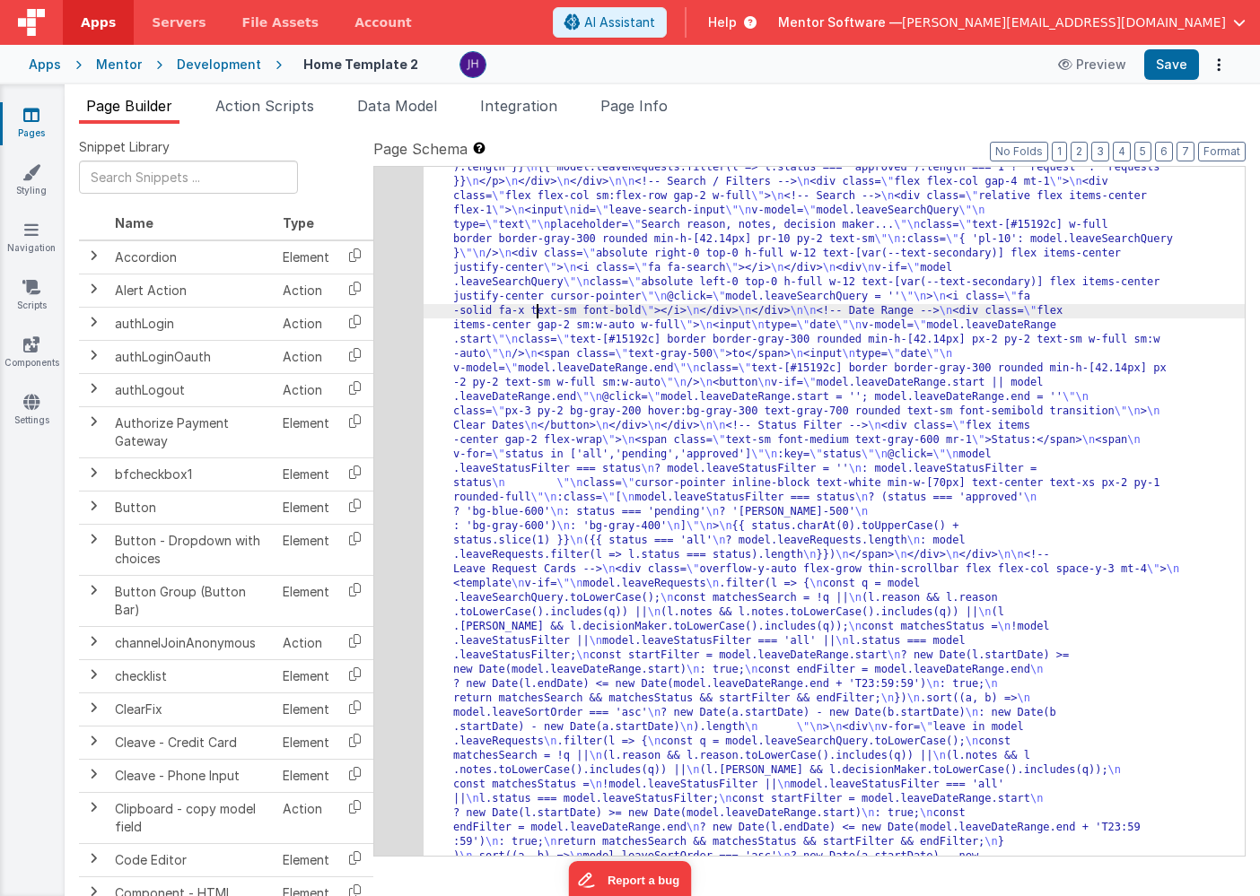
click at [407, 298] on div "208" at bounding box center [398, 591] width 49 height 1063
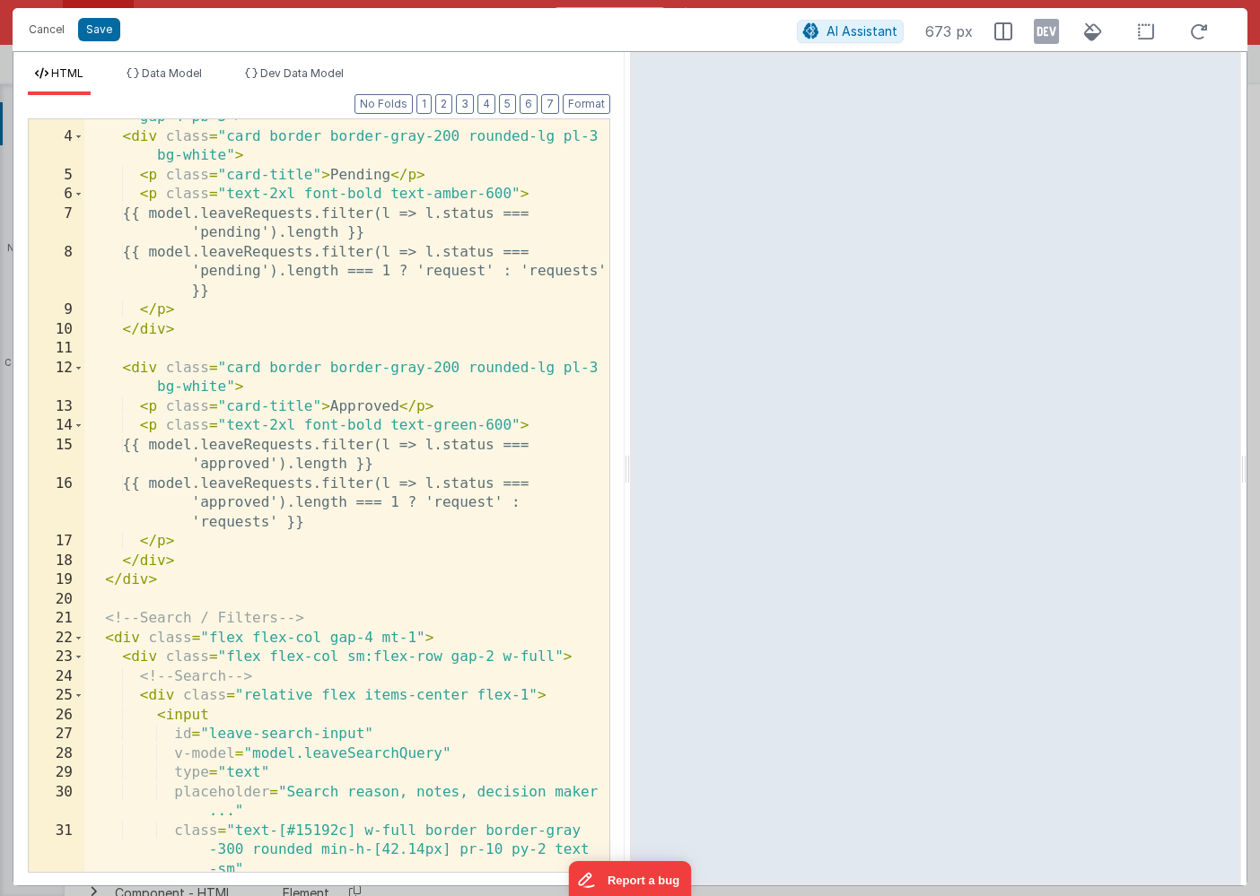
scroll to position [102, 0]
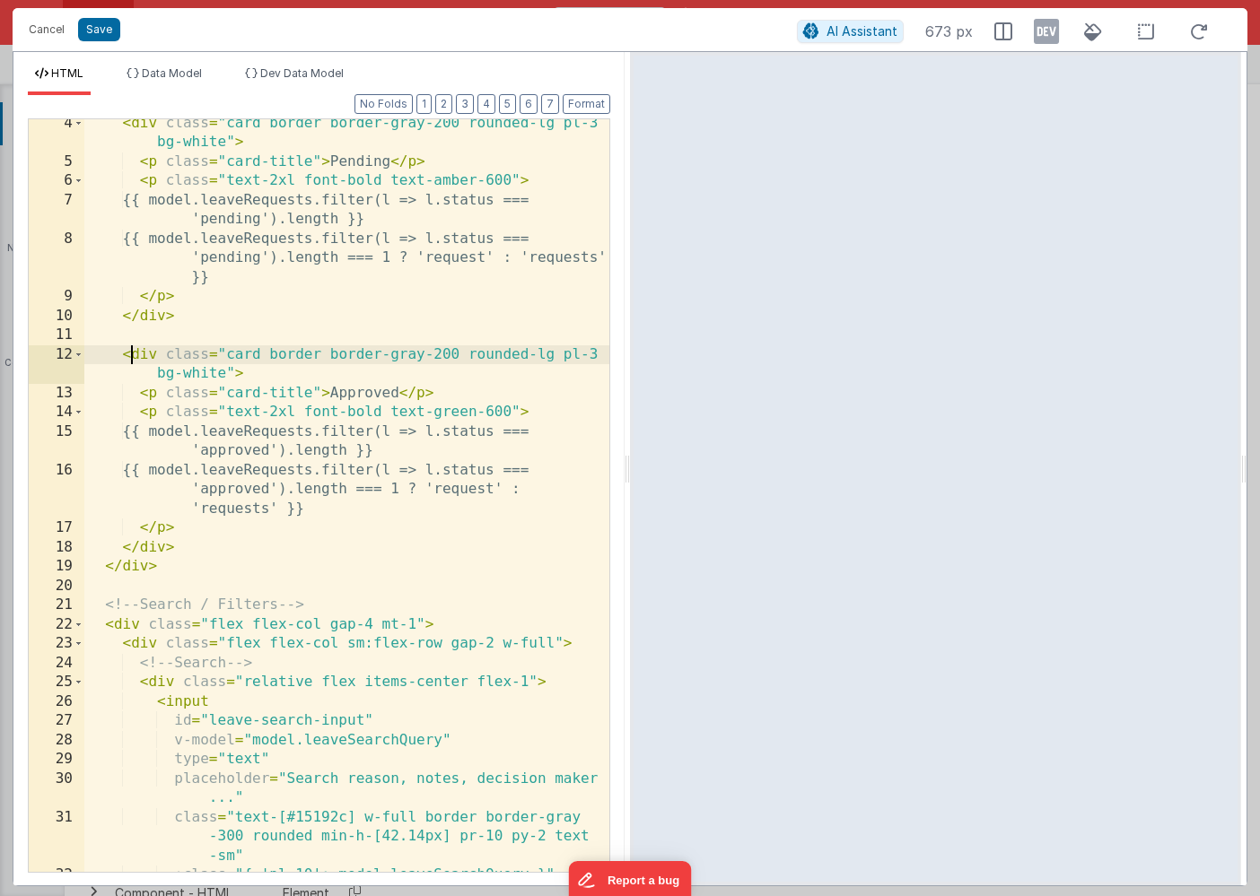
click at [130, 356] on div "< div class = "card border border-gray-200 rounded-lg pl-3 bg-white" > < p clas…" at bounding box center [346, 519] width 525 height 811
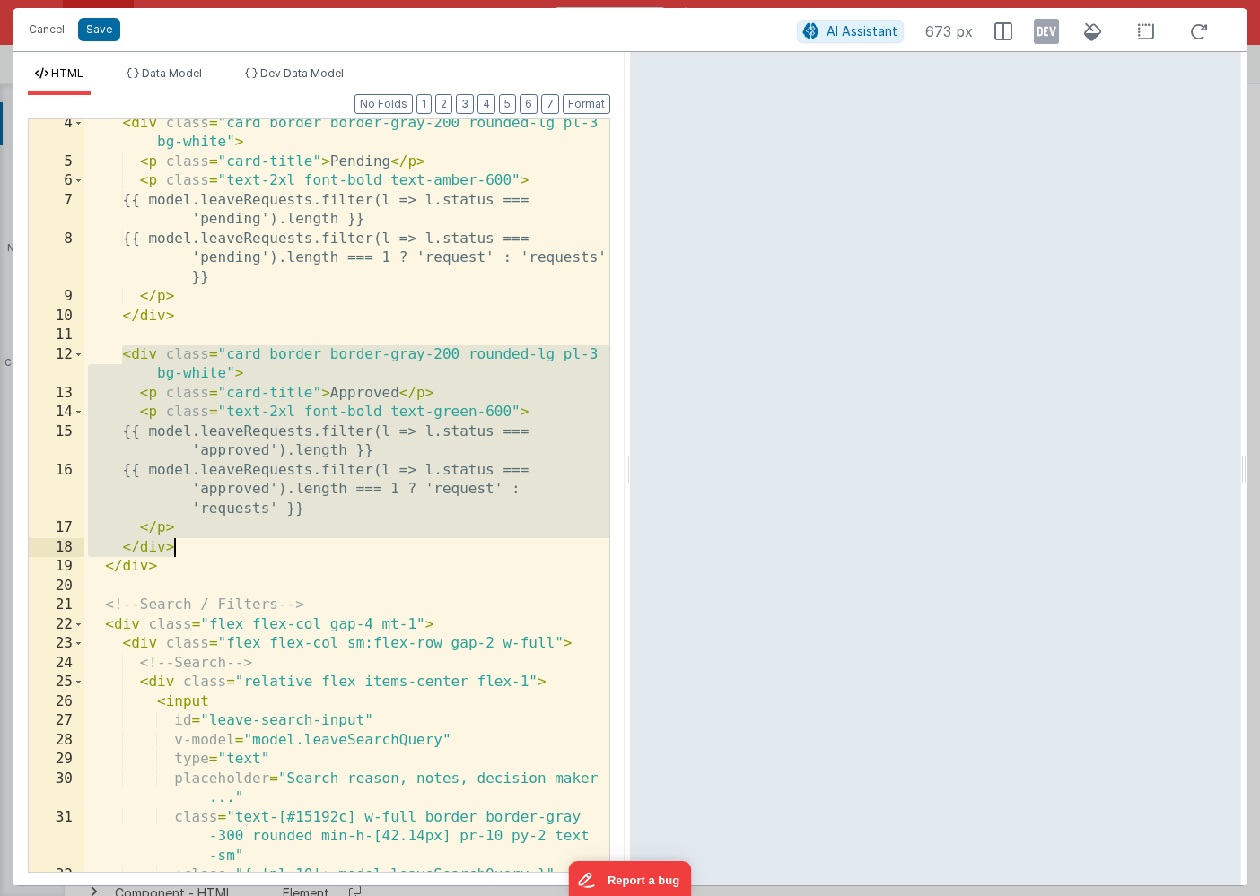
drag, startPoint x: 121, startPoint y: 355, endPoint x: 224, endPoint y: 555, distance: 224.4
click at [224, 555] on div "< div class = "card border border-gray-200 rounded-lg pl-3 bg-white" > < p clas…" at bounding box center [346, 519] width 525 height 811
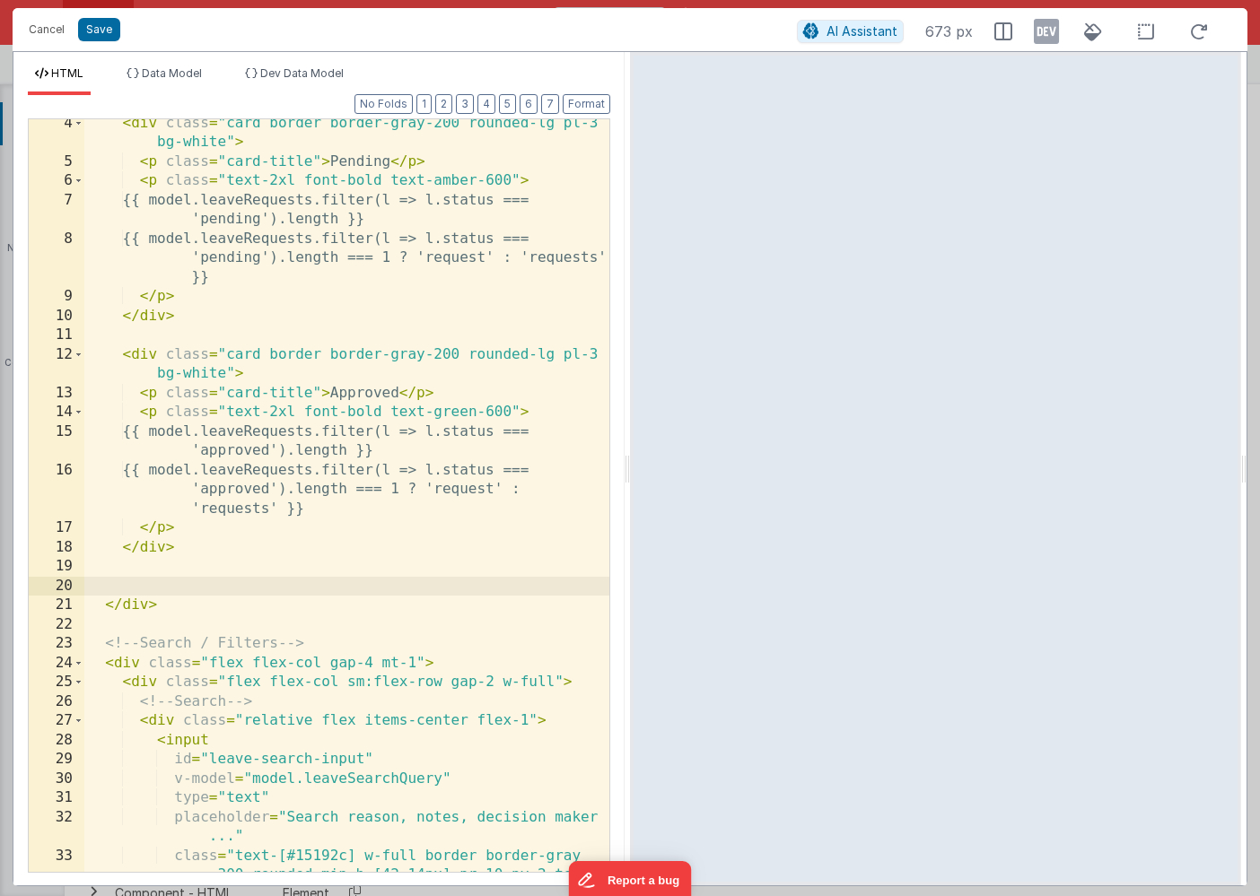
paste textarea
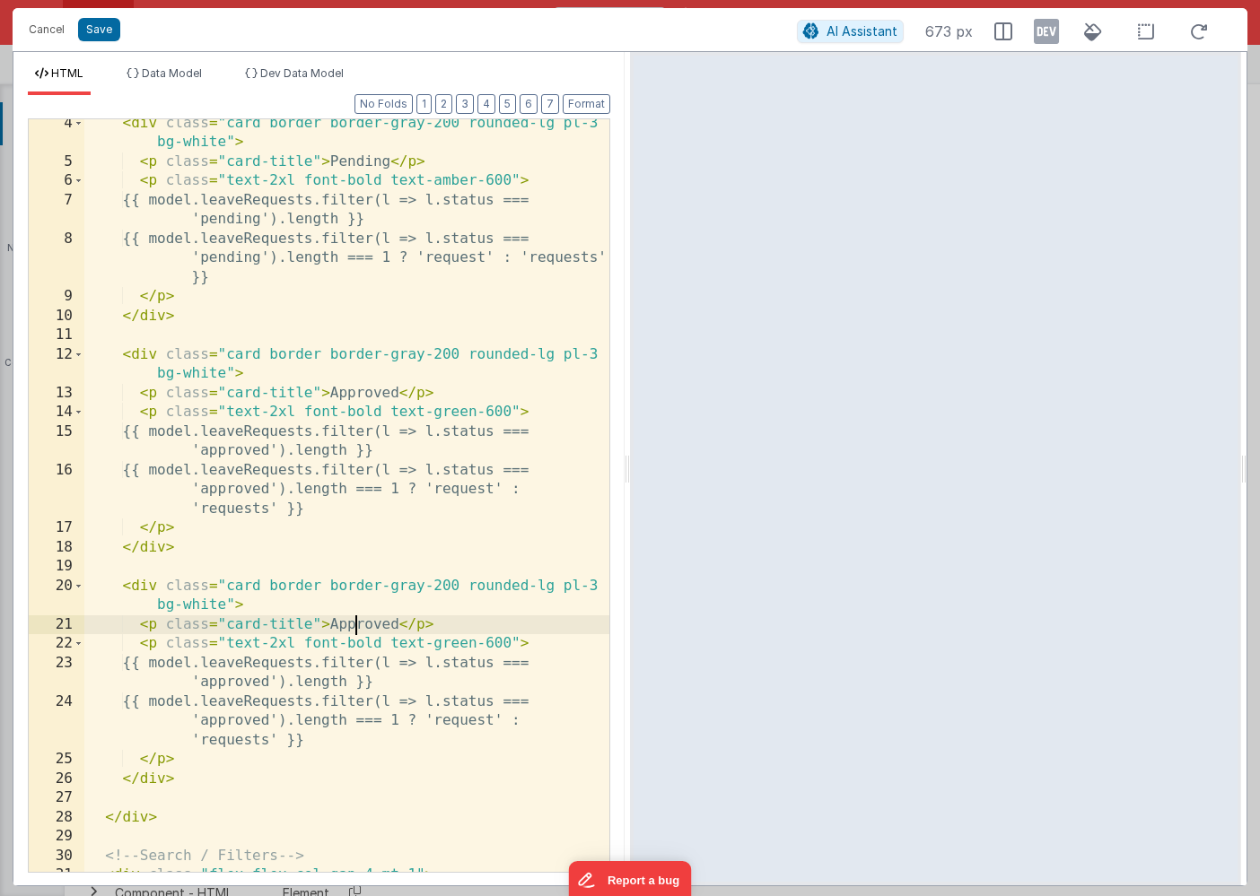
click at [351, 627] on div "< div class = "card border border-gray-200 rounded-lg pl-3 bg-white" > < p clas…" at bounding box center [346, 519] width 525 height 811
click at [223, 687] on div "< div class = "card border border-gray-200 rounded-lg pl-3 bg-white" > < p clas…" at bounding box center [346, 519] width 525 height 811
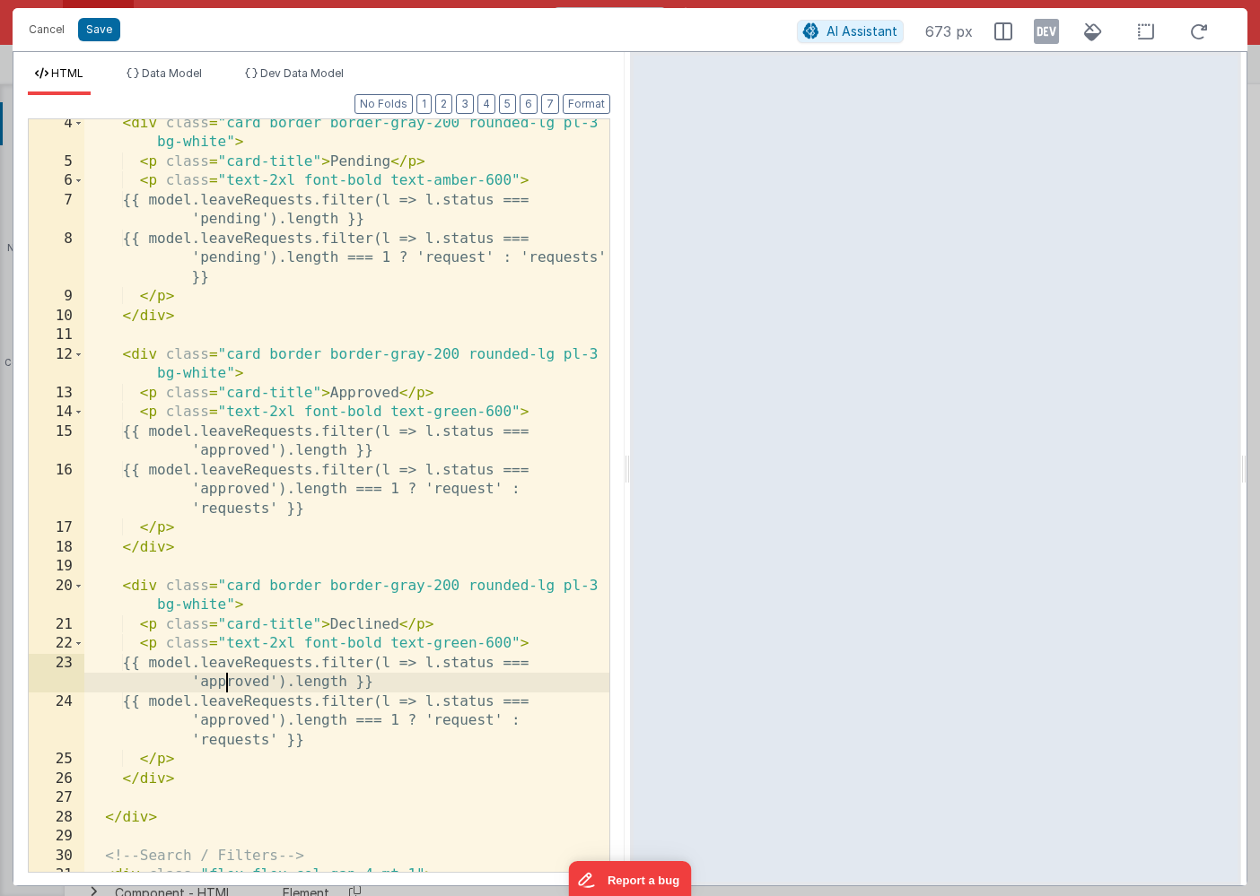
click at [223, 687] on div "< div class = "card border border-gray-200 rounded-lg pl-3 bg-white" > < p clas…" at bounding box center [346, 519] width 525 height 811
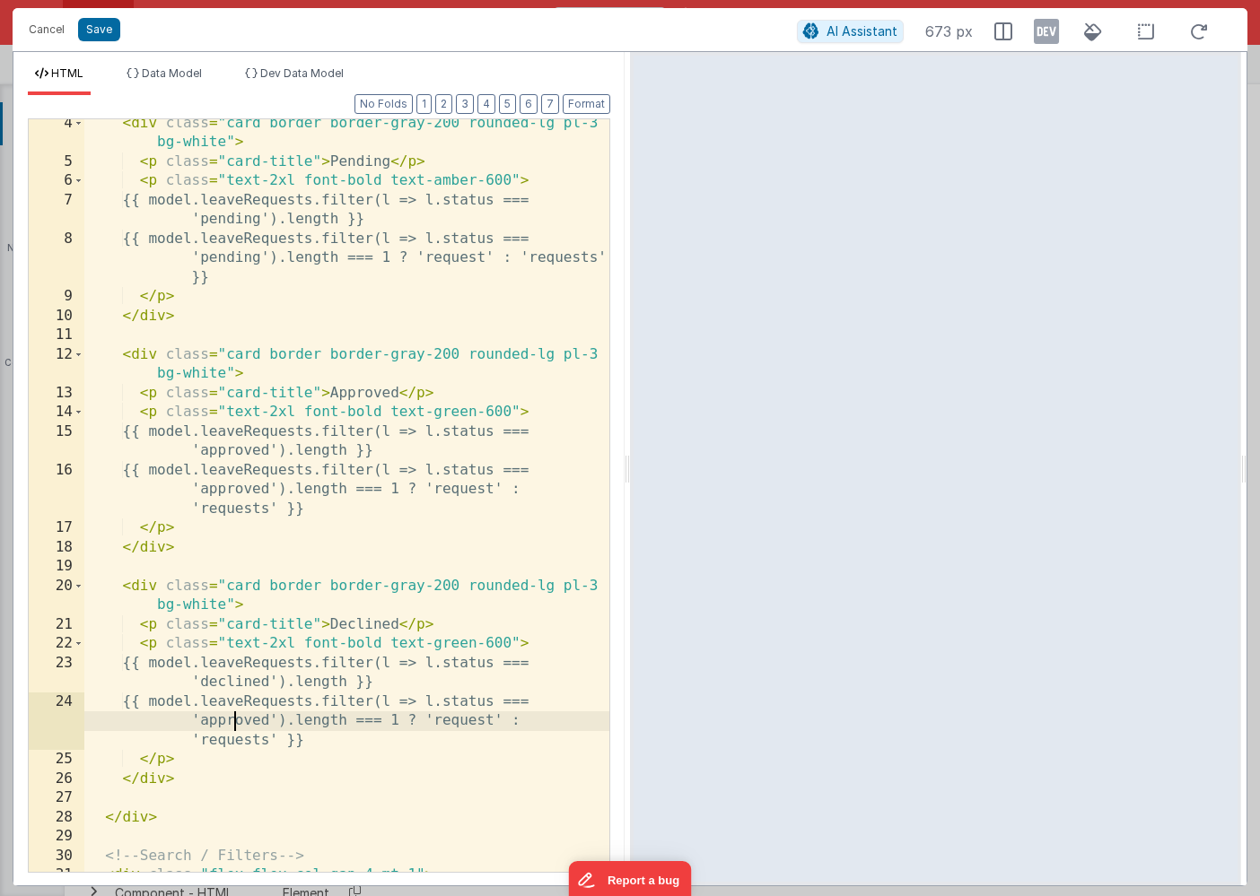
click at [236, 721] on div "< div class = "card border border-gray-200 rounded-lg pl-3 bg-white" > < p clas…" at bounding box center [346, 519] width 525 height 811
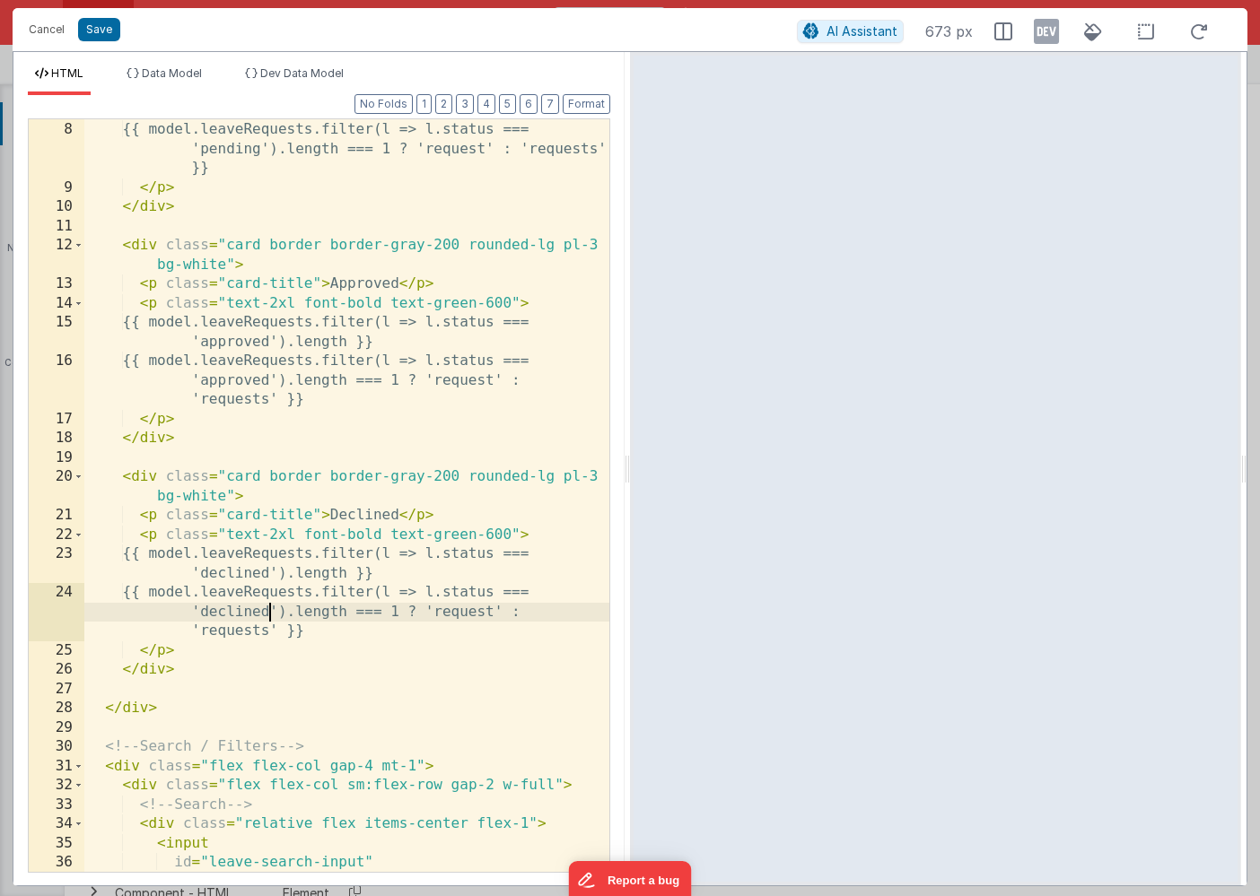
scroll to position [235, 0]
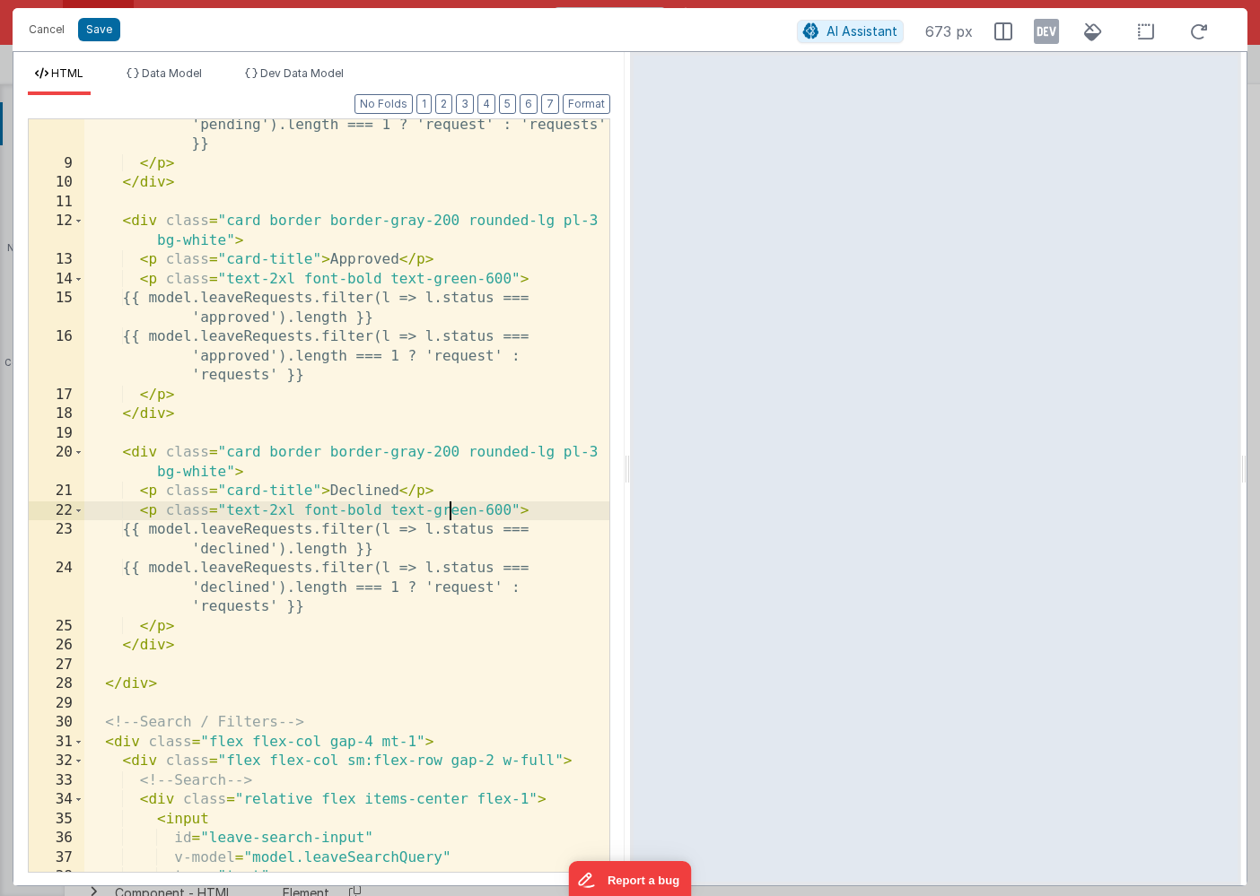
click at [451, 508] on div "{{ model.leaveRequests.filter(l => l.status === 'pending').length === 1 ? 'requ…" at bounding box center [346, 521] width 525 height 850
click at [95, 34] on button "Save" at bounding box center [99, 29] width 42 height 23
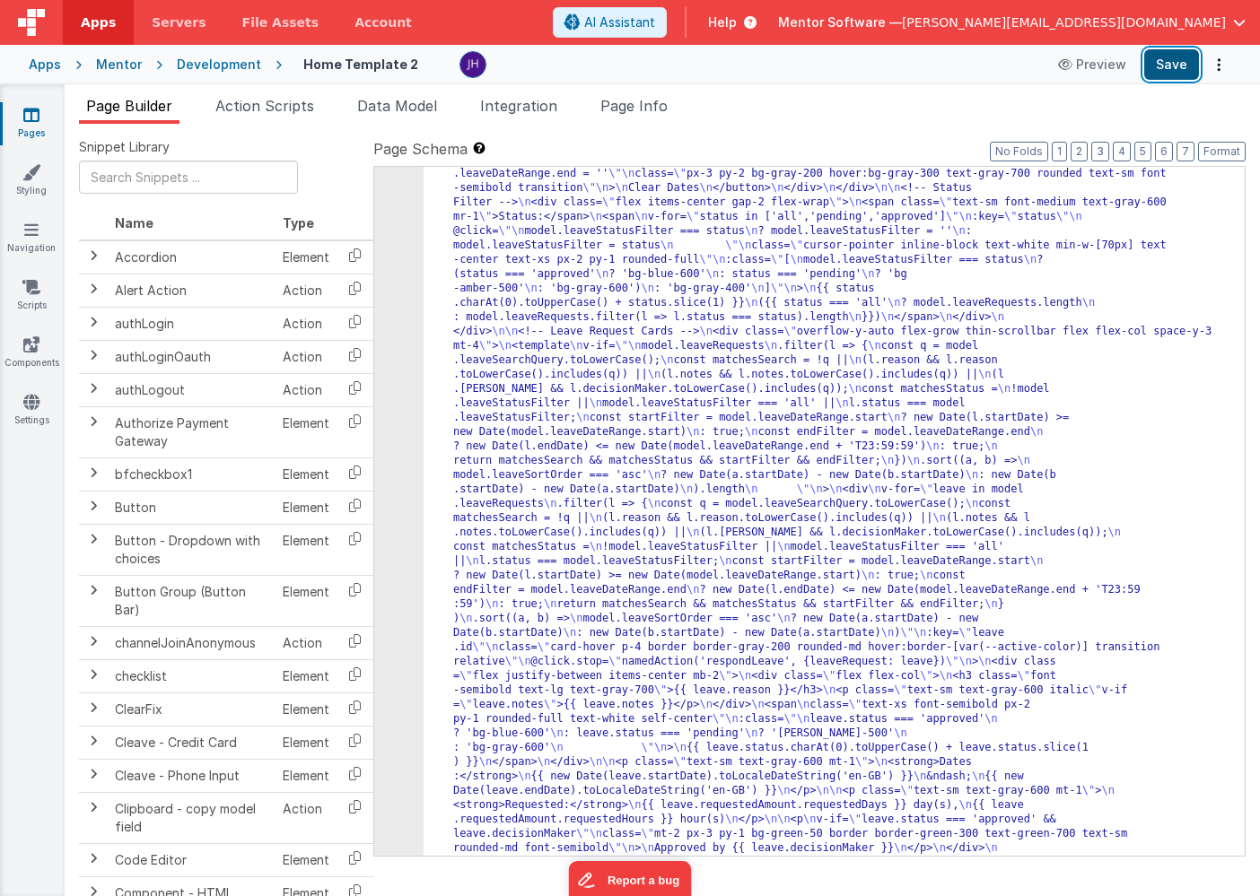
scroll to position [11483, 0]
click at [1164, 68] on button "Save" at bounding box center [1171, 64] width 55 height 31
